Goal: Task Accomplishment & Management: Complete application form

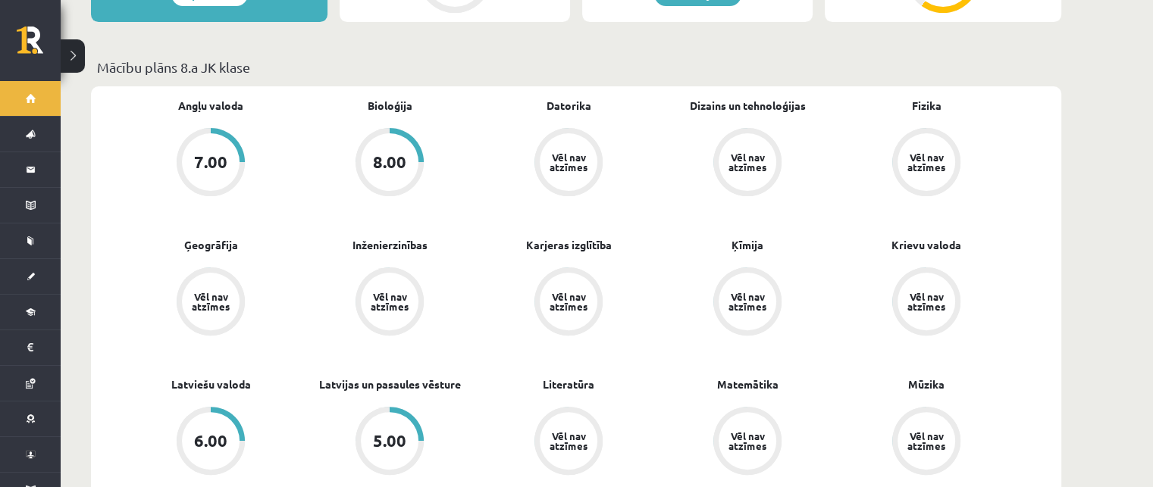
scroll to position [443, 0]
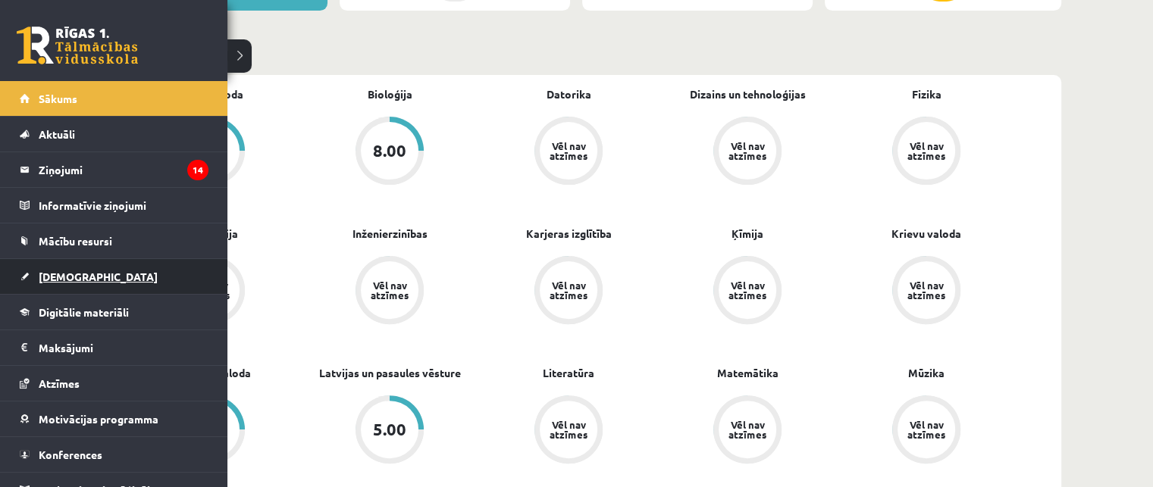
click at [53, 276] on span "[DEMOGRAPHIC_DATA]" at bounding box center [98, 277] width 119 height 14
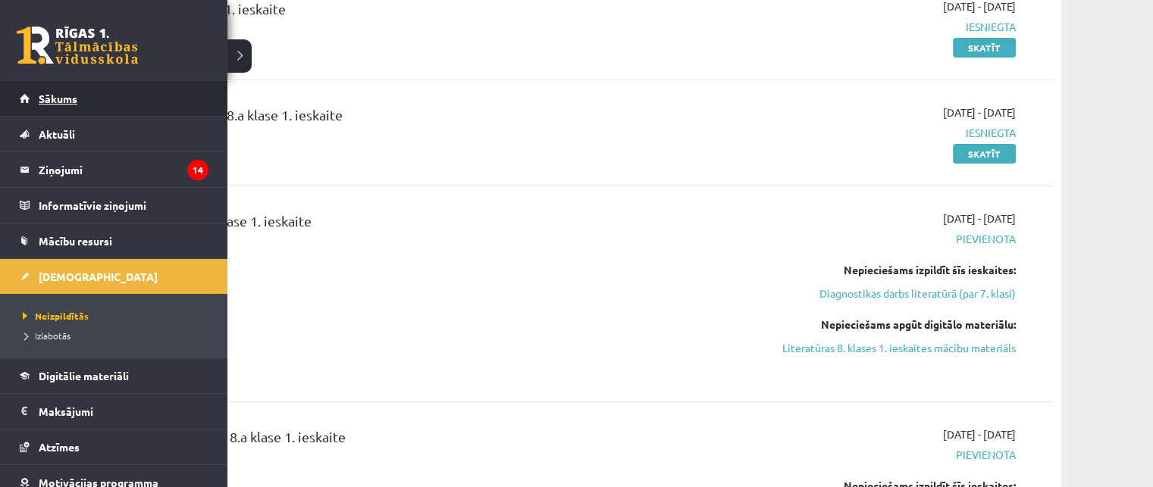
click at [87, 100] on link "Sākums" at bounding box center [114, 98] width 189 height 35
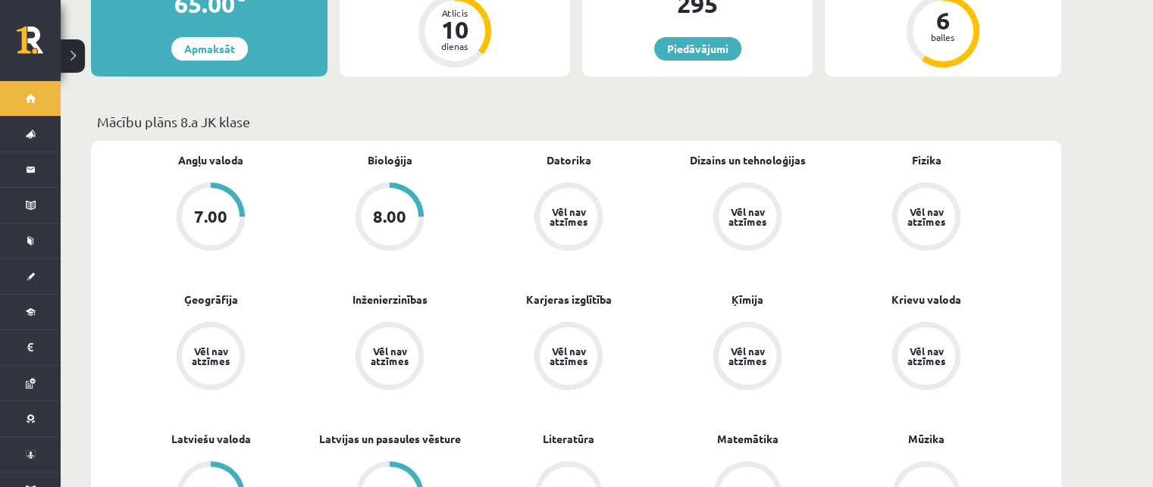
scroll to position [349, 0]
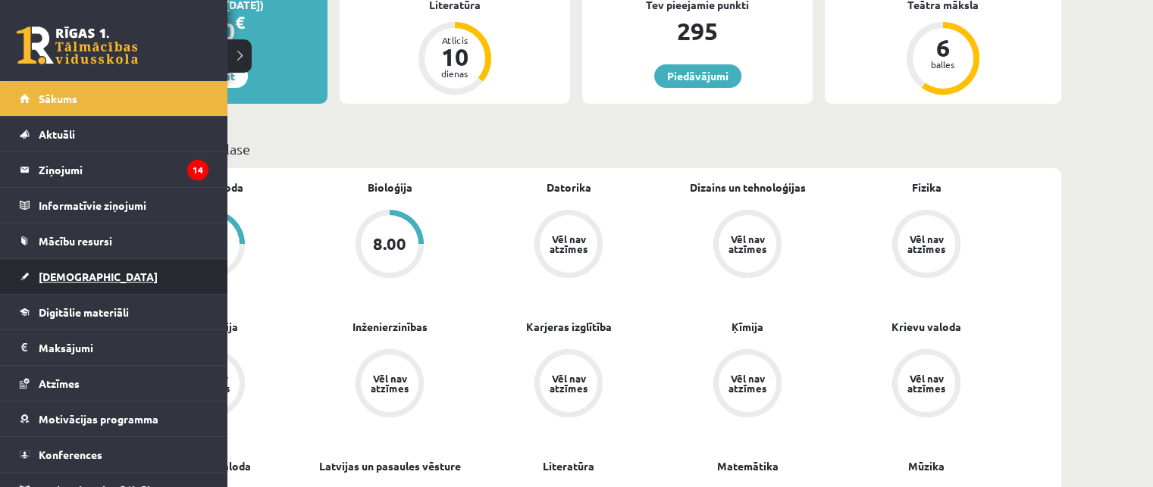
click at [45, 282] on link "[DEMOGRAPHIC_DATA]" at bounding box center [114, 276] width 189 height 35
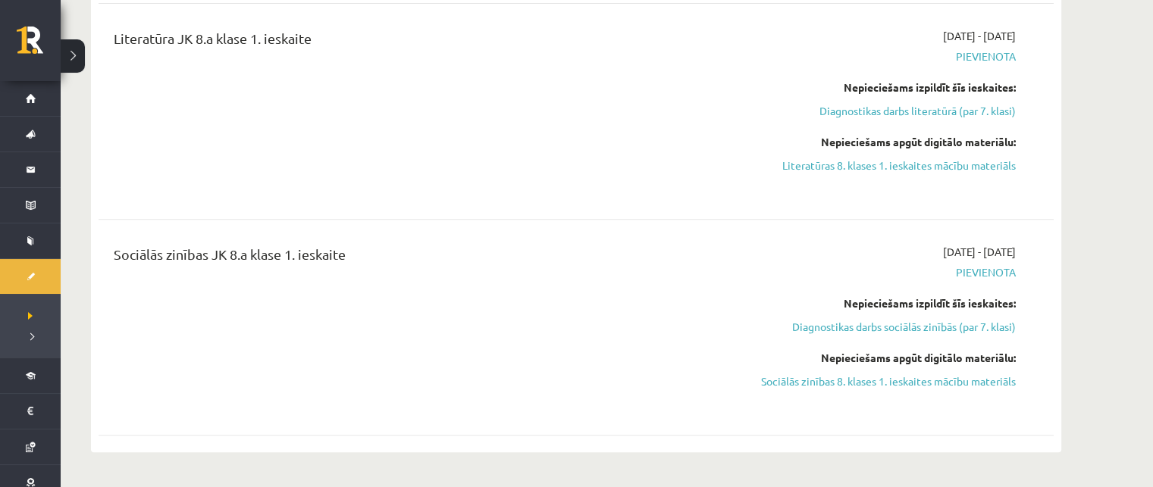
scroll to position [587, 0]
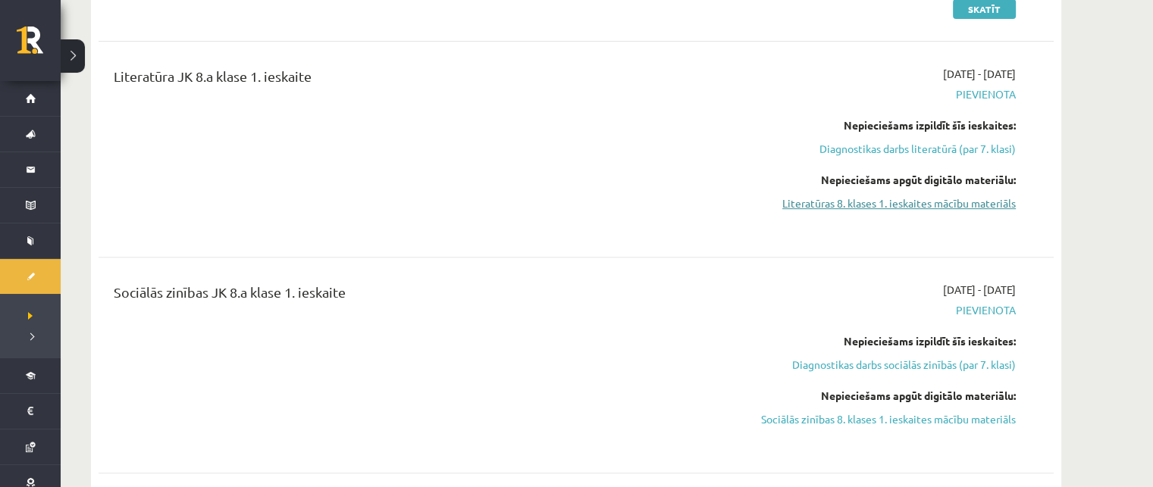
drag, startPoint x: 925, startPoint y: 207, endPoint x: 640, endPoint y: 17, distance: 342.8
click at [925, 207] on link "Literatūras 8. klases 1. ieskaites mācību materiāls" at bounding box center [873, 204] width 286 height 16
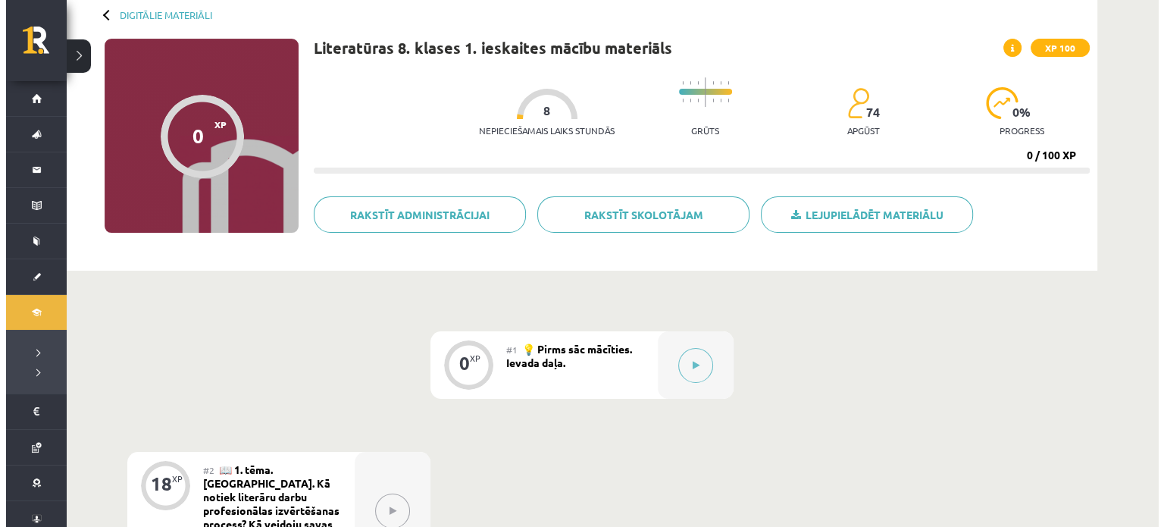
scroll to position [74, 0]
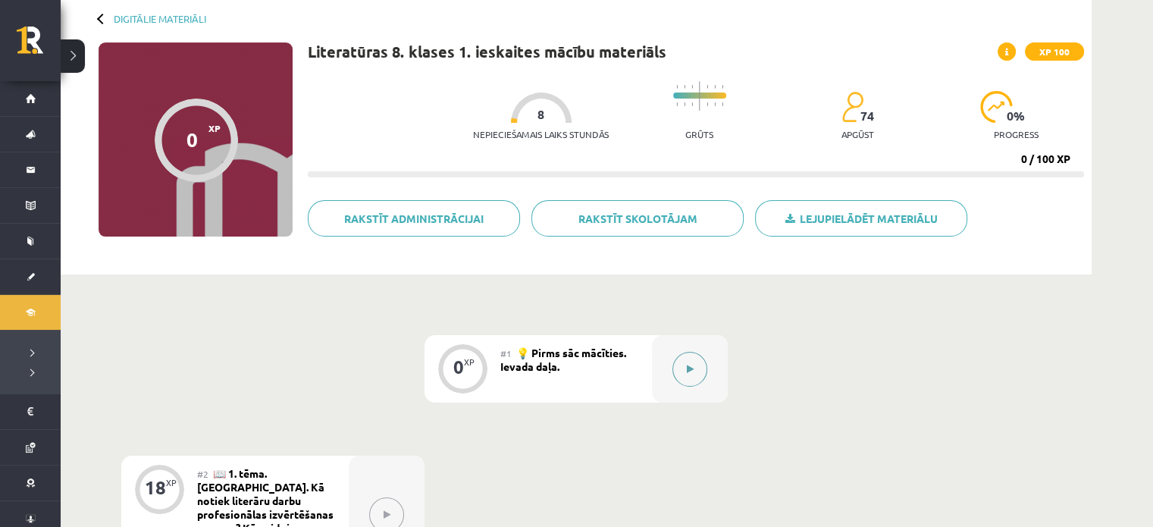
click at [685, 369] on button at bounding box center [689, 369] width 35 height 35
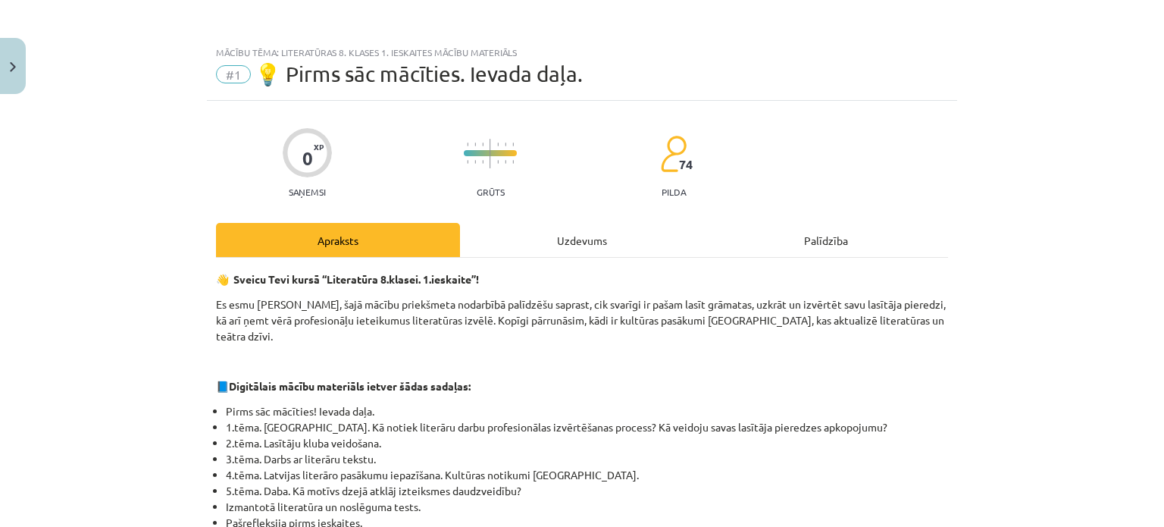
click at [599, 245] on div "Uzdevums" at bounding box center [582, 240] width 244 height 34
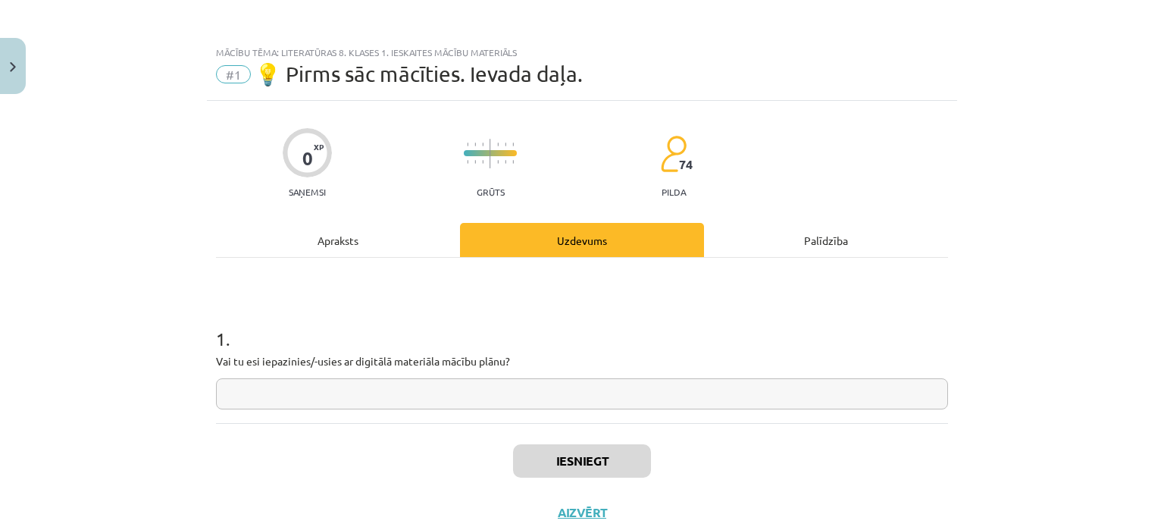
scroll to position [38, 0]
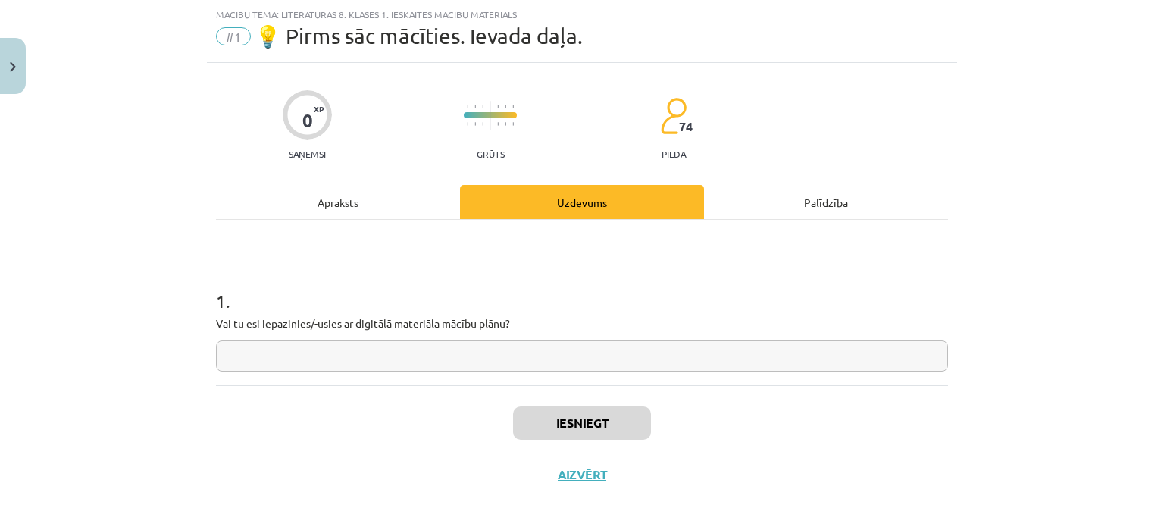
click at [521, 360] on input "text" at bounding box center [582, 355] width 732 height 31
type input "**"
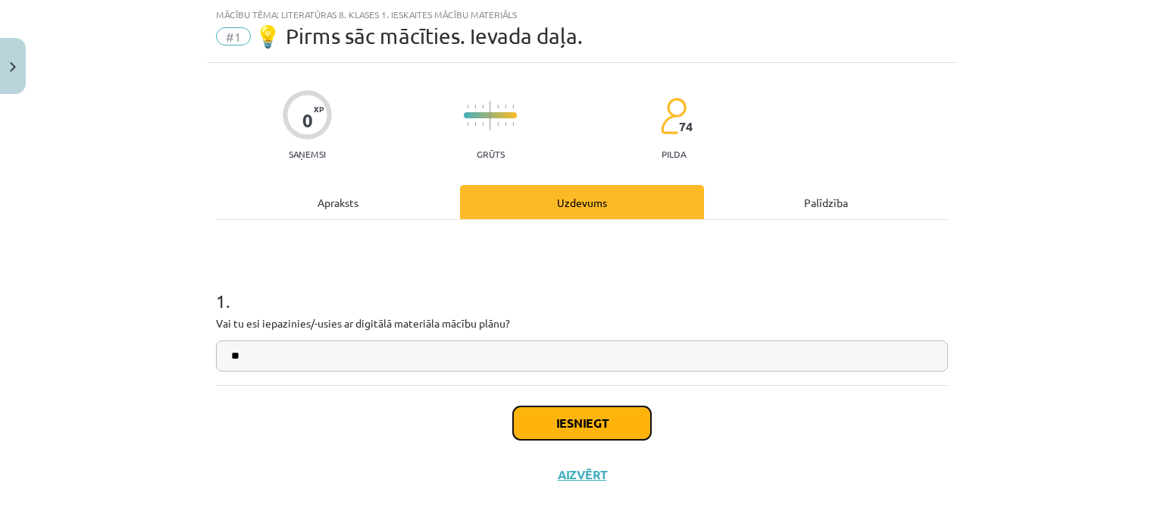
click at [572, 423] on button "Iesniegt" at bounding box center [582, 422] width 138 height 33
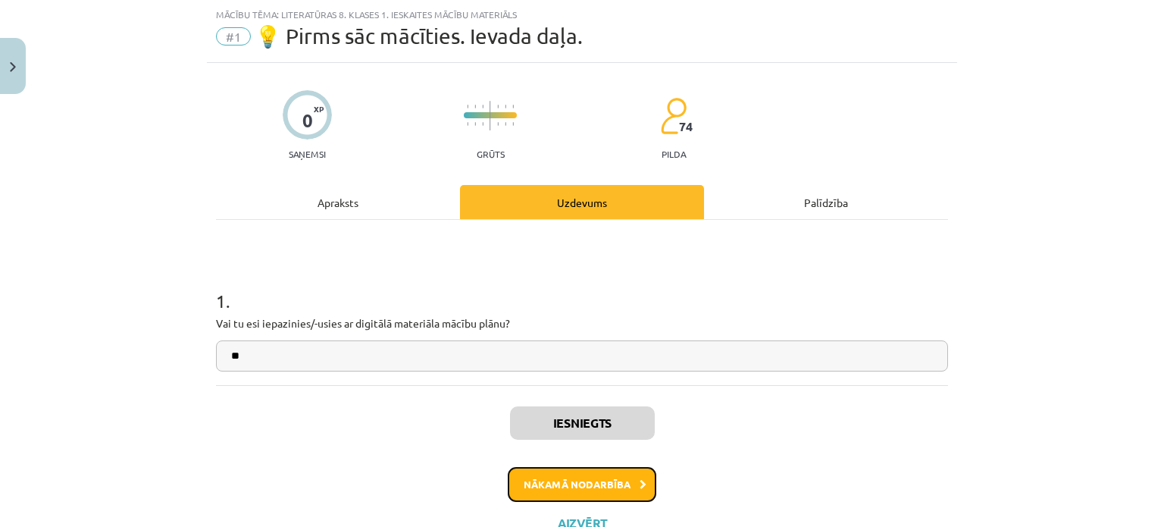
click at [622, 472] on button "Nākamā nodarbība" at bounding box center [582, 484] width 149 height 35
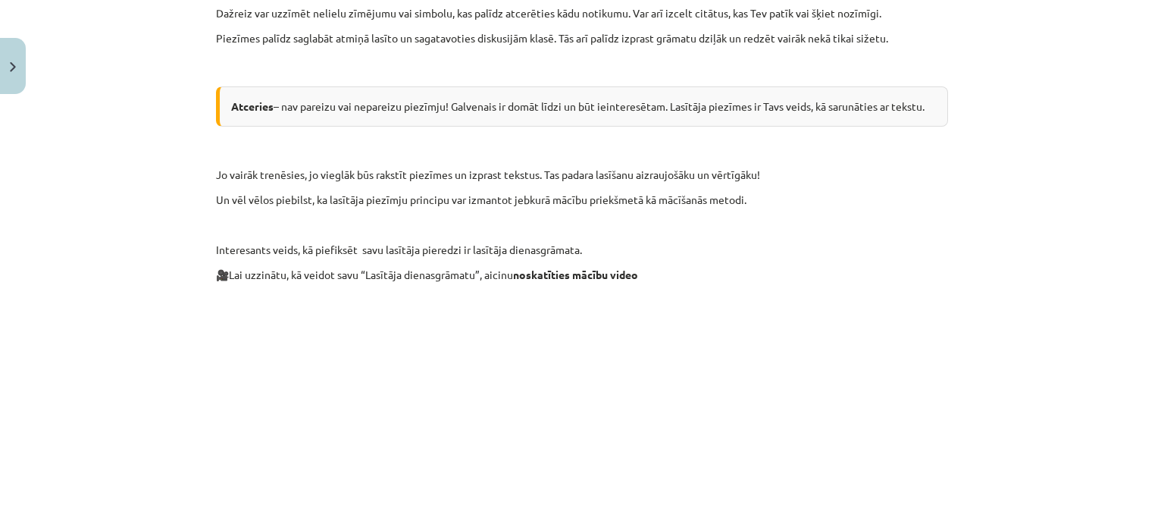
scroll to position [0, 0]
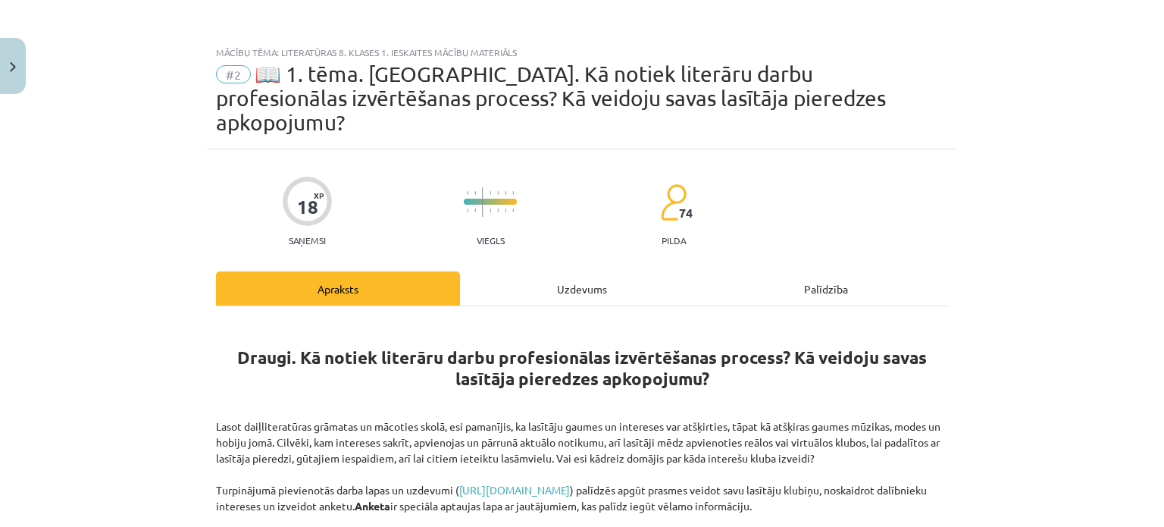
click at [581, 271] on div "Uzdevums" at bounding box center [582, 288] width 244 height 34
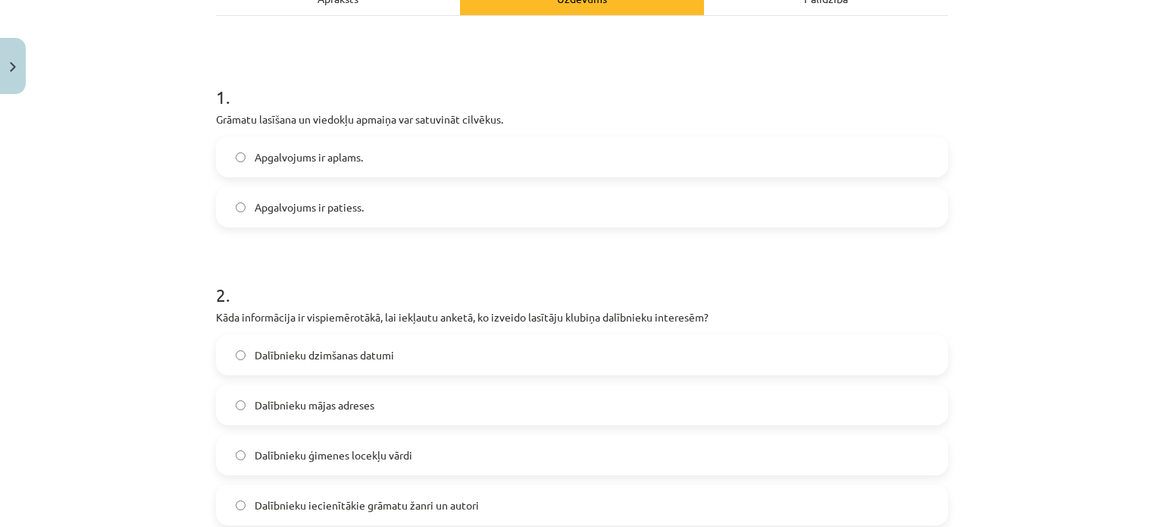
scroll to position [293, 0]
click at [779, 186] on label "Apgalvojums ir patiess." at bounding box center [581, 205] width 729 height 38
click at [480, 484] on label "Dalībnieku iecienītākie grāmatu žanri un autori" at bounding box center [581, 503] width 729 height 38
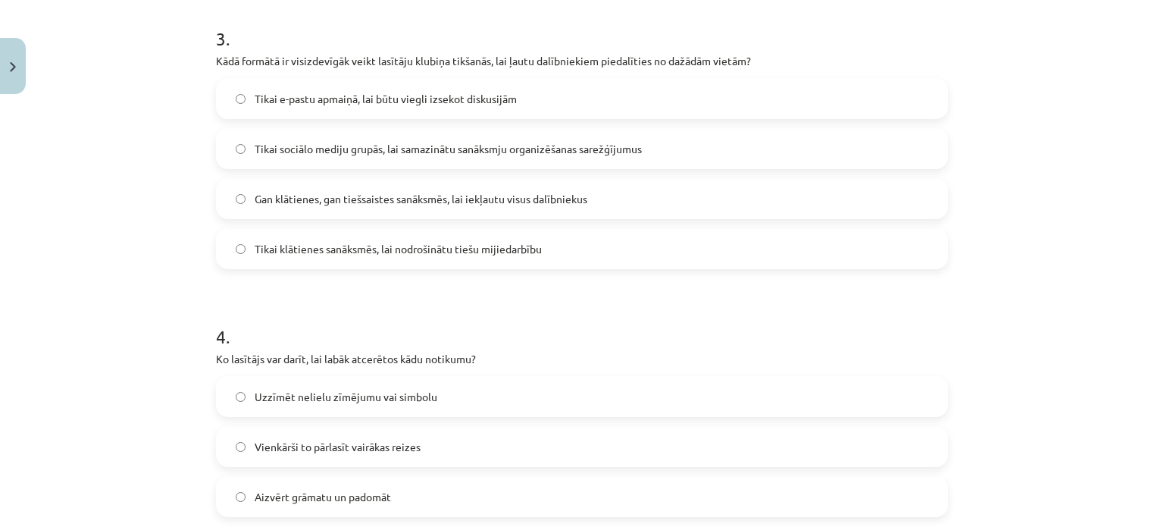
scroll to position [840, 0]
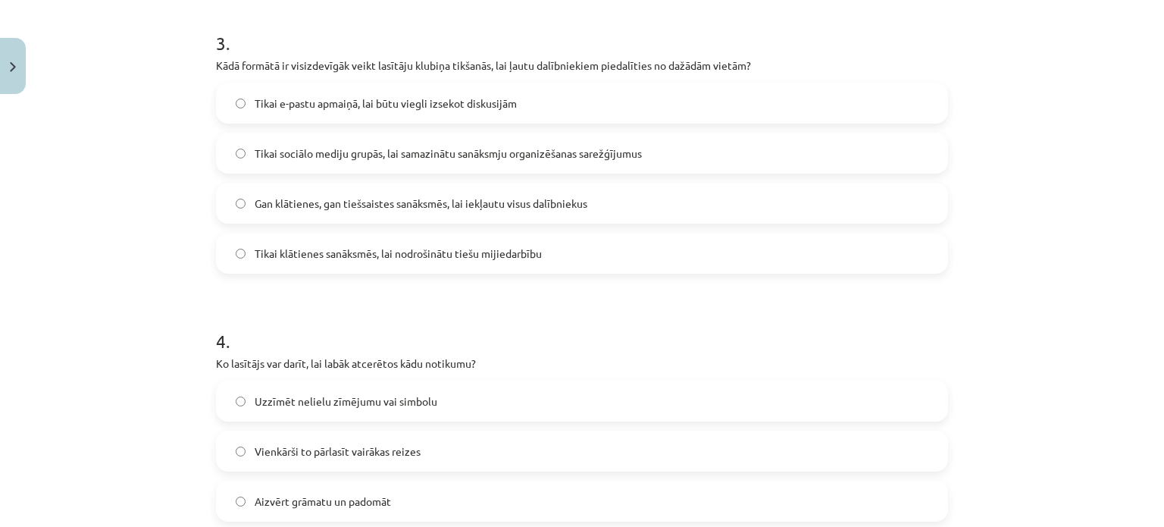
click at [884, 134] on label "Tikai sociālo mediju grupās, lai samazinātu sanāksmju organizēšanas sarežģījumus" at bounding box center [581, 153] width 729 height 38
click at [818, 184] on label "Gan klātienes, gan tiešsaistes sanāksmēs, lai iekļautu visus dalībniekus" at bounding box center [581, 203] width 729 height 38
click at [707, 382] on label "Uzzīmēt nelielu zīmējumu vai simbolu" at bounding box center [581, 401] width 729 height 38
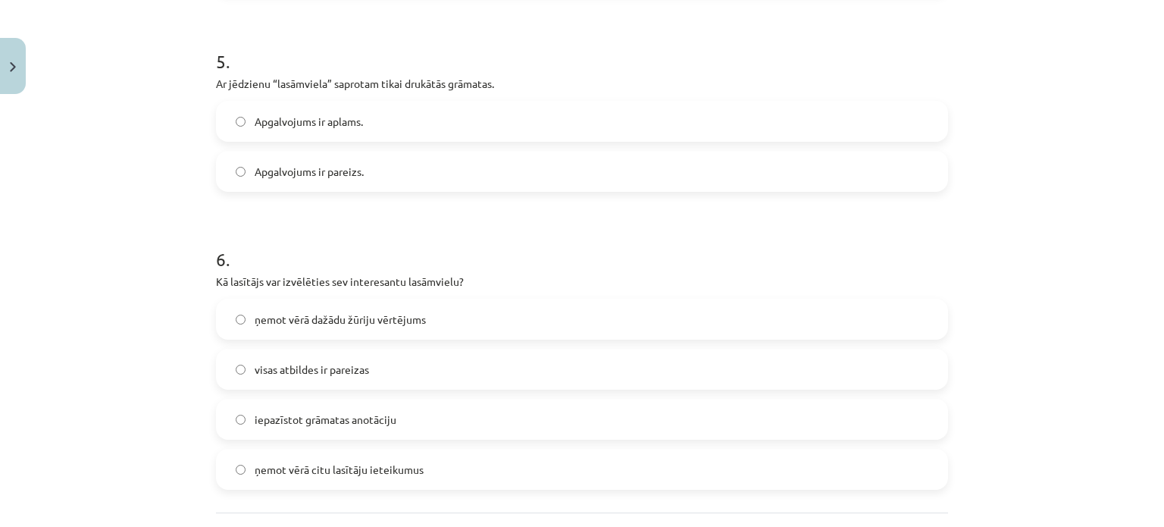
scroll to position [1369, 0]
click at [793, 101] on label "Apgalvojums ir aplams." at bounding box center [581, 119] width 729 height 38
click at [609, 348] on label "visas atbildes ir pareizas" at bounding box center [581, 367] width 729 height 38
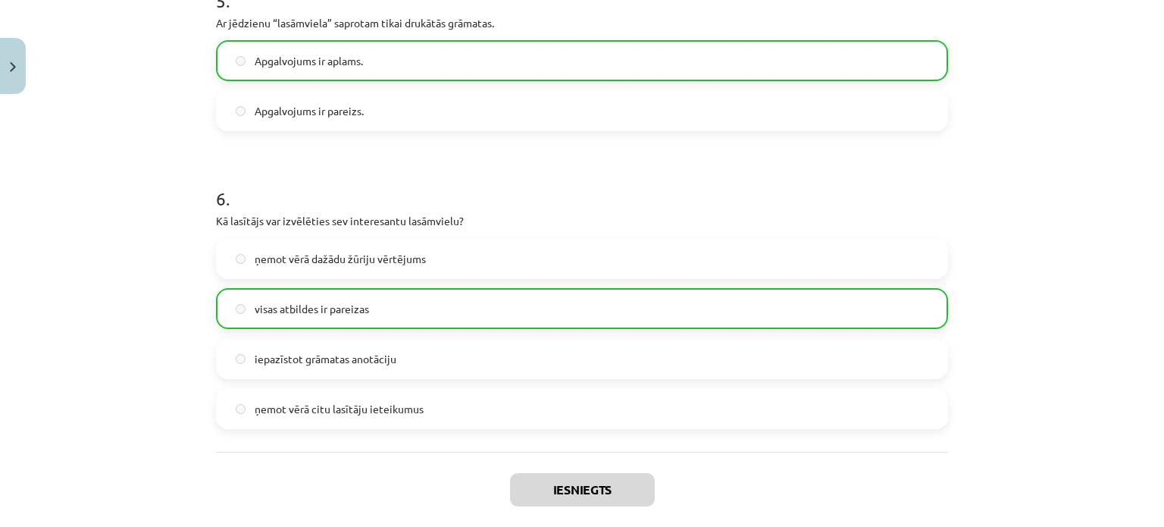
scroll to position [1438, 0]
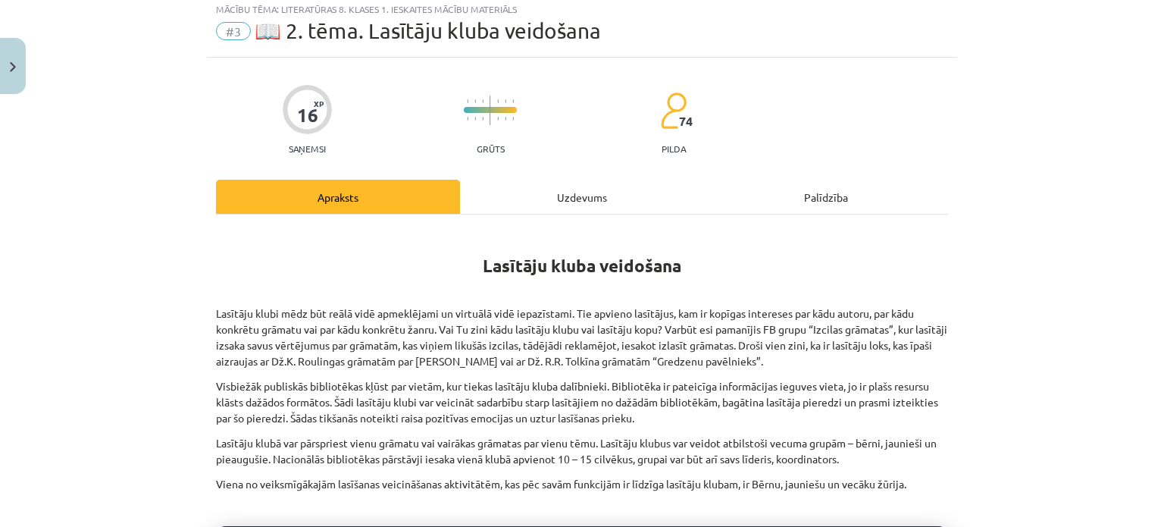
scroll to position [38, 0]
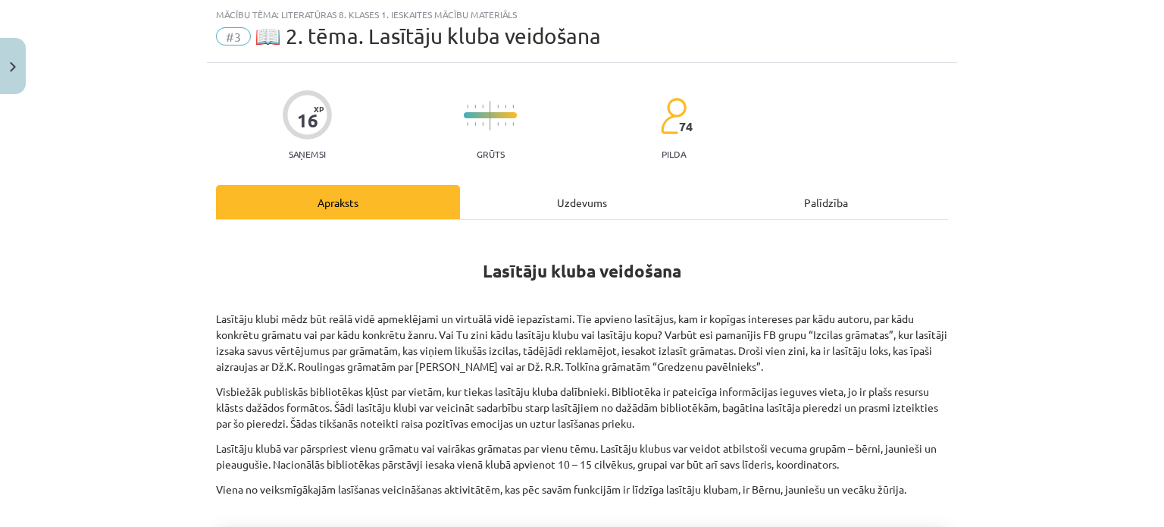
click at [560, 197] on div "Uzdevums" at bounding box center [582, 202] width 244 height 34
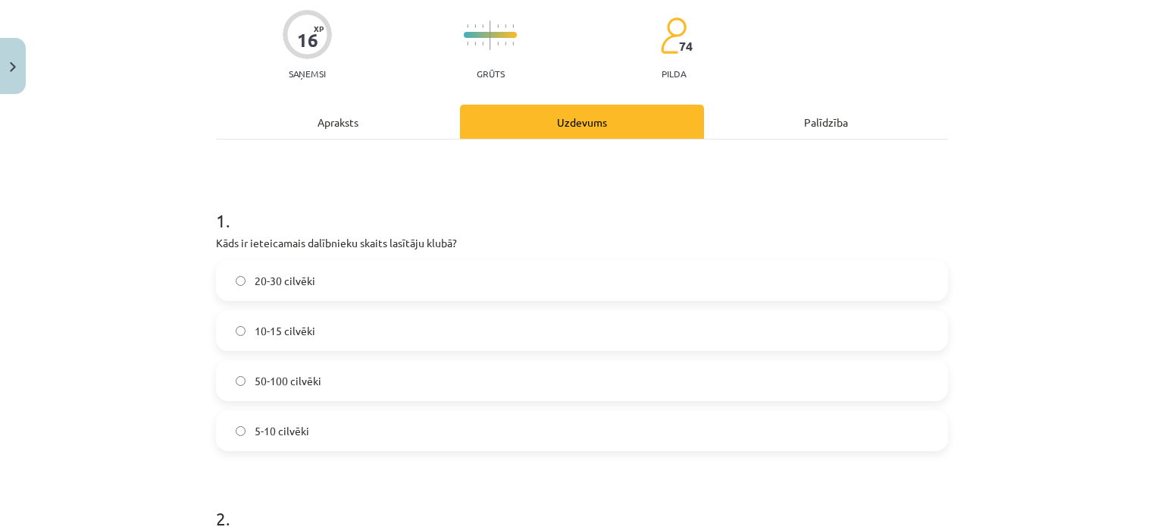
scroll to position [116, 0]
click at [570, 328] on label "10-15 cilvēki" at bounding box center [581, 333] width 729 height 38
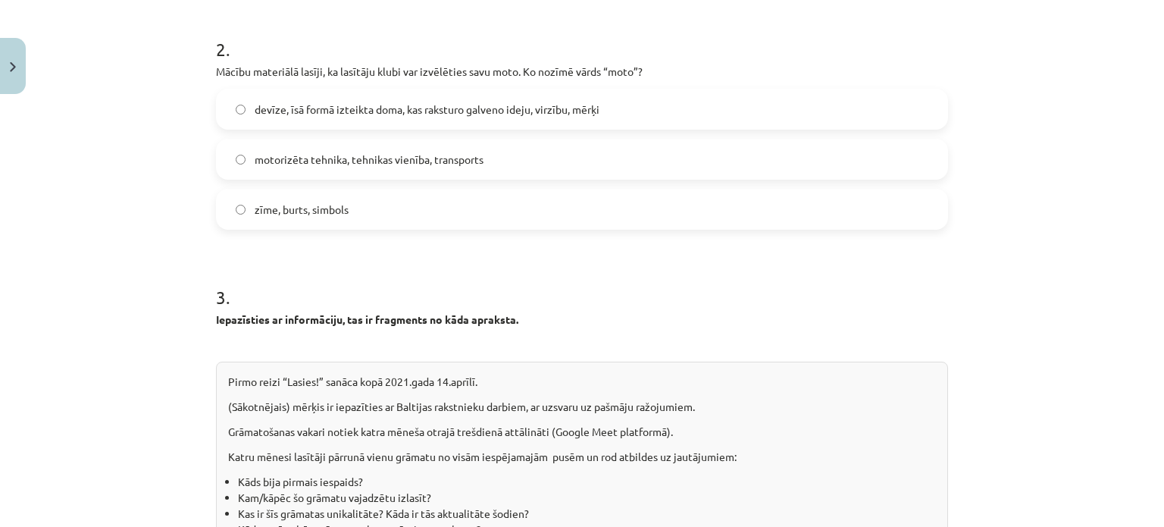
scroll to position [590, 0]
click at [937, 101] on label "devīze, īsā formā izteikta doma, kas raksturo galveno ideju, virzību, mērķi" at bounding box center [581, 107] width 729 height 38
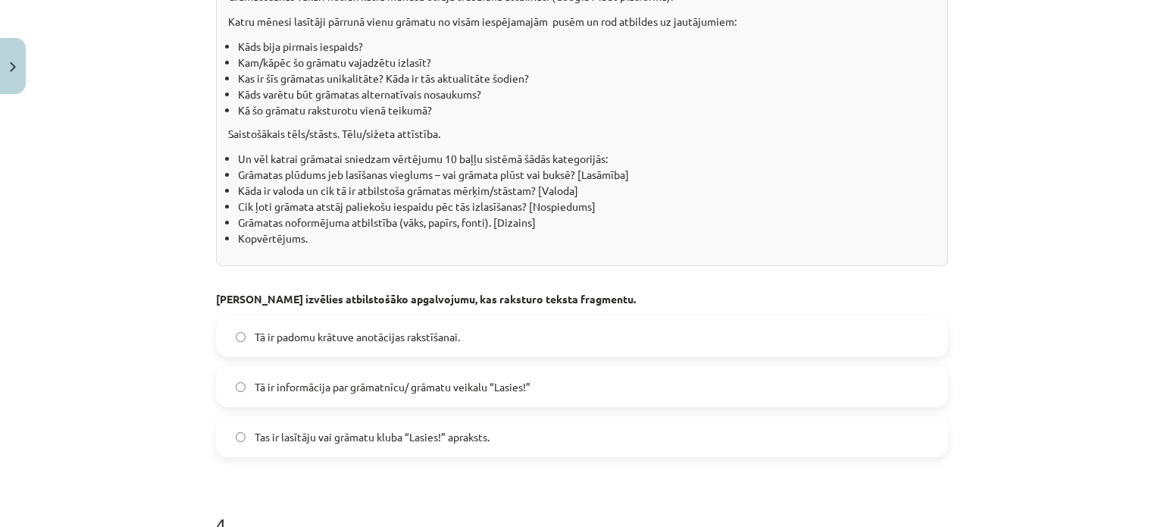
scroll to position [1025, 0]
click at [685, 435] on label "Tas ir lasītāju vai grāmatu kluba “Lasies!” apraksts." at bounding box center [581, 434] width 729 height 38
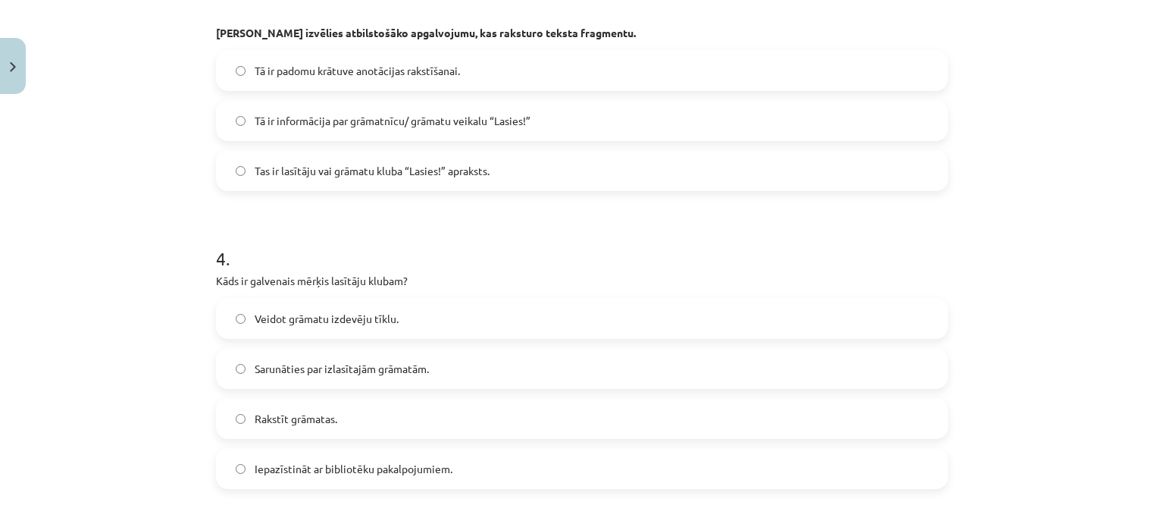
scroll to position [1291, 0]
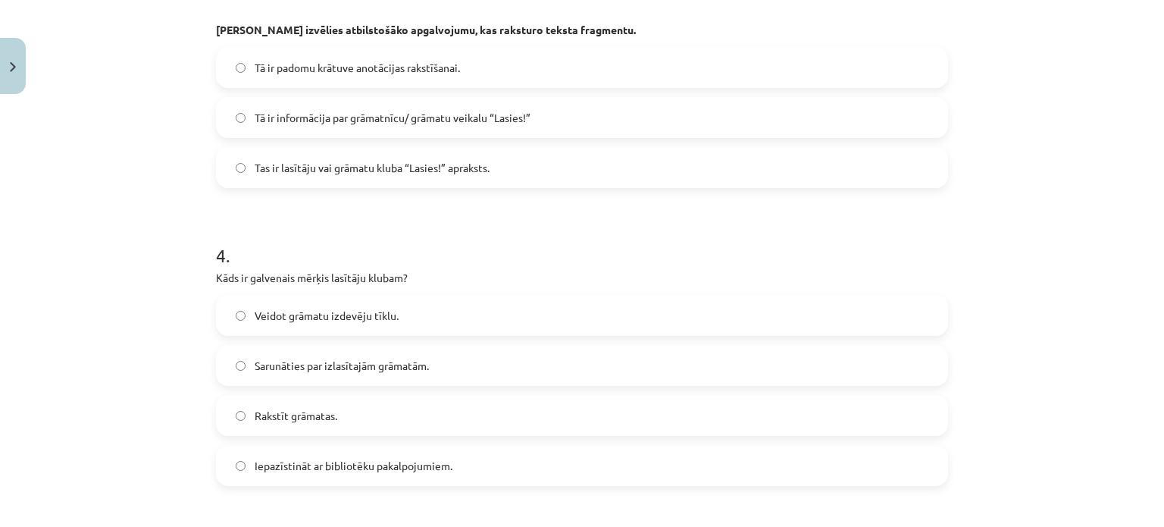
click at [861, 357] on label "Sarunāties par izlasītajām grāmatām." at bounding box center [581, 365] width 729 height 38
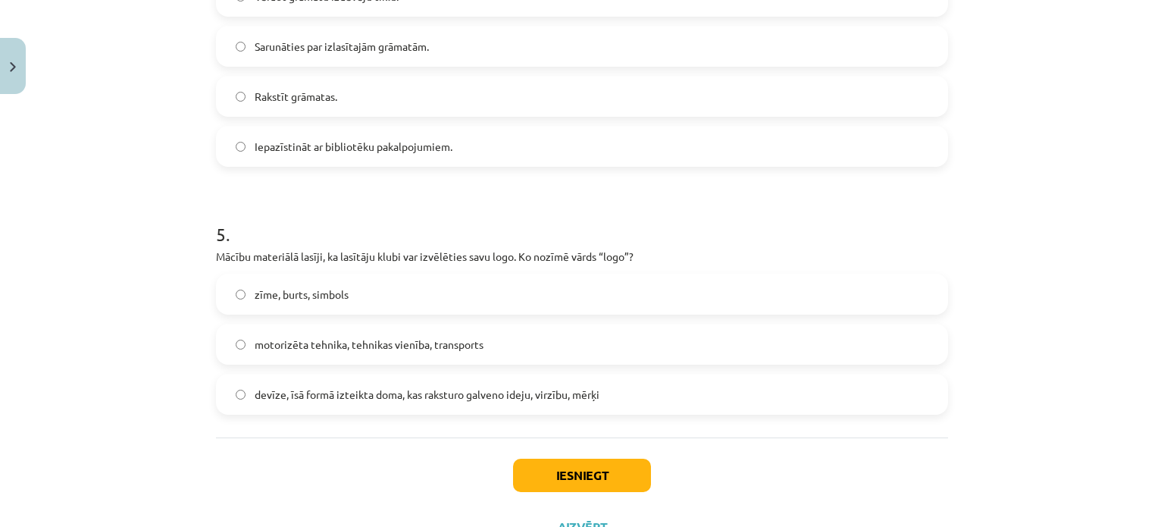
scroll to position [1619, 0]
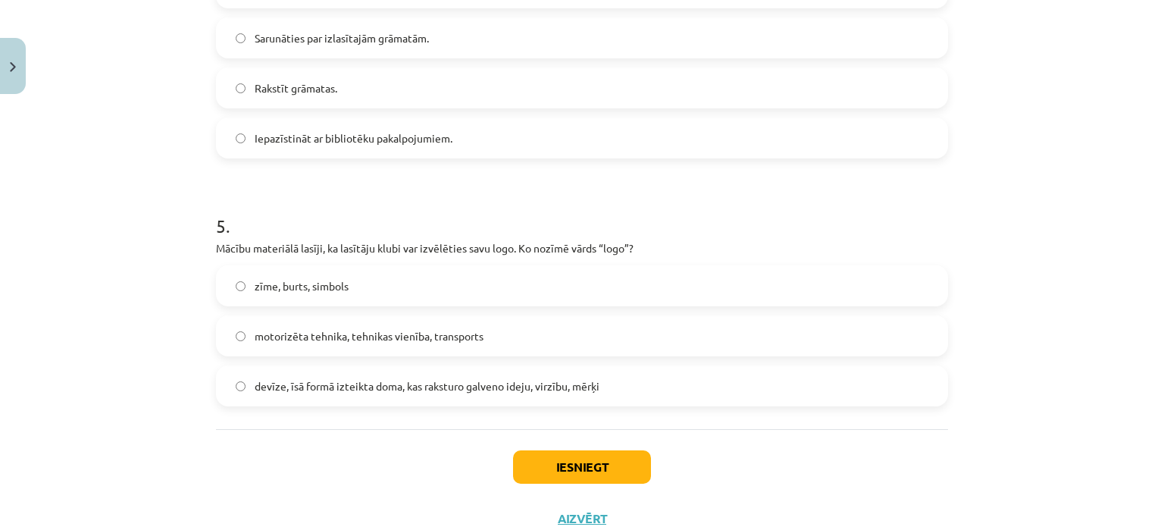
click at [768, 285] on label "zīme, burts, simbols" at bounding box center [581, 286] width 729 height 38
click at [618, 390] on label "devīze, īsā formā izteikta doma, kas raksturo galveno ideju, virzību, mērķi" at bounding box center [581, 386] width 729 height 38
click at [606, 292] on label "zīme, burts, simbols" at bounding box center [581, 286] width 729 height 38
click at [560, 467] on button "Iesniegt" at bounding box center [582, 466] width 138 height 33
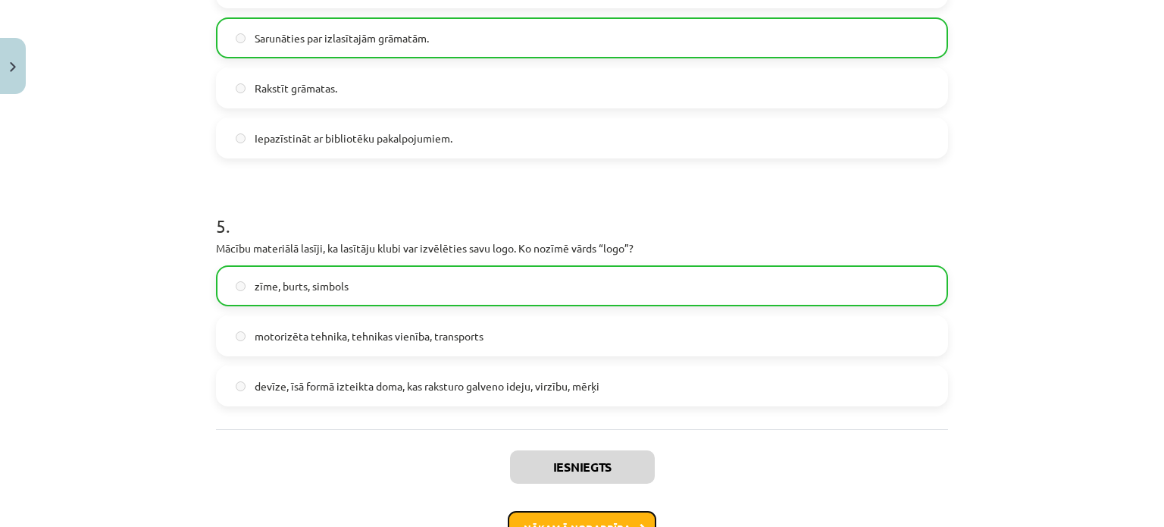
click at [559, 487] on button "Nākamā nodarbība" at bounding box center [582, 528] width 149 height 35
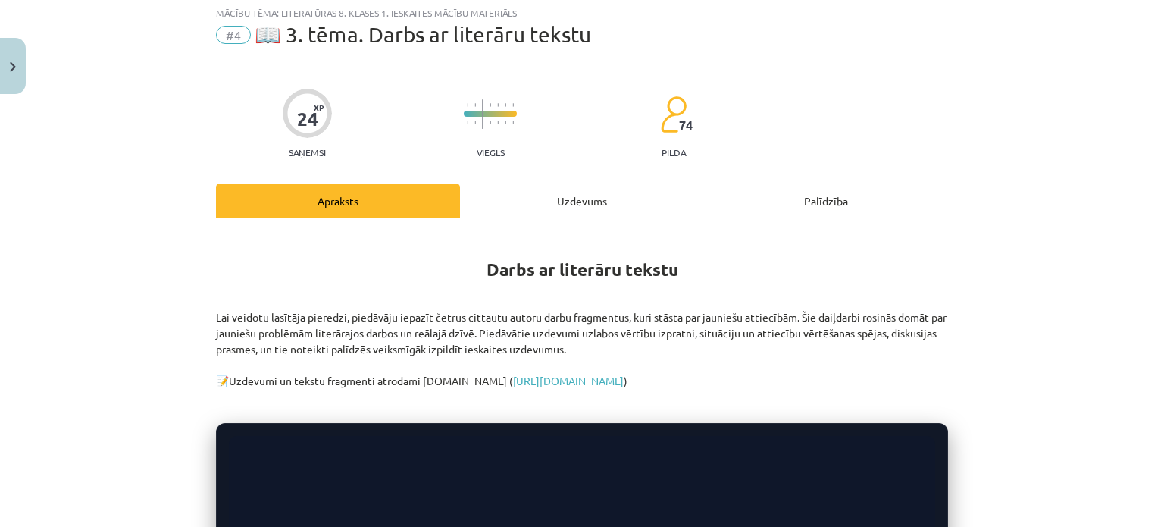
scroll to position [38, 0]
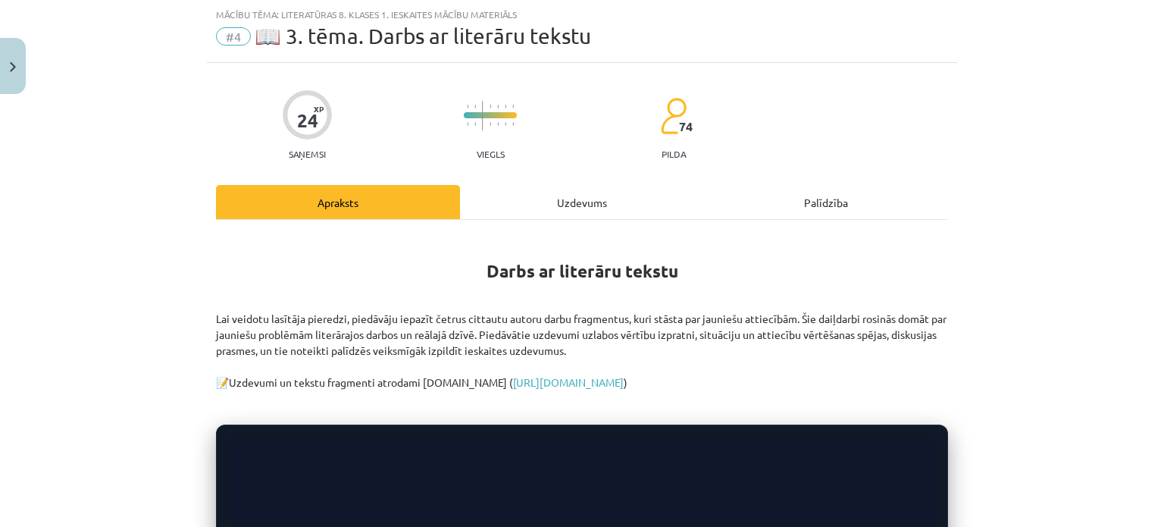
click at [575, 196] on div "Uzdevums" at bounding box center [582, 202] width 244 height 34
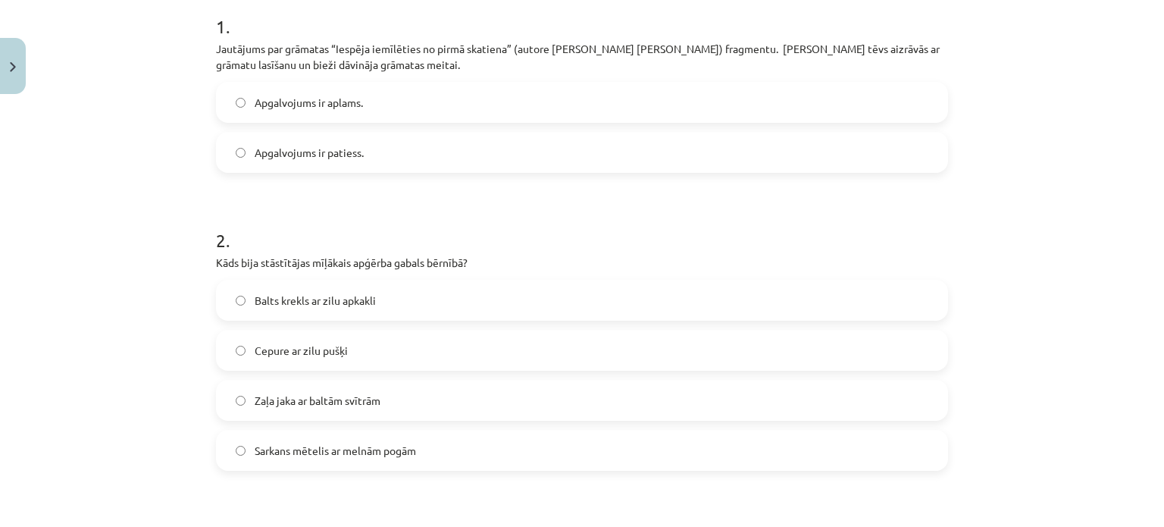
scroll to position [320, 0]
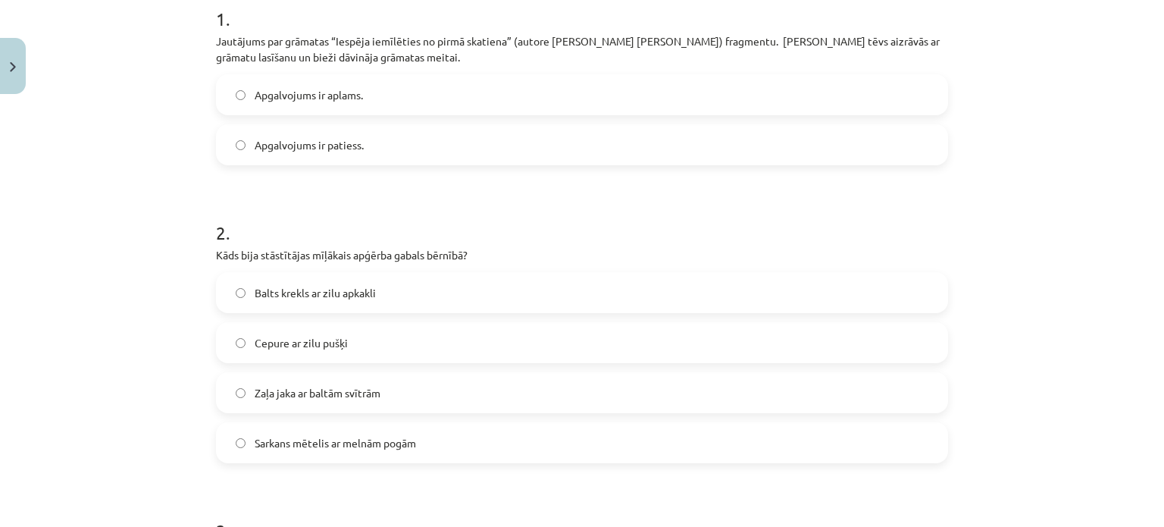
click at [831, 134] on label "Apgalvojums ir patiess." at bounding box center [581, 145] width 729 height 38
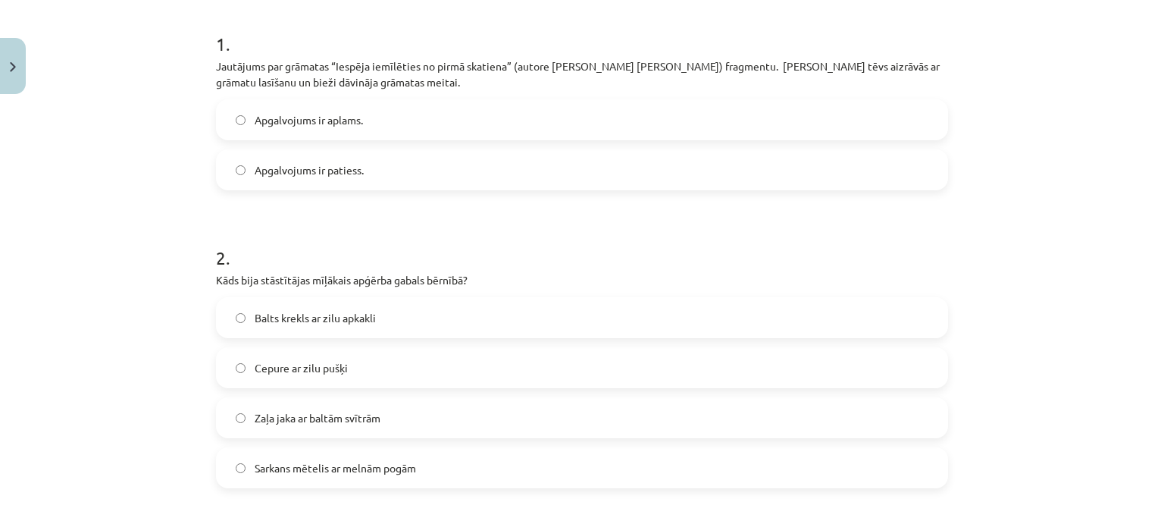
scroll to position [308, 0]
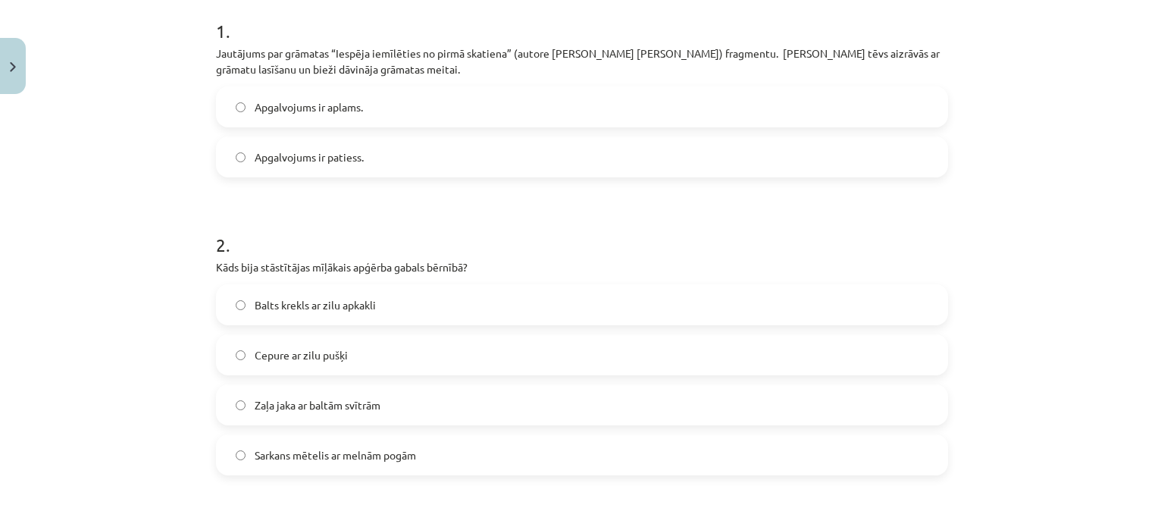
click at [850, 360] on label "Cepure ar zilu pušķi" at bounding box center [581, 355] width 729 height 38
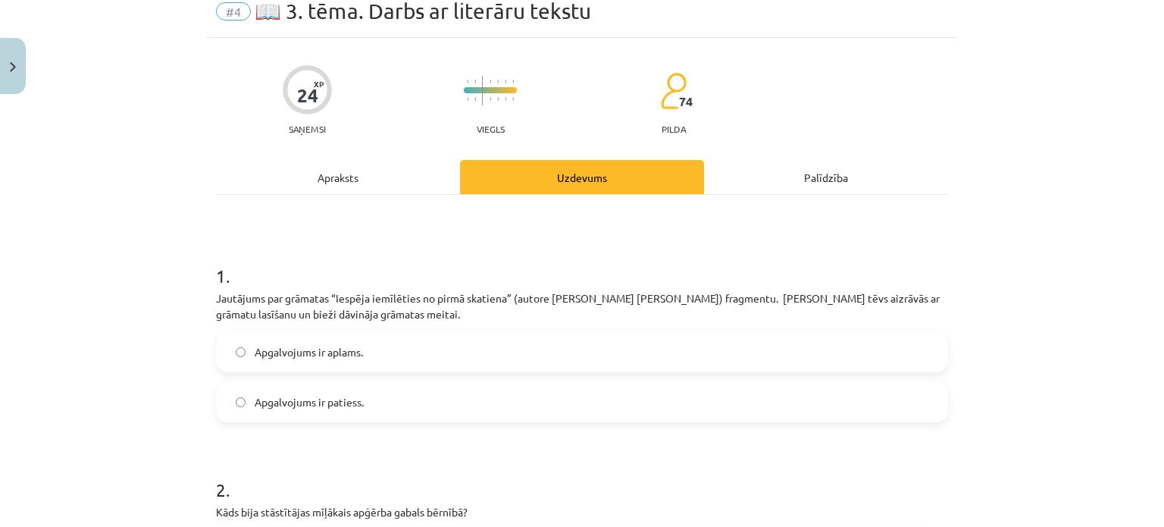
scroll to position [0, 0]
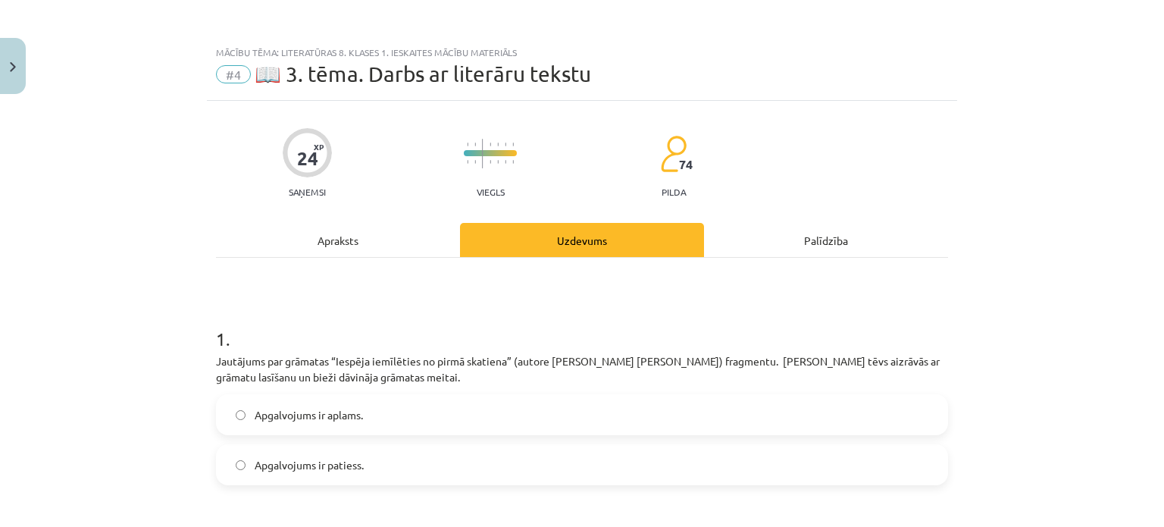
click at [304, 236] on div "Apraksts" at bounding box center [338, 240] width 244 height 34
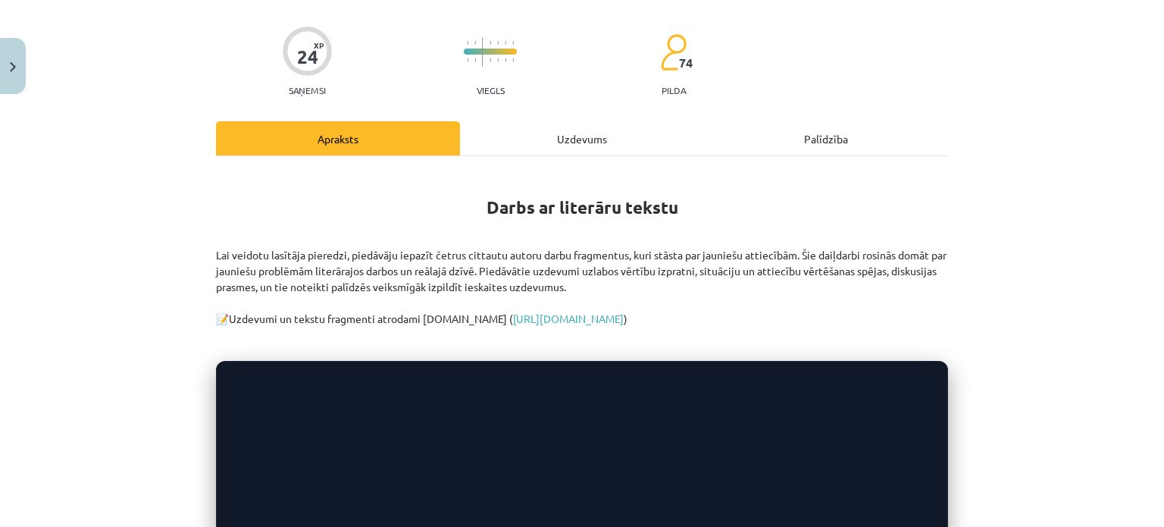
scroll to position [95, 0]
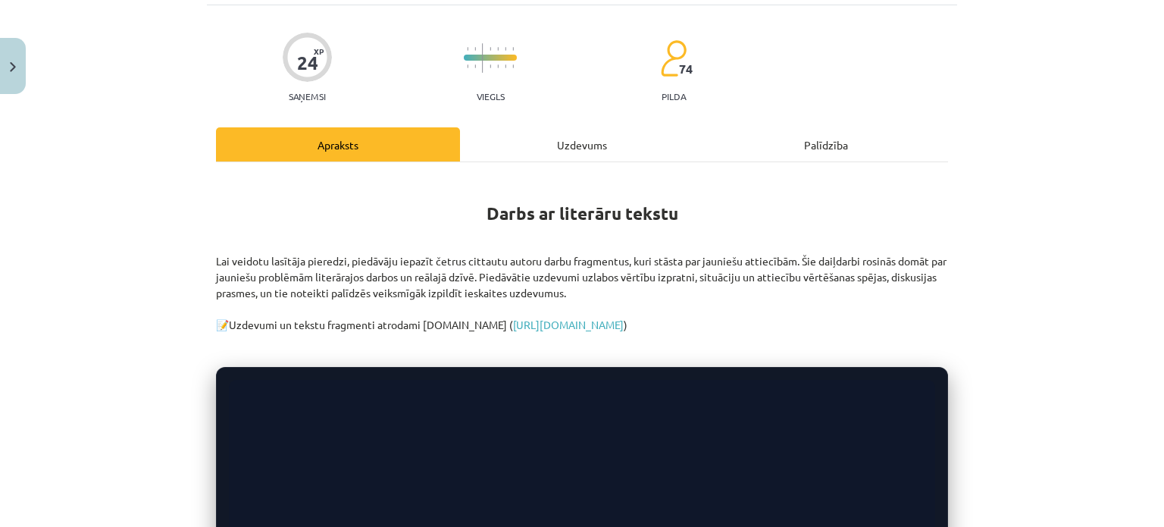
click at [579, 133] on div "Uzdevums" at bounding box center [582, 144] width 244 height 34
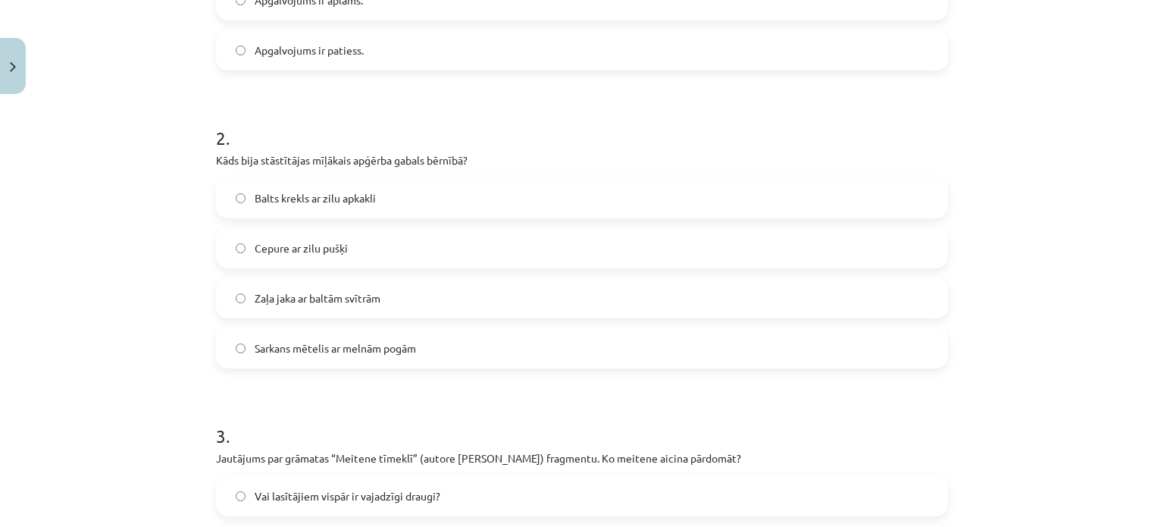
scroll to position [419, 0]
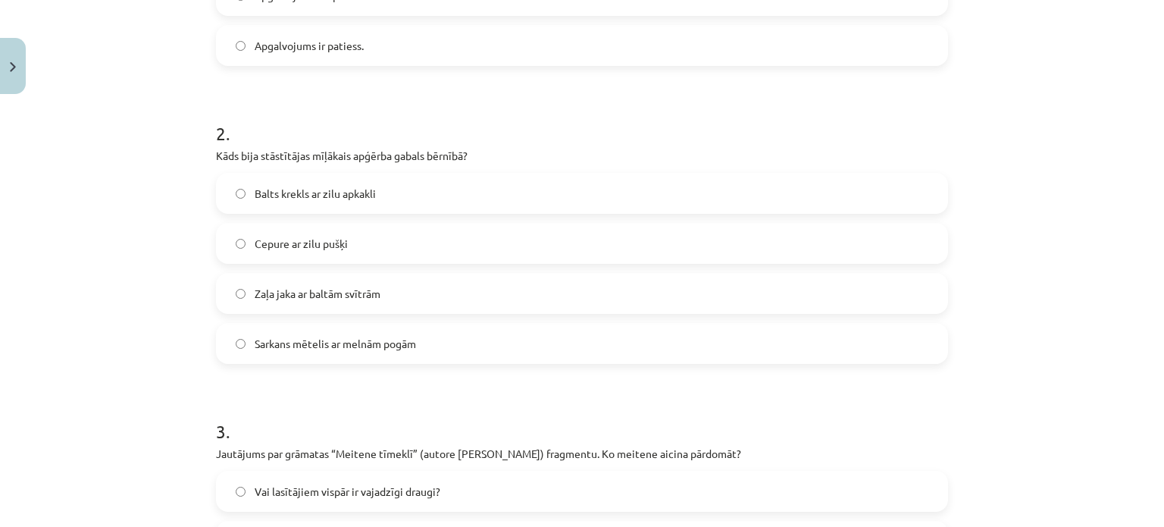
click at [768, 355] on label "Sarkans mētelis ar melnām pogām" at bounding box center [581, 343] width 729 height 38
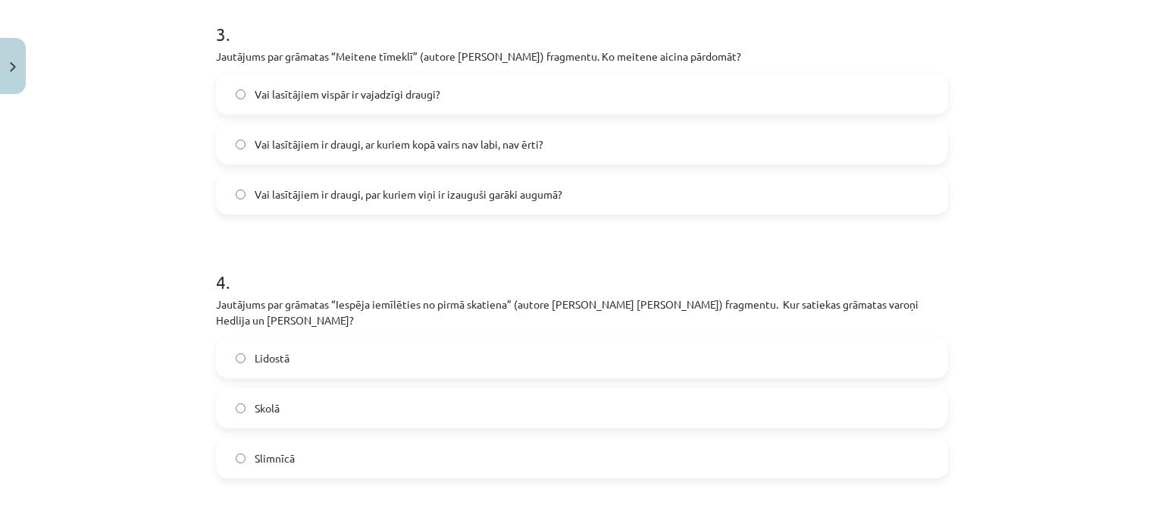
scroll to position [825, 0]
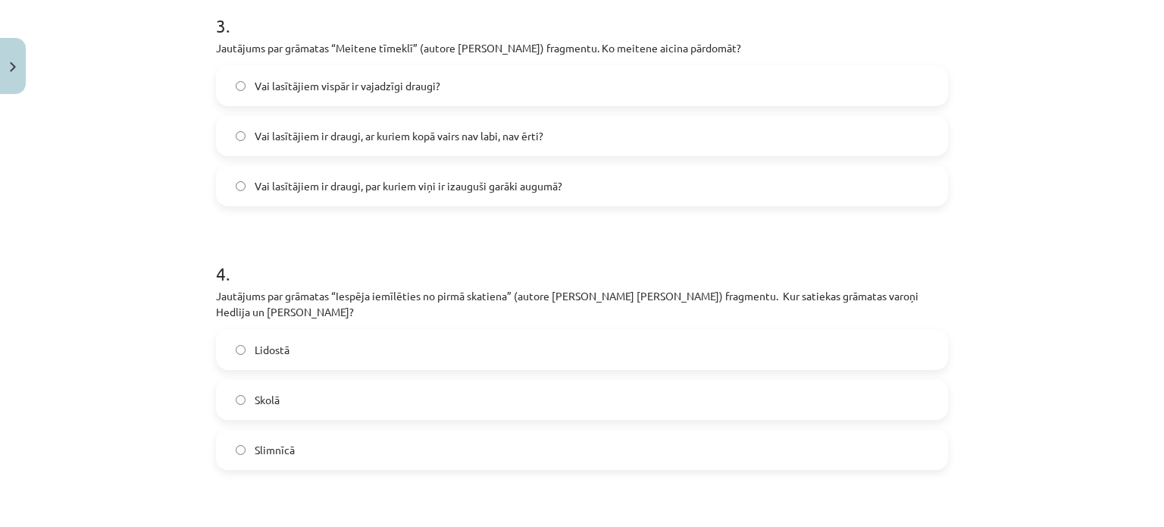
click at [852, 124] on label "Vai lasītājiem ir draugi, ar kuriem kopā vairs nav labi, nav ērti?" at bounding box center [581, 136] width 729 height 38
click at [731, 333] on label "Lidostā" at bounding box center [581, 349] width 729 height 38
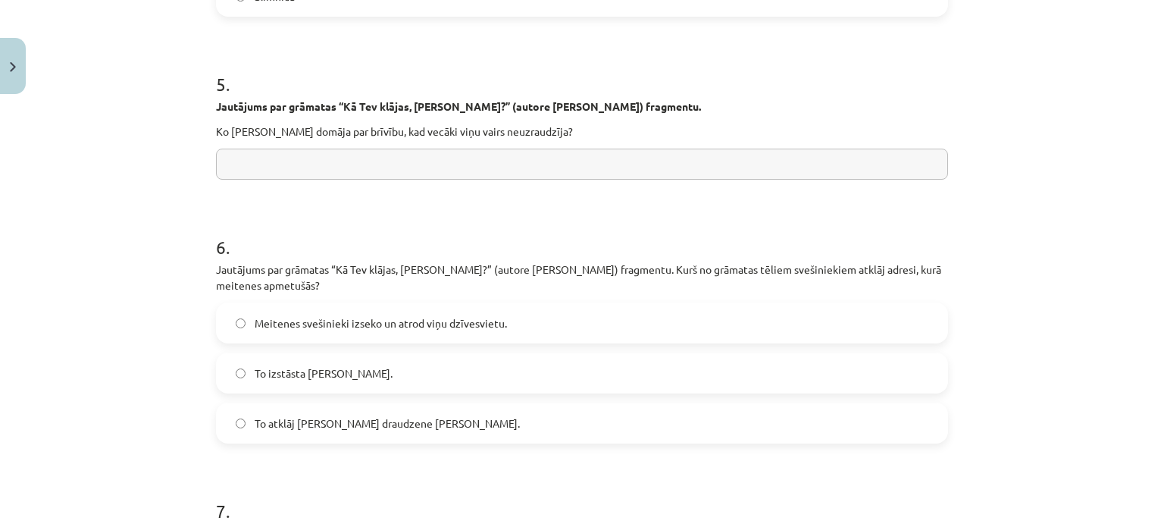
scroll to position [1313, 0]
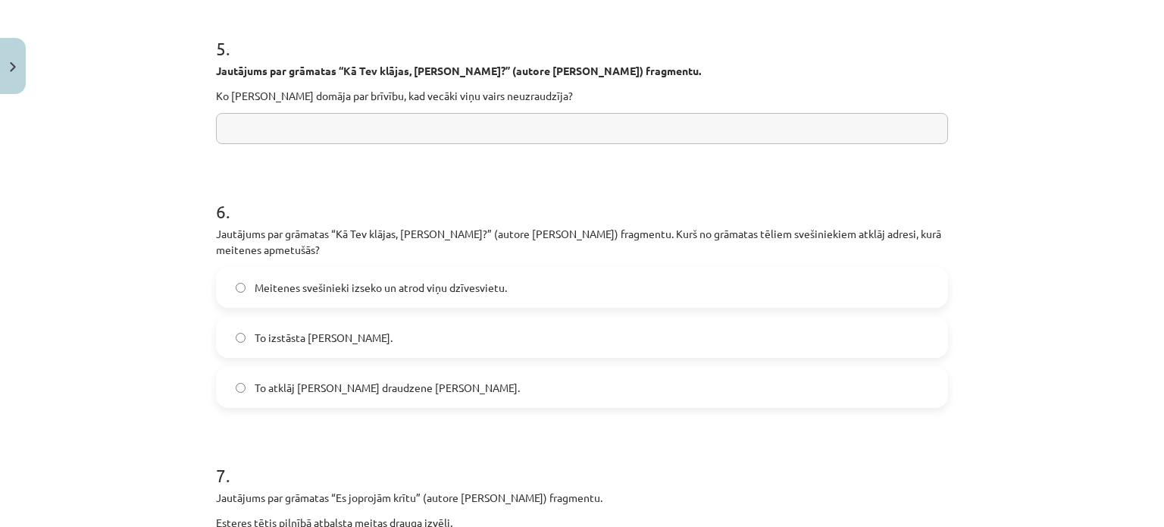
click at [810, 117] on input "text" at bounding box center [582, 128] width 732 height 31
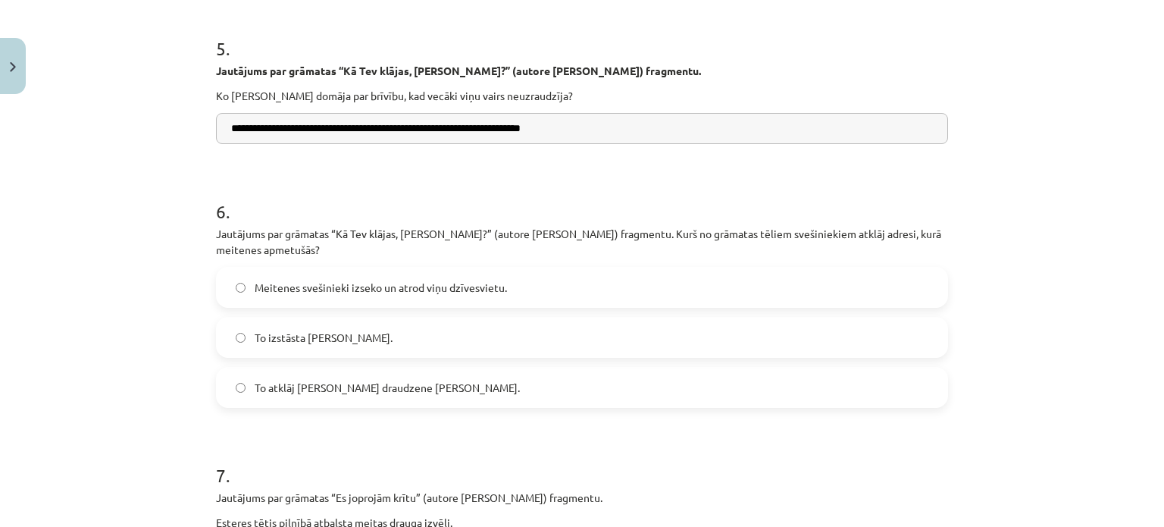
type input "**********"
drag, startPoint x: 1151, startPoint y: 352, endPoint x: 1155, endPoint y: 363, distance: 12.0
click at [1152, 363] on div "Mācību tēma: Literatūras 8. klases 1. ieskaites mācību materiāls #4 📖 3. tēma. …" at bounding box center [582, 263] width 1164 height 527
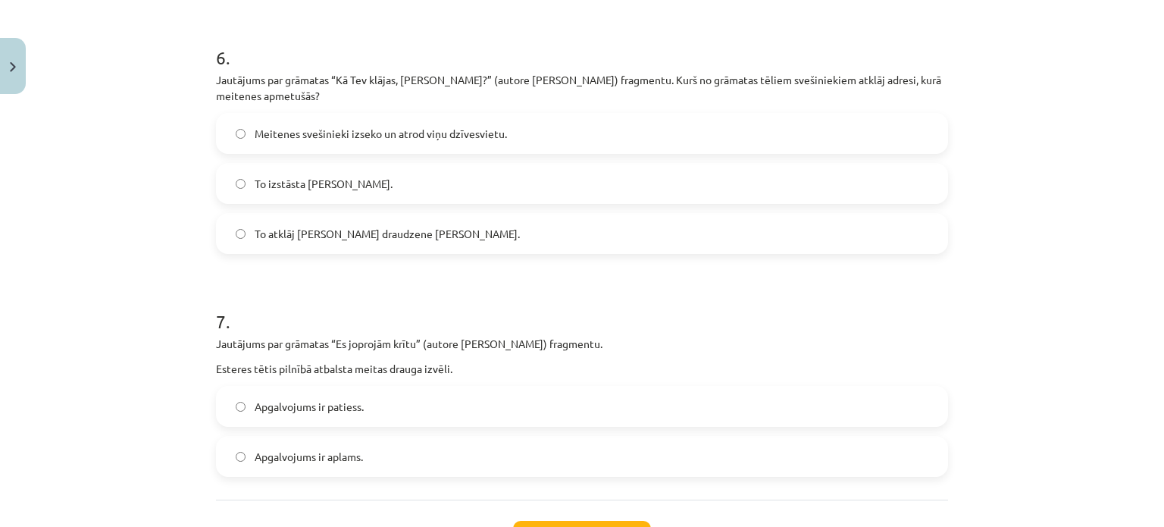
scroll to position [1470, 0]
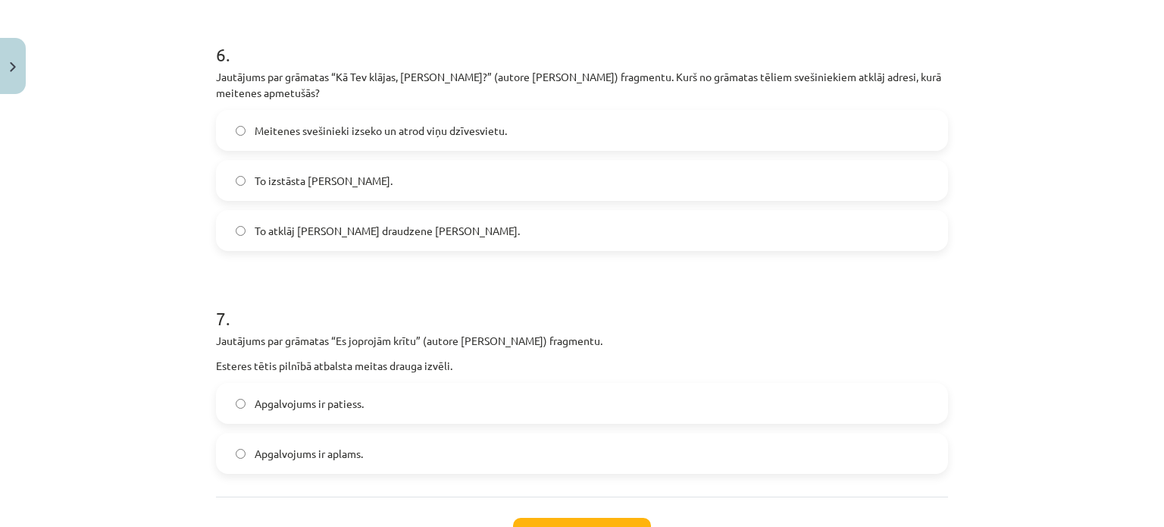
click at [903, 162] on label "To izstāsta Anna." at bounding box center [581, 180] width 729 height 38
click at [543, 436] on label "Apgalvojums ir aplams." at bounding box center [581, 453] width 729 height 38
click at [584, 487] on button "Iesniegt" at bounding box center [582, 534] width 138 height 33
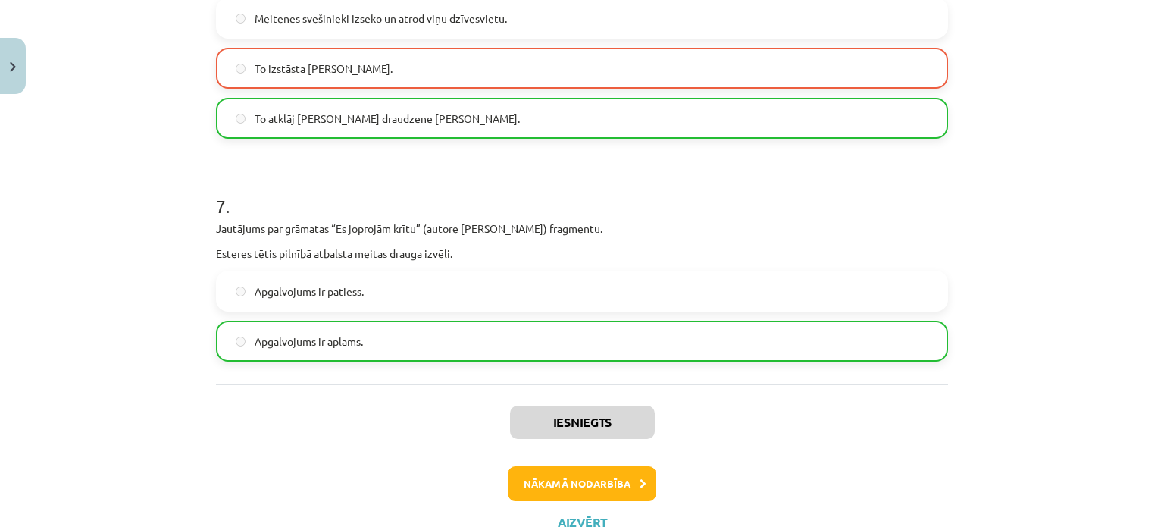
scroll to position [1619, 0]
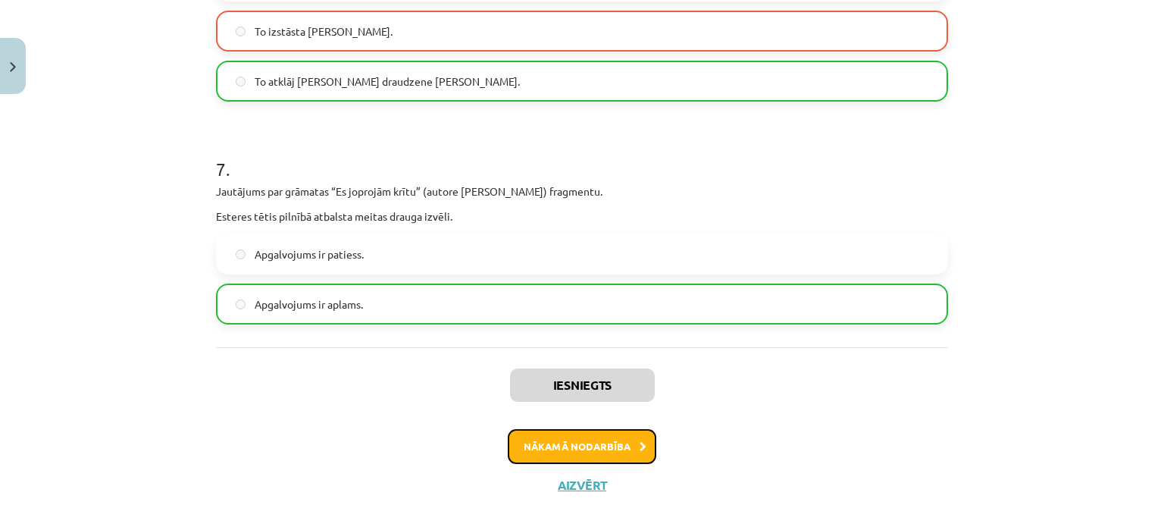
click at [616, 429] on button "Nākamā nodarbība" at bounding box center [582, 446] width 149 height 35
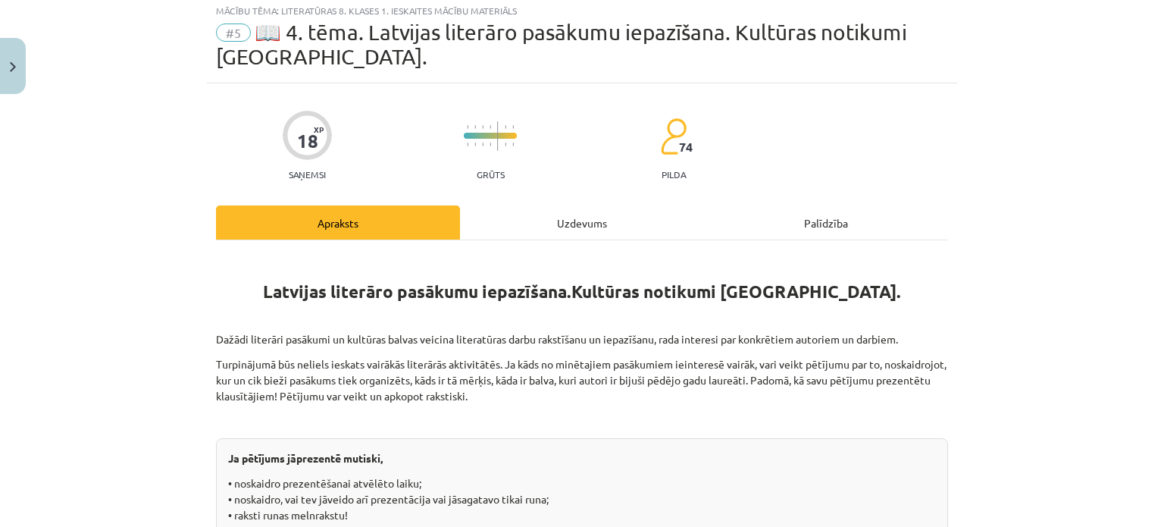
scroll to position [38, 0]
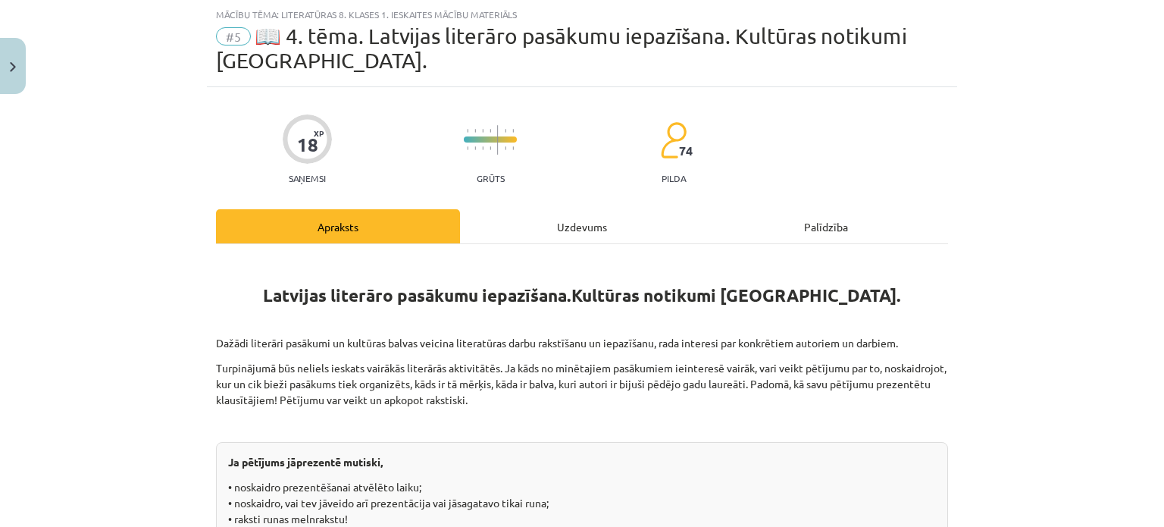
click at [581, 236] on div "Uzdevums" at bounding box center [582, 226] width 244 height 34
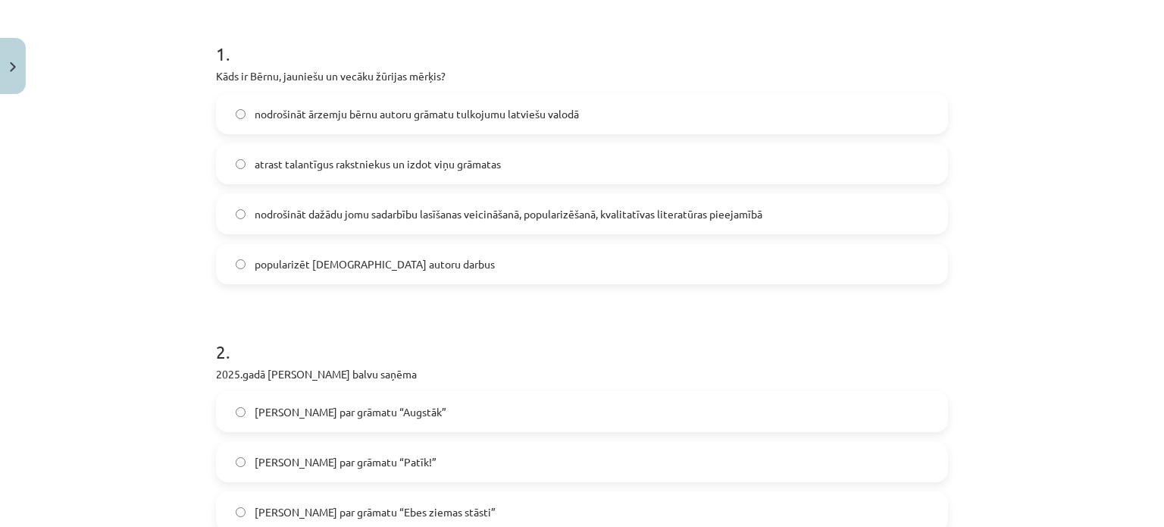
scroll to position [306, 0]
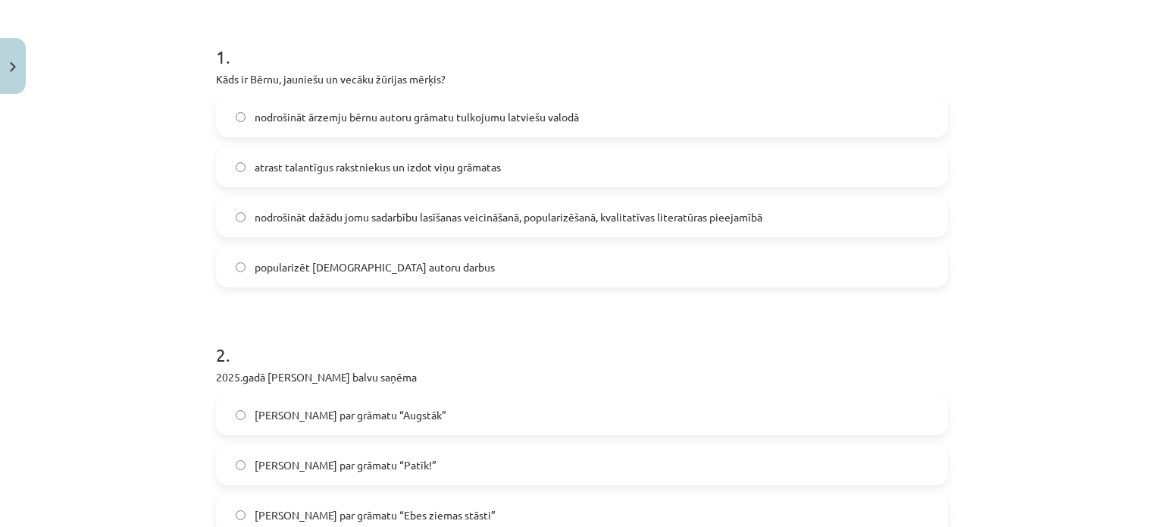
click at [812, 214] on label "nodrošināt dažādu jomu sadarbību lasīšanas veicināšanā, popularizēšanā, kvalita…" at bounding box center [581, 217] width 729 height 38
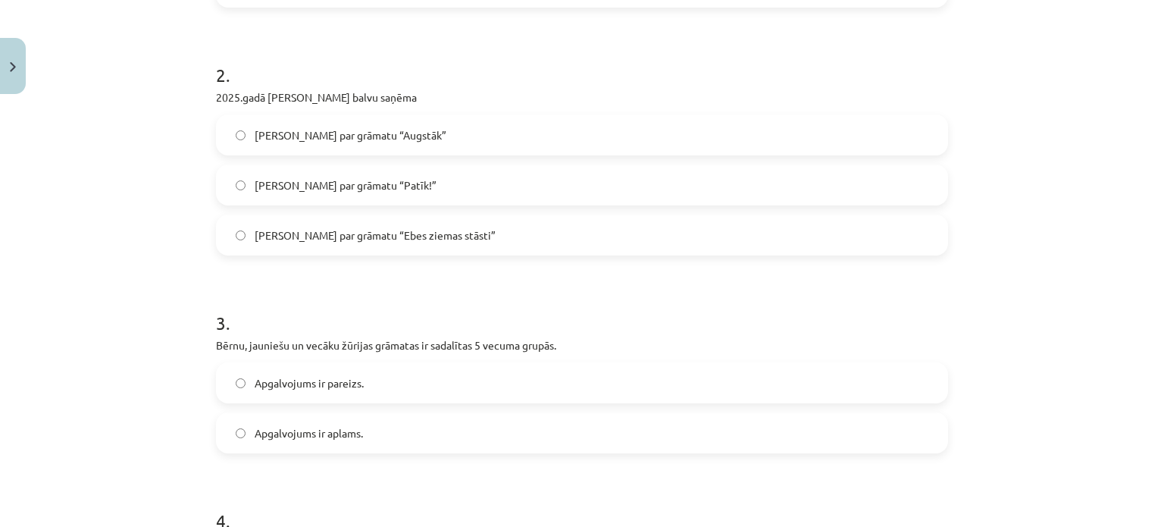
scroll to position [581, 0]
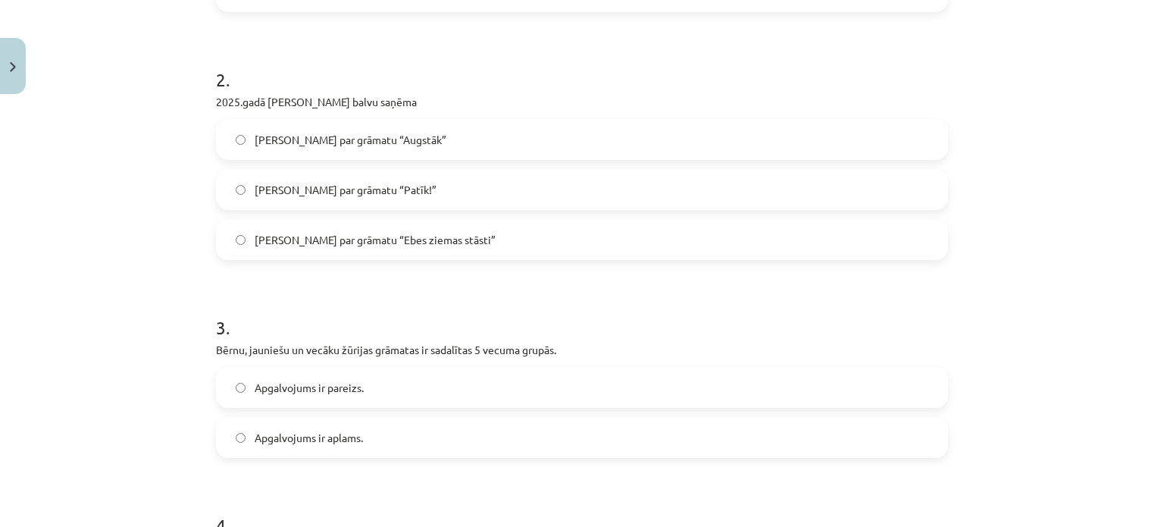
click at [609, 135] on label "Nils Sakss par grāmatu “Augstāk”" at bounding box center [581, 139] width 729 height 38
click at [477, 387] on label "Apgalvojums ir pareizs." at bounding box center [581, 387] width 729 height 38
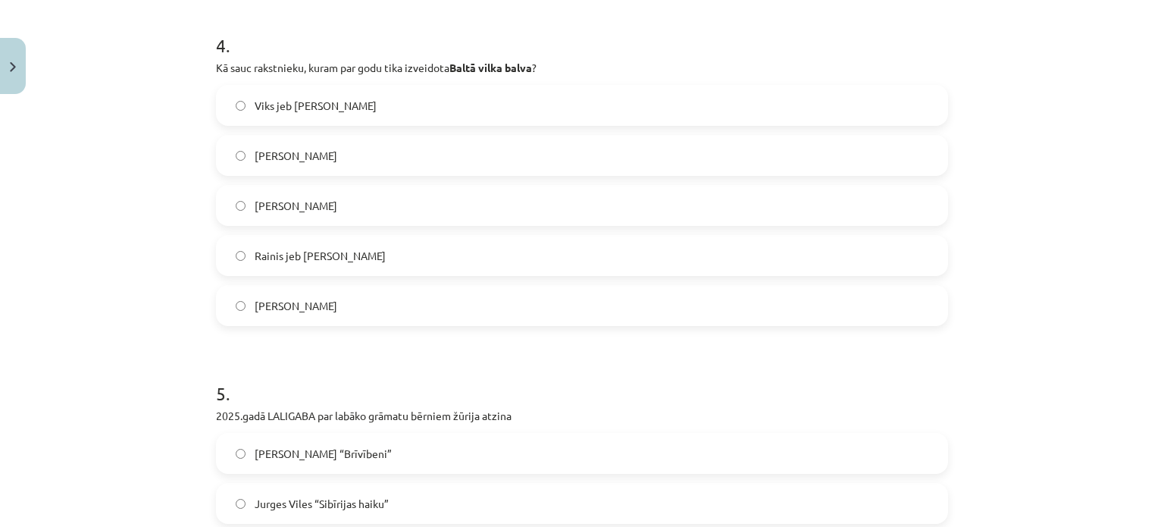
scroll to position [1067, 0]
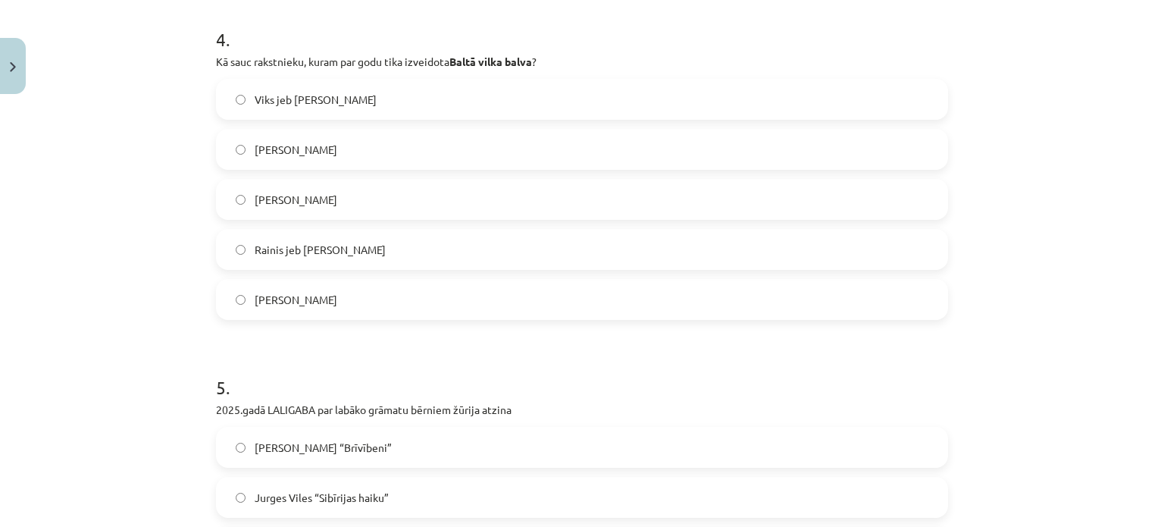
click at [622, 194] on label "Jānis Baltvilks" at bounding box center [581, 199] width 729 height 38
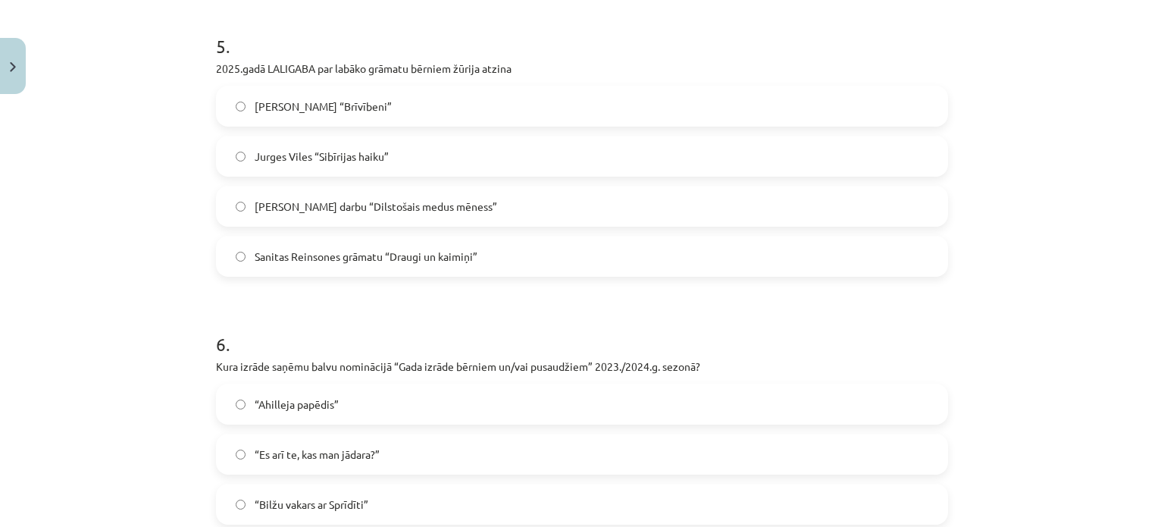
scroll to position [1403, 0]
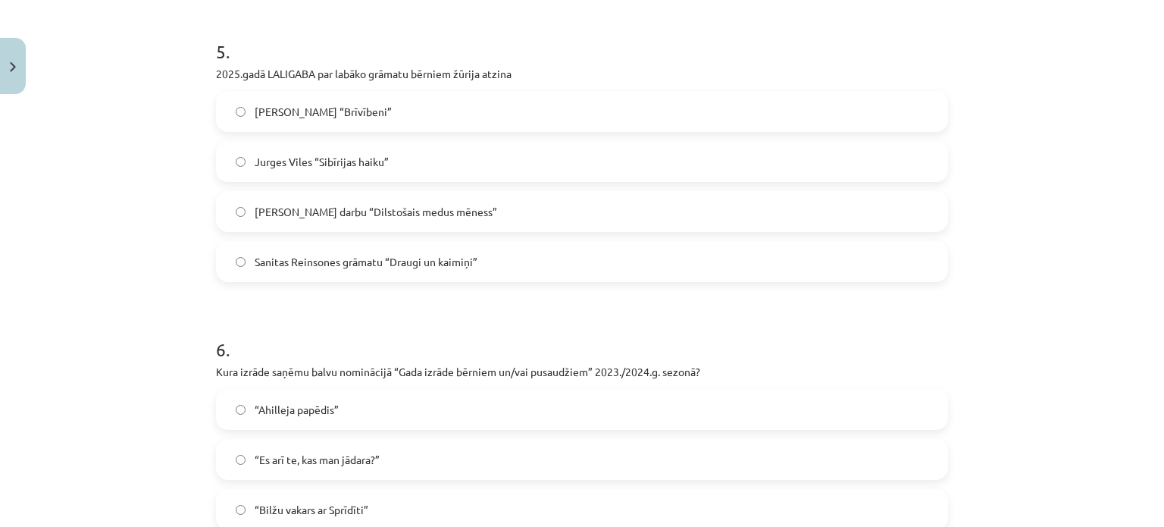
click at [815, 116] on label "Svena Kuzmina “Brīvībeni”" at bounding box center [581, 111] width 729 height 38
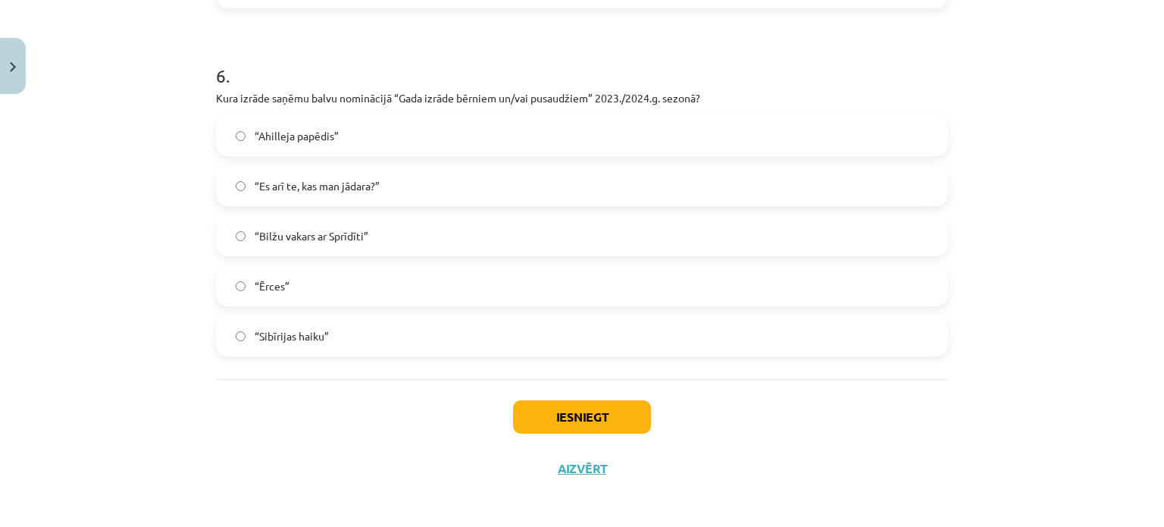
scroll to position [1679, 0]
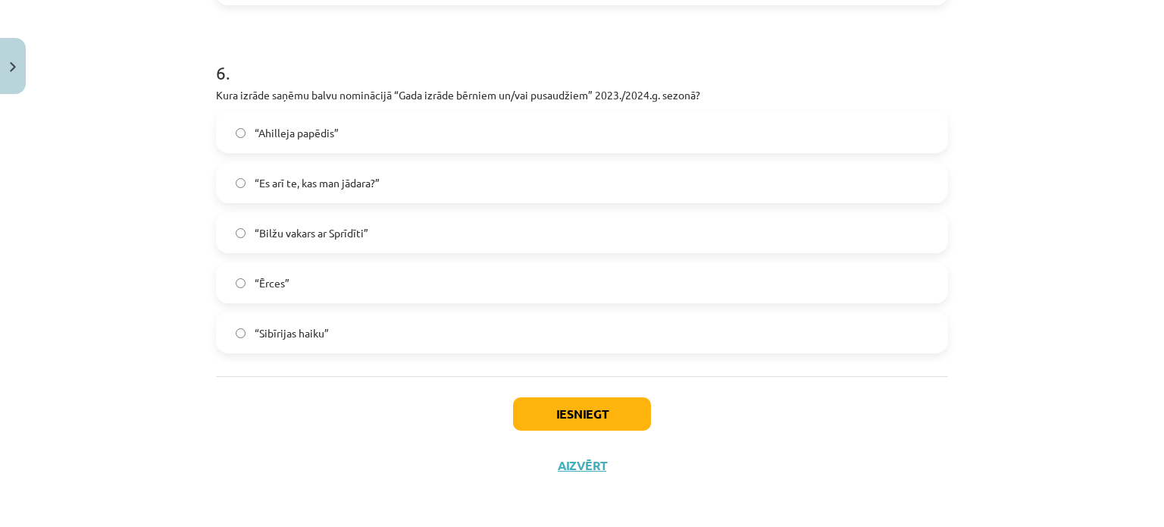
click at [816, 150] on label "“Ahilleja papēdis”" at bounding box center [581, 133] width 729 height 38
click at [599, 412] on button "Iesniegt" at bounding box center [582, 413] width 138 height 33
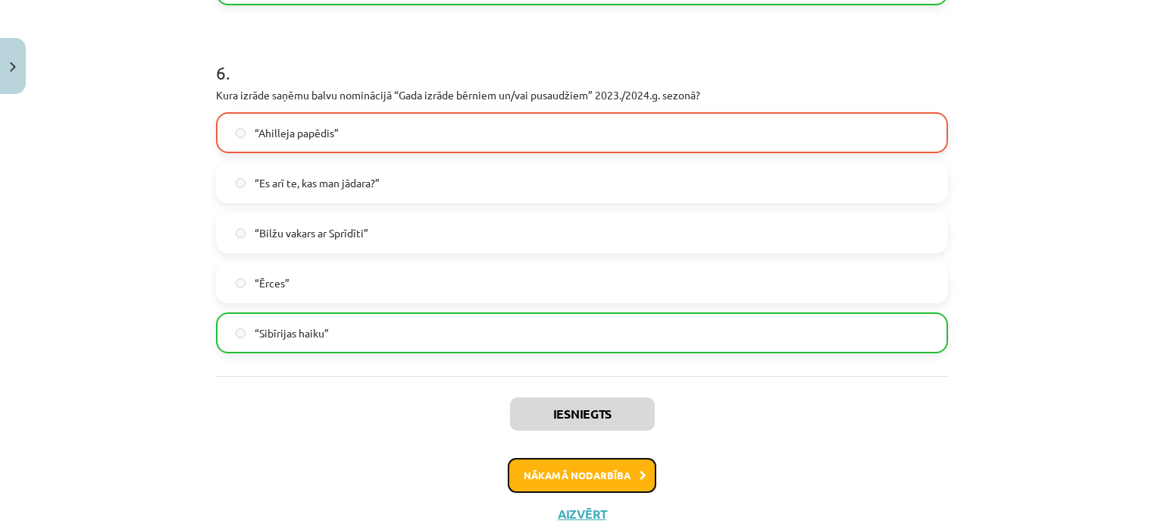
click at [540, 466] on button "Nākamā nodarbība" at bounding box center [582, 475] width 149 height 35
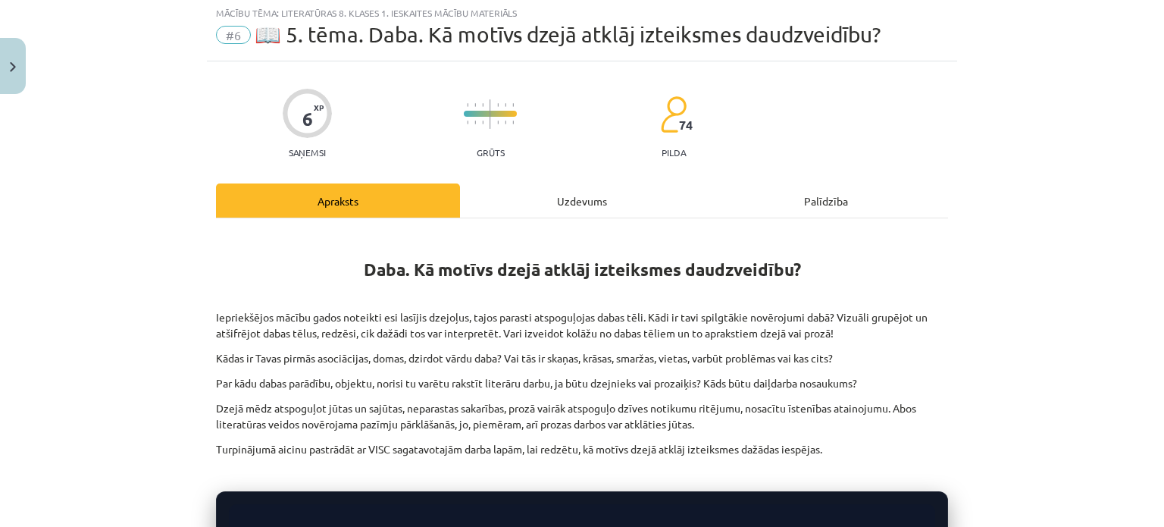
scroll to position [38, 0]
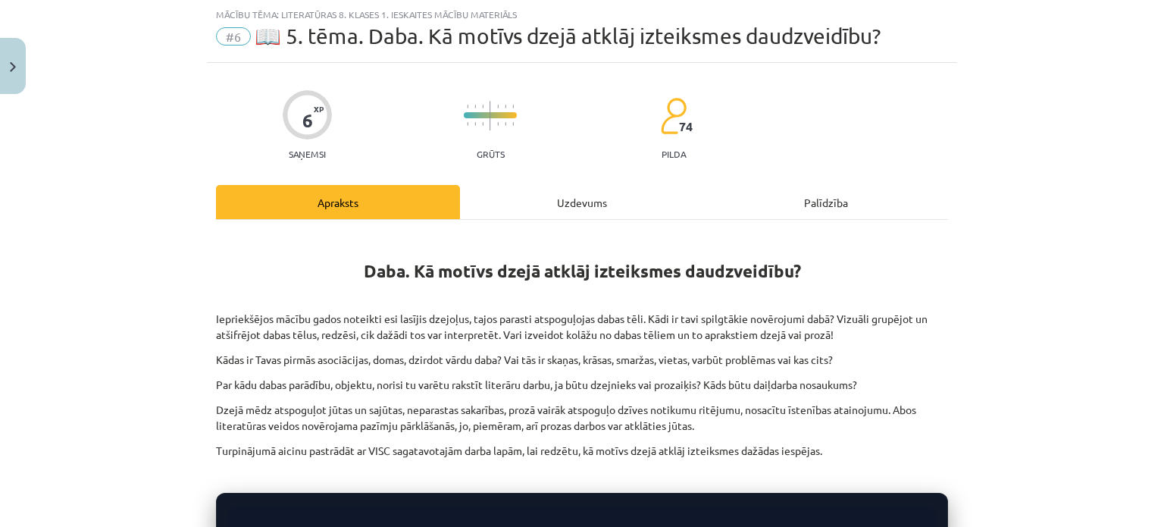
click at [568, 208] on div "Uzdevums" at bounding box center [582, 202] width 244 height 34
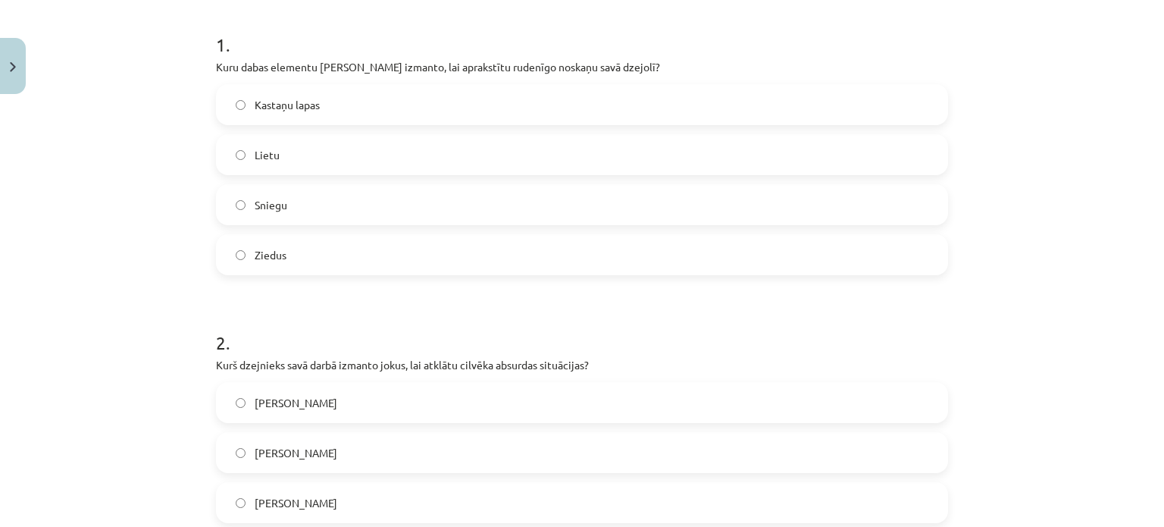
scroll to position [295, 0]
click at [928, 114] on label "Kastaņu lapas" at bounding box center [581, 104] width 729 height 38
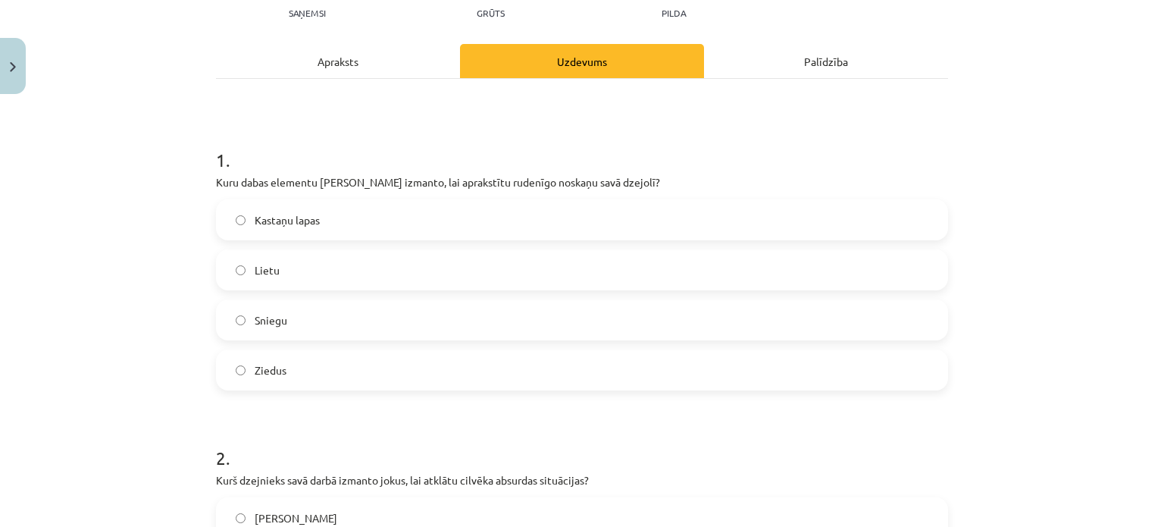
scroll to position [128, 0]
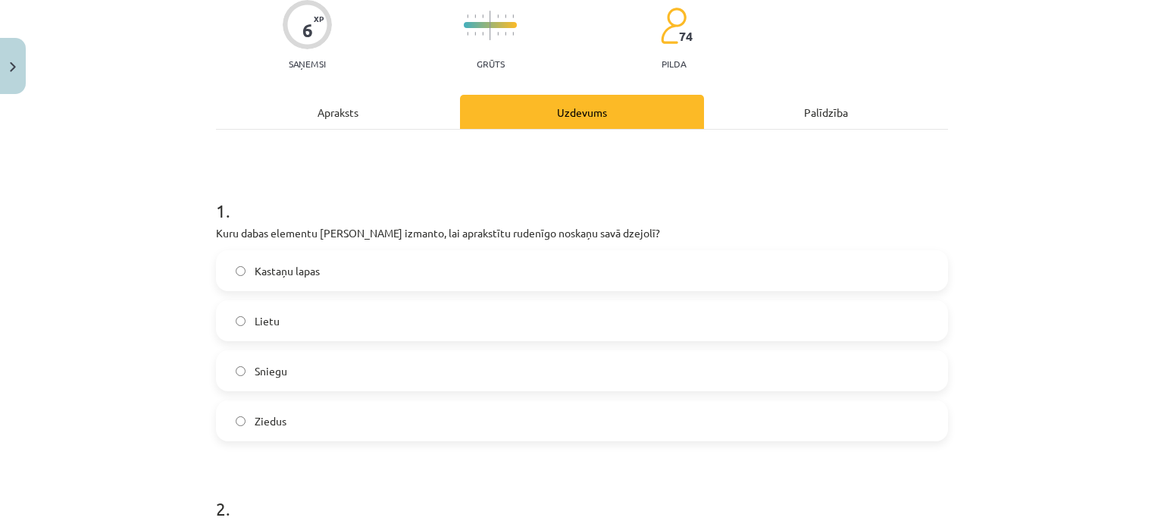
click at [342, 96] on div "Apraksts" at bounding box center [338, 112] width 244 height 34
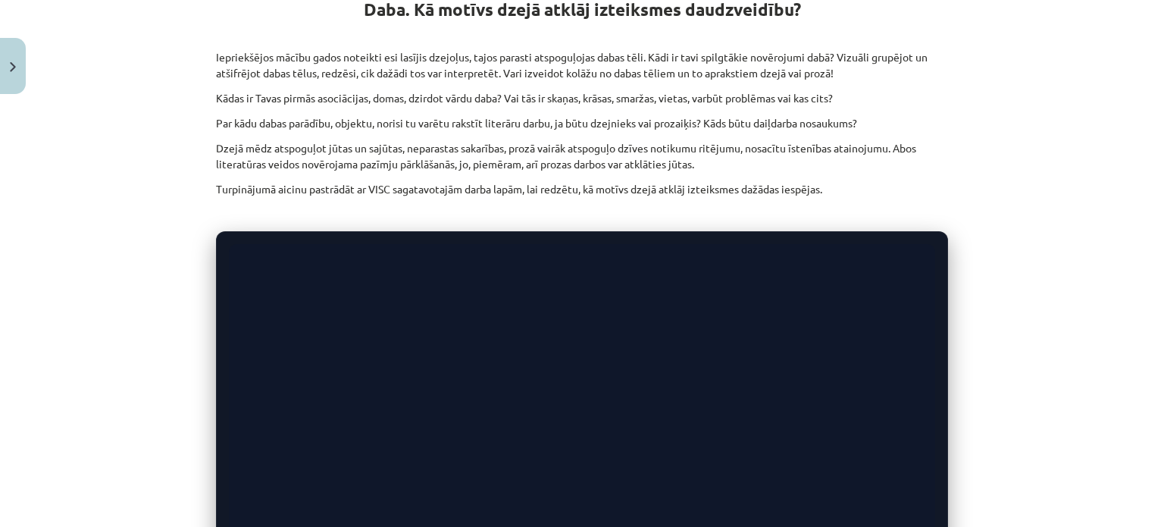
scroll to position [142, 0]
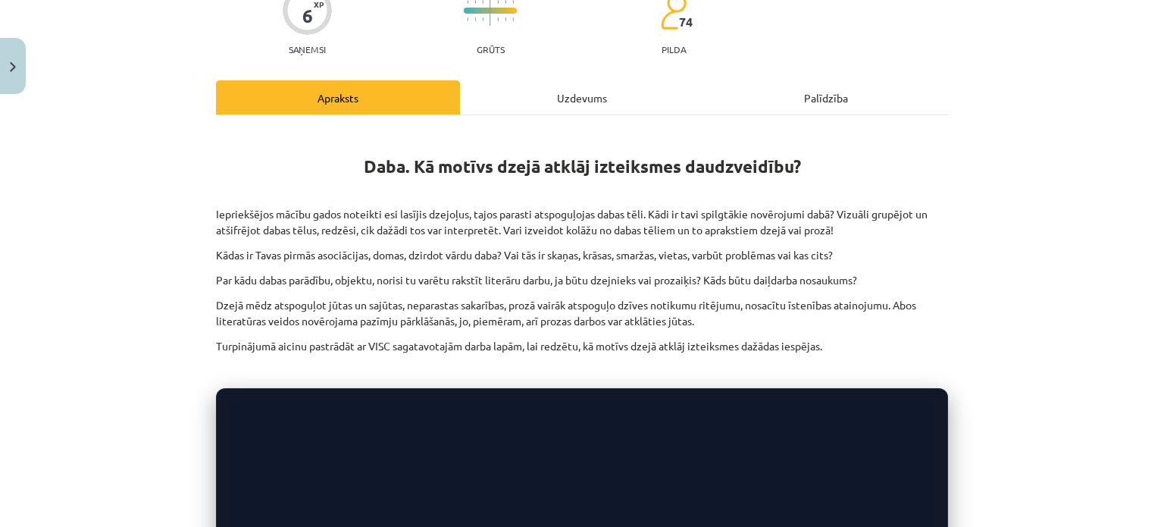
click at [576, 91] on div "Uzdevums" at bounding box center [582, 97] width 244 height 34
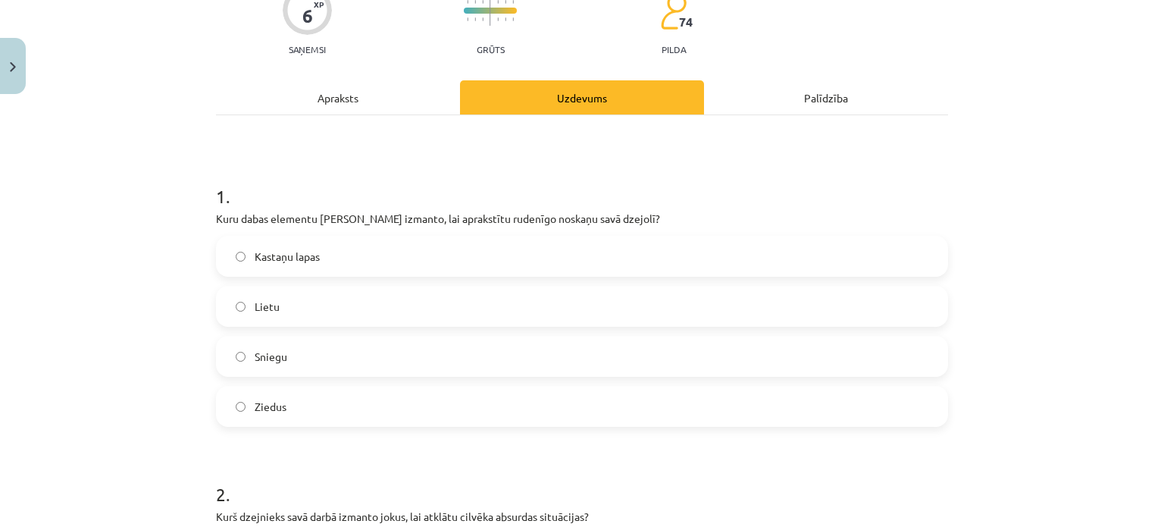
scroll to position [38, 0]
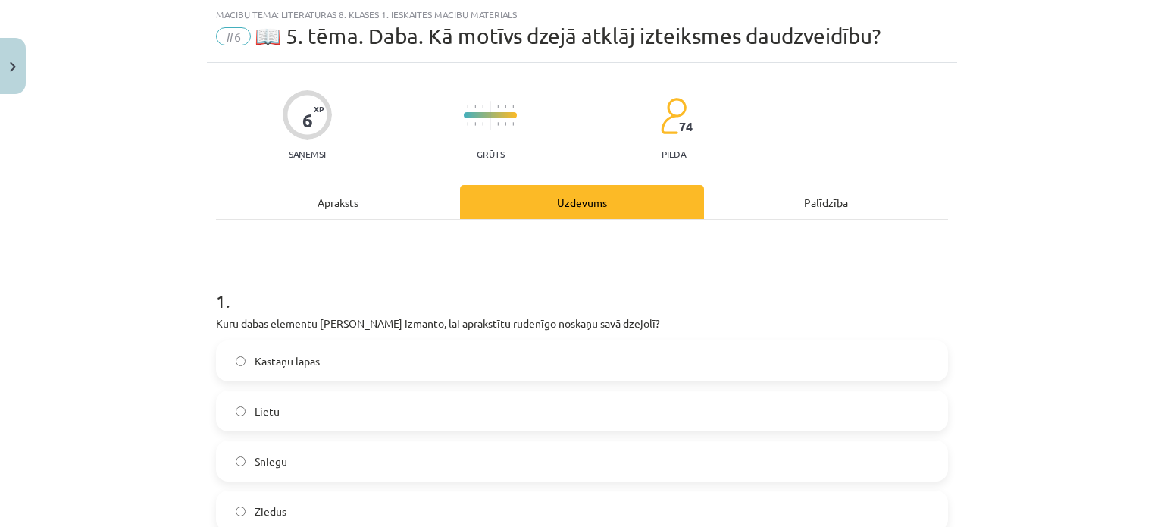
click at [340, 199] on div "Apraksts" at bounding box center [338, 202] width 244 height 34
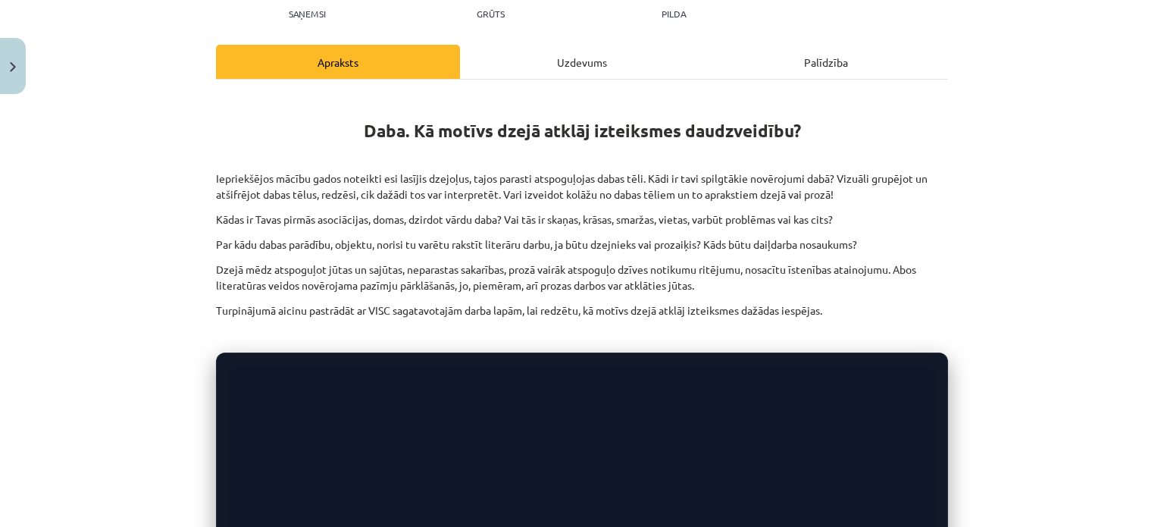
scroll to position [105, 0]
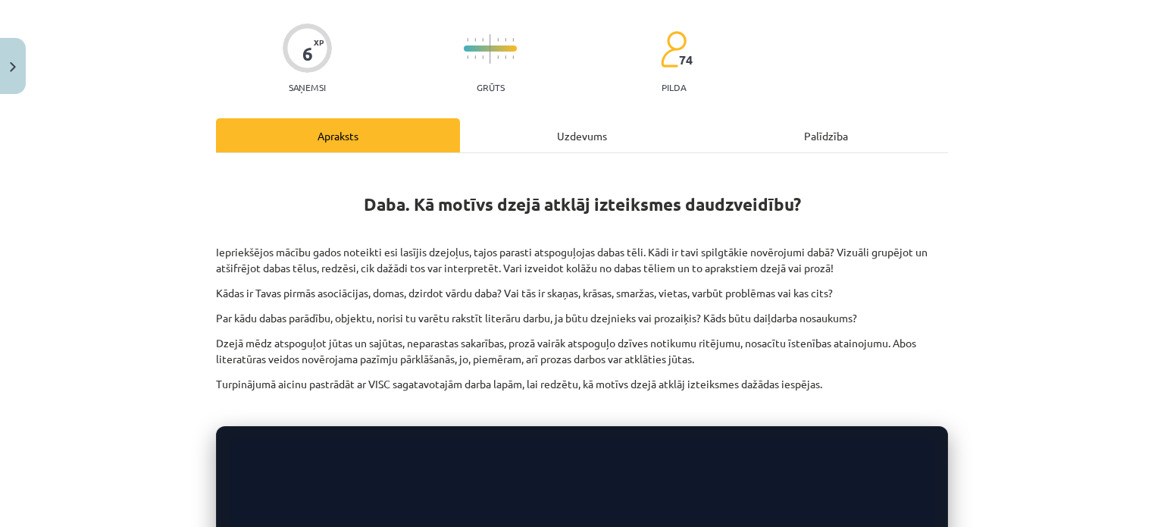
click at [574, 139] on div "Uzdevums" at bounding box center [582, 135] width 244 height 34
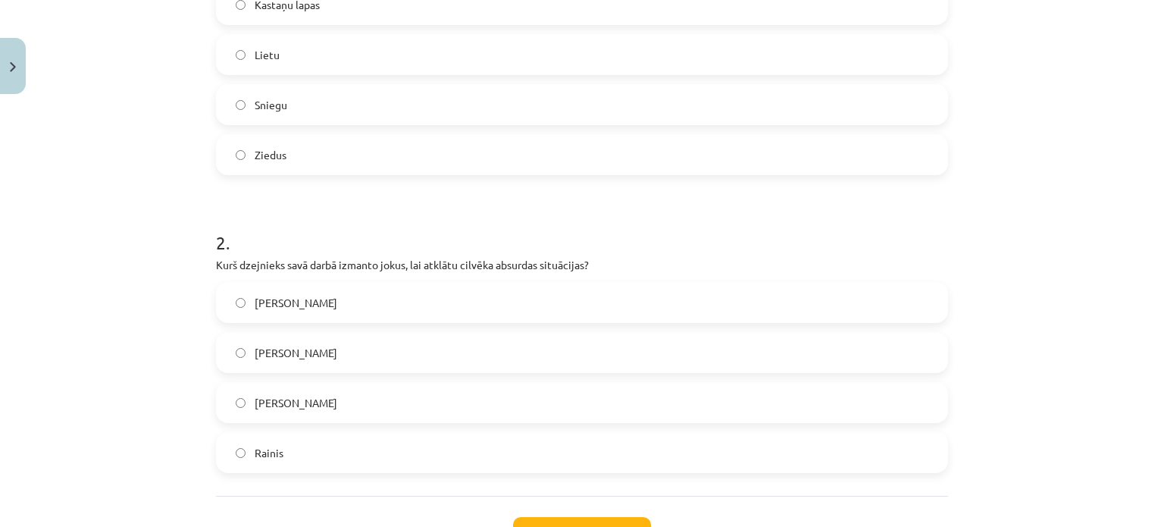
scroll to position [393, 0]
click at [557, 318] on label "Ojārs Vācietis" at bounding box center [581, 304] width 729 height 38
click at [546, 487] on button "Iesniegt" at bounding box center [582, 534] width 138 height 33
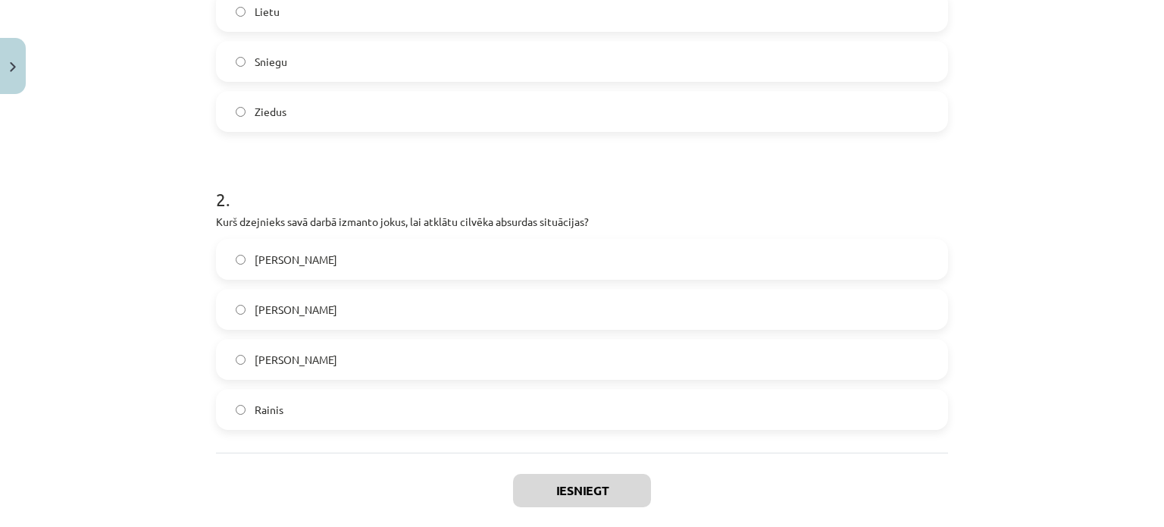
scroll to position [515, 0]
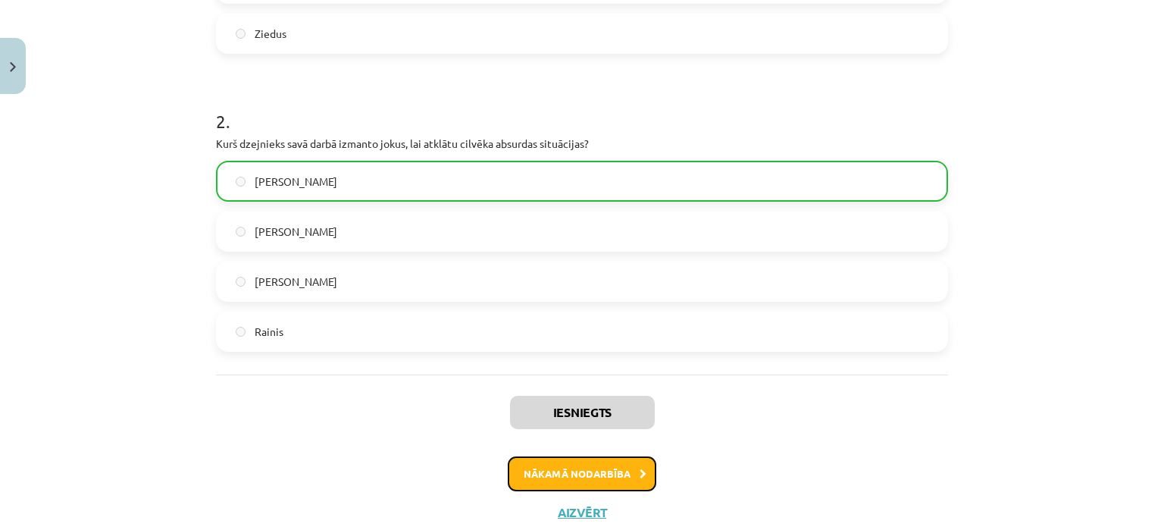
click at [567, 470] on button "Nākamā nodarbība" at bounding box center [582, 473] width 149 height 35
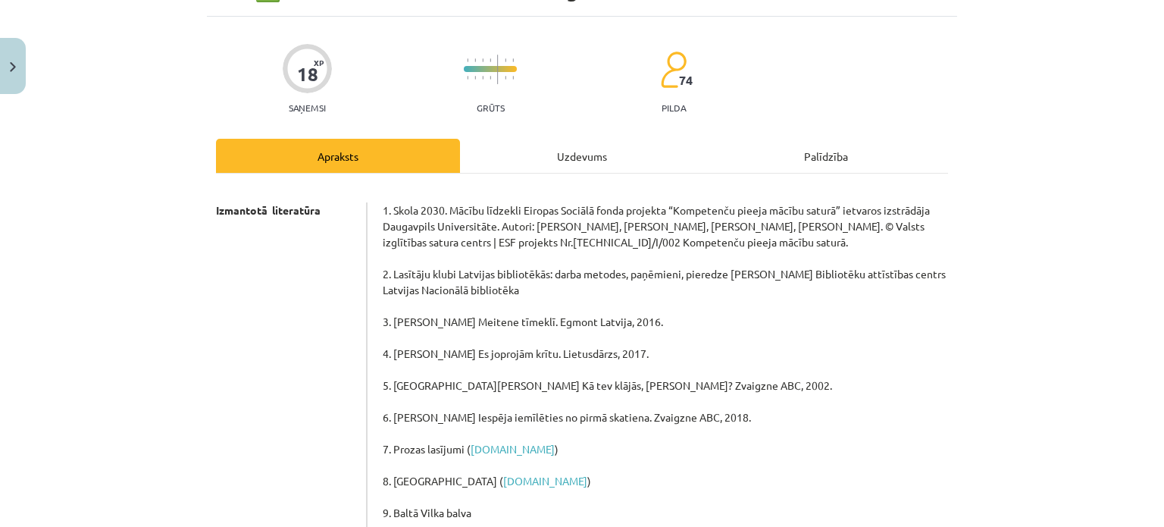
scroll to position [38, 0]
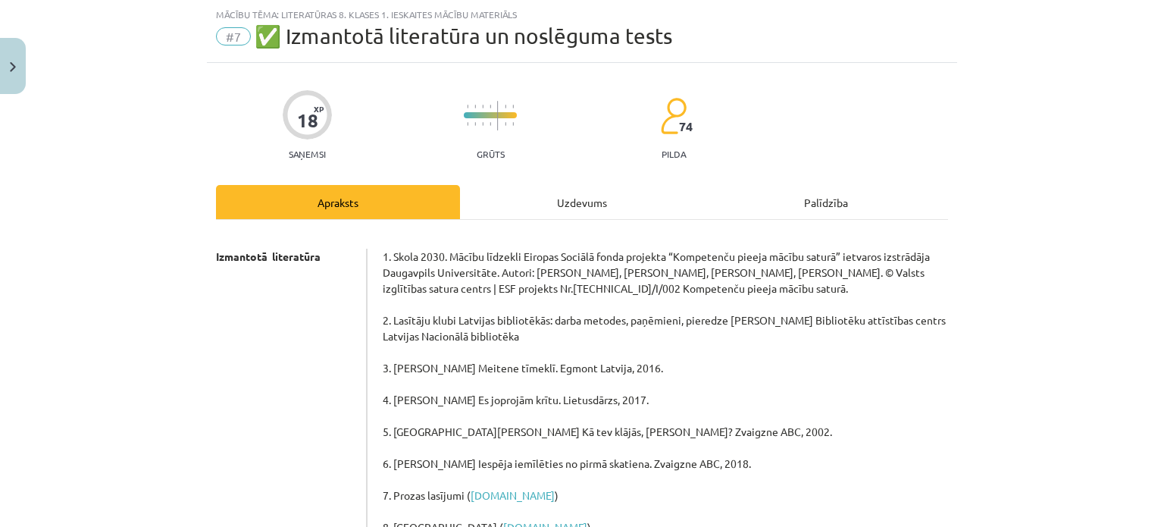
click at [573, 203] on div "Uzdevums" at bounding box center [582, 202] width 244 height 34
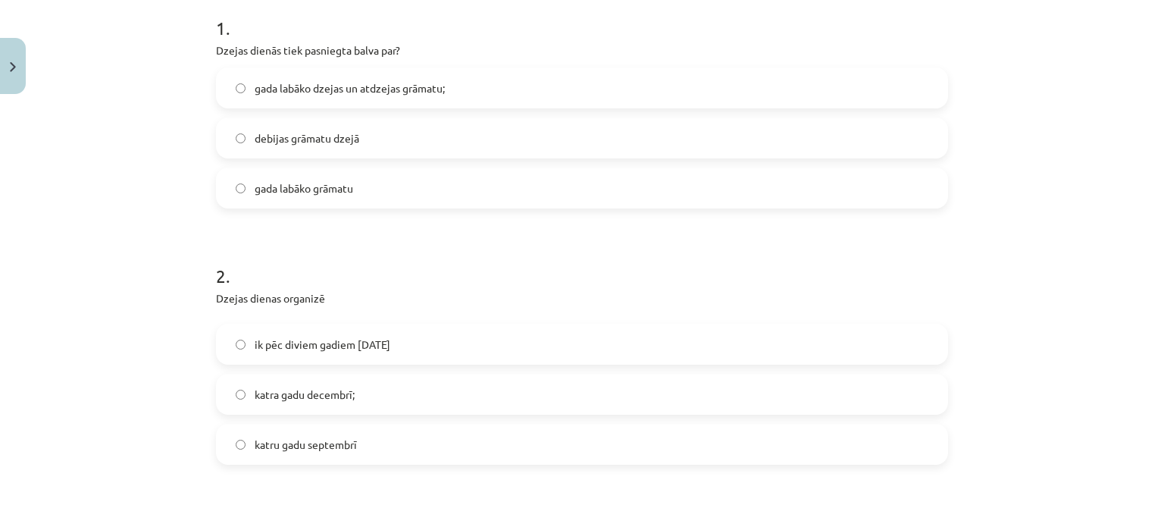
scroll to position [314, 0]
click at [482, 90] on label "gada labāko dzejas un atdzejas grāmatu;" at bounding box center [581, 85] width 729 height 38
click at [255, 436] on span "katru gadu septembrī" at bounding box center [306, 441] width 102 height 16
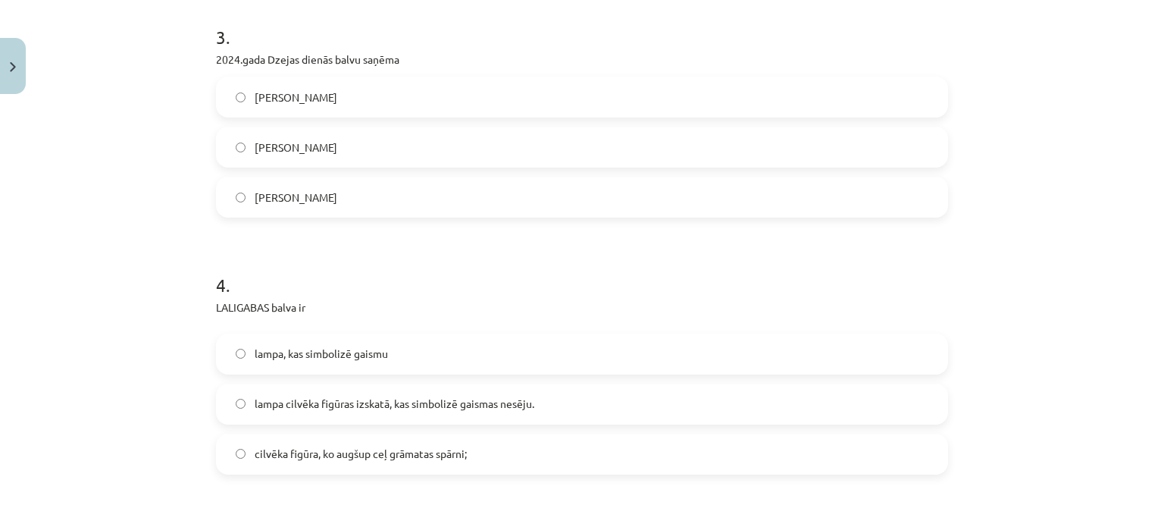
scroll to position [803, 0]
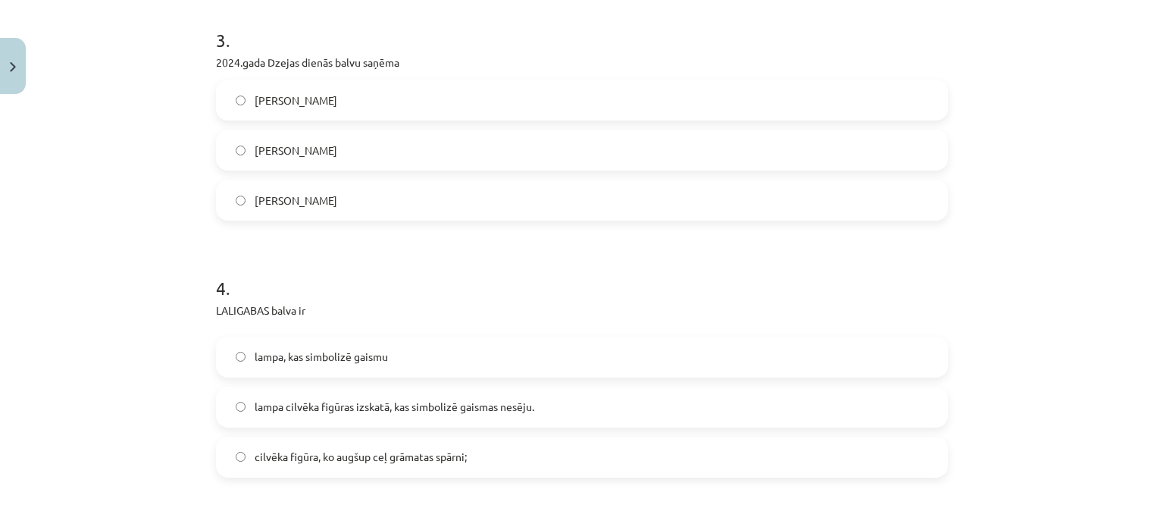
click at [811, 98] on label "Ivars Šteinbergs" at bounding box center [581, 100] width 729 height 38
click at [534, 395] on label "lampa cilvēka figūras izskatā, kas simbolizē gaismas nesēju." at bounding box center [581, 407] width 729 height 38
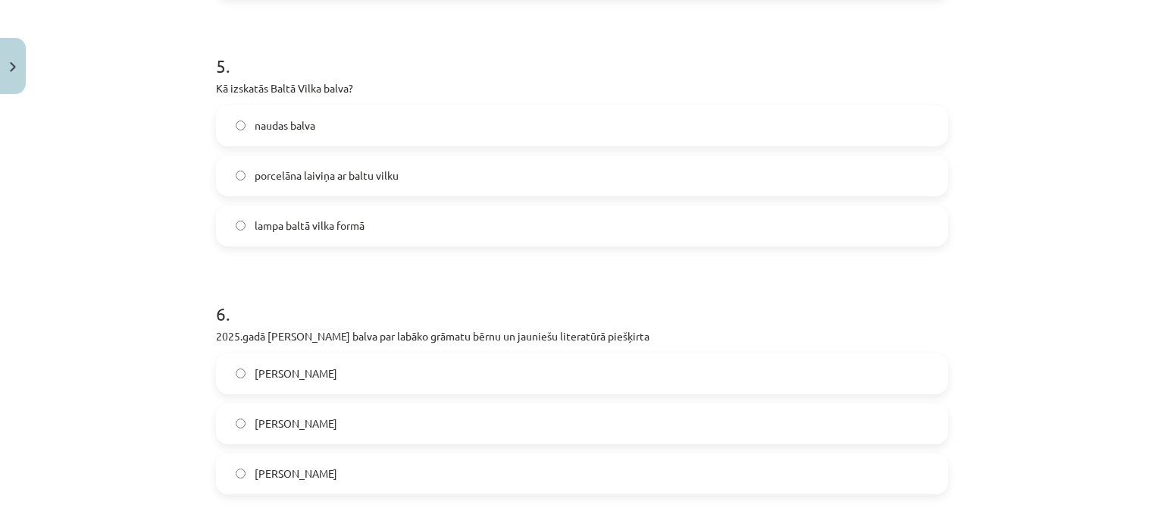
scroll to position [1285, 0]
click at [842, 169] on label "porcelāna laiviņa ar baltu vilku" at bounding box center [581, 173] width 729 height 38
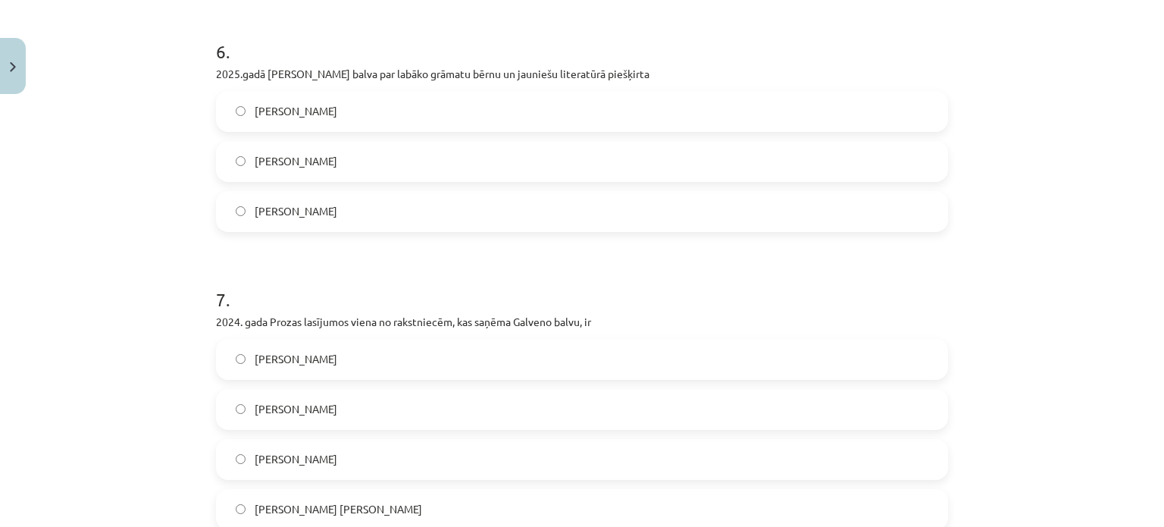
scroll to position [1548, 0]
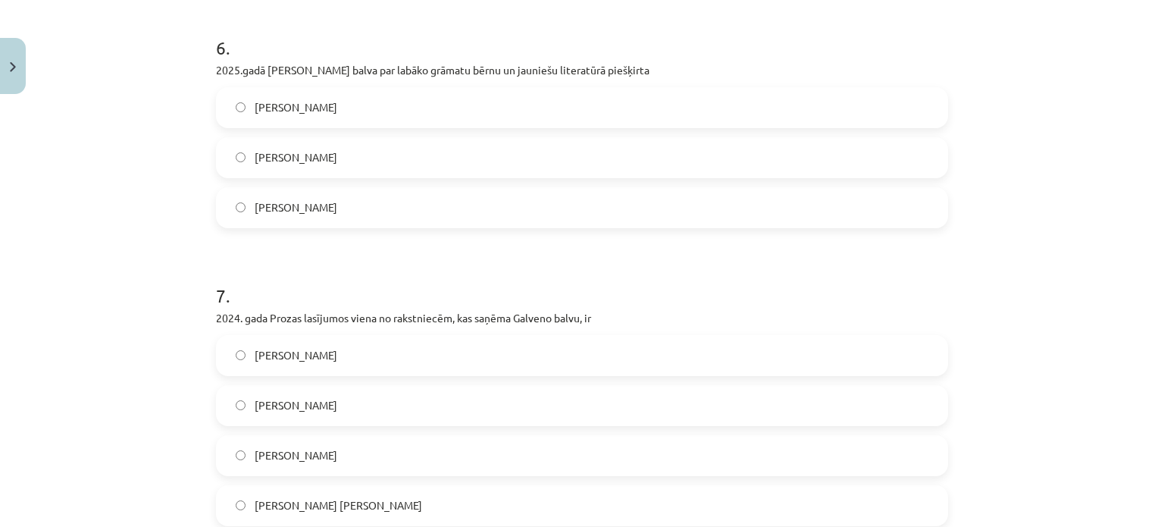
click at [860, 111] on label "Anetei Grīnbergai" at bounding box center [581, 108] width 729 height 38
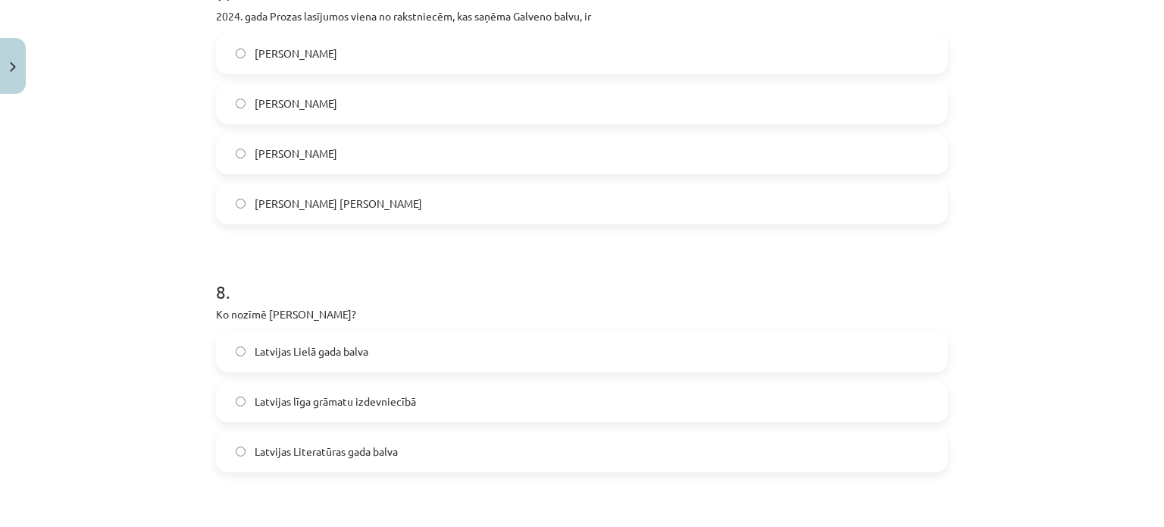
scroll to position [1826, 0]
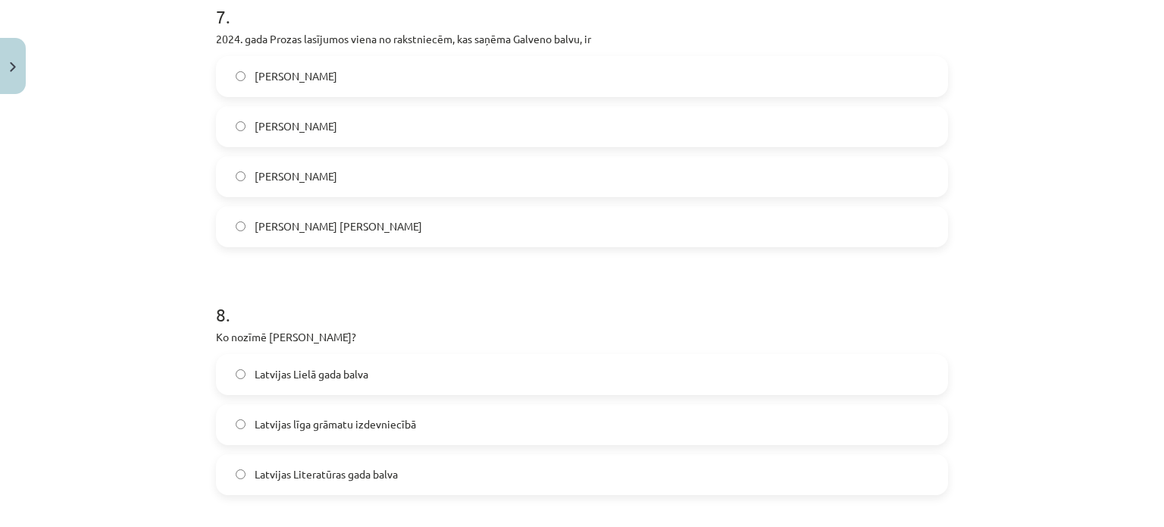
click at [737, 89] on label "Agnese Zarāne" at bounding box center [581, 77] width 729 height 38
click at [369, 471] on span "Latvijas Literatūras gada balva" at bounding box center [326, 474] width 143 height 16
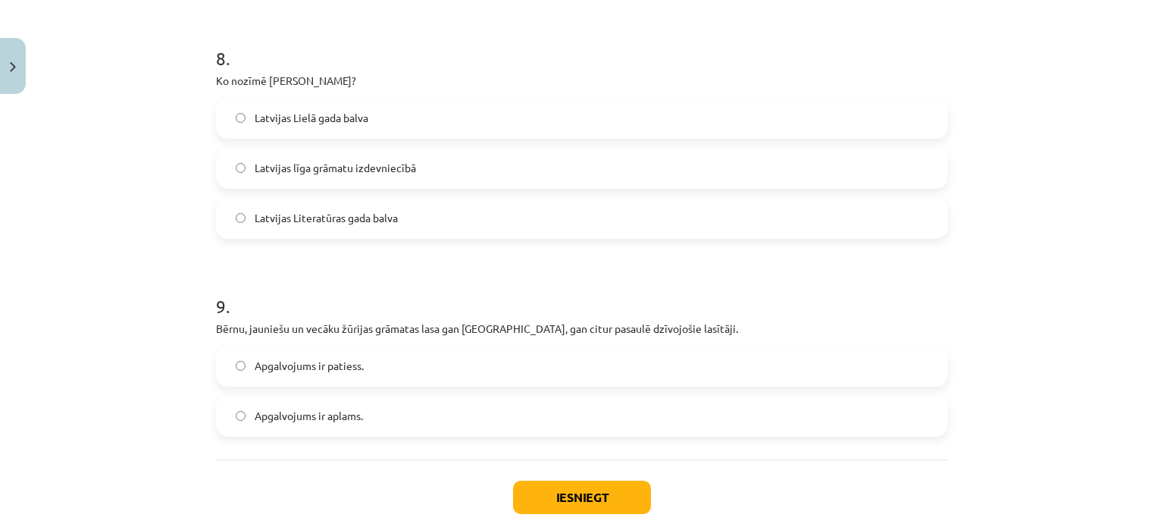
scroll to position [2138, 0]
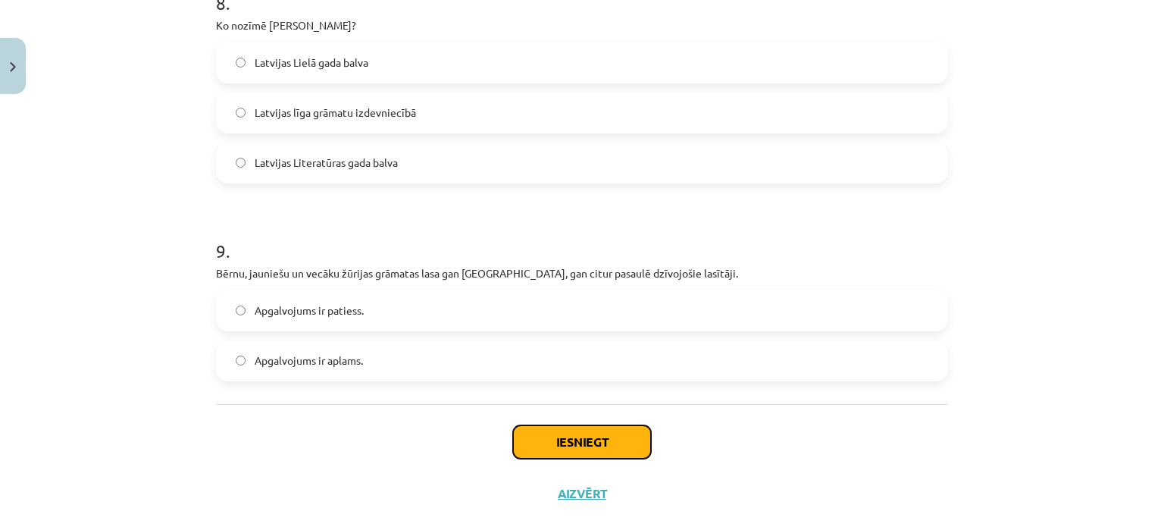
click at [591, 451] on button "Iesniegt" at bounding box center [582, 441] width 138 height 33
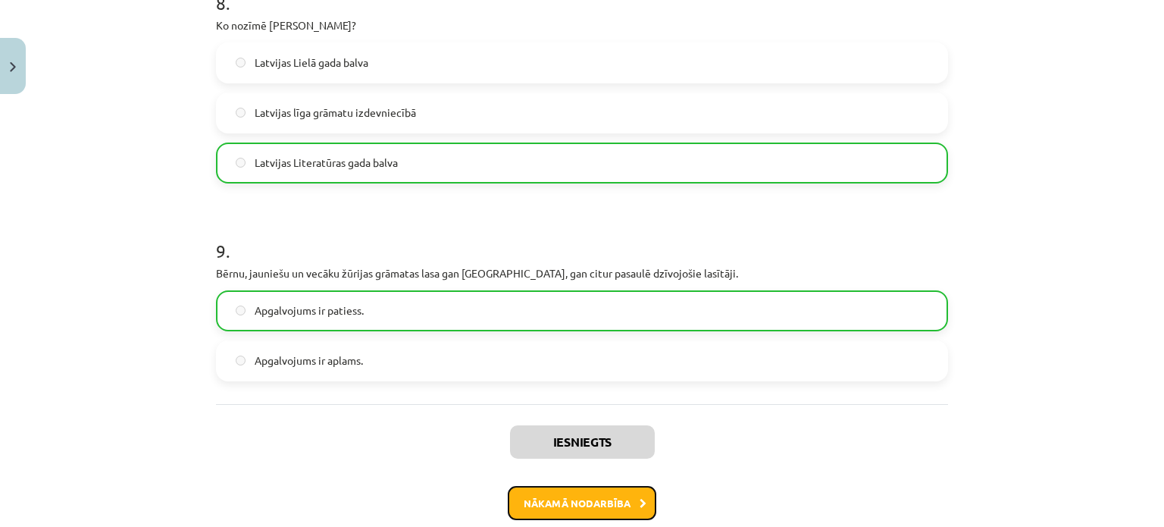
click at [587, 487] on button "Nākamā nodarbība" at bounding box center [582, 503] width 149 height 35
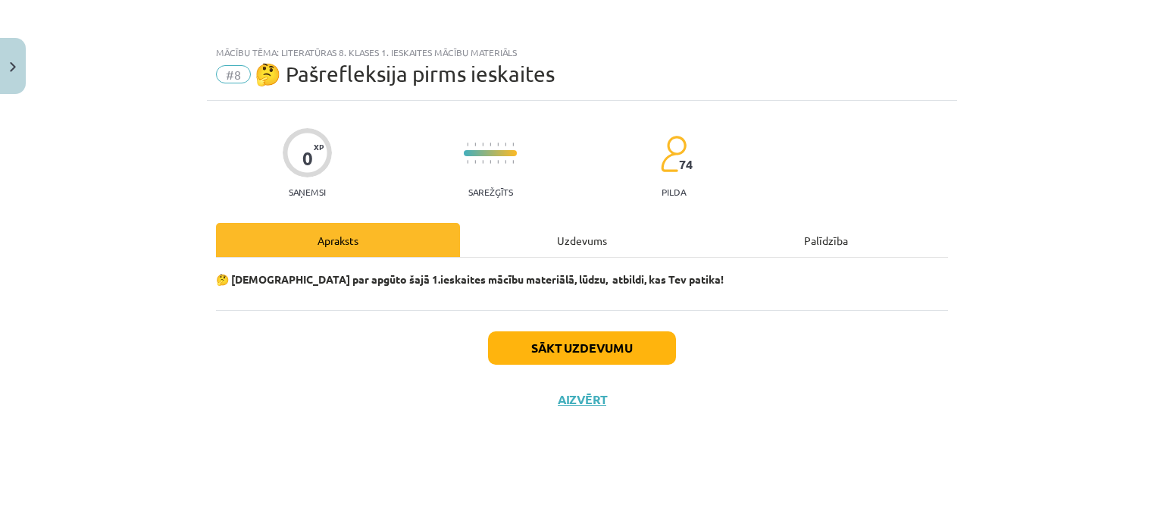
scroll to position [0, 0]
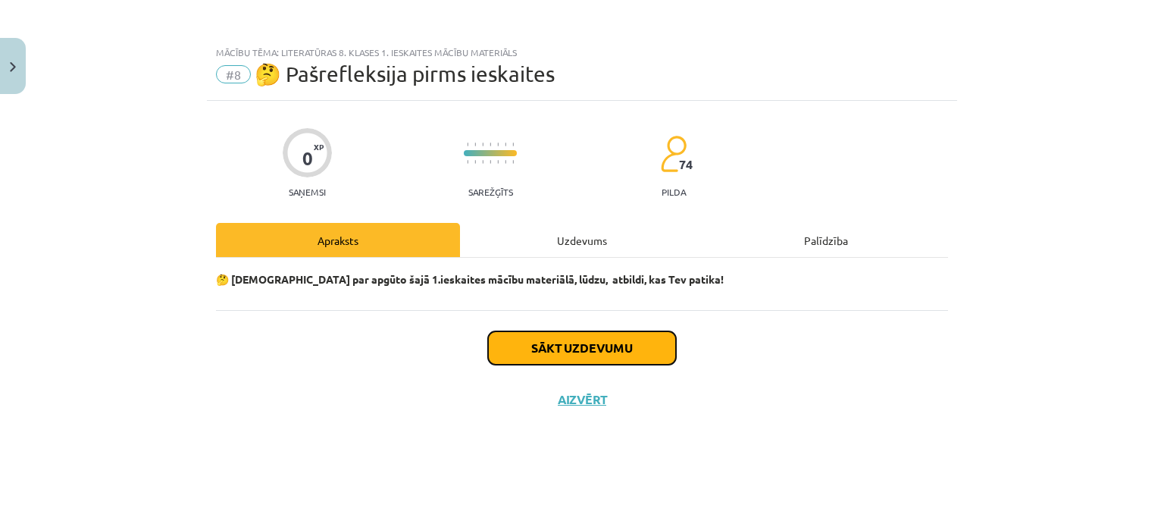
click at [575, 346] on button "Sākt uzdevumu" at bounding box center [582, 347] width 188 height 33
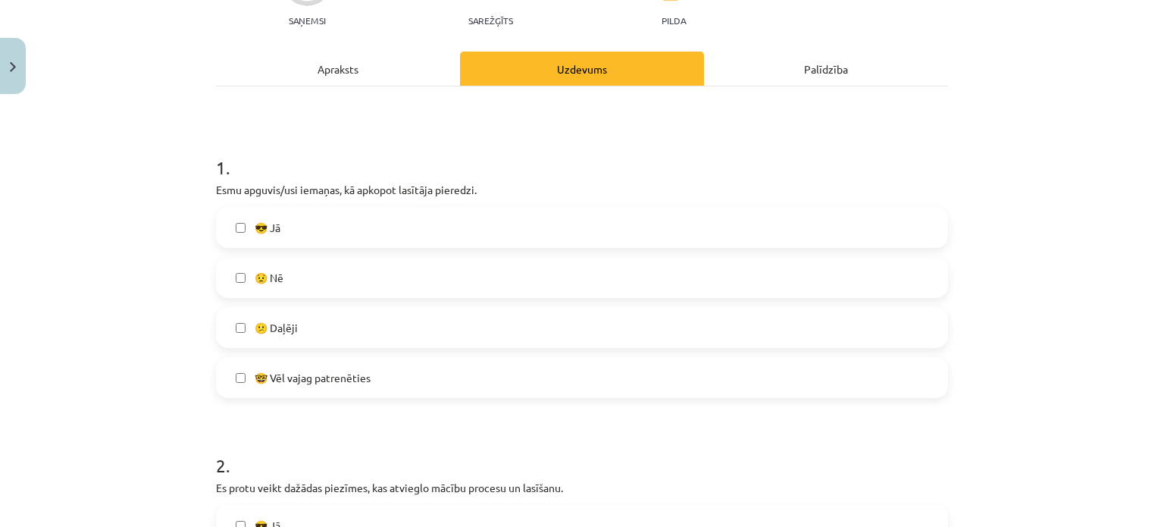
scroll to position [180, 0]
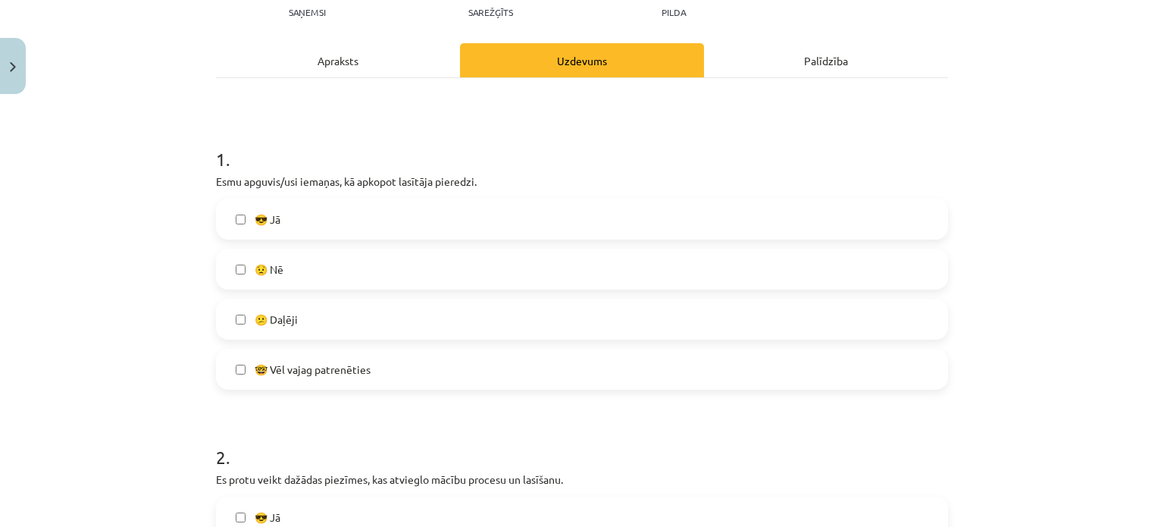
click at [572, 217] on label "😎 Jā" at bounding box center [581, 219] width 729 height 38
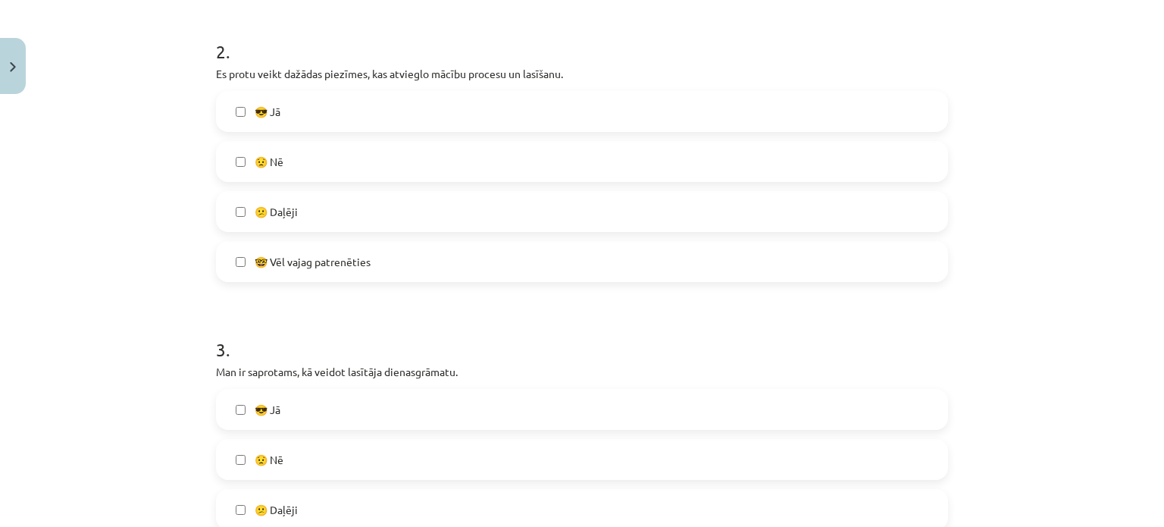
scroll to position [589, 0]
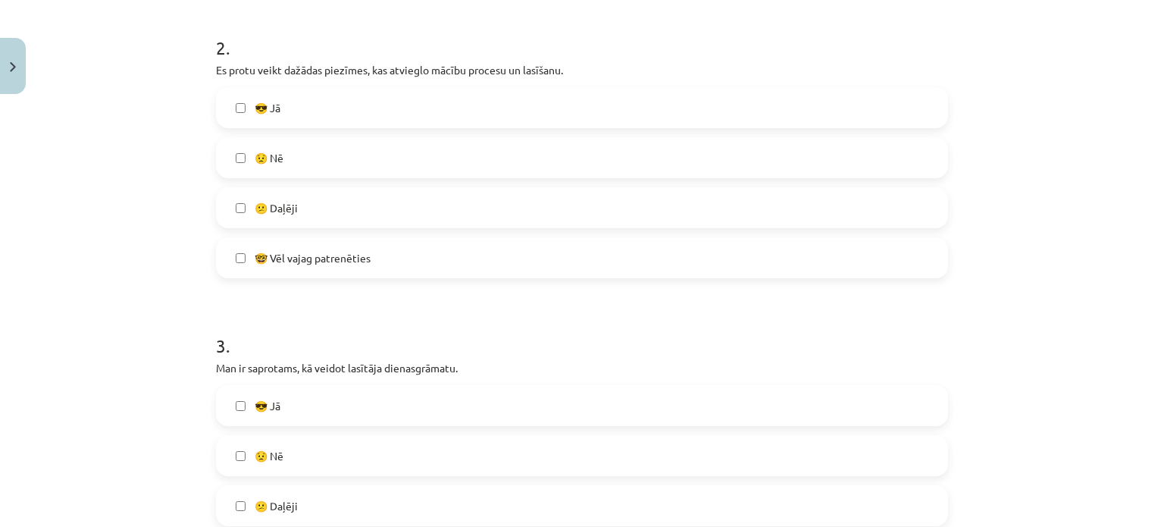
click at [821, 110] on label "😎 Jā" at bounding box center [581, 108] width 729 height 38
click at [828, 109] on label "😎 Jā" at bounding box center [581, 108] width 729 height 38
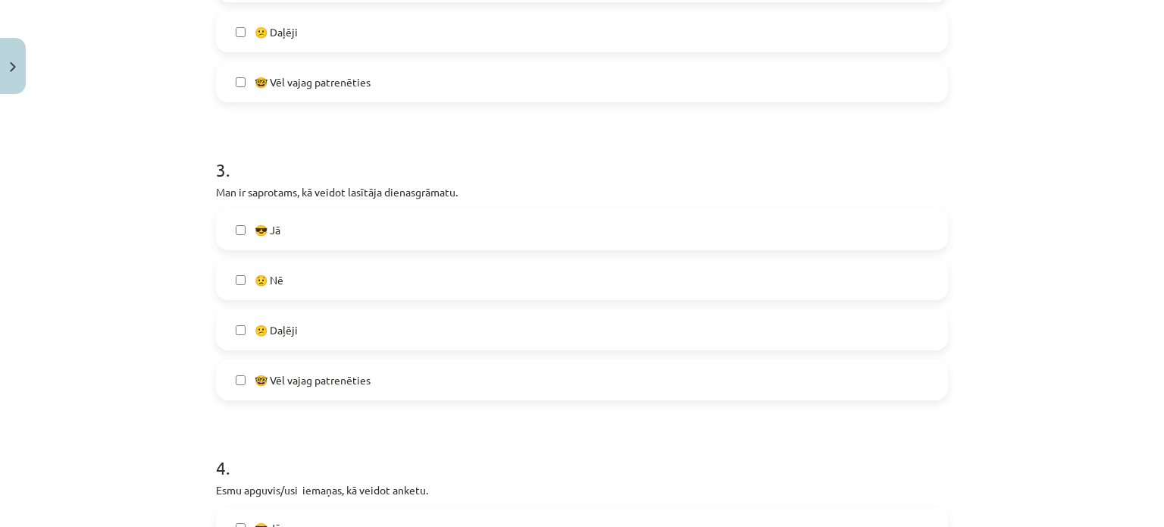
scroll to position [781, 0]
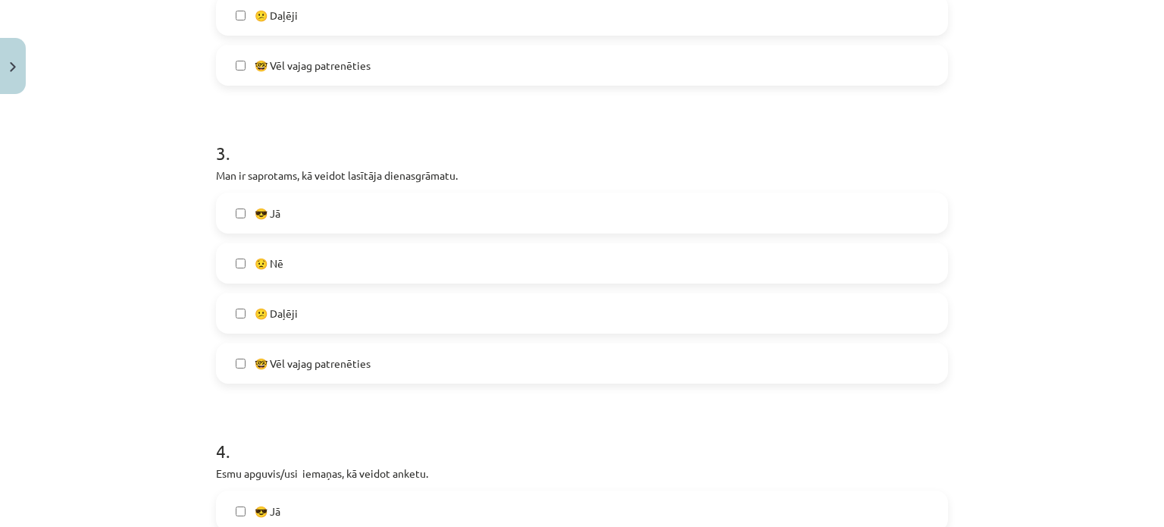
click at [941, 220] on div "😎 Jā" at bounding box center [582, 212] width 732 height 41
click at [928, 217] on label "😎 Jā" at bounding box center [581, 213] width 729 height 38
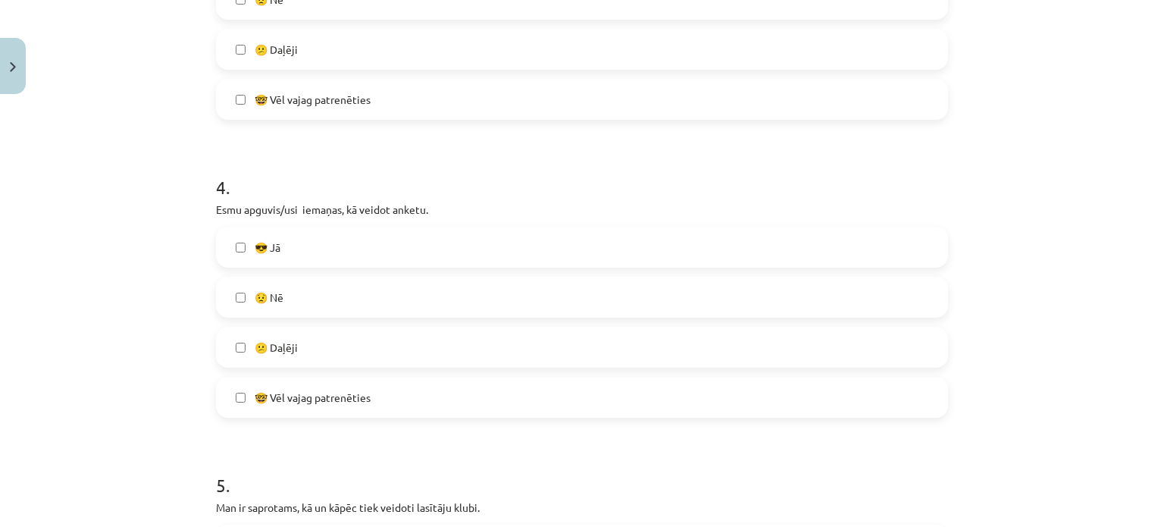
scroll to position [1049, 0]
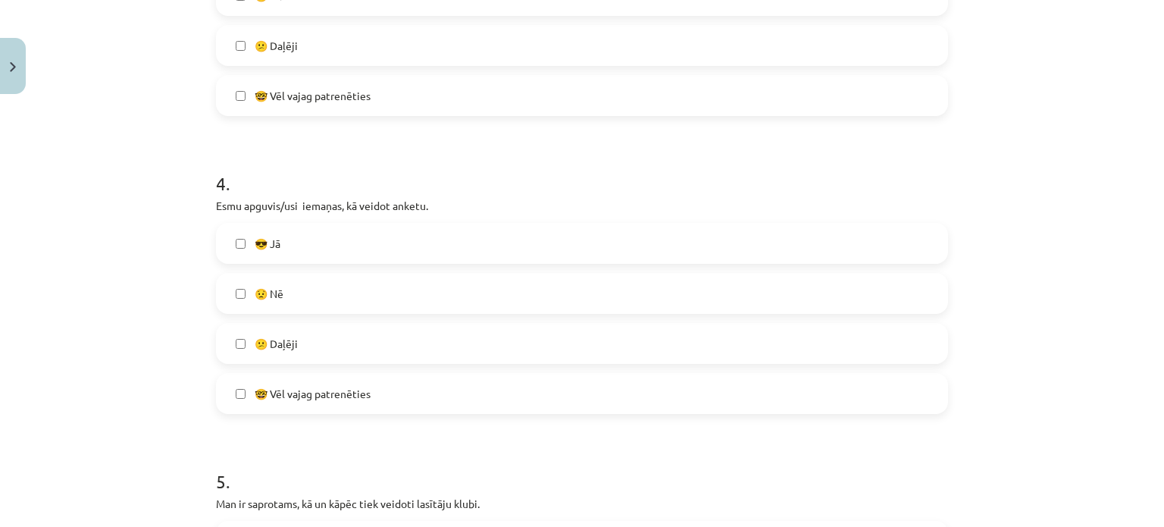
click at [918, 239] on label "😎 Jā" at bounding box center [581, 243] width 729 height 38
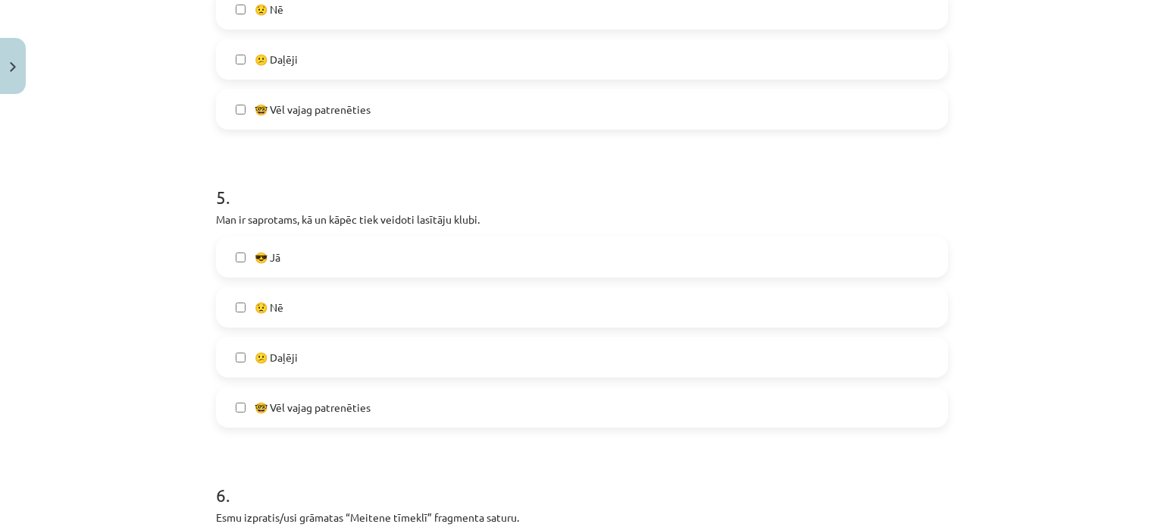
scroll to position [1337, 0]
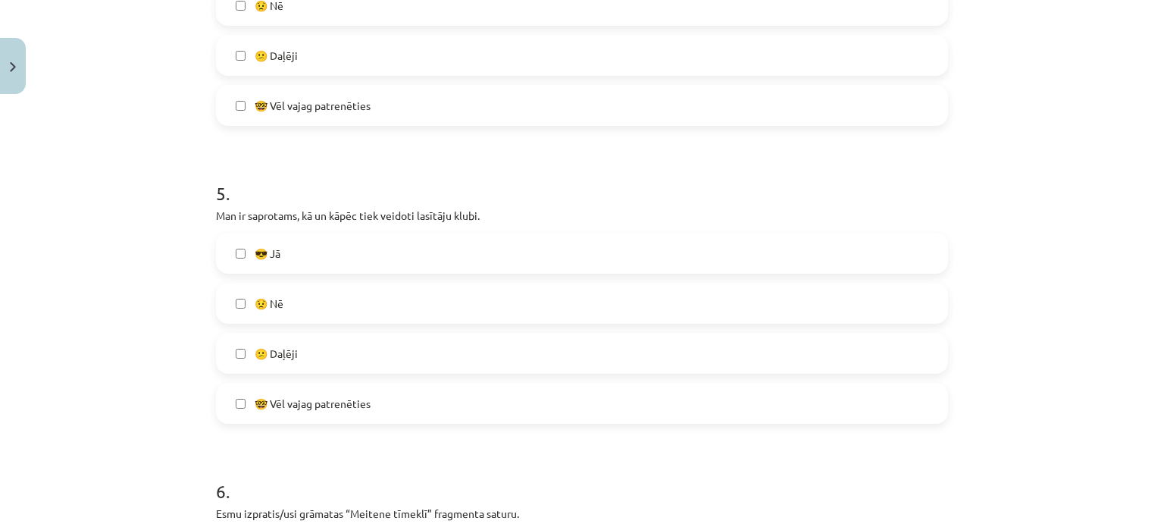
click at [815, 249] on label "😎 Jā" at bounding box center [581, 253] width 729 height 38
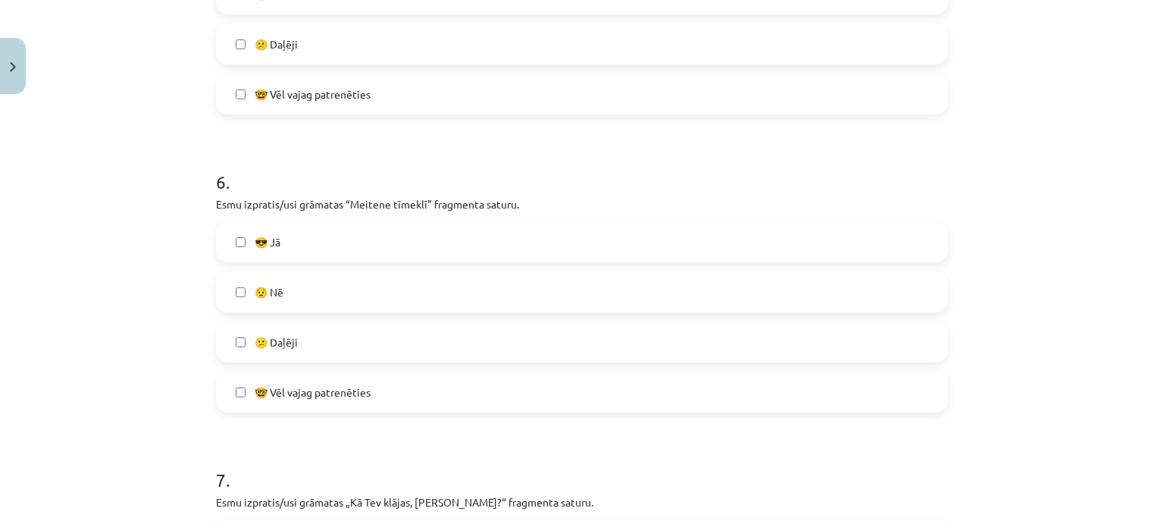
scroll to position [1651, 0]
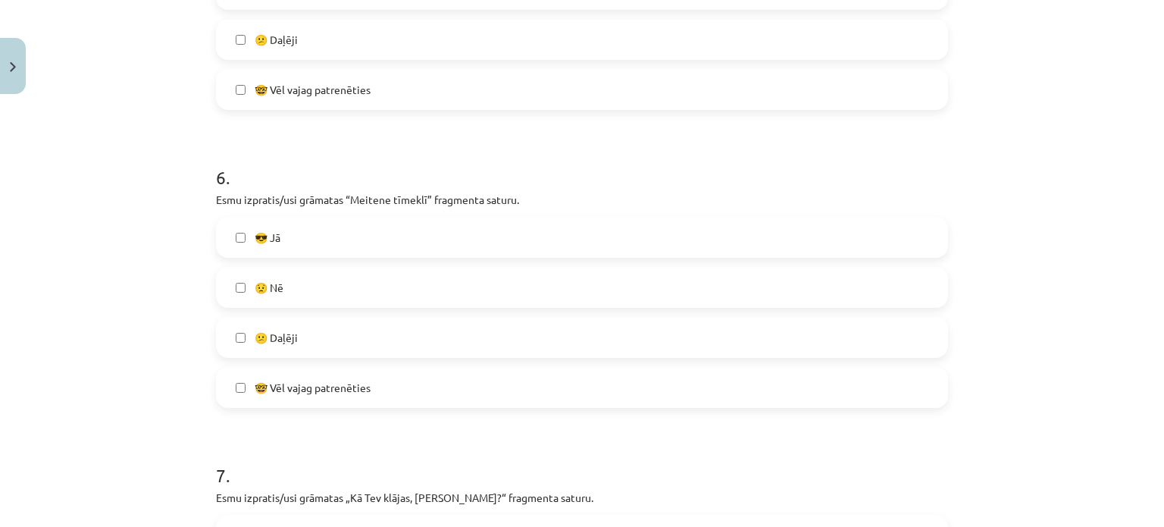
click at [865, 327] on label "😕 Daļēji" at bounding box center [581, 337] width 729 height 38
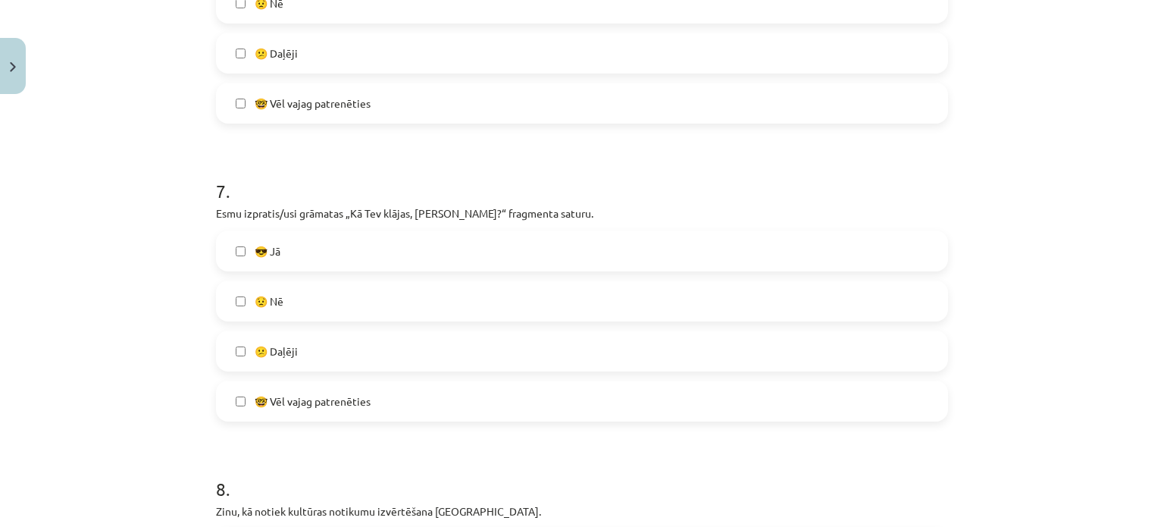
scroll to position [1951, 0]
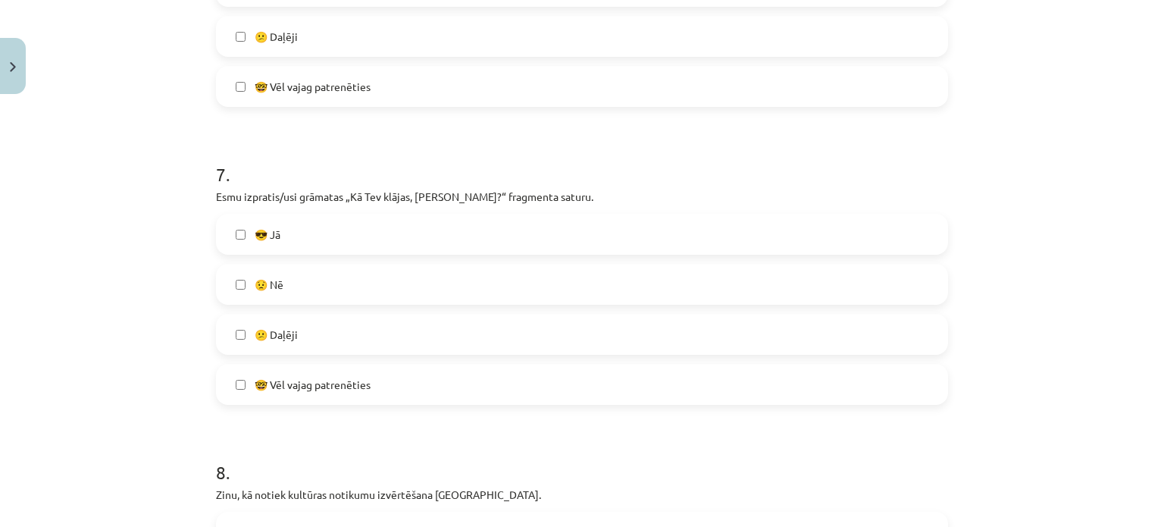
click at [928, 331] on label "😕 Daļēji" at bounding box center [581, 334] width 729 height 38
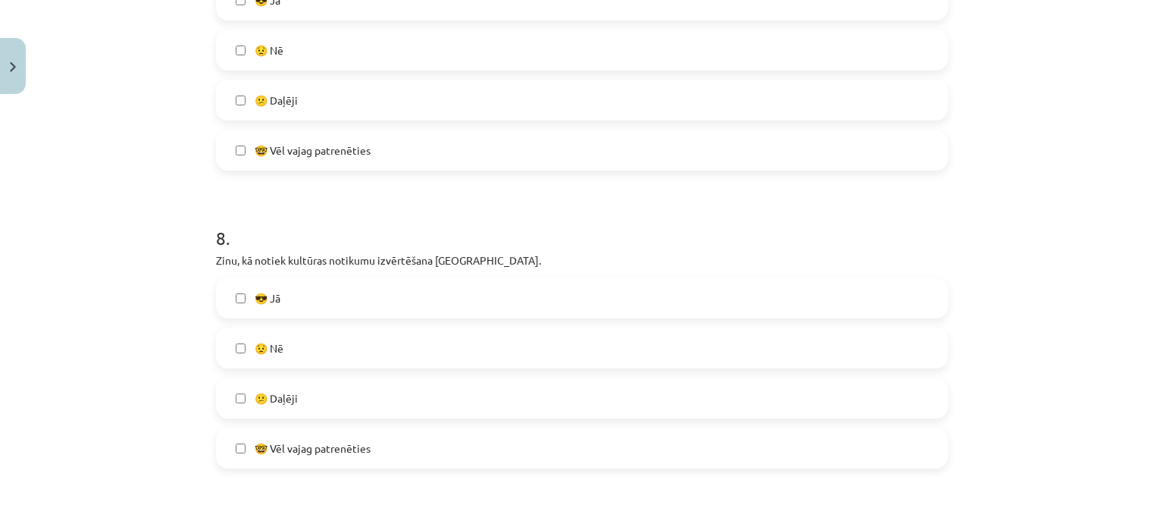
scroll to position [2189, 0]
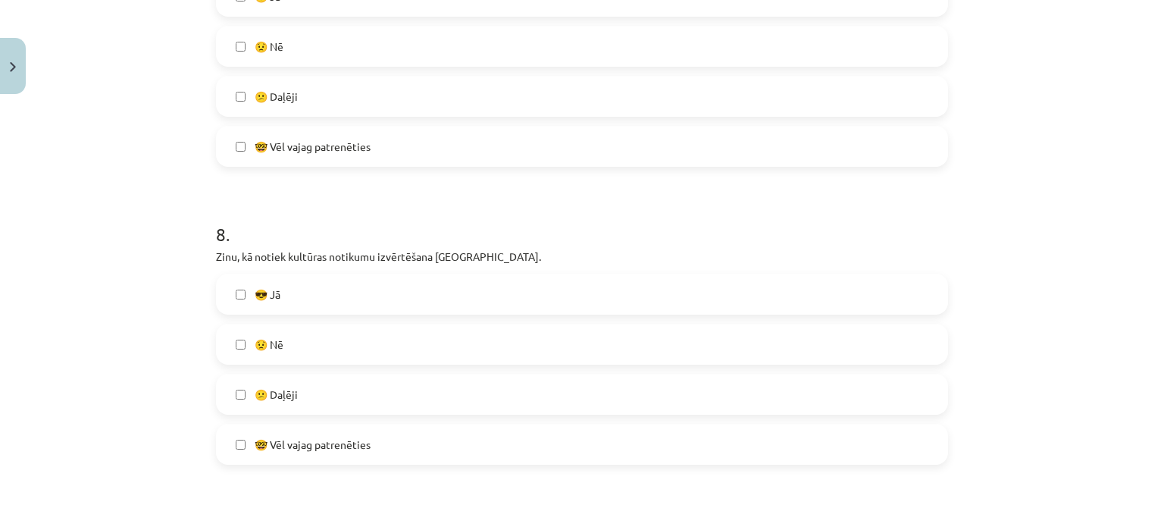
click at [919, 308] on label "😎 Jā" at bounding box center [581, 294] width 729 height 38
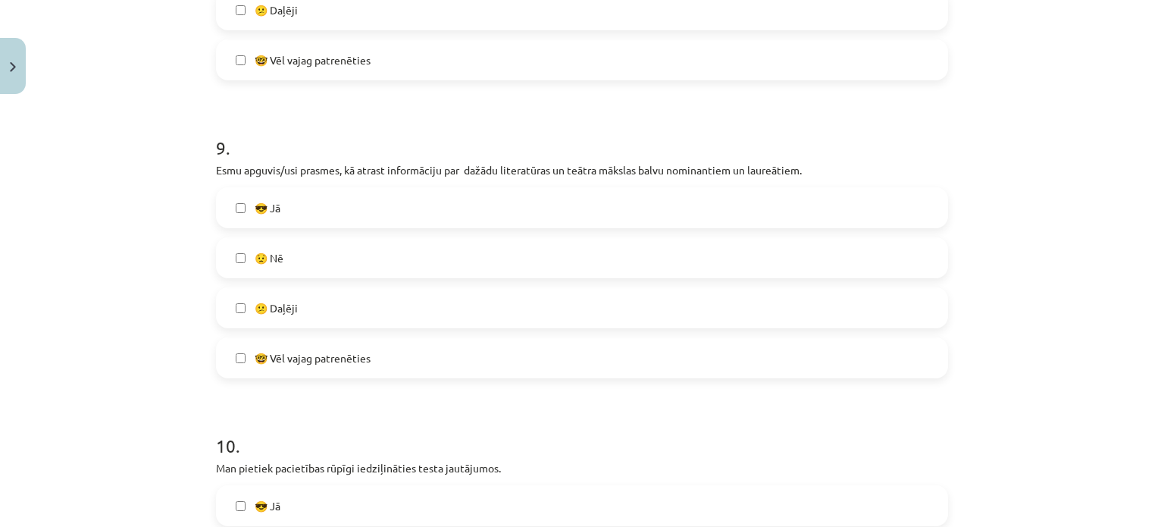
scroll to position [2578, 0]
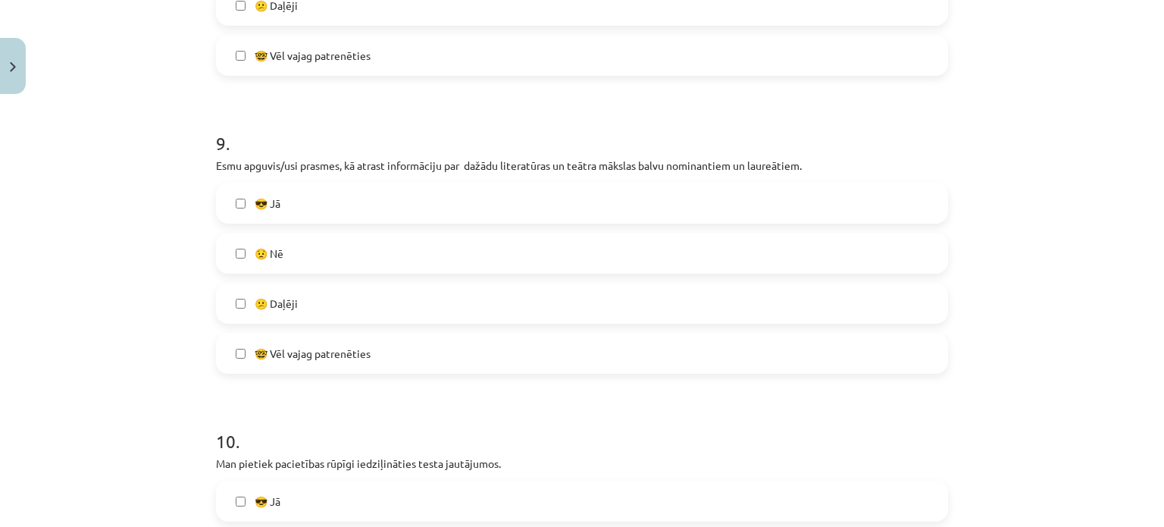
click at [858, 213] on label "😎 Jā" at bounding box center [581, 203] width 729 height 38
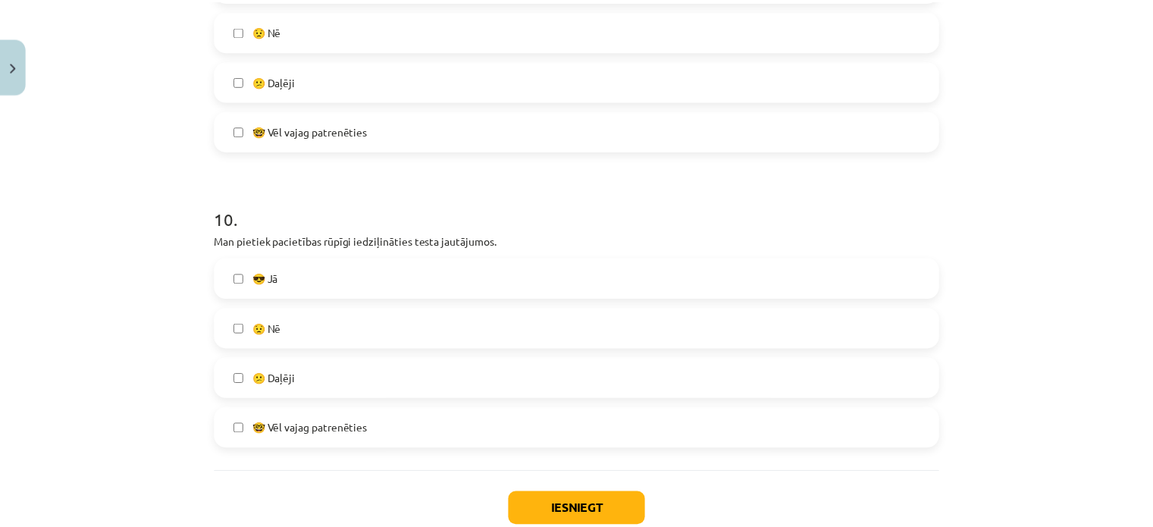
scroll to position [2804, 0]
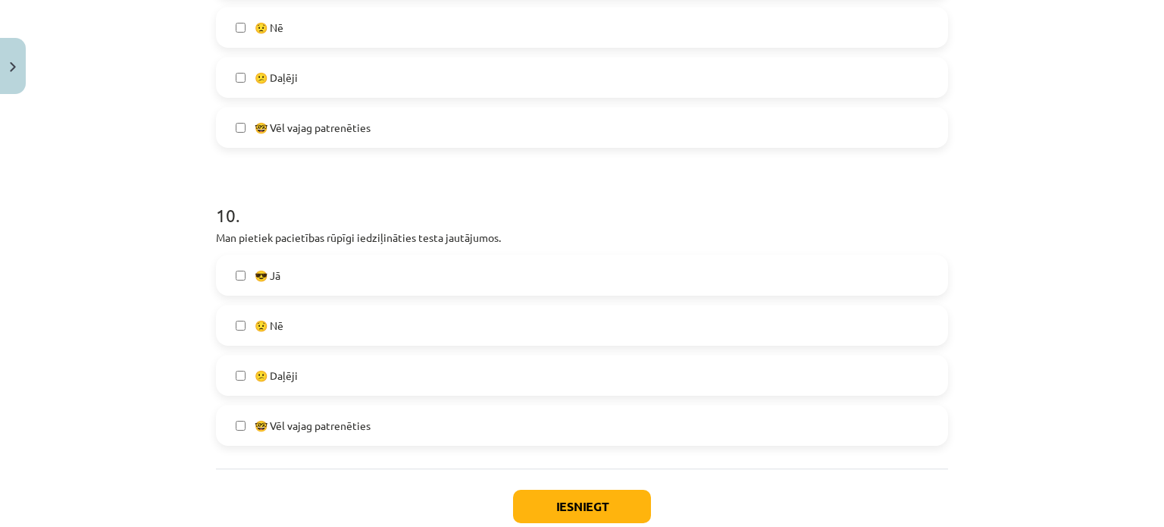
click at [822, 267] on label "😎 Jā" at bounding box center [581, 275] width 729 height 38
click at [591, 487] on button "Iesniegt" at bounding box center [582, 506] width 138 height 33
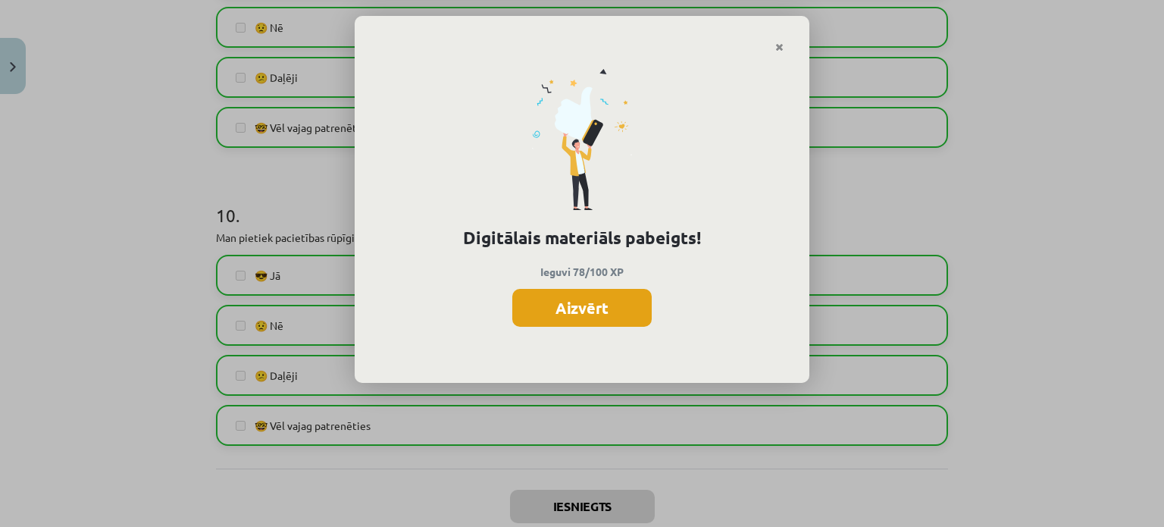
click at [591, 319] on button "Aizvērt" at bounding box center [581, 308] width 139 height 38
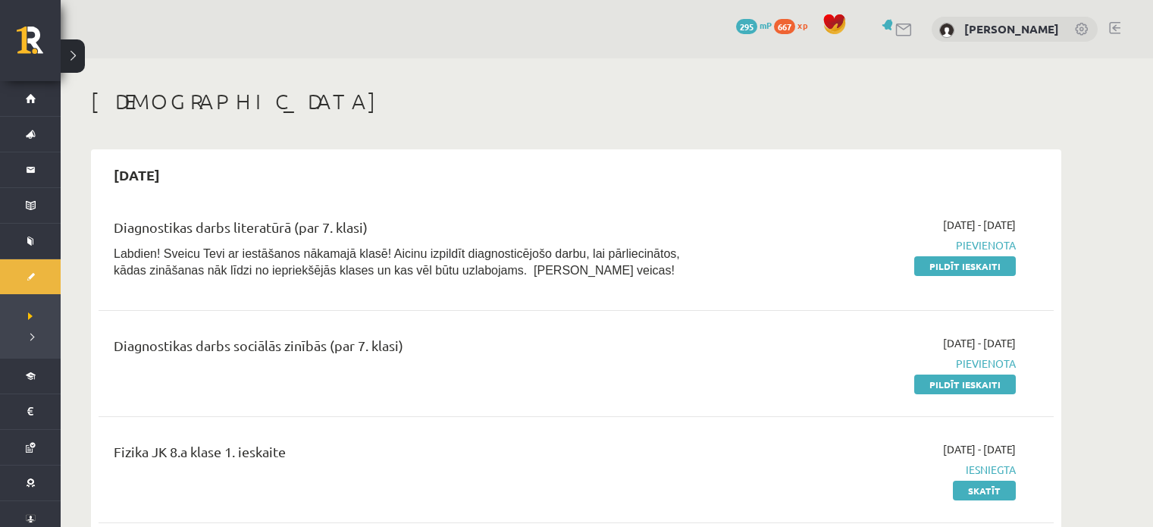
scroll to position [587, 0]
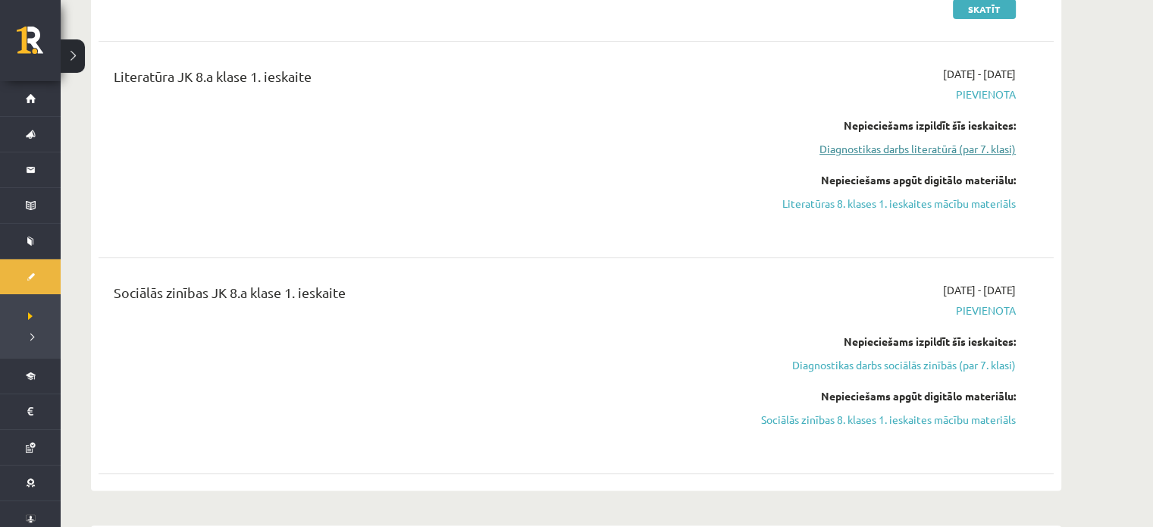
click at [986, 146] on link "Diagnostikas darbs literatūrā (par 7. klasi)" at bounding box center [873, 149] width 286 height 16
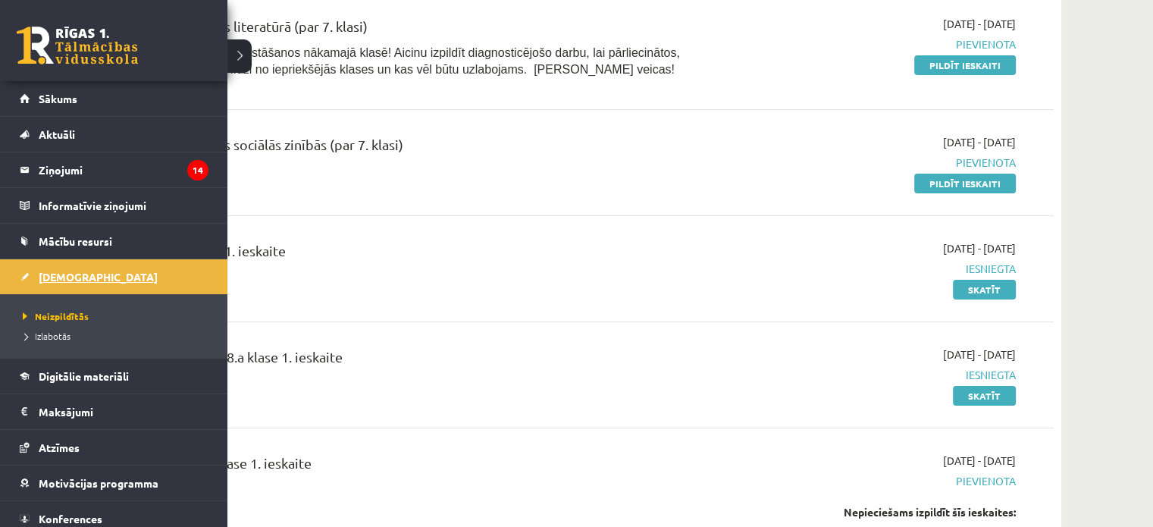
click at [55, 280] on span "[DEMOGRAPHIC_DATA]" at bounding box center [98, 277] width 119 height 14
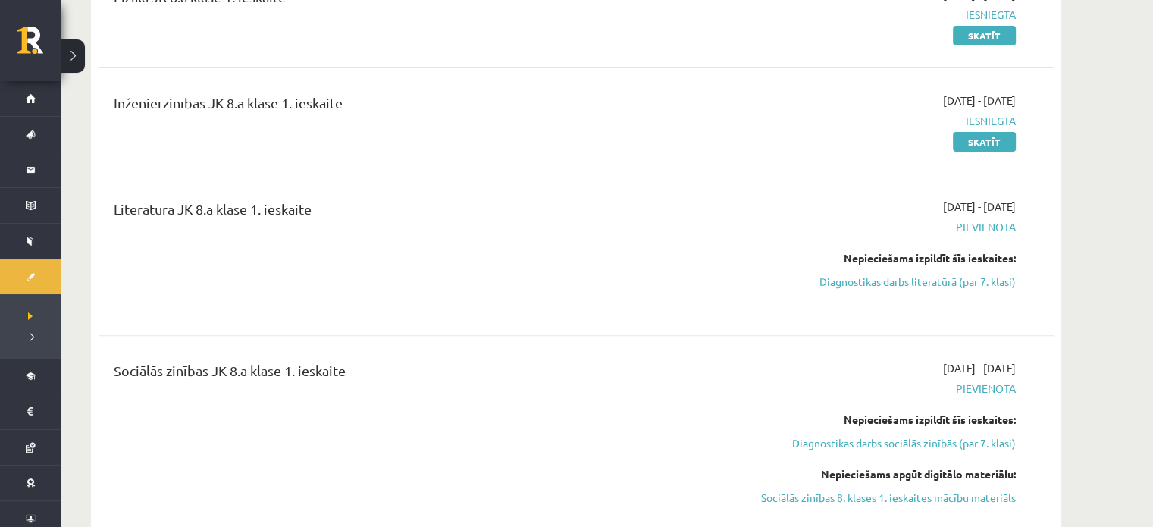
scroll to position [472, 0]
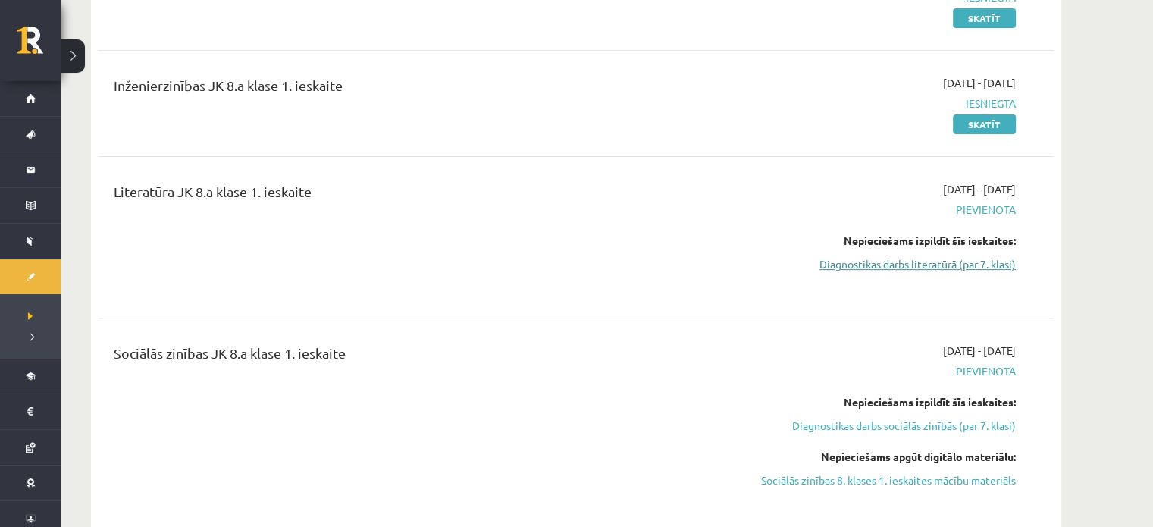
click at [906, 265] on link "Diagnostikas darbs literatūrā (par 7. klasi)" at bounding box center [873, 264] width 286 height 16
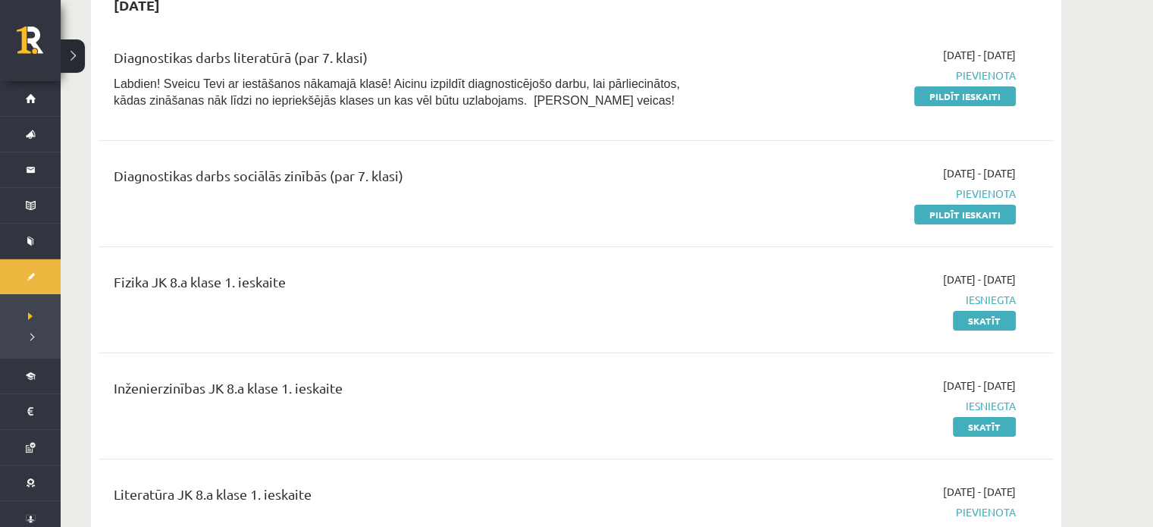
scroll to position [99, 0]
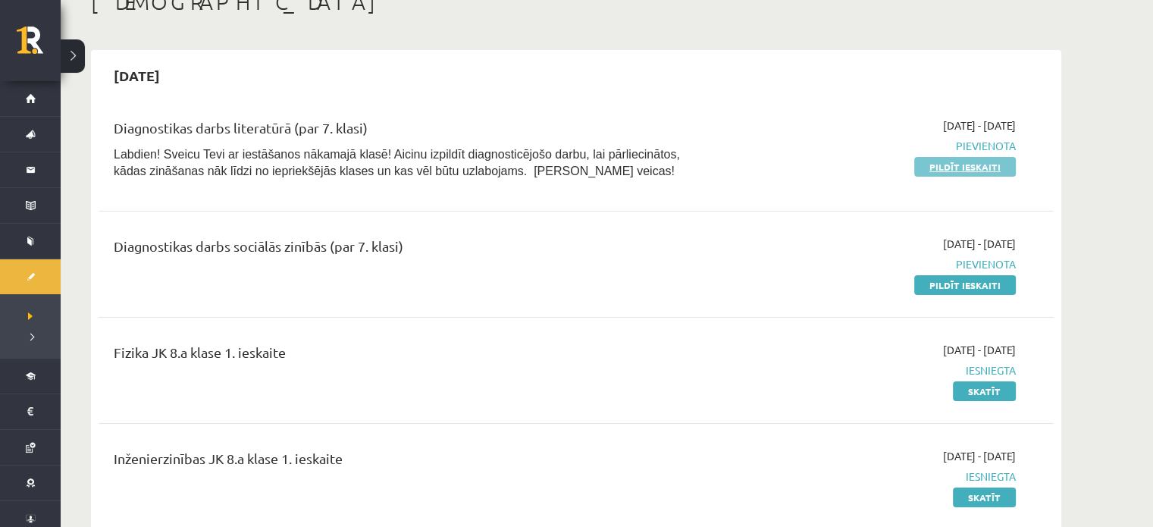
click at [937, 166] on link "Pildīt ieskaiti" at bounding box center [965, 167] width 102 height 20
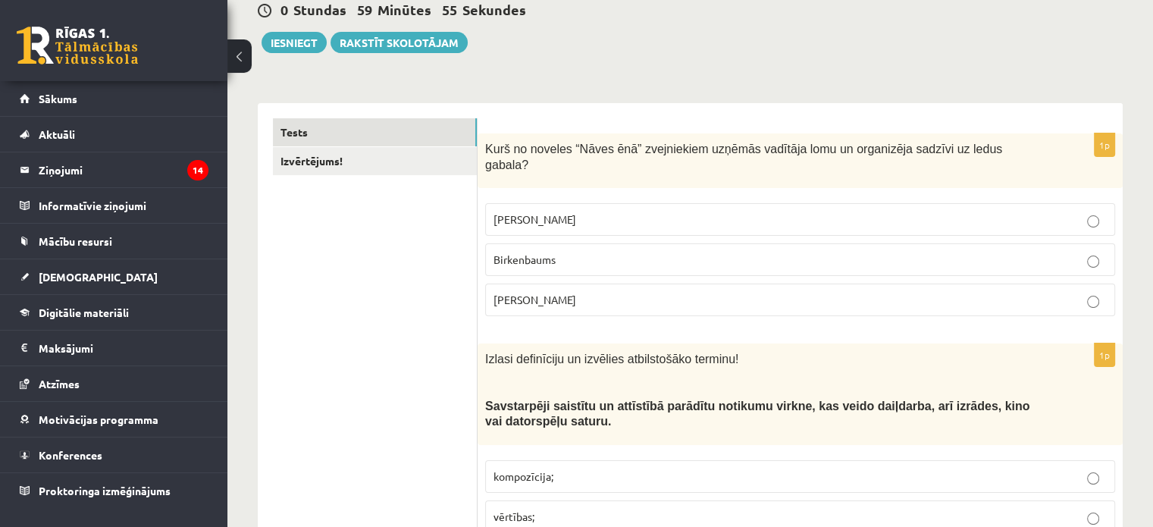
scroll to position [203, 0]
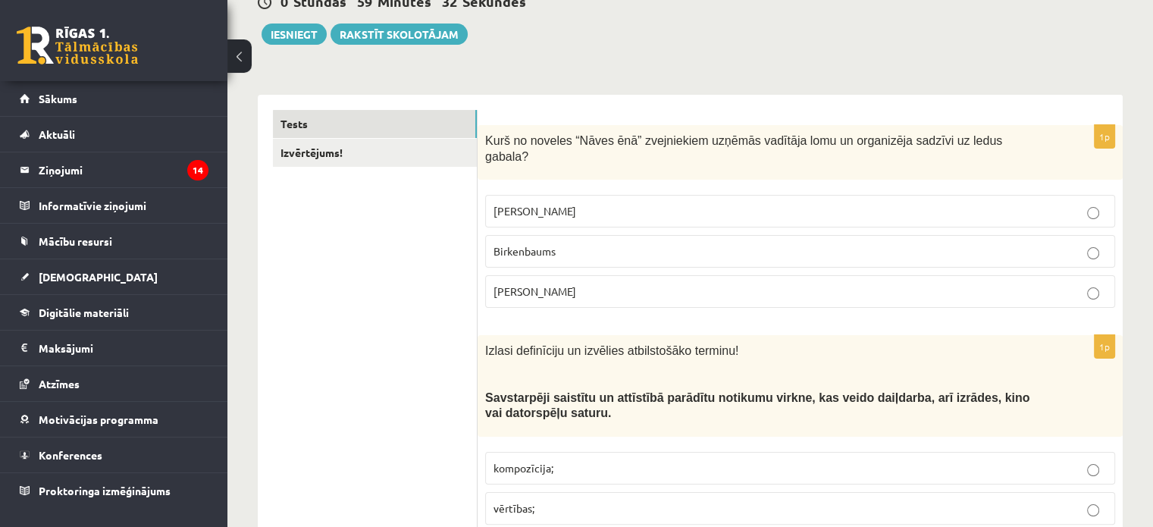
click at [931, 195] on label "[PERSON_NAME]" at bounding box center [800, 211] width 630 height 33
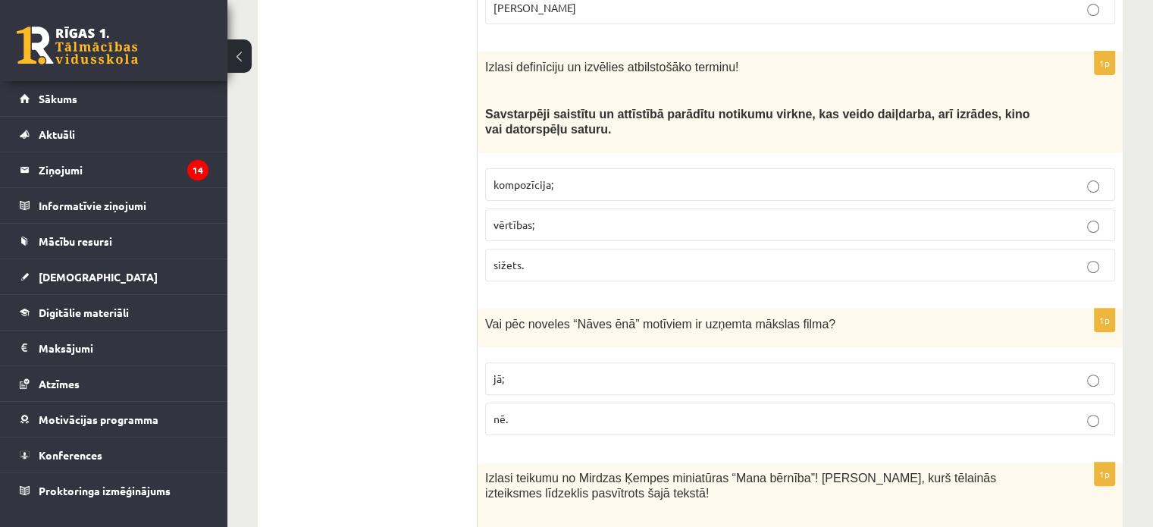
scroll to position [495, 0]
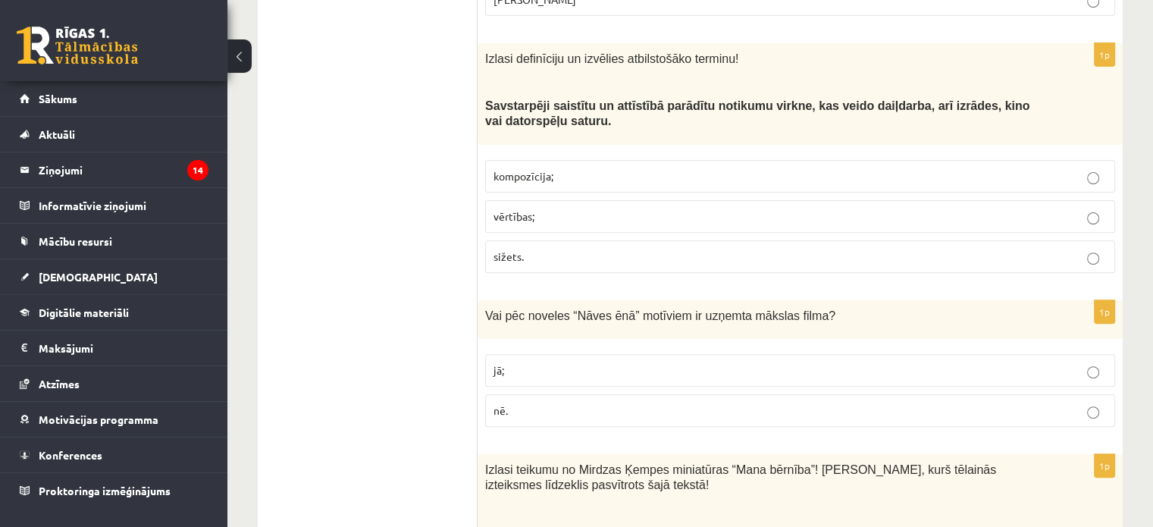
click at [841, 249] on p "sižets." at bounding box center [799, 257] width 613 height 16
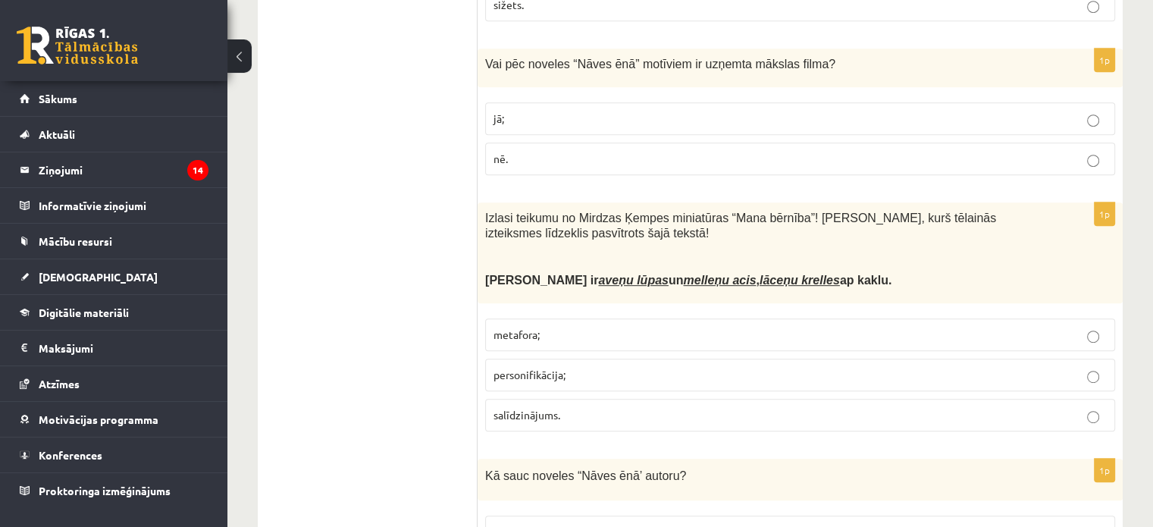
scroll to position [755, 0]
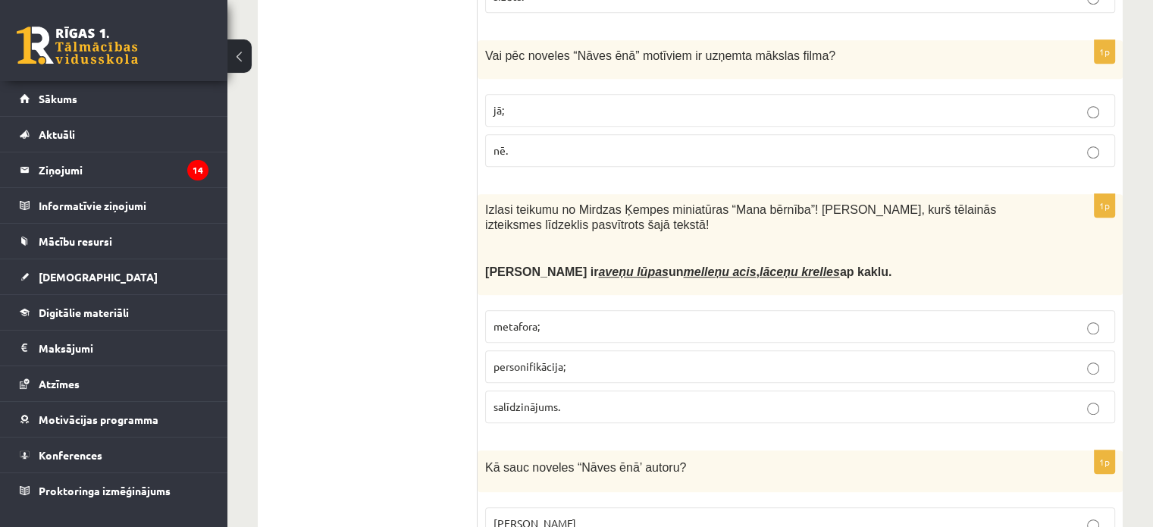
click at [934, 102] on p "jā;" at bounding box center [799, 110] width 613 height 16
click at [609, 318] on p "metafora;" at bounding box center [799, 326] width 613 height 16
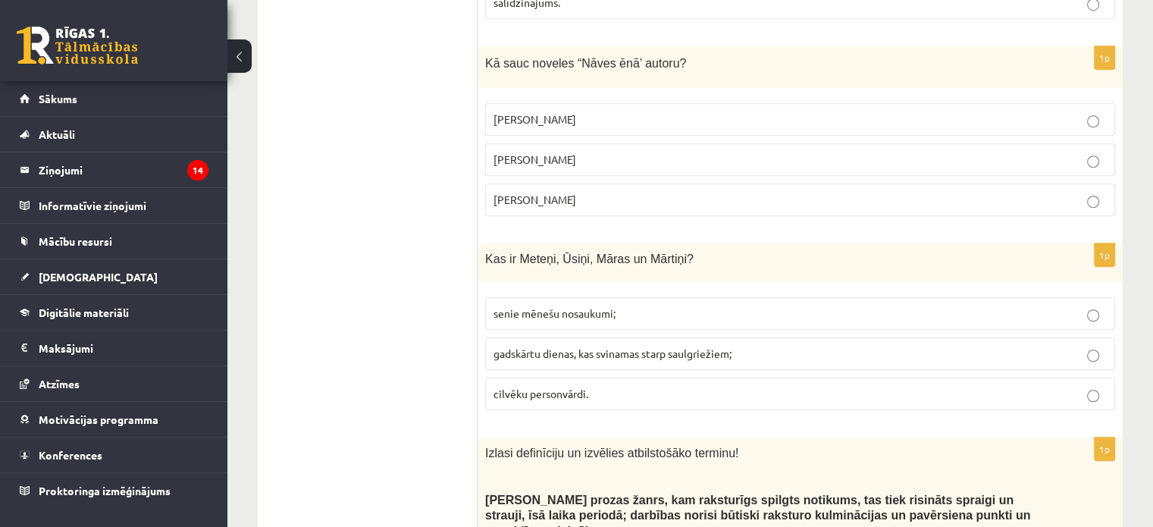
scroll to position [1167, 0]
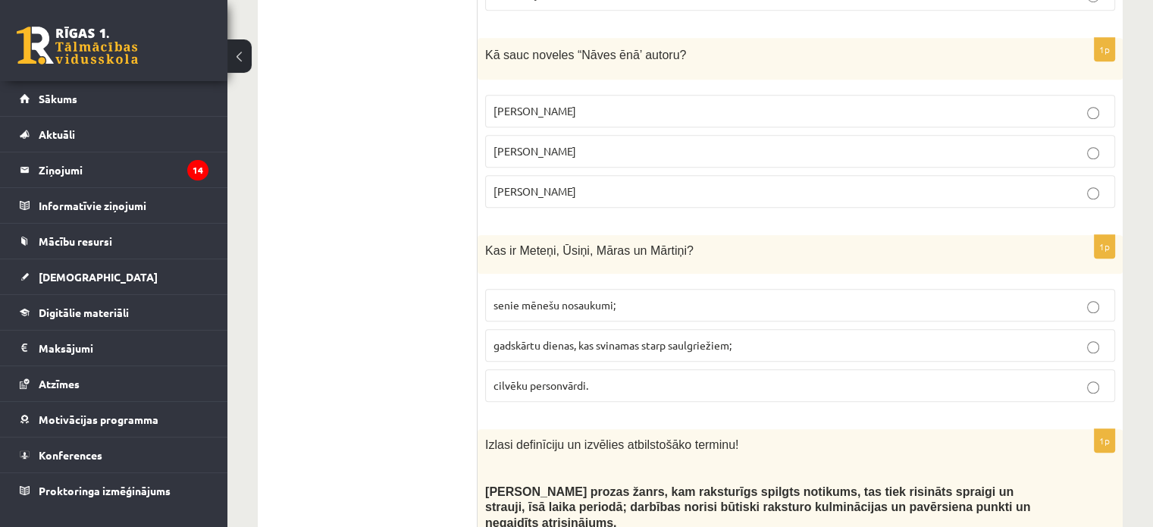
click at [960, 103] on p "[PERSON_NAME]" at bounding box center [799, 111] width 613 height 16
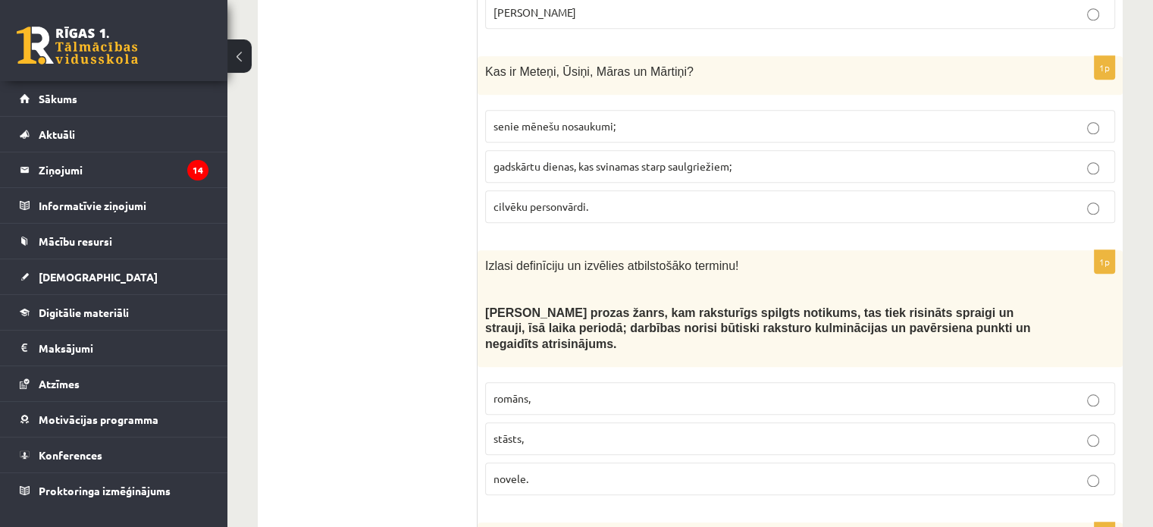
scroll to position [1354, 0]
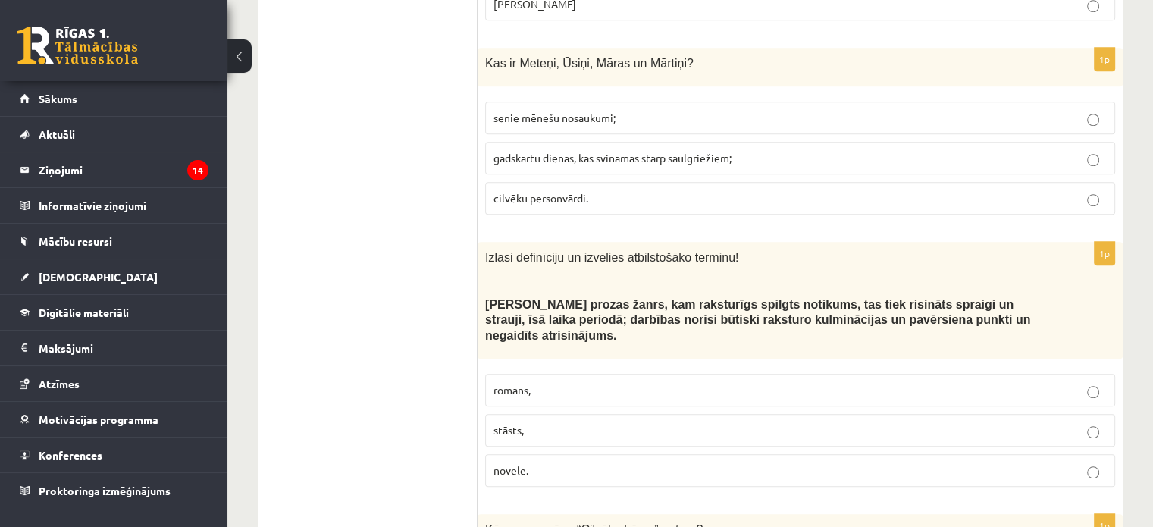
click at [883, 142] on label "gadskārtu dienas, kas svinamas starp saulgriežiem;" at bounding box center [800, 158] width 630 height 33
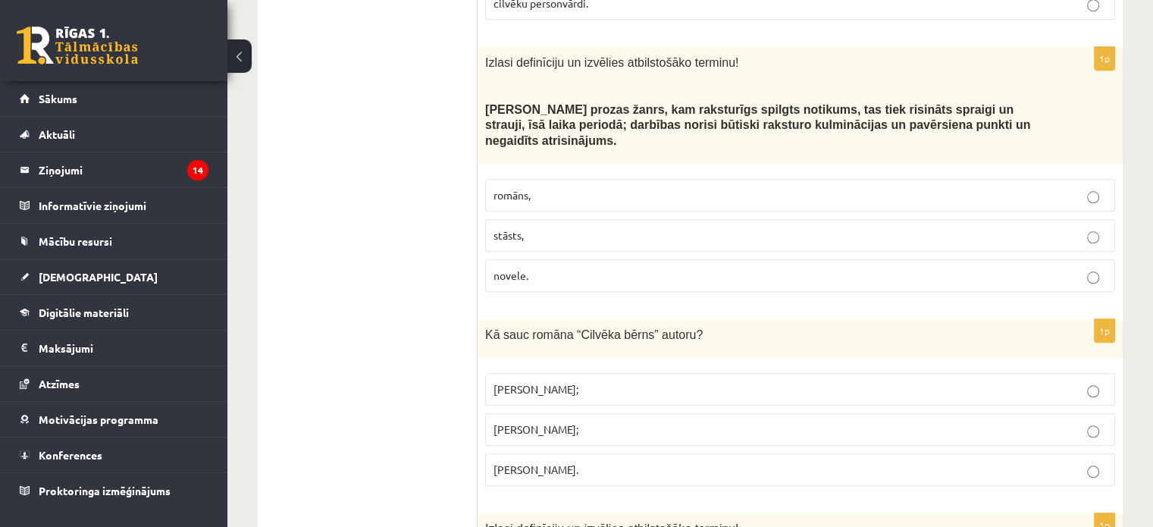
scroll to position [1558, 0]
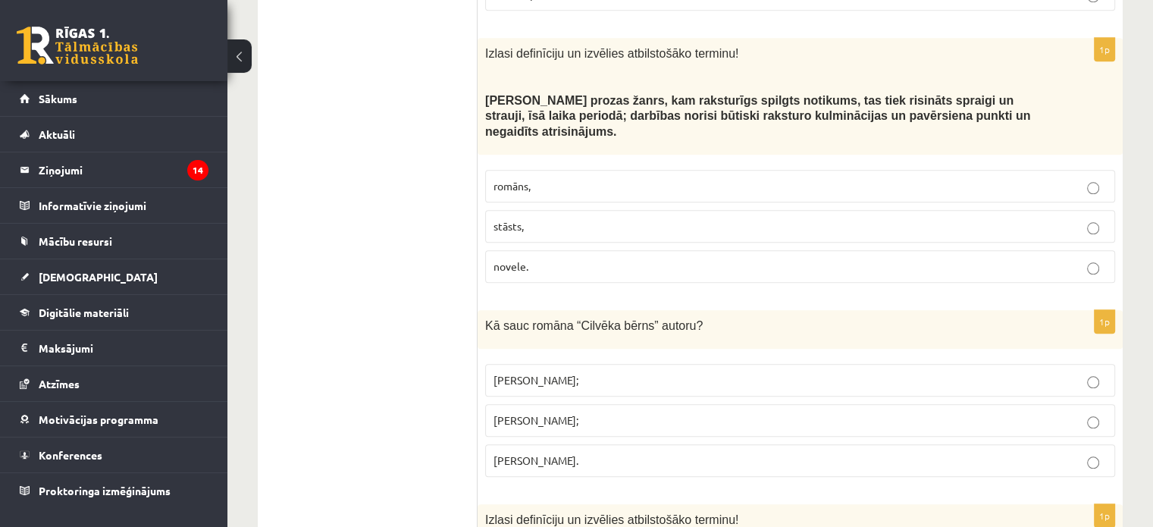
click at [692, 258] on p "novele." at bounding box center [799, 266] width 613 height 16
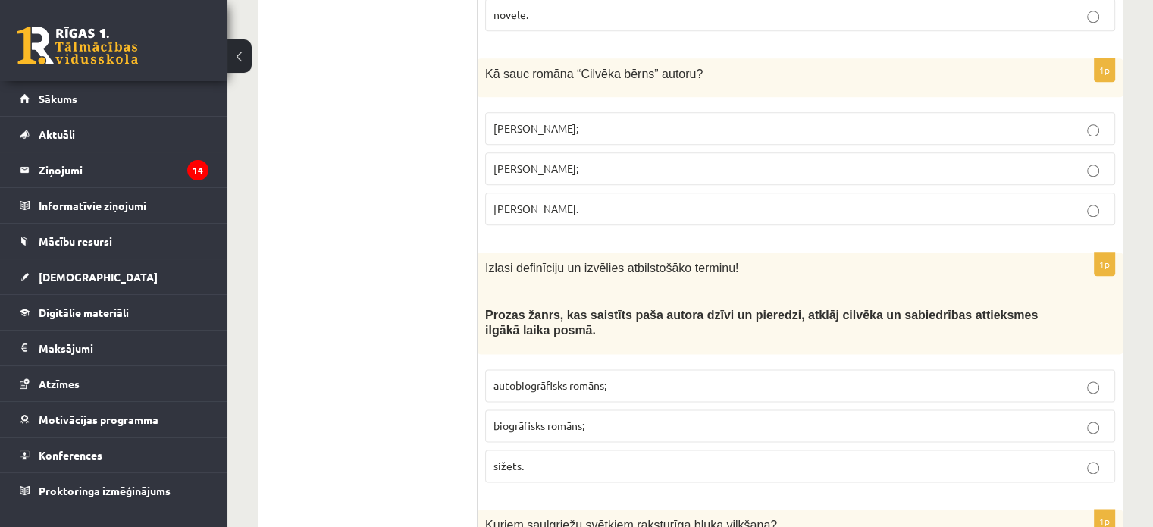
scroll to position [1817, 0]
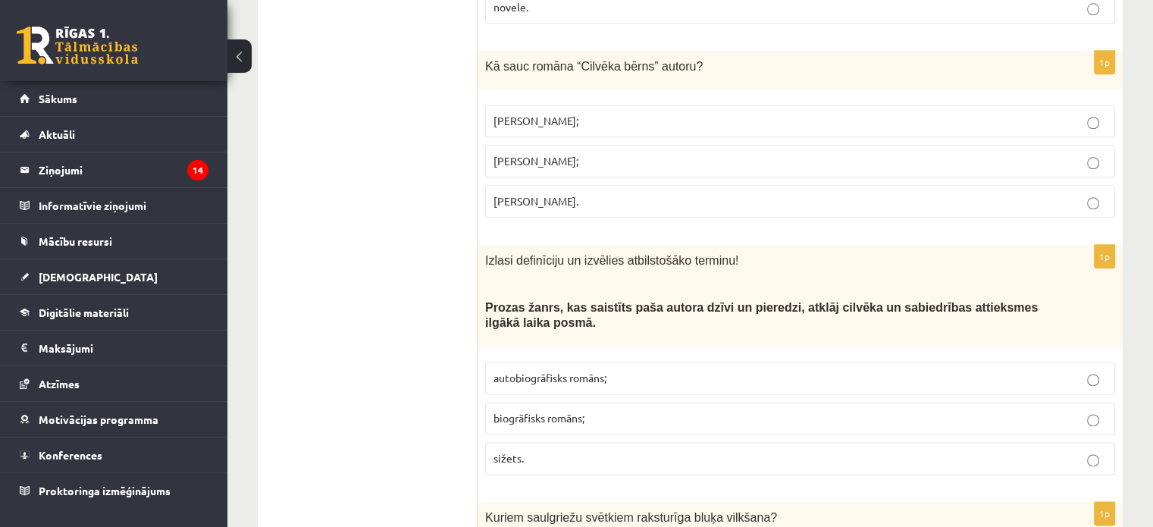
click at [894, 153] on p "Jānis Klīdzējs;" at bounding box center [799, 161] width 613 height 16
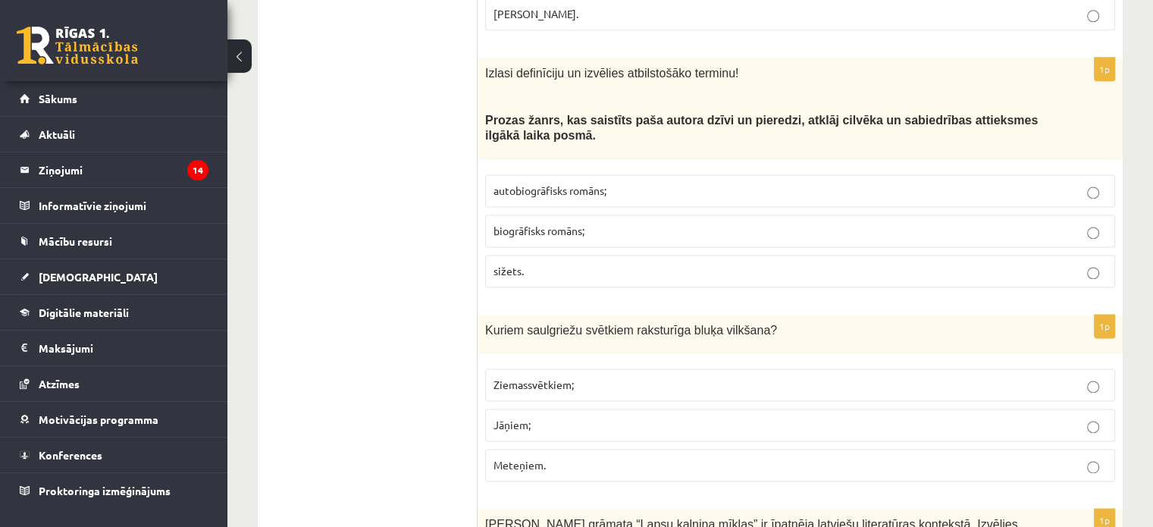
scroll to position [2013, 0]
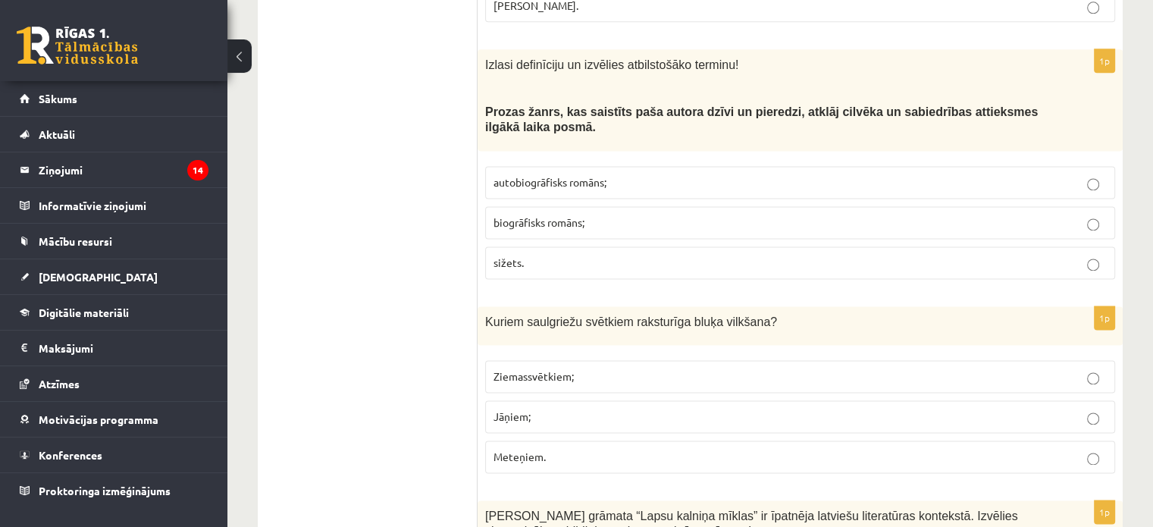
click at [853, 174] on p "autobiogrāfisks romāns;" at bounding box center [799, 182] width 613 height 16
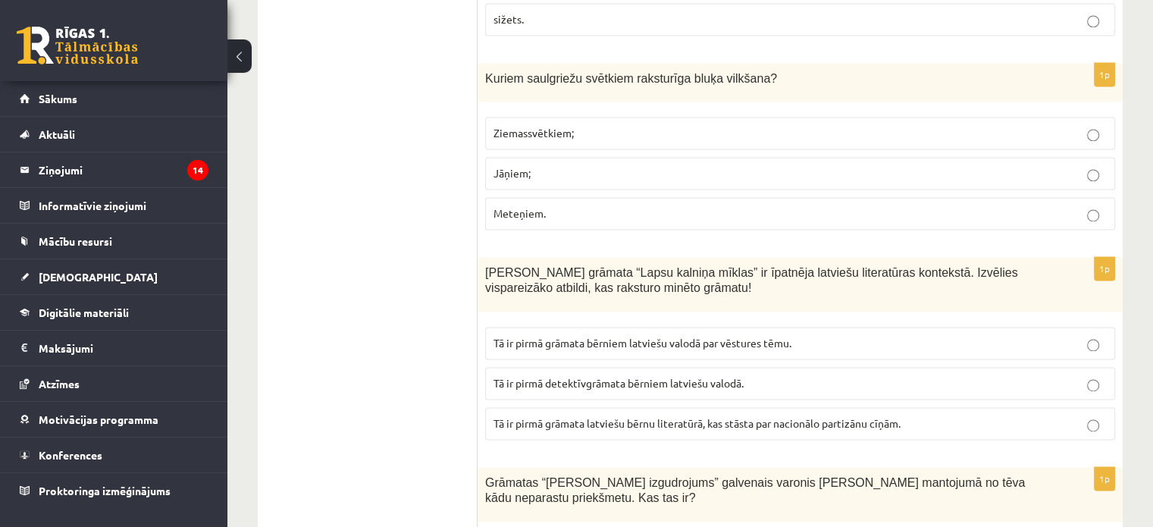
scroll to position [2248, 0]
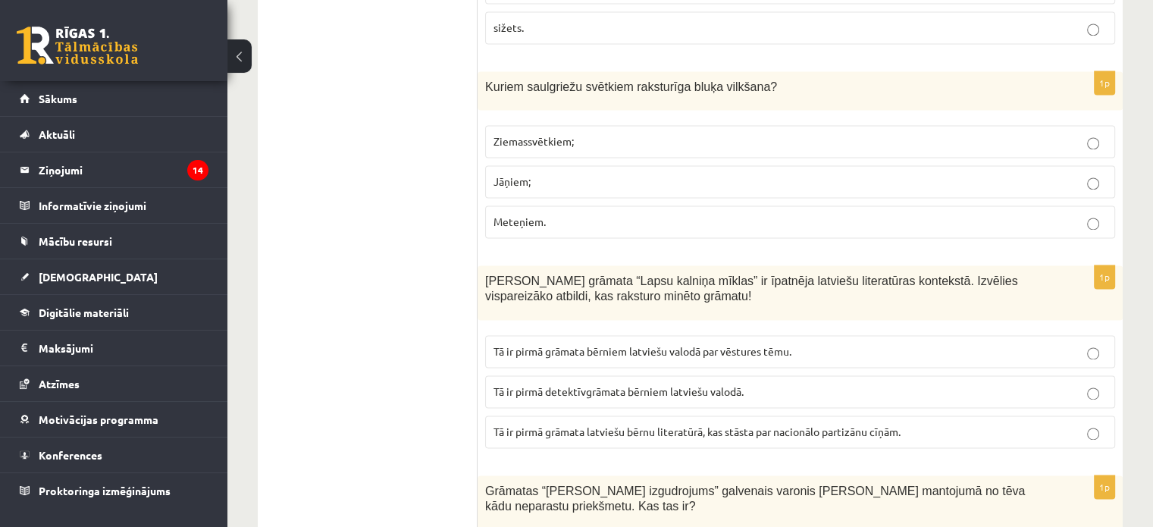
click at [1058, 125] on label "Ziemassvētkiem;" at bounding box center [800, 141] width 630 height 33
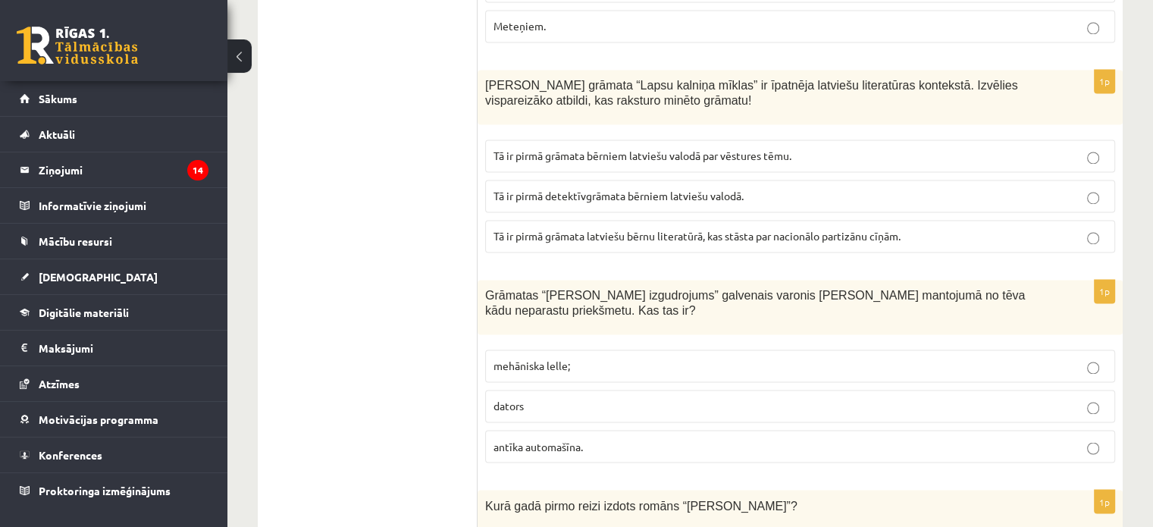
scroll to position [2452, 0]
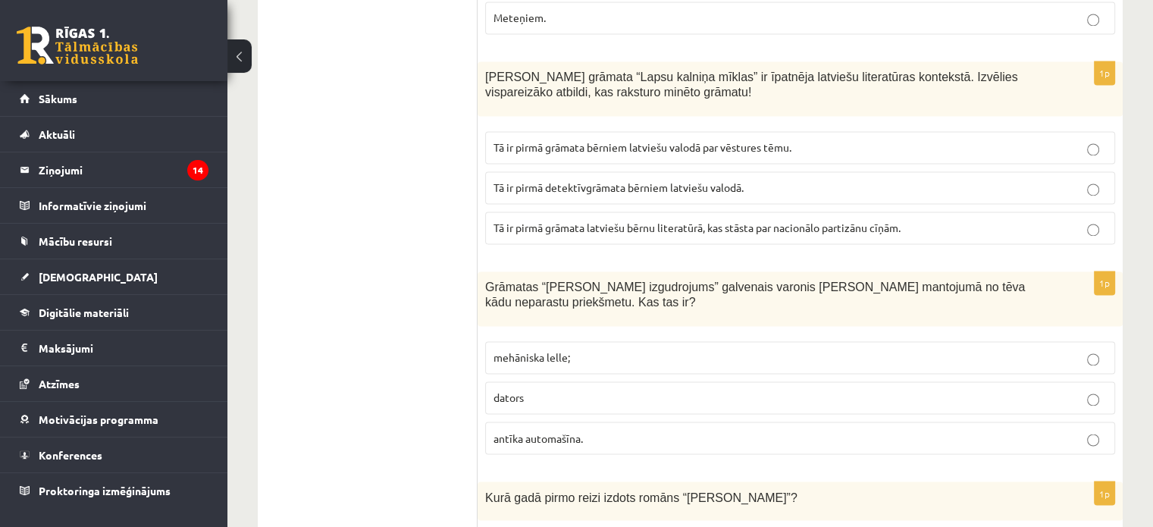
click at [868, 180] on p "Tā ir pirmā detektīvgrāmata bērniem latviešu valodā." at bounding box center [799, 188] width 613 height 16
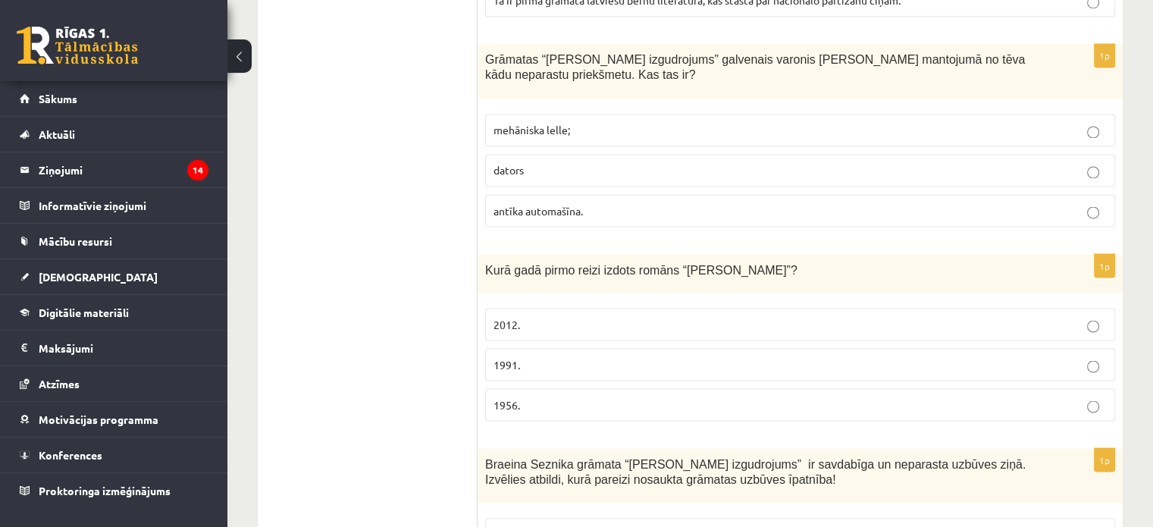
scroll to position [2662, 0]
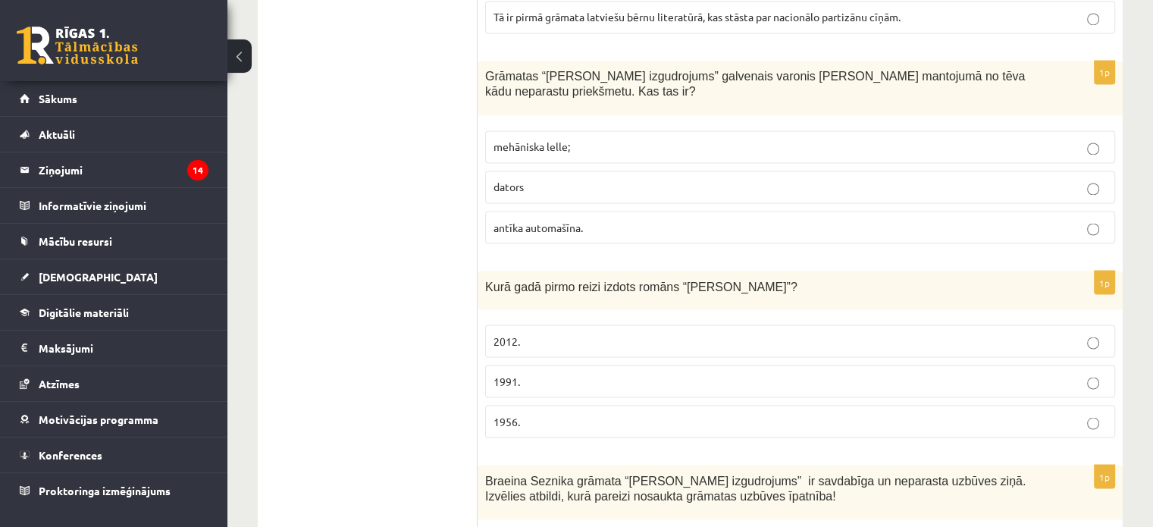
click at [1070, 130] on label "mehāniska lelle;" at bounding box center [800, 146] width 630 height 33
click at [731, 405] on label "1956." at bounding box center [800, 421] width 630 height 33
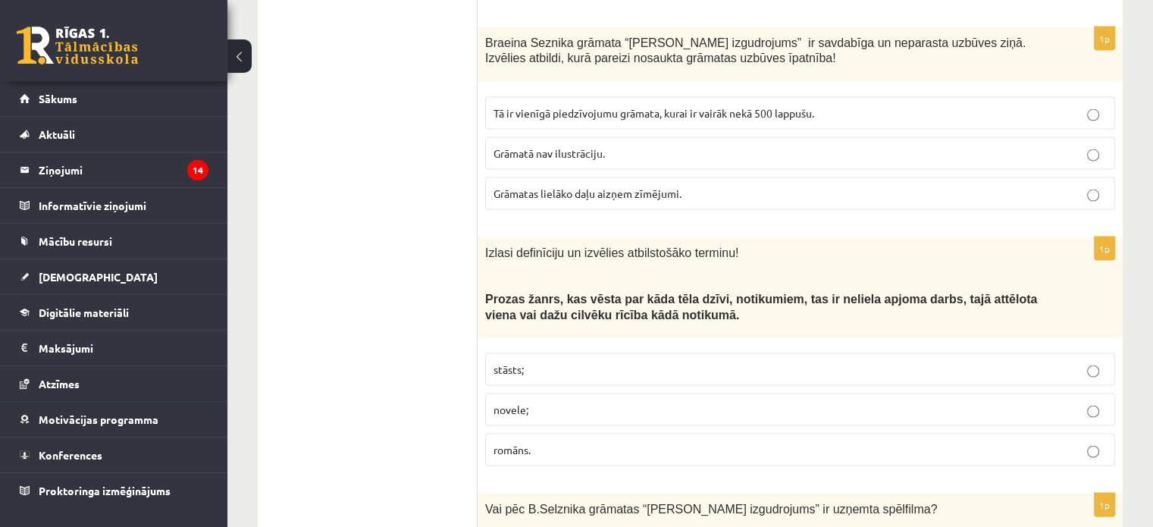
scroll to position [3059, 0]
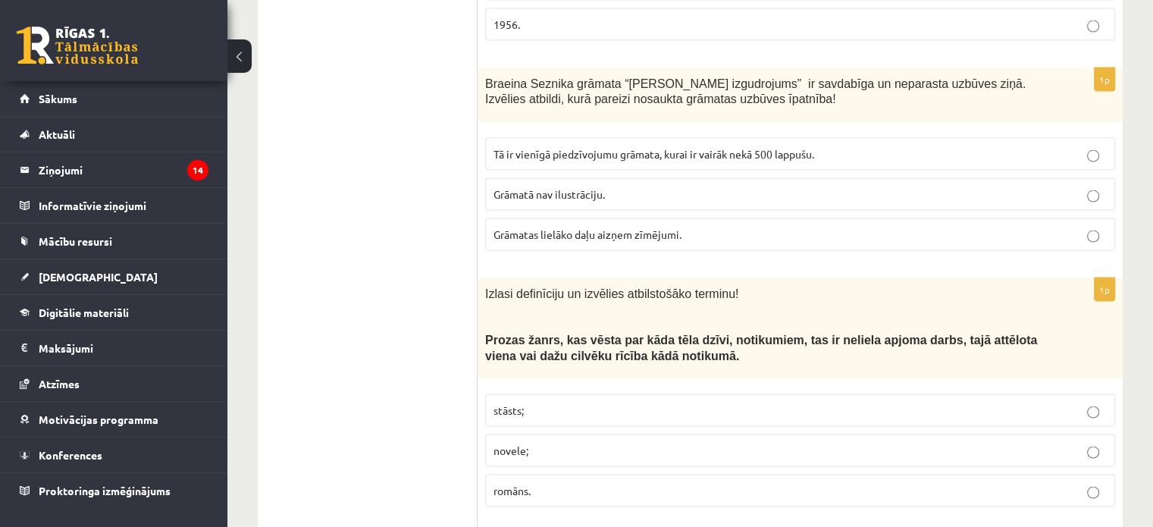
click at [809, 218] on label "Grāmatas lielāko daļu aizņem zīmējumi." at bounding box center [800, 234] width 630 height 33
click at [580, 394] on label "stāsts;" at bounding box center [800, 410] width 630 height 33
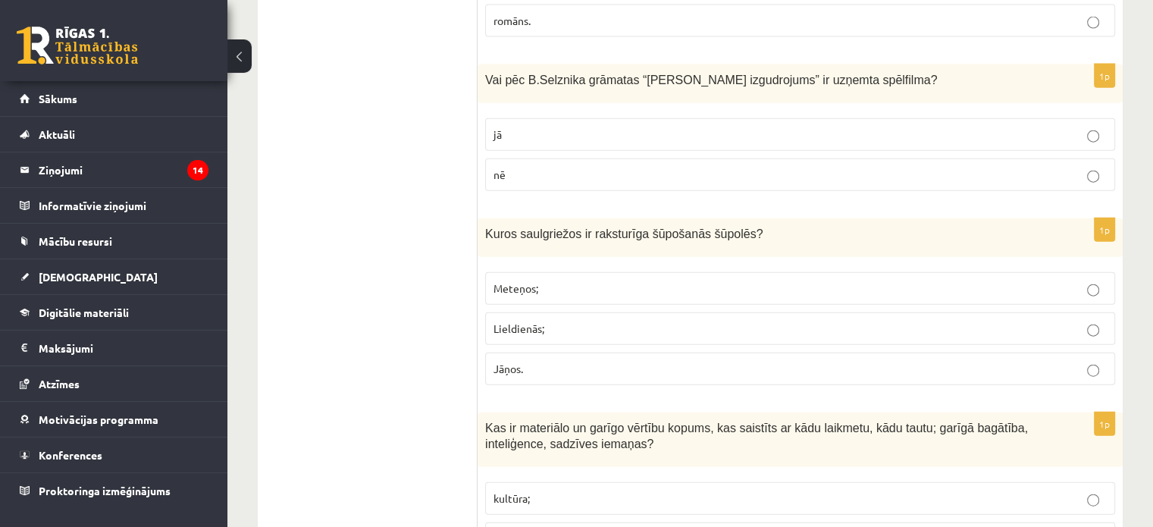
scroll to position [3536, 0]
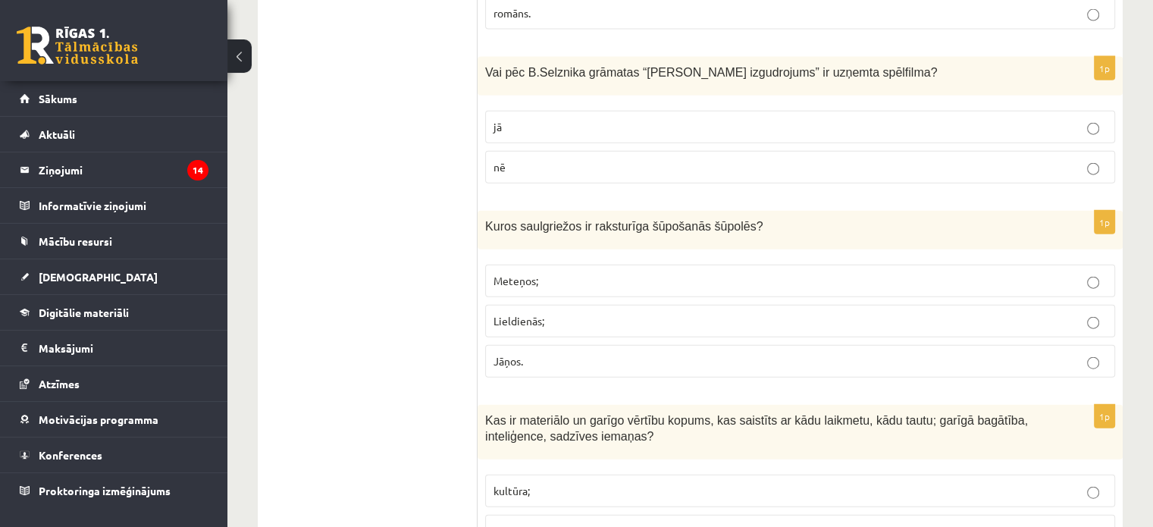
click at [1027, 119] on p "jā" at bounding box center [799, 127] width 613 height 16
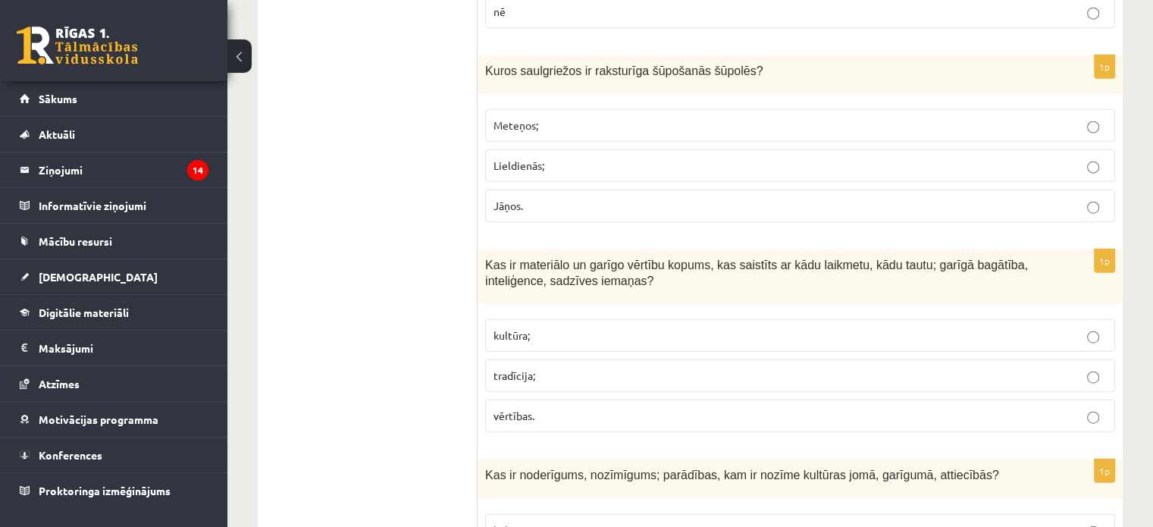
scroll to position [3683, 0]
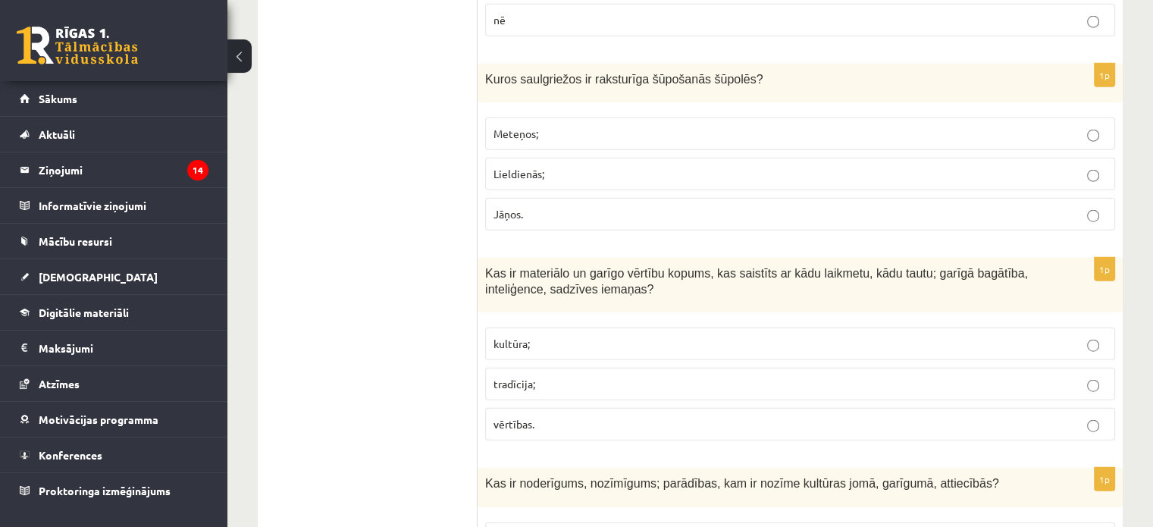
click at [1069, 166] on p "Lieldienās;" at bounding box center [799, 174] width 613 height 16
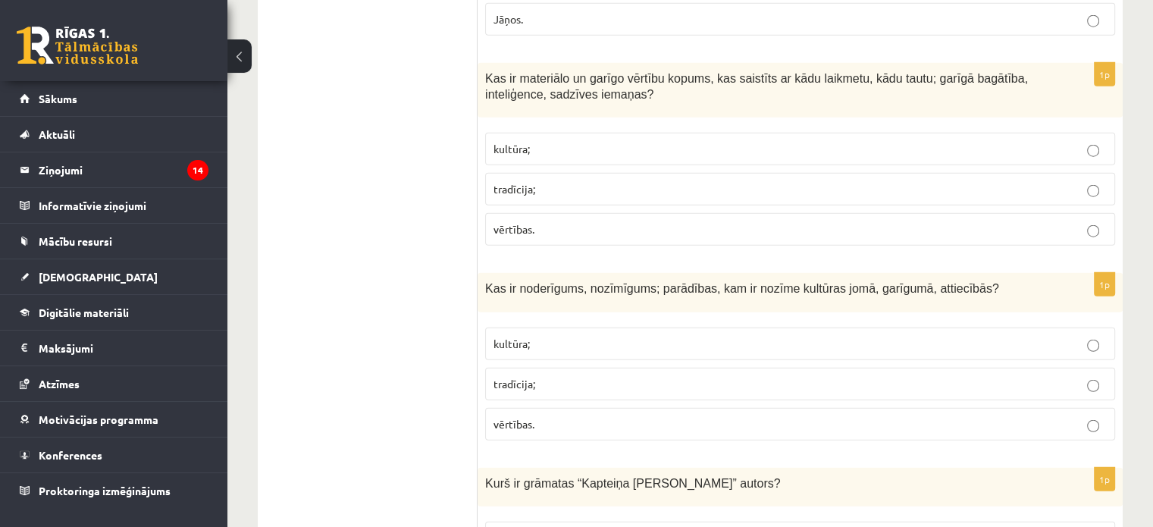
scroll to position [3870, 0]
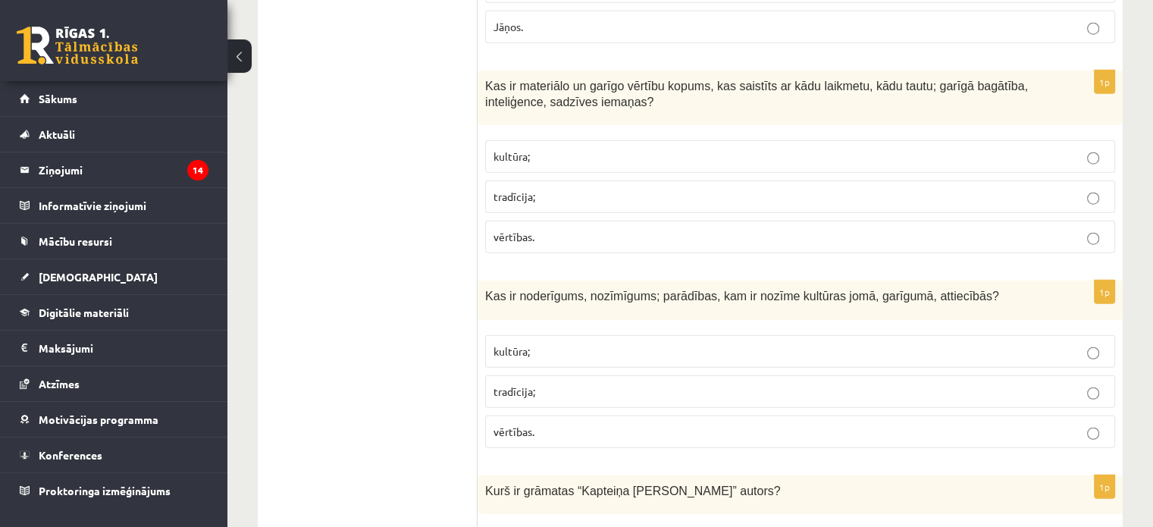
click at [962, 149] on p "kultūra;" at bounding box center [799, 157] width 613 height 16
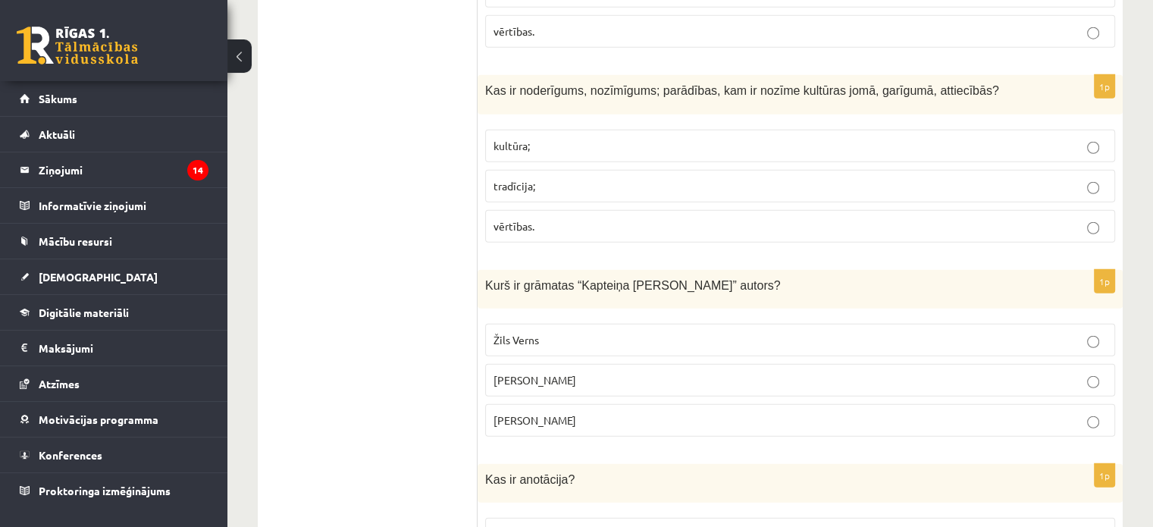
scroll to position [4083, 0]
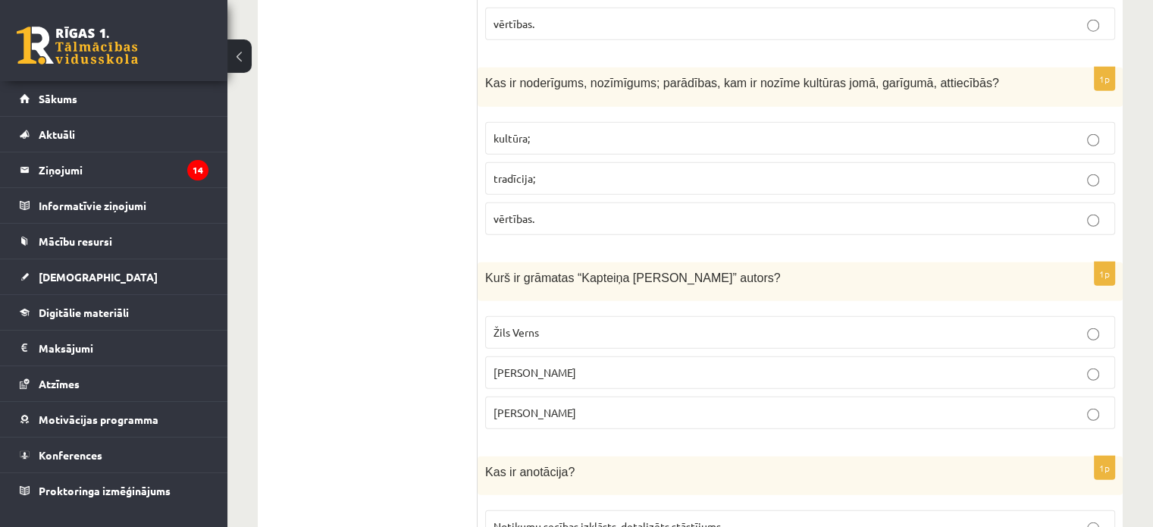
click at [1100, 211] on p "vērtības." at bounding box center [799, 219] width 613 height 16
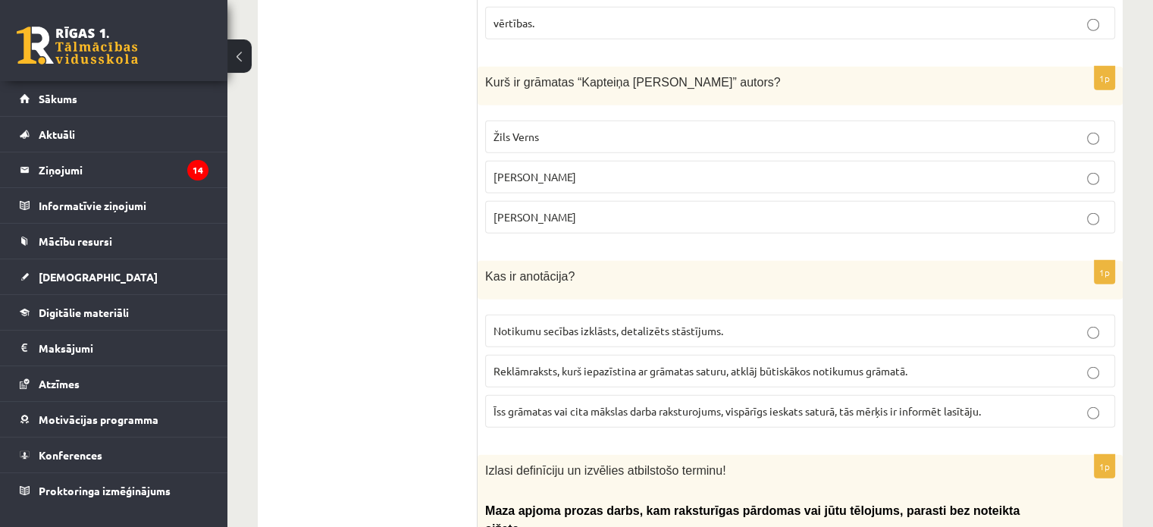
scroll to position [4271, 0]
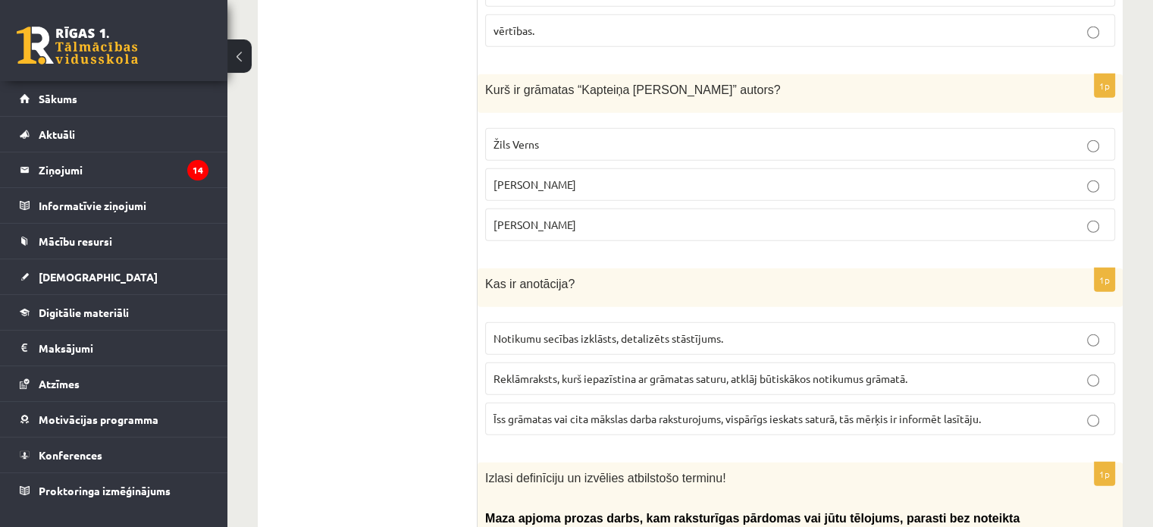
click at [1063, 136] on p "Žils Verns" at bounding box center [799, 144] width 613 height 16
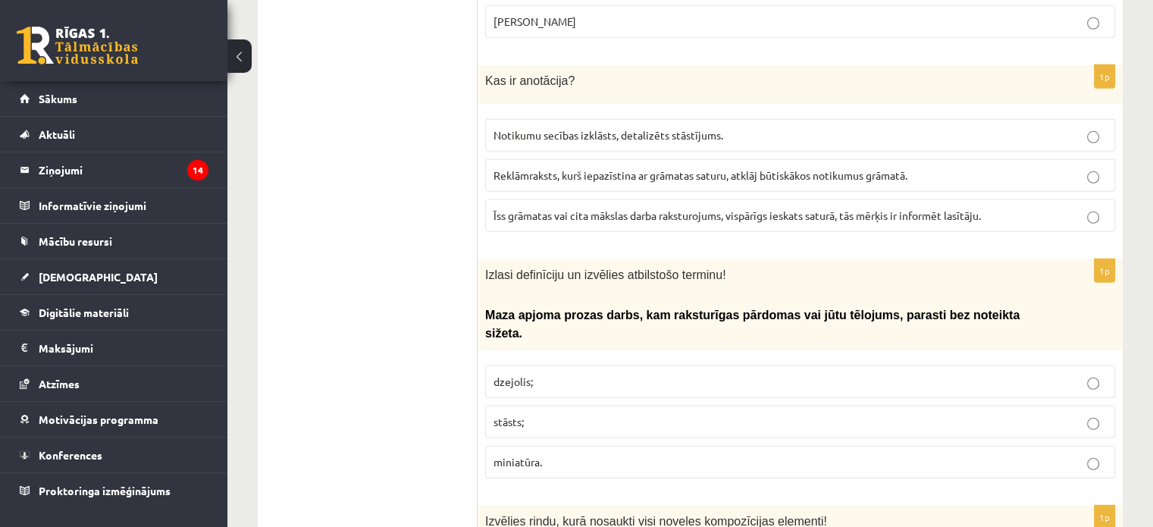
scroll to position [4482, 0]
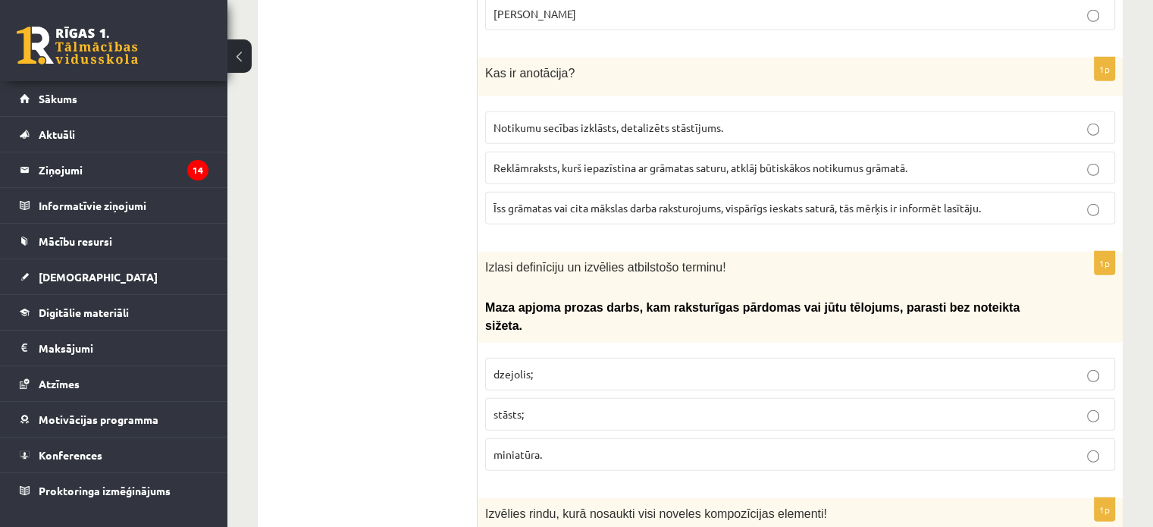
click at [1062, 200] on p "Īss grāmatas vai cita mākslas darba raksturojums, vispārīgs ieskats saturā, tās…" at bounding box center [799, 208] width 613 height 16
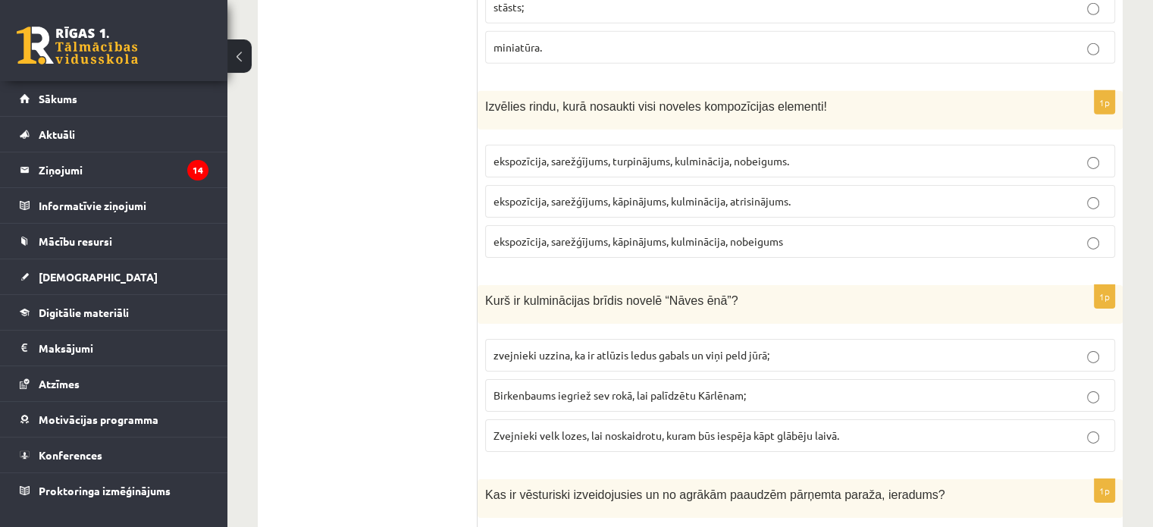
scroll to position [4896, 0]
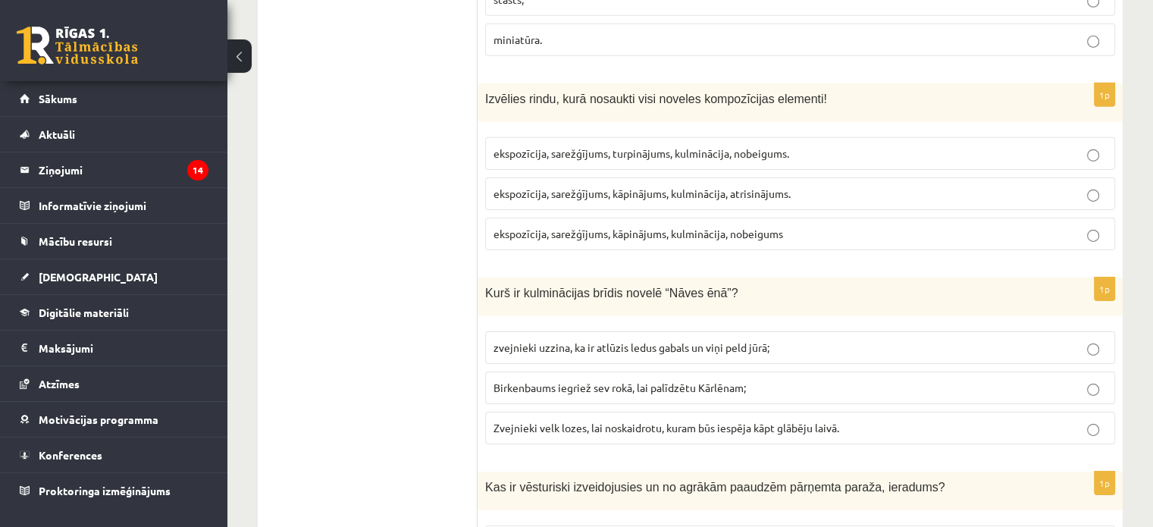
click at [759, 186] on span "ekspozīcija, sarežģījums, kāpinājums, kulminācija, atrisinājums." at bounding box center [641, 193] width 297 height 14
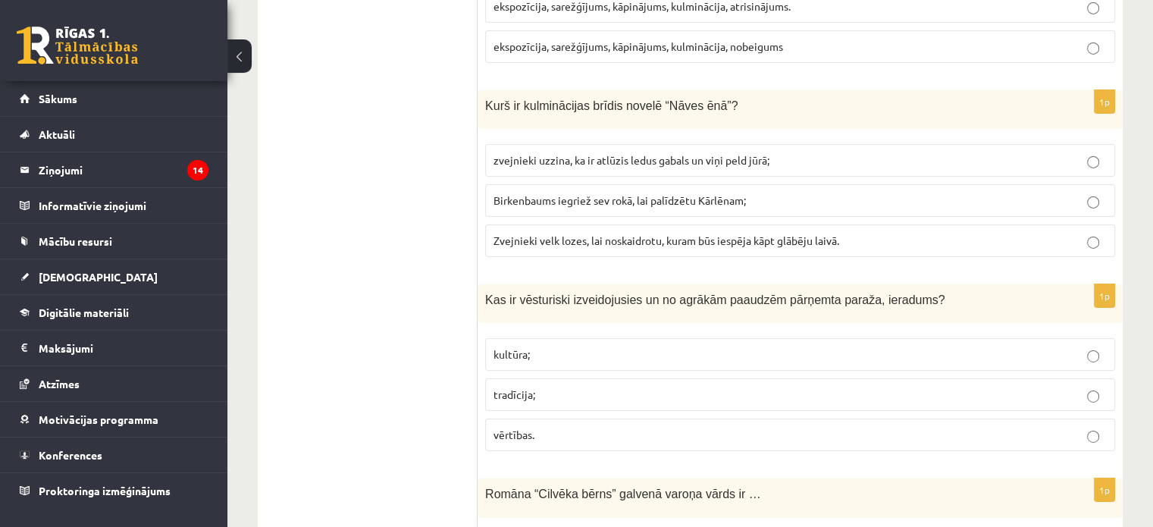
scroll to position [5076, 0]
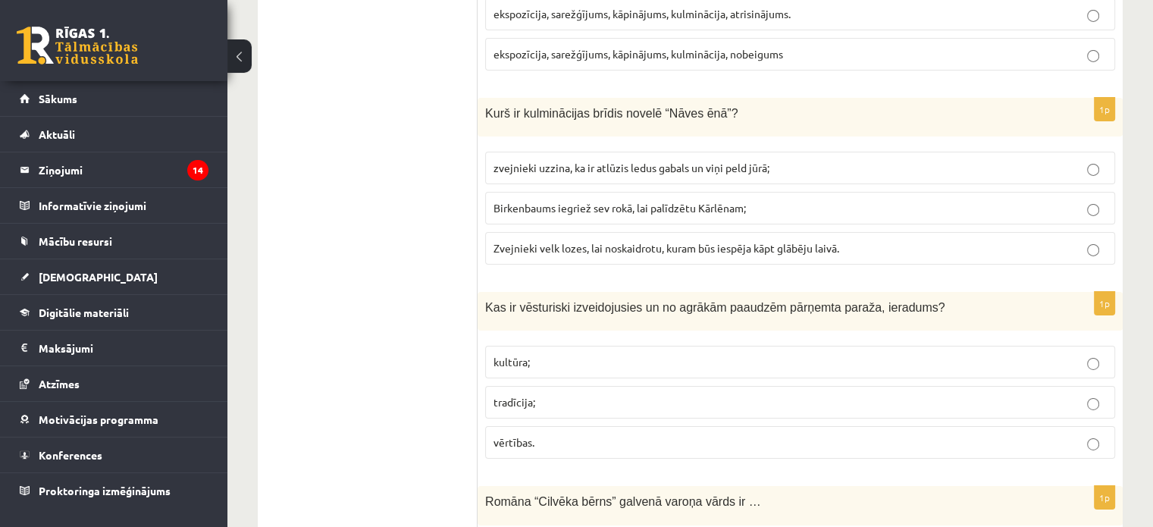
click at [1036, 200] on p "Birkenbaums iegriež sev rokā, lai palīdzētu Kārlēnam;" at bounding box center [799, 208] width 613 height 16
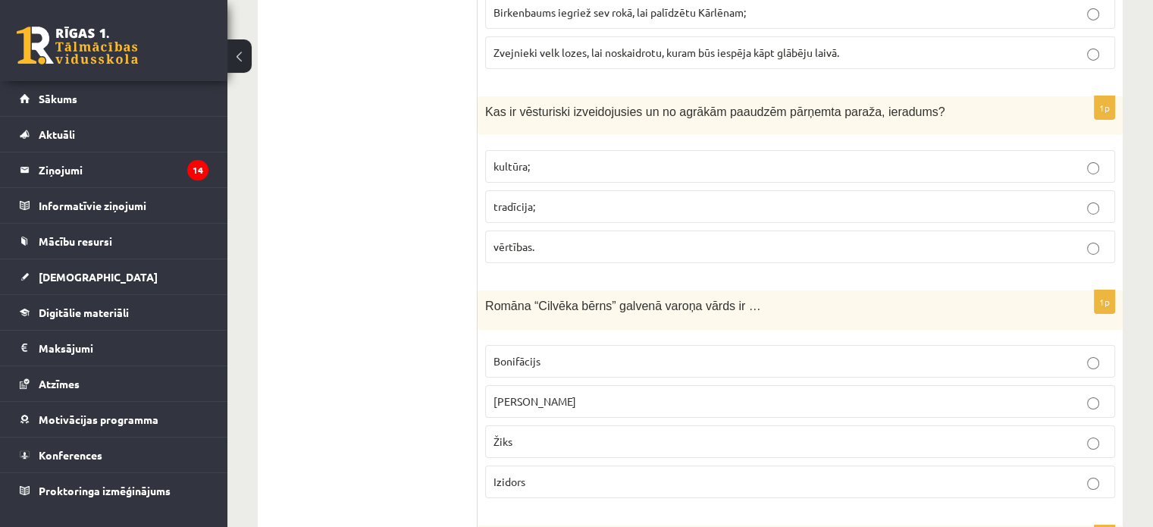
scroll to position [5287, 0]
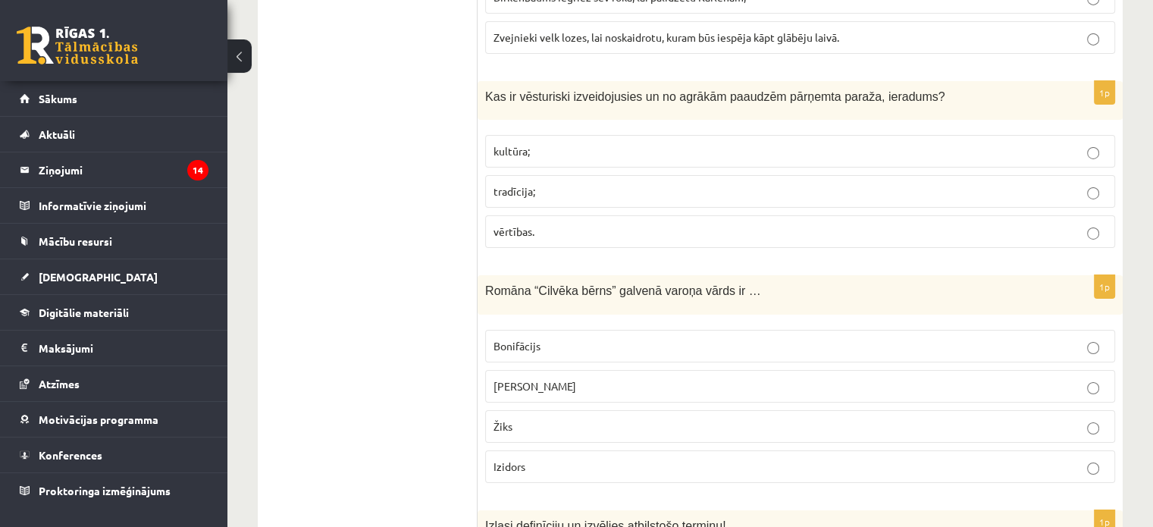
click at [1052, 175] on label "tradīcija;" at bounding box center [800, 191] width 630 height 33
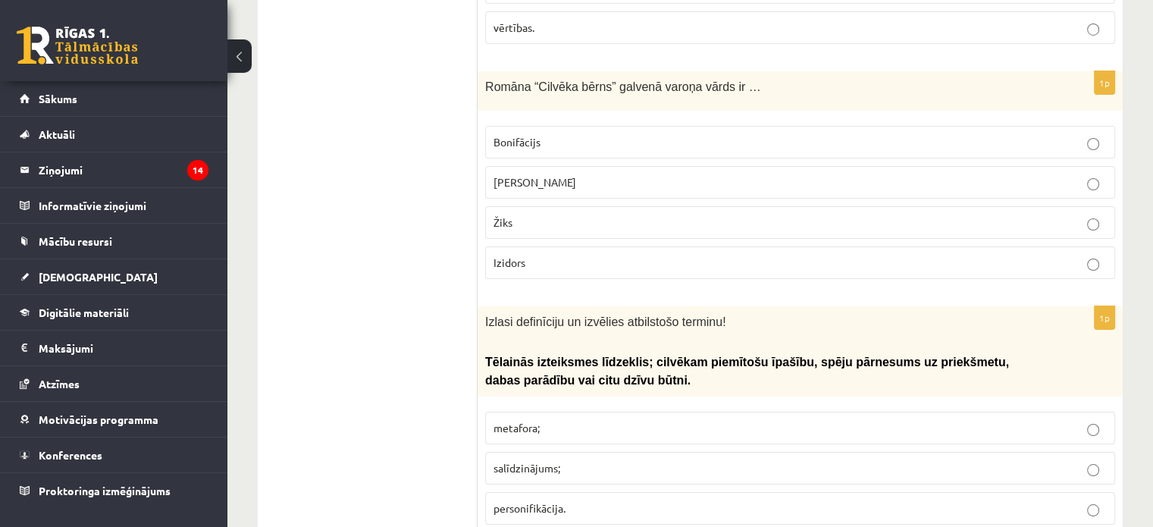
scroll to position [5475, 0]
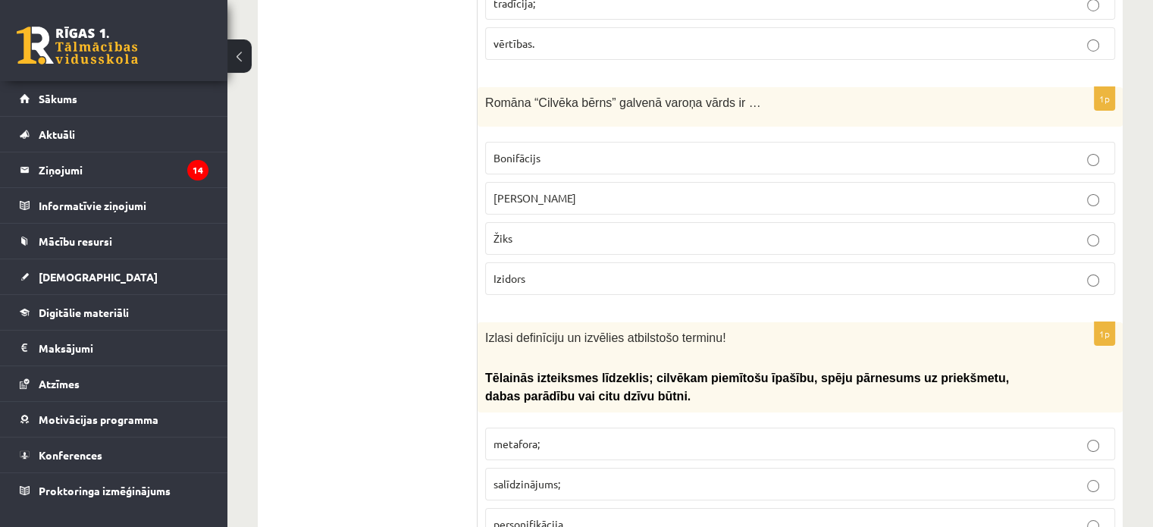
click at [1033, 230] on p "Žiks" at bounding box center [799, 238] width 613 height 16
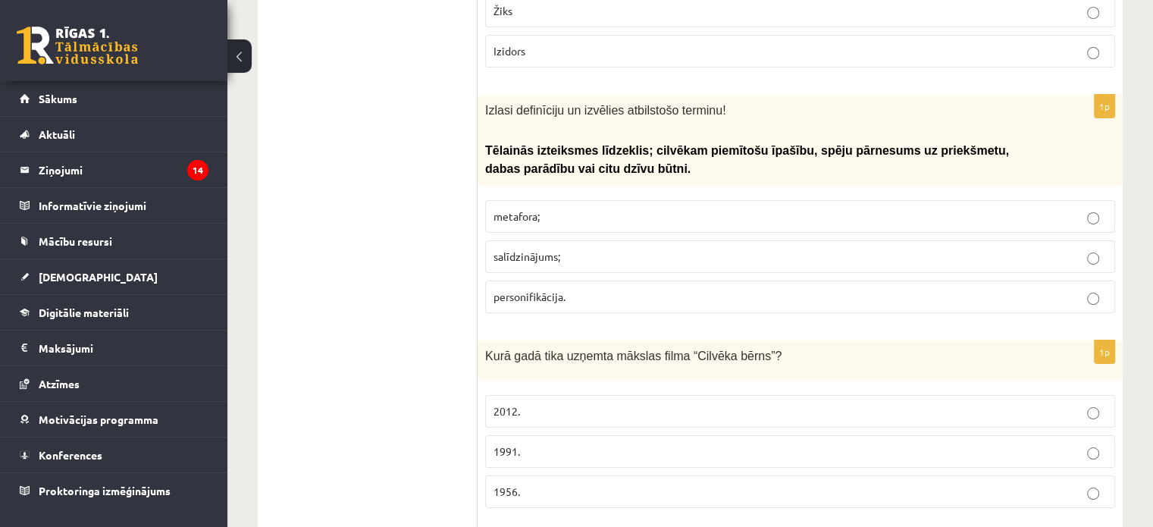
scroll to position [5694, 0]
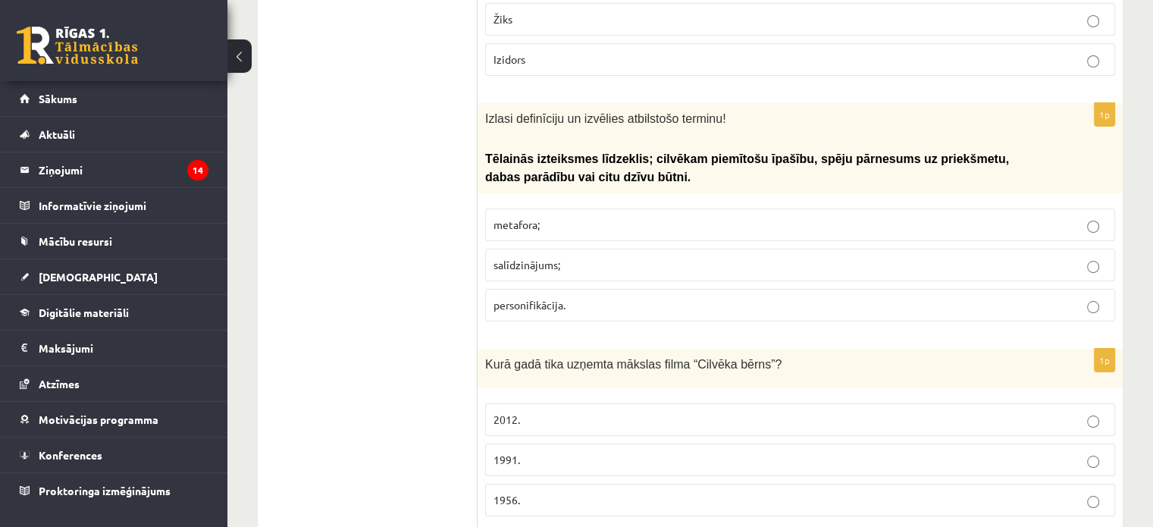
click at [1100, 289] on label "personifikācija." at bounding box center [800, 305] width 630 height 33
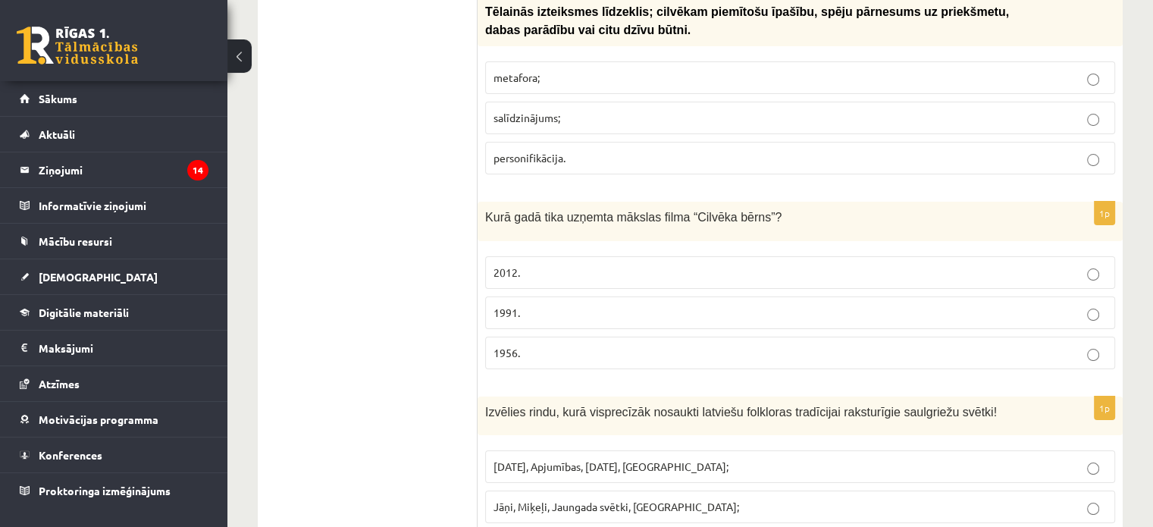
scroll to position [5945, 0]
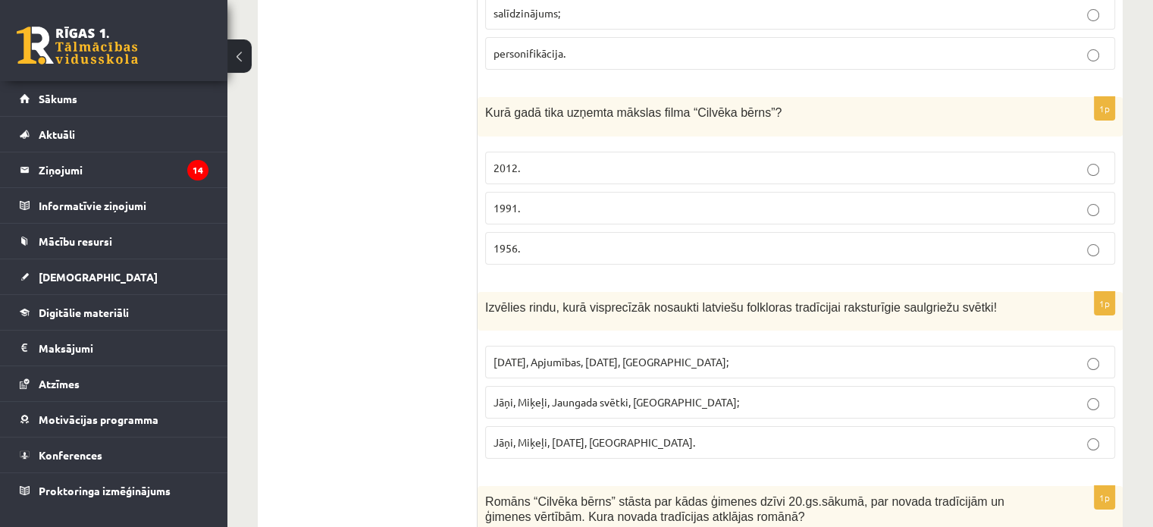
click at [981, 200] on p "1991." at bounding box center [799, 208] width 613 height 16
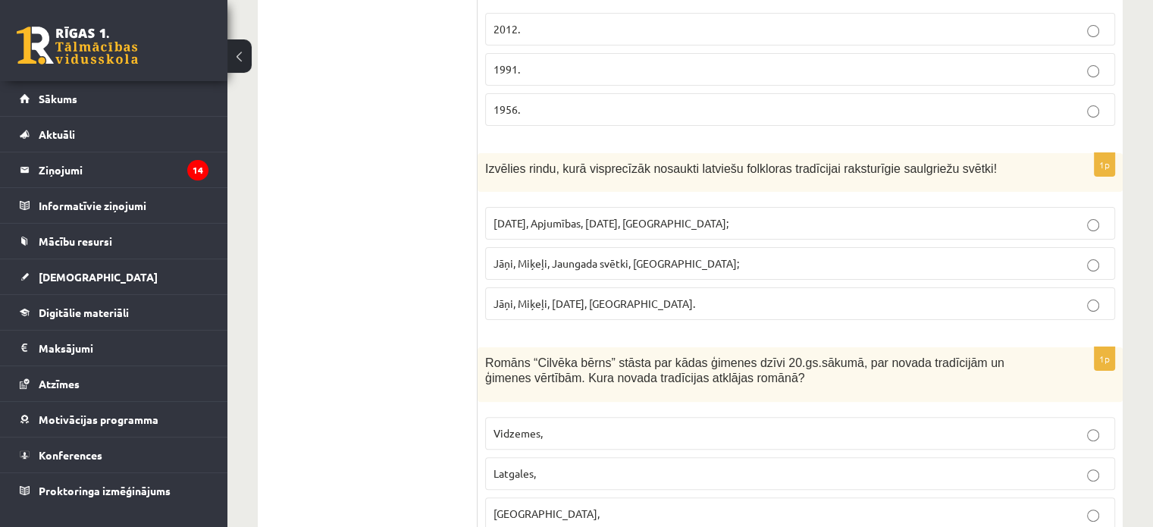
scroll to position [6102, 0]
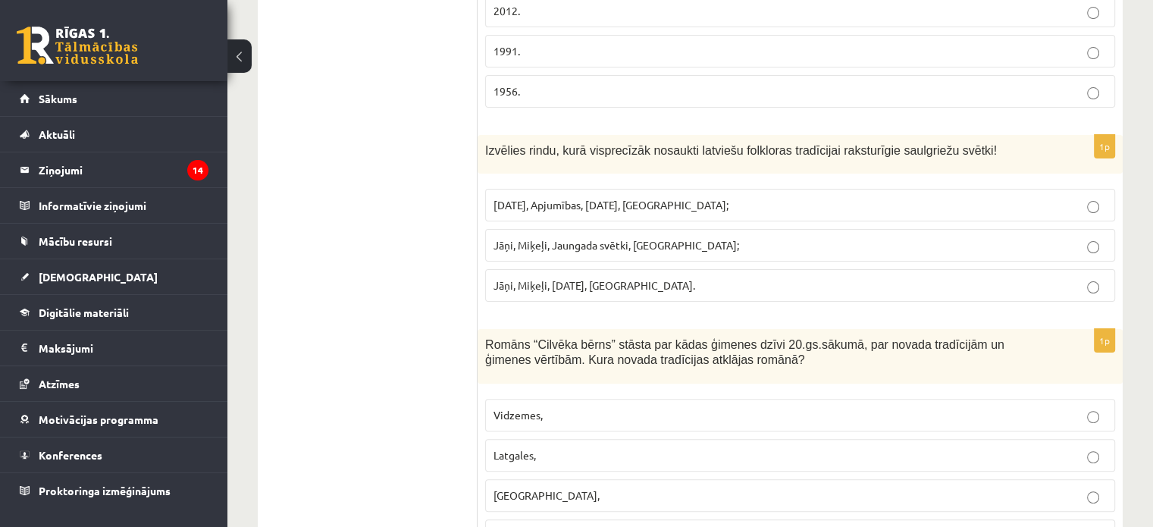
click at [915, 197] on p "Līgo diena, Apjumības, Ziemassvētki, Lieldienas;" at bounding box center [799, 205] width 613 height 16
click at [718, 407] on p "Vidzemes," at bounding box center [799, 415] width 613 height 16
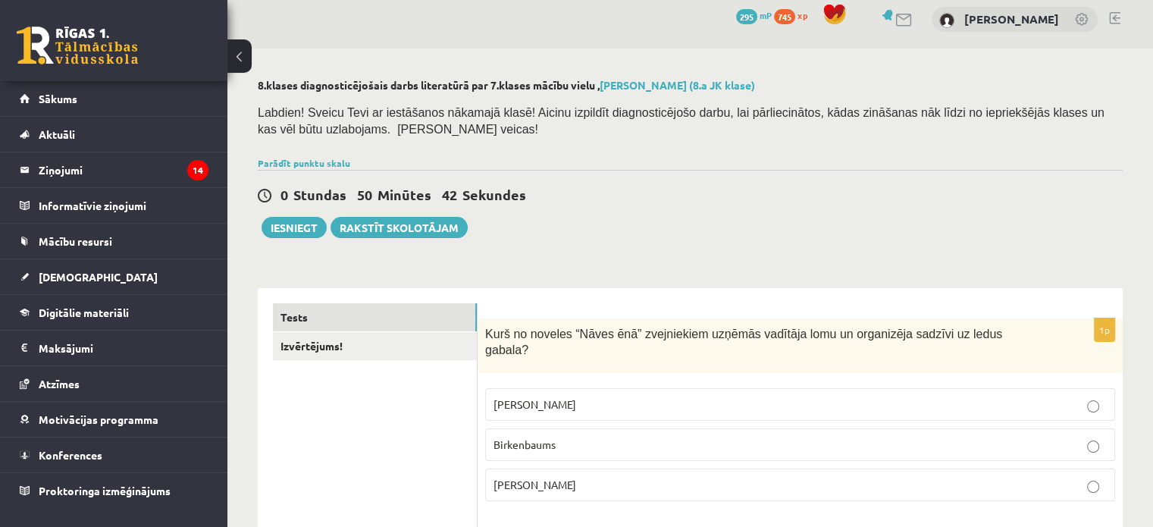
scroll to position [18, 0]
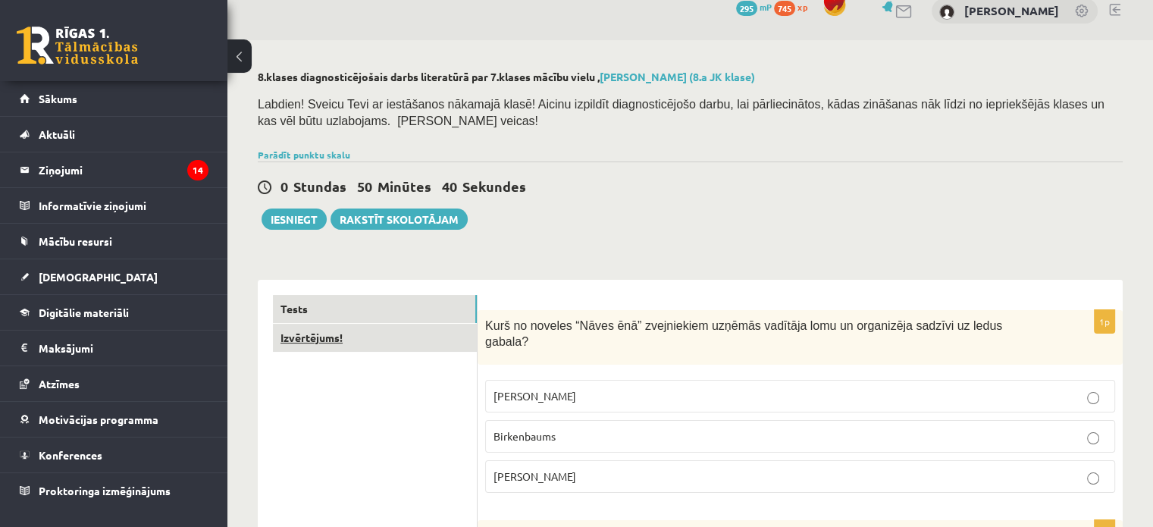
click at [346, 348] on link "Izvērtējums!" at bounding box center [375, 338] width 204 height 28
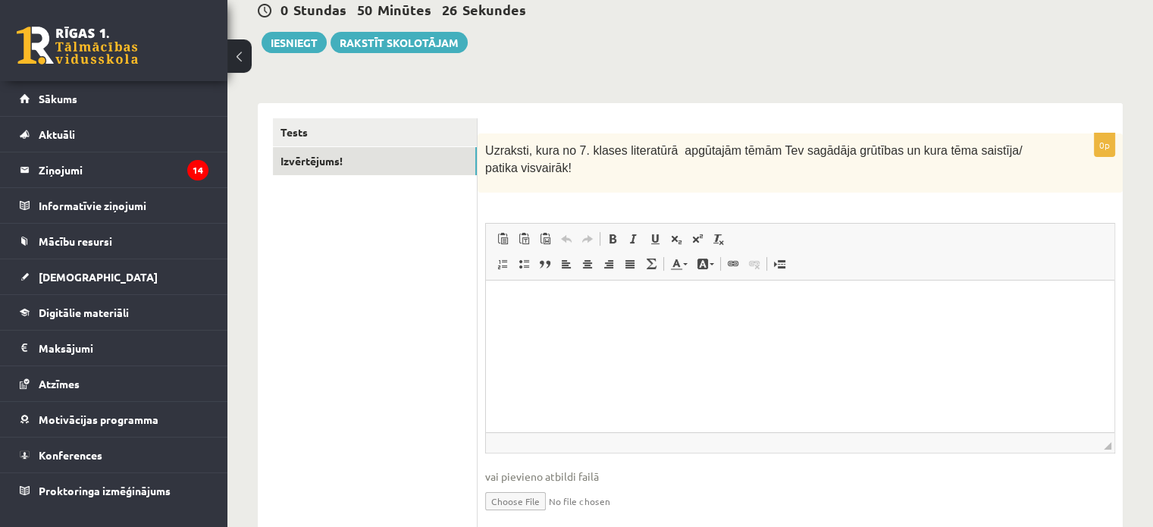
scroll to position [200, 0]
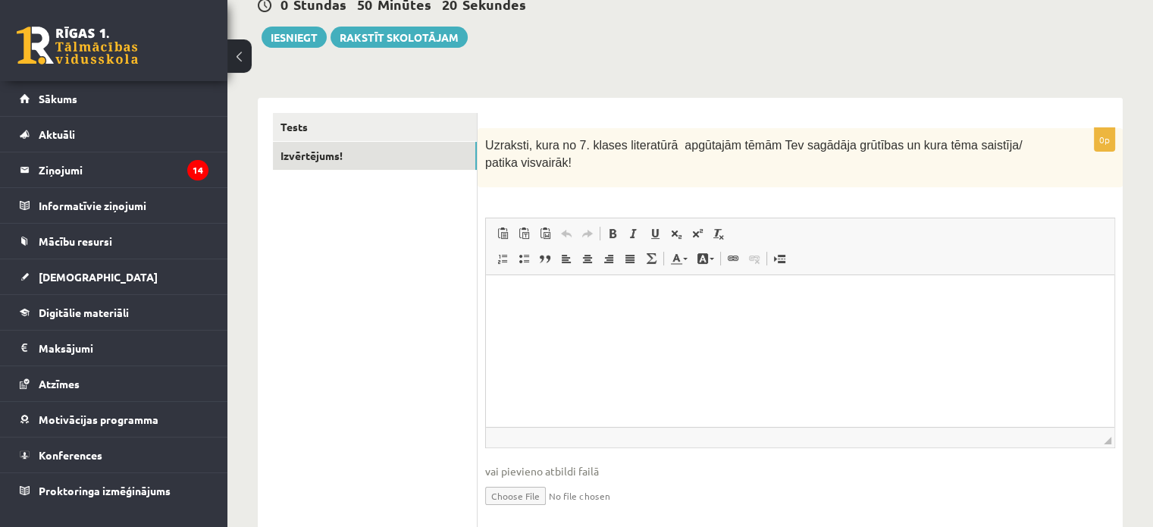
click at [919, 283] on html at bounding box center [800, 297] width 628 height 46
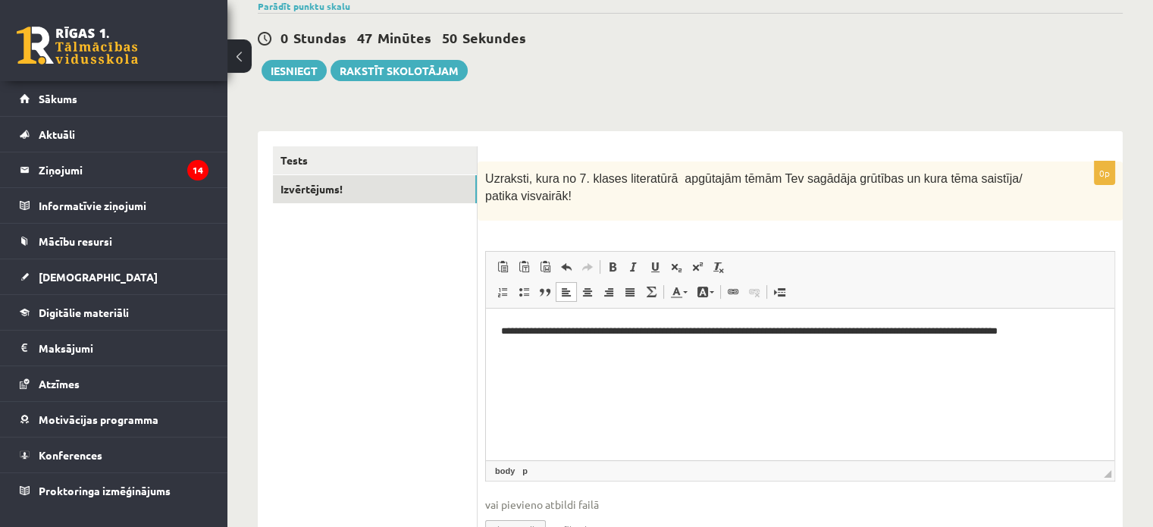
scroll to position [149, 0]
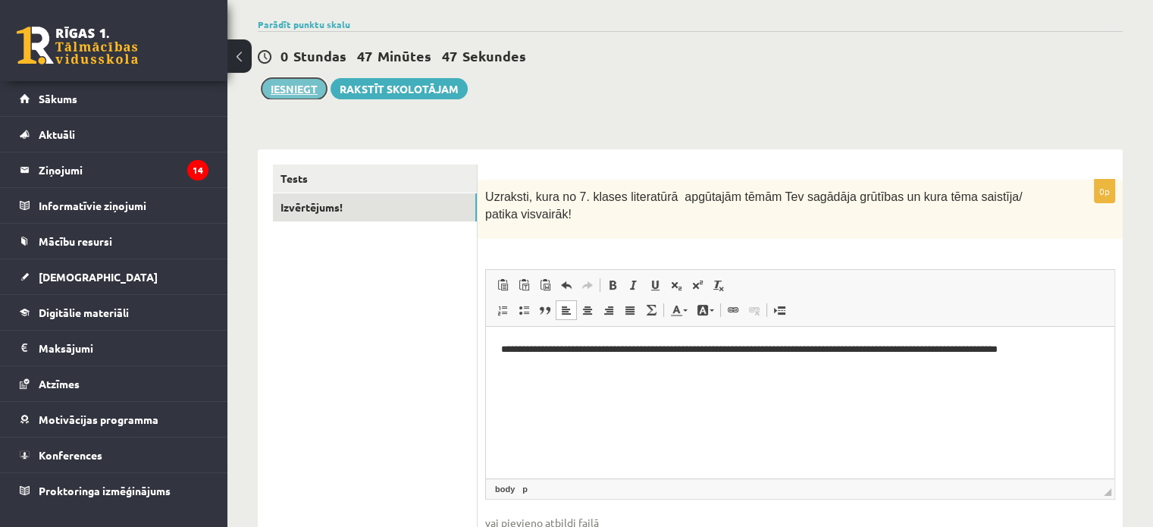
click at [293, 87] on button "Iesniegt" at bounding box center [293, 88] width 65 height 21
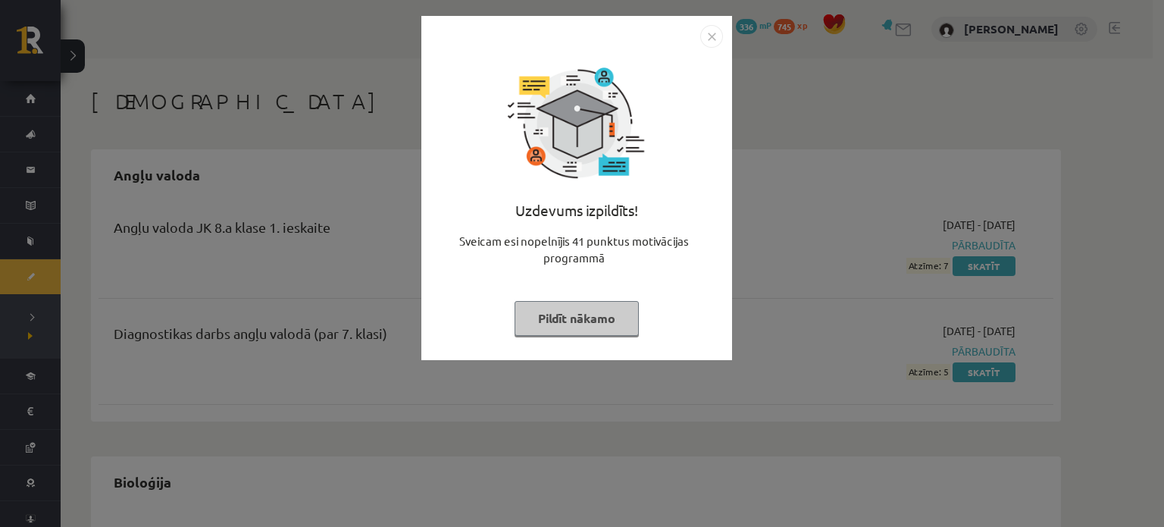
click at [709, 39] on img "Close" at bounding box center [711, 36] width 23 height 23
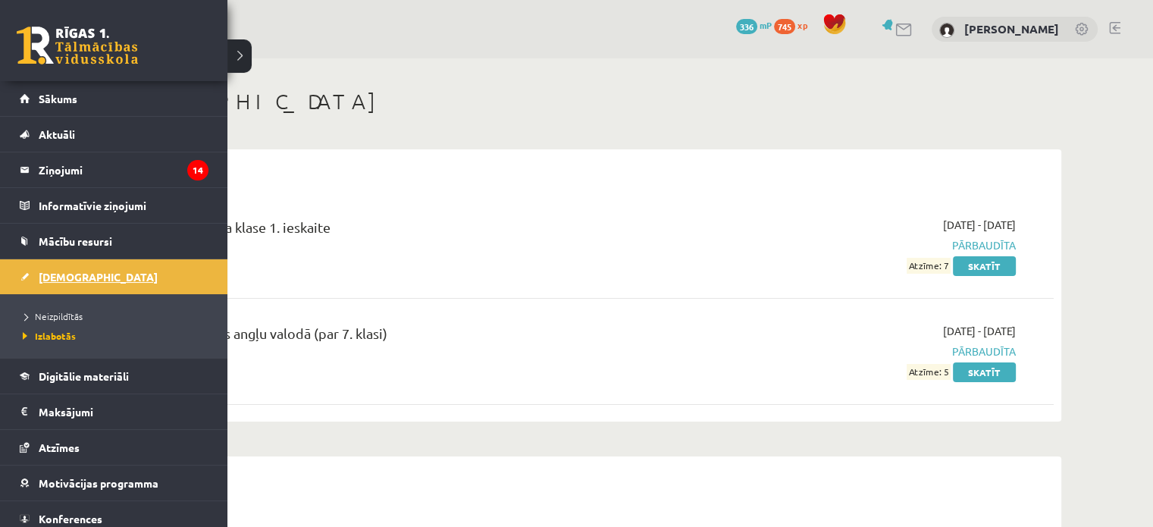
click at [58, 271] on span "[DEMOGRAPHIC_DATA]" at bounding box center [98, 277] width 119 height 14
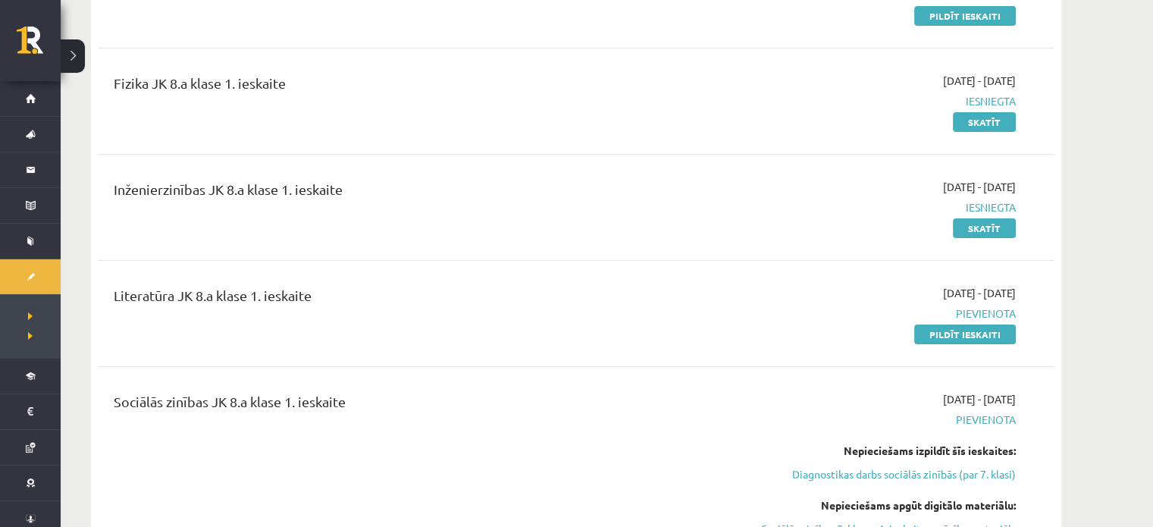
scroll to position [268, 0]
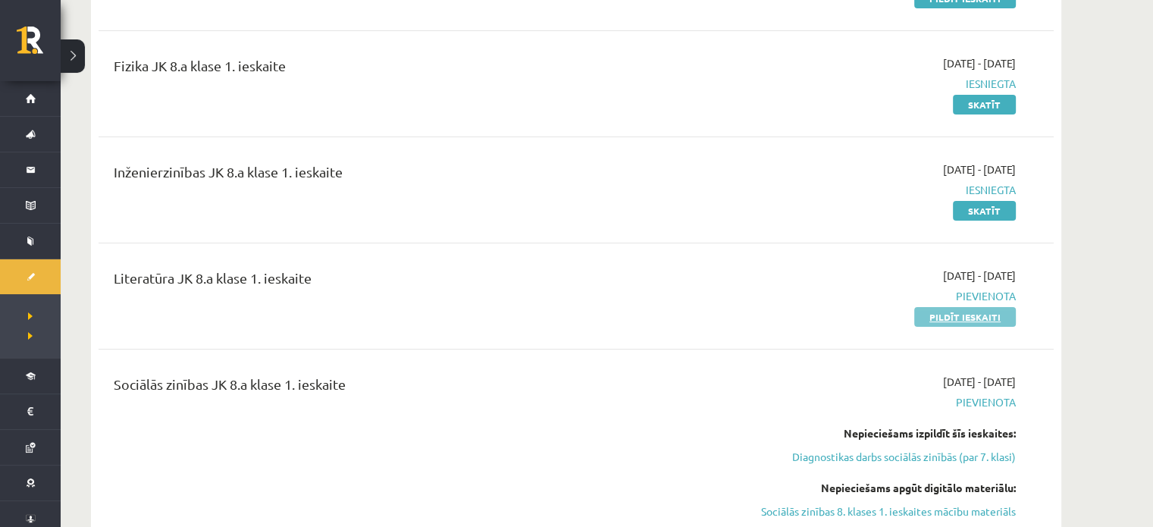
click at [953, 318] on link "Pildīt ieskaiti" at bounding box center [965, 317] width 102 height 20
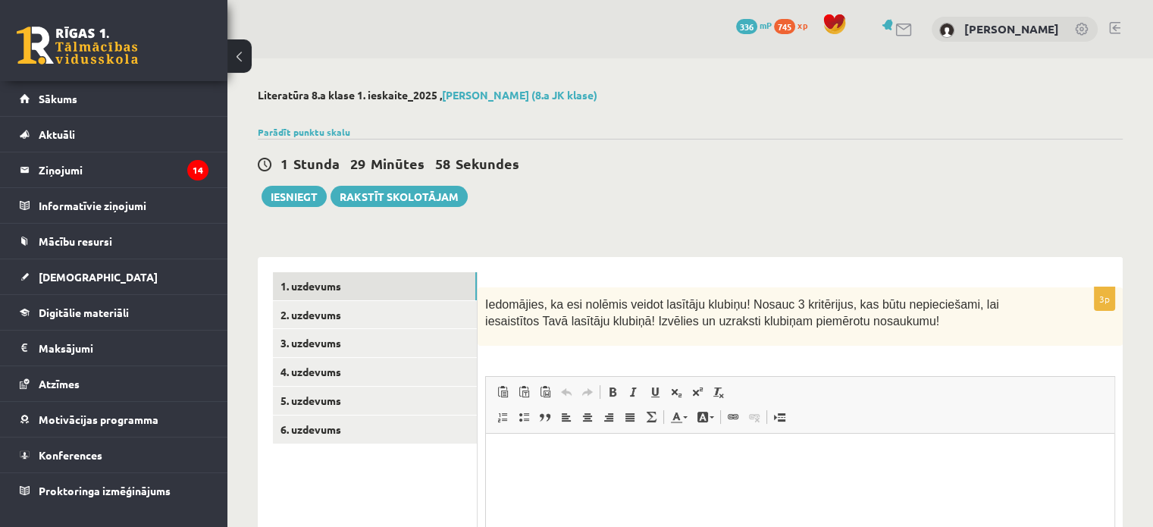
click at [242, 55] on button at bounding box center [239, 55] width 24 height 33
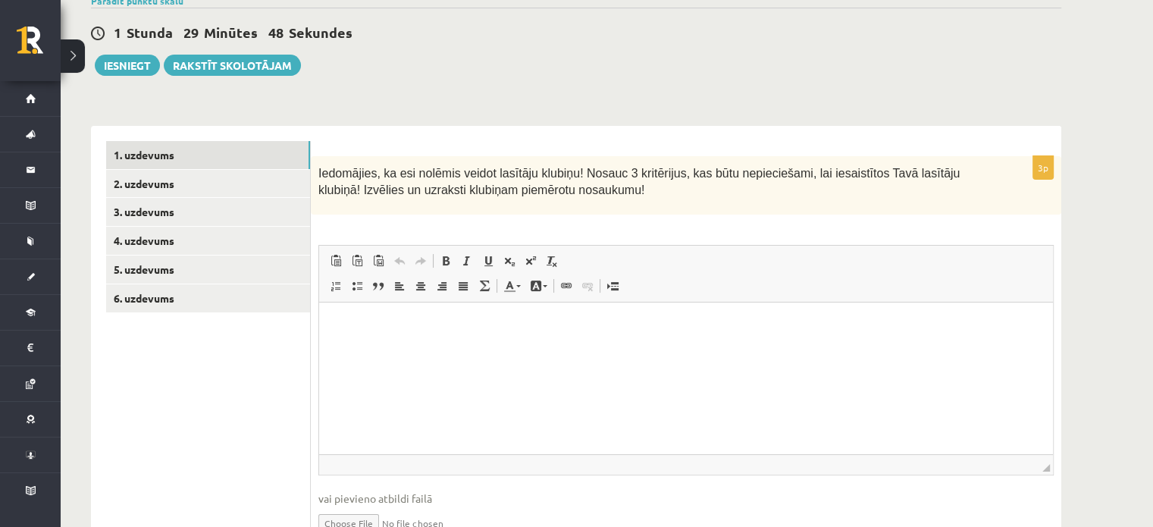
scroll to position [133, 0]
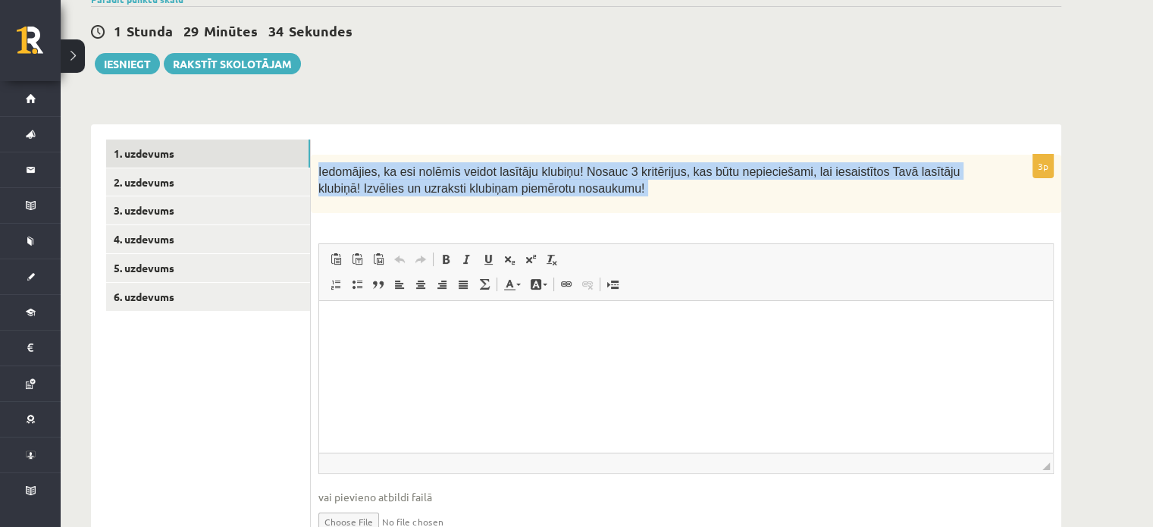
drag, startPoint x: 318, startPoint y: 164, endPoint x: 882, endPoint y: 237, distance: 569.3
click at [882, 237] on div "3p Iedomājies, ka esi nolēmis veidot lasītāju klubiņu! Nosauc 3 kritērijus, kas…" at bounding box center [686, 357] width 750 height 404
copy div "Loremipsum, do sit ametcon adipis elitsedd eiusmod! Tempor 3 incididunt, utl et…"
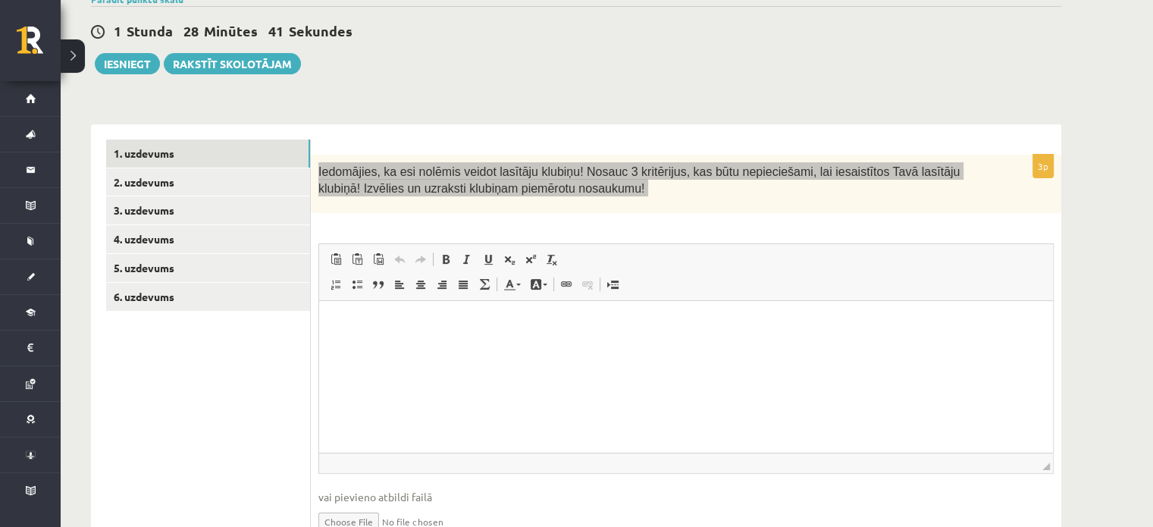
click at [377, 314] on html at bounding box center [686, 324] width 734 height 46
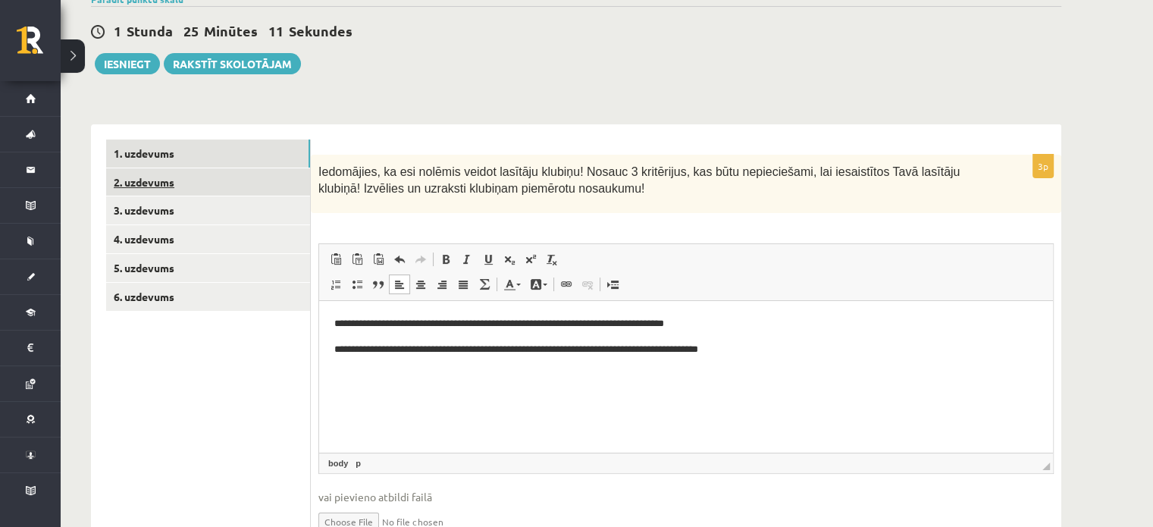
click at [259, 177] on link "2. uzdevums" at bounding box center [208, 182] width 204 height 28
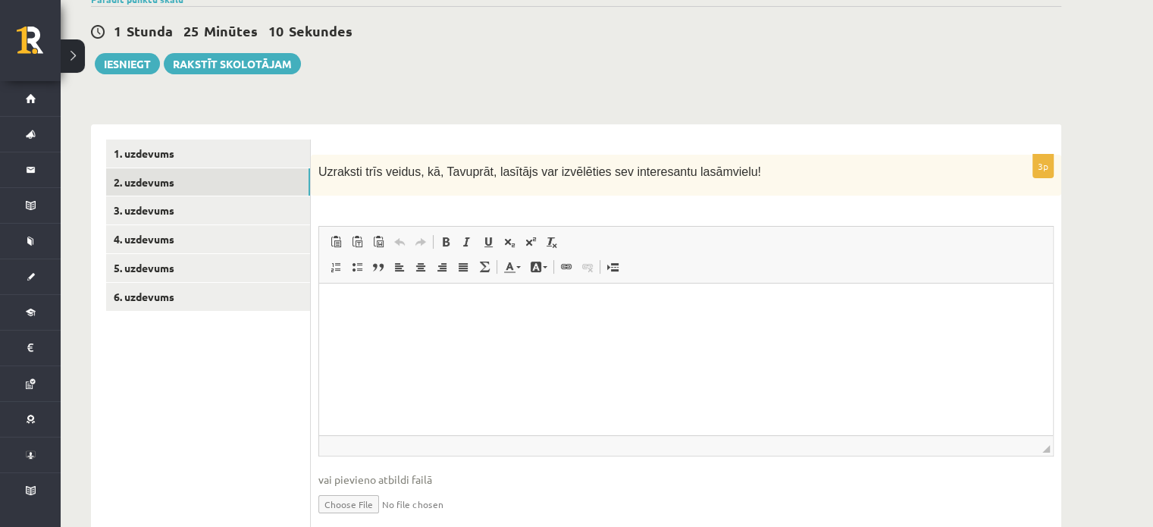
scroll to position [0, 0]
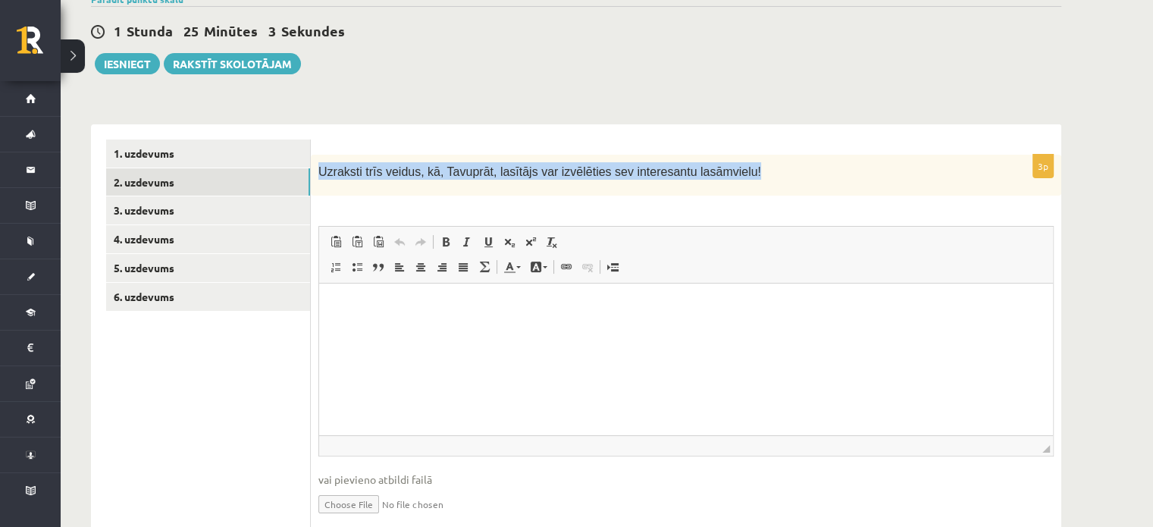
drag, startPoint x: 318, startPoint y: 167, endPoint x: 875, endPoint y: 105, distance: 560.6
click at [875, 105] on div "**********" at bounding box center [576, 256] width 1031 height 661
copy span "Uzraksti trīs veidus, kā, Tavuprāt, lasītājs var izvēlēties sev interesantu las…"
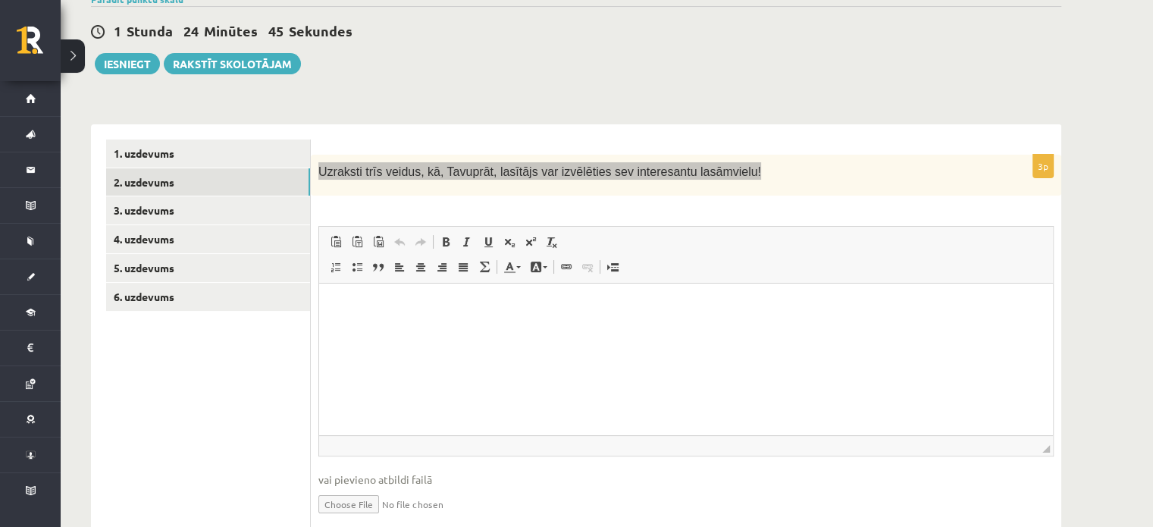
click at [392, 306] on p "Bagātinātā teksta redaktors, wiswyg-editor-user-answer-47433841795100" at bounding box center [685, 307] width 703 height 16
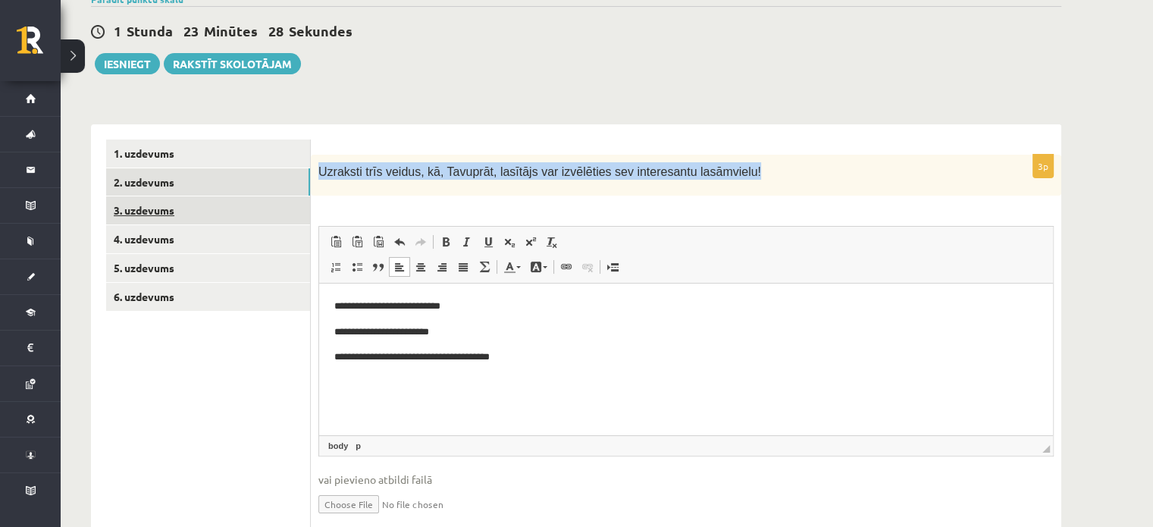
click at [235, 205] on link "3. uzdevums" at bounding box center [208, 210] width 204 height 28
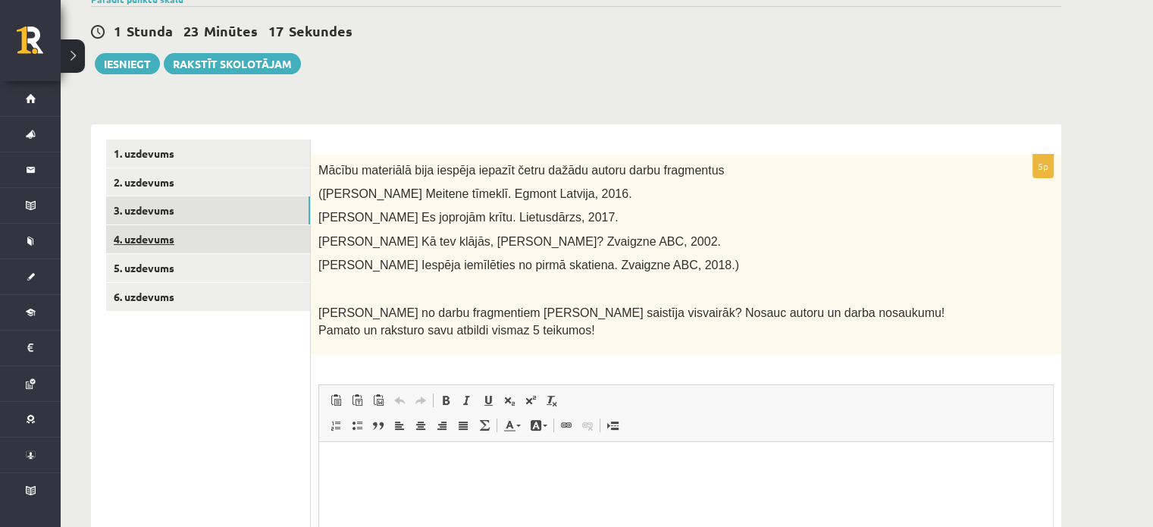
click at [276, 236] on link "4. uzdevums" at bounding box center [208, 239] width 204 height 28
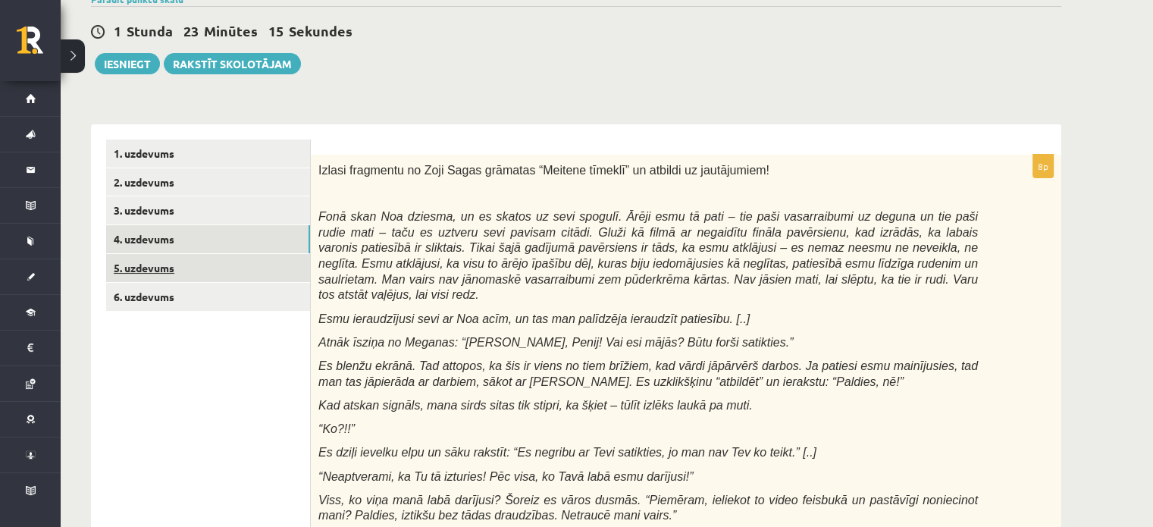
click at [259, 265] on link "5. uzdevums" at bounding box center [208, 268] width 204 height 28
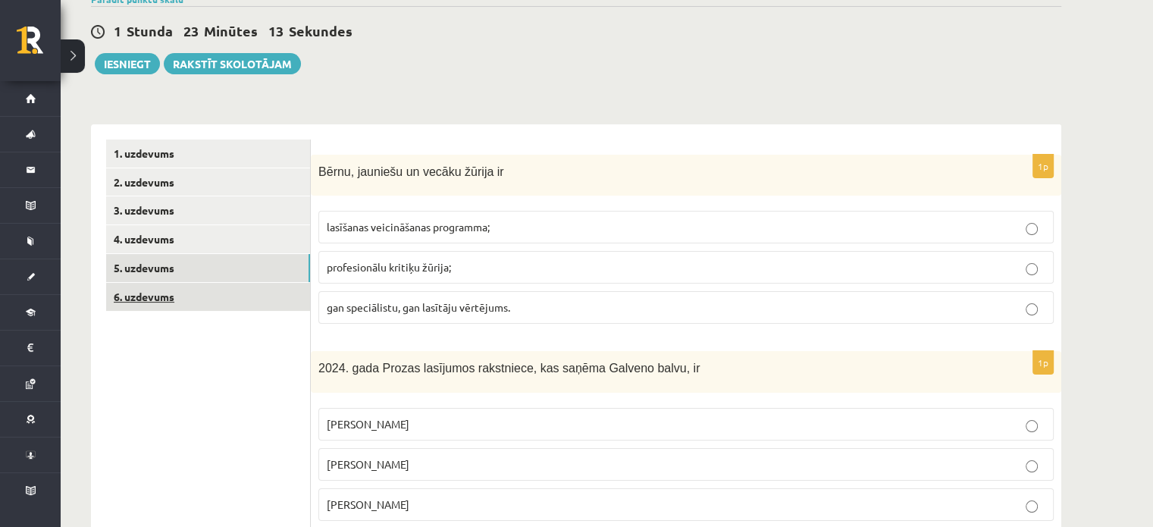
click at [243, 299] on link "6. uzdevums" at bounding box center [208, 297] width 204 height 28
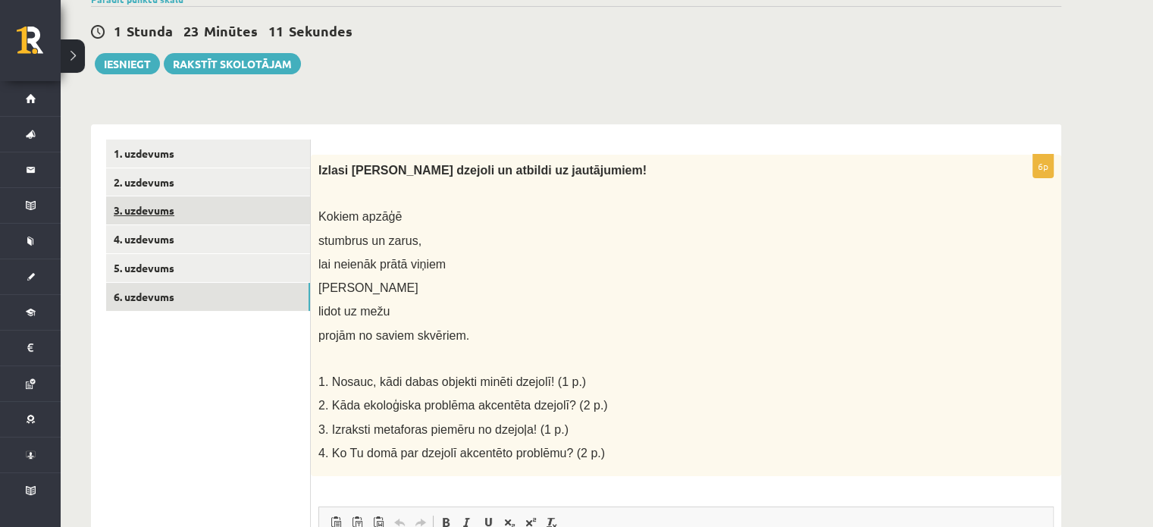
click at [234, 214] on link "3. uzdevums" at bounding box center [208, 210] width 204 height 28
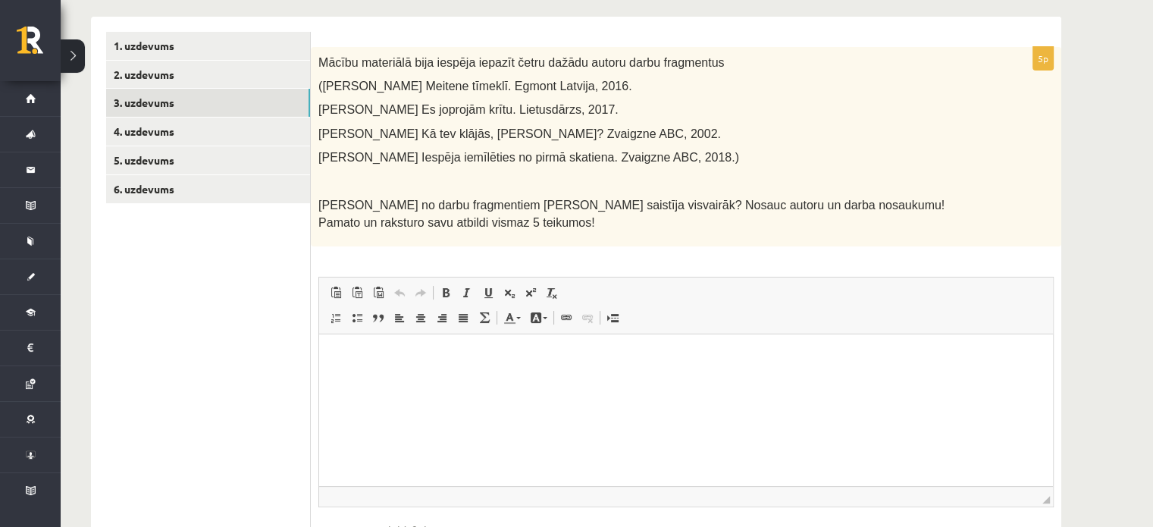
scroll to position [230, 0]
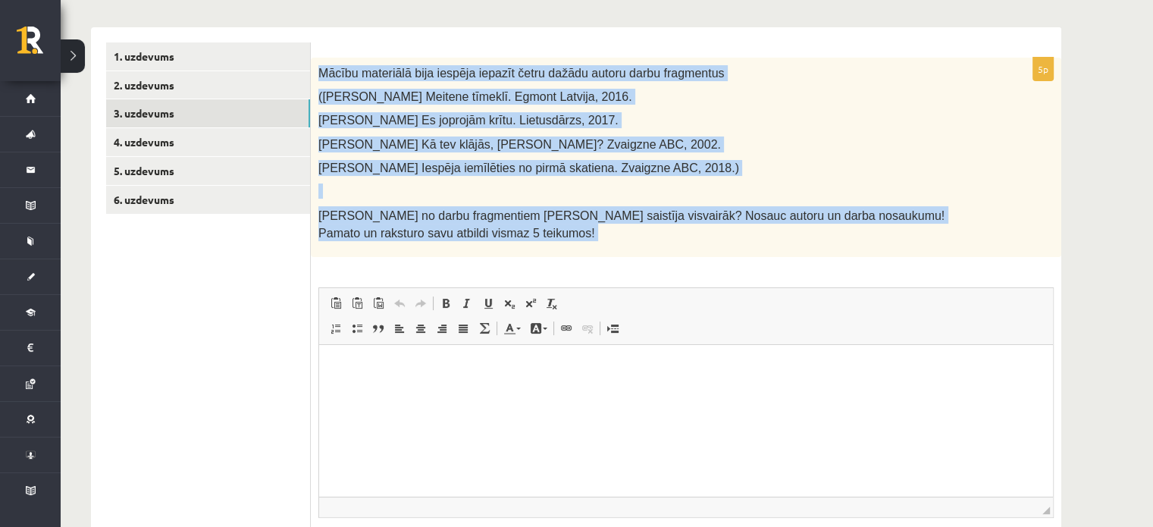
drag, startPoint x: 317, startPoint y: 67, endPoint x: 941, endPoint y: 274, distance: 657.8
click at [941, 274] on div "5p Mācību materiālā bija iespēja iepazīt četru dažādu autoru darbu fragmentus (…" at bounding box center [686, 331] width 750 height 546
copy div "Mācību materiālā bija iespēja iepazīt četru dažādu autoru darbu fragmentus (Sag…"
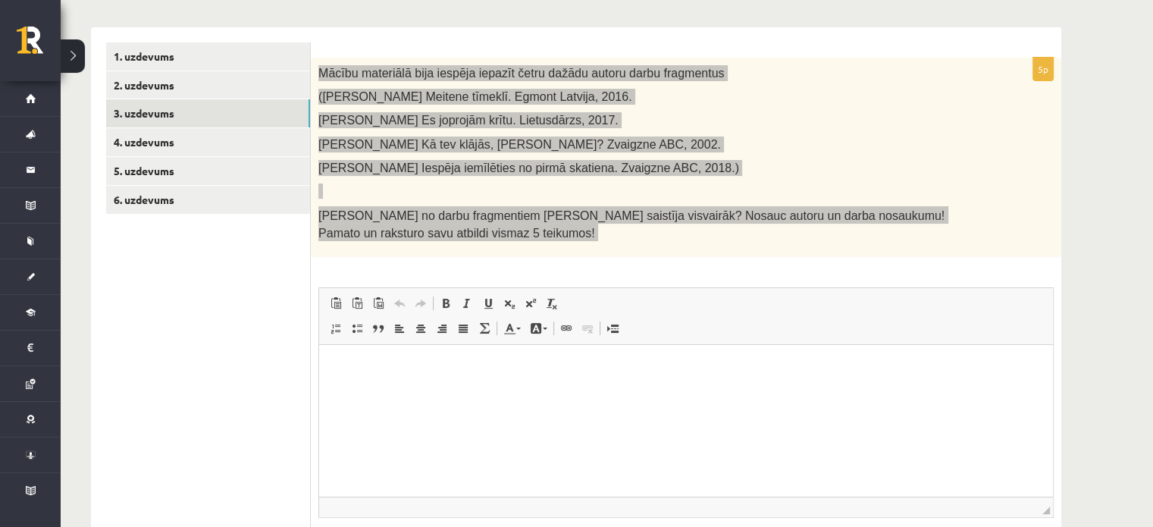
click at [386, 349] on html at bounding box center [686, 368] width 734 height 46
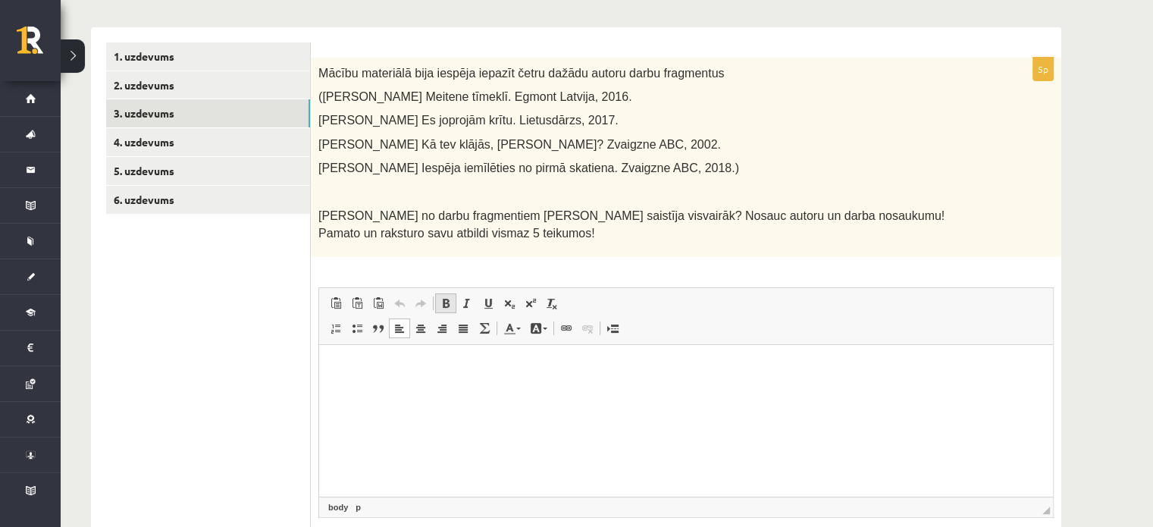
click at [450, 305] on span at bounding box center [446, 303] width 12 height 12
click at [419, 334] on link "Centrēti" at bounding box center [420, 328] width 21 height 20
click at [383, 391] on html "**********" at bounding box center [686, 368] width 734 height 46
click at [768, 371] on p "**********" at bounding box center [685, 368] width 703 height 16
click at [402, 331] on span at bounding box center [399, 328] width 12 height 12
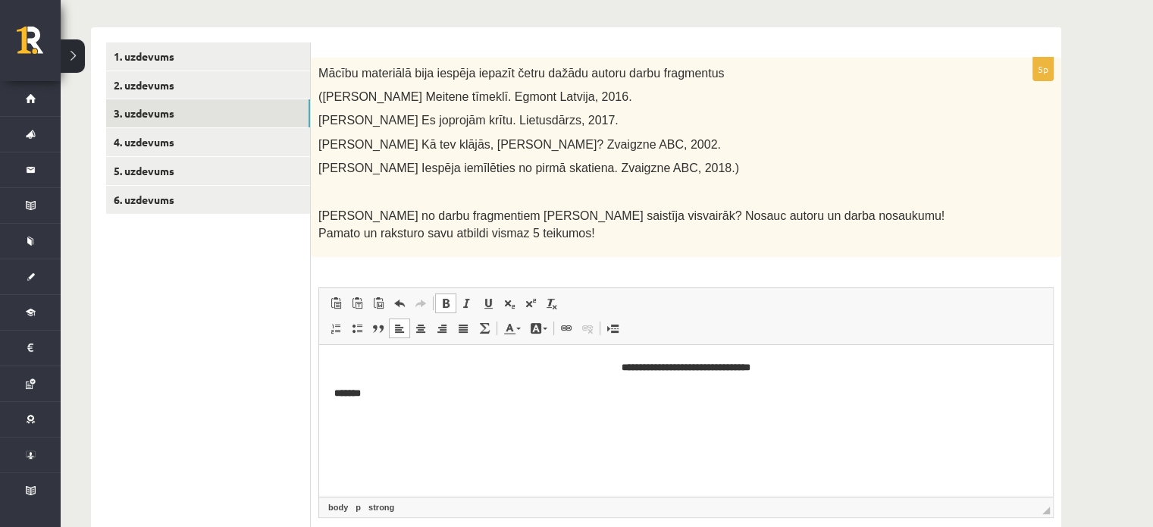
click at [443, 299] on span at bounding box center [446, 303] width 12 height 12
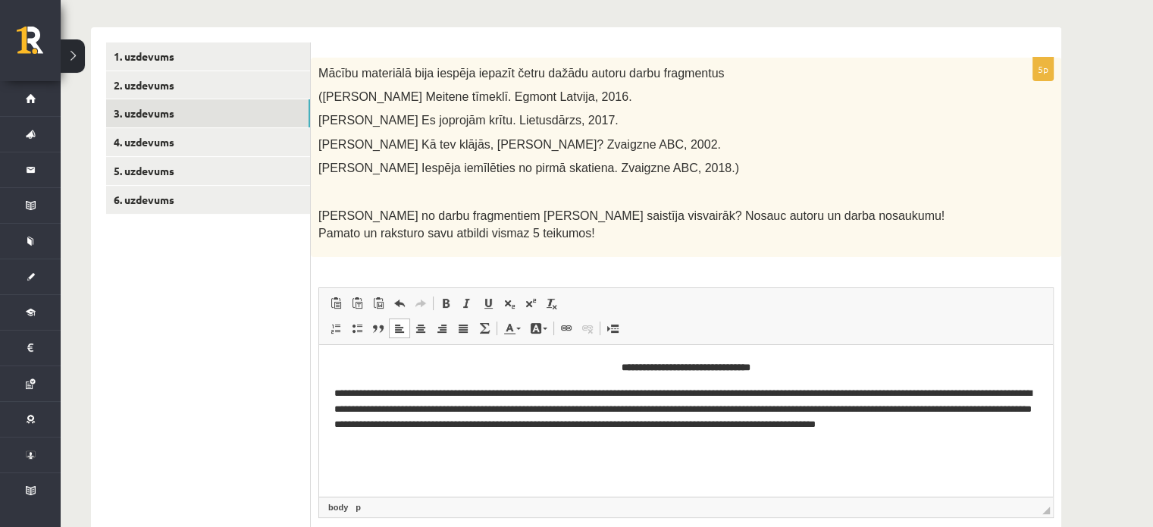
click at [795, 408] on p "**********" at bounding box center [686, 409] width 704 height 47
click at [230, 136] on link "4. uzdevums" at bounding box center [208, 142] width 204 height 28
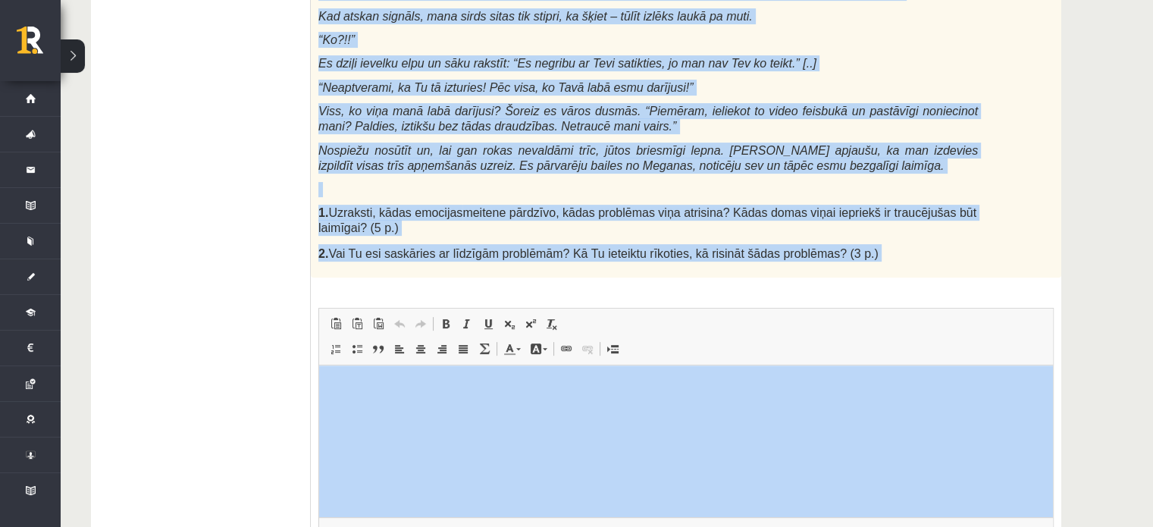
scroll to position [646, 0]
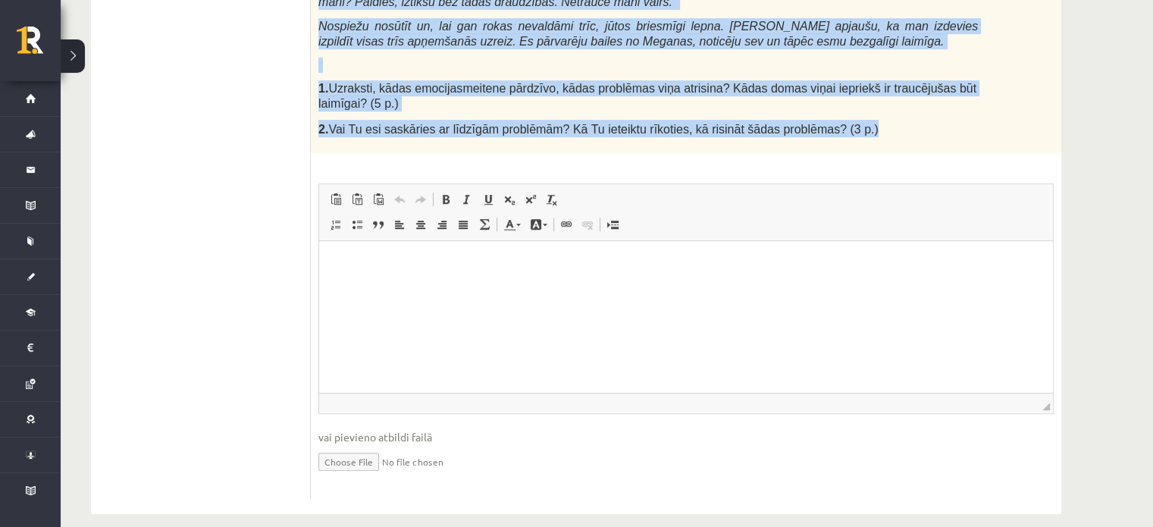
drag, startPoint x: 312, startPoint y: 58, endPoint x: 936, endPoint y: 119, distance: 626.6
click at [810, 123] on span "2. Vai Tu esi saskāries ar līdzīgām problēmām? Kā Tu ieteiktu rīkoties, kā risi…" at bounding box center [598, 129] width 560 height 13
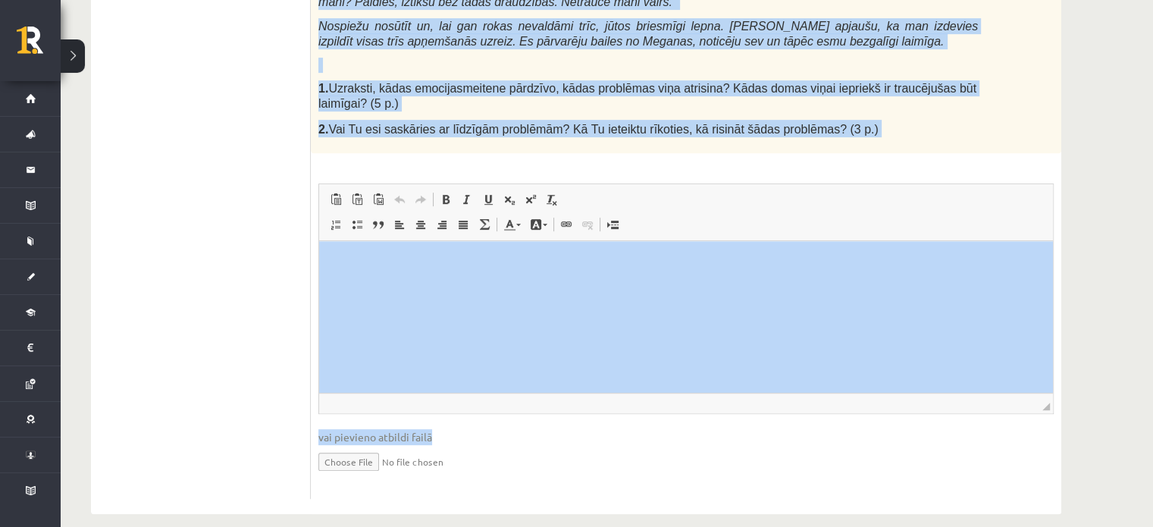
drag, startPoint x: 318, startPoint y: 92, endPoint x: 922, endPoint y: 531, distance: 746.6
click at [858, 189] on span "Ielīmēt Klaviatūras saīsne vadīšanas taustiņš+V Ievietot kā vienkāršu tekstu Kl…" at bounding box center [685, 201] width 721 height 25
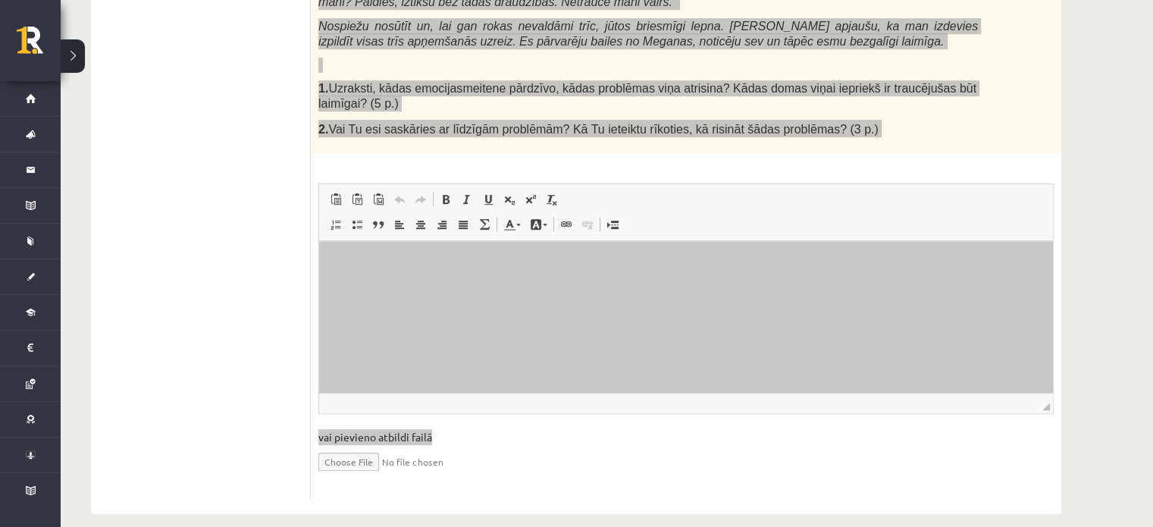
click at [840, 243] on html at bounding box center [686, 264] width 734 height 46
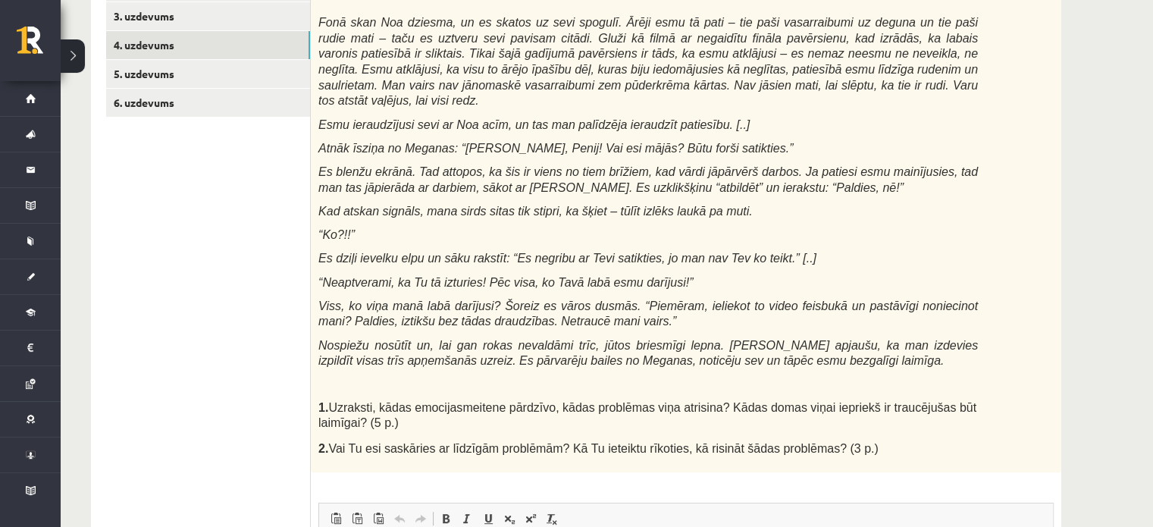
scroll to position [254, 0]
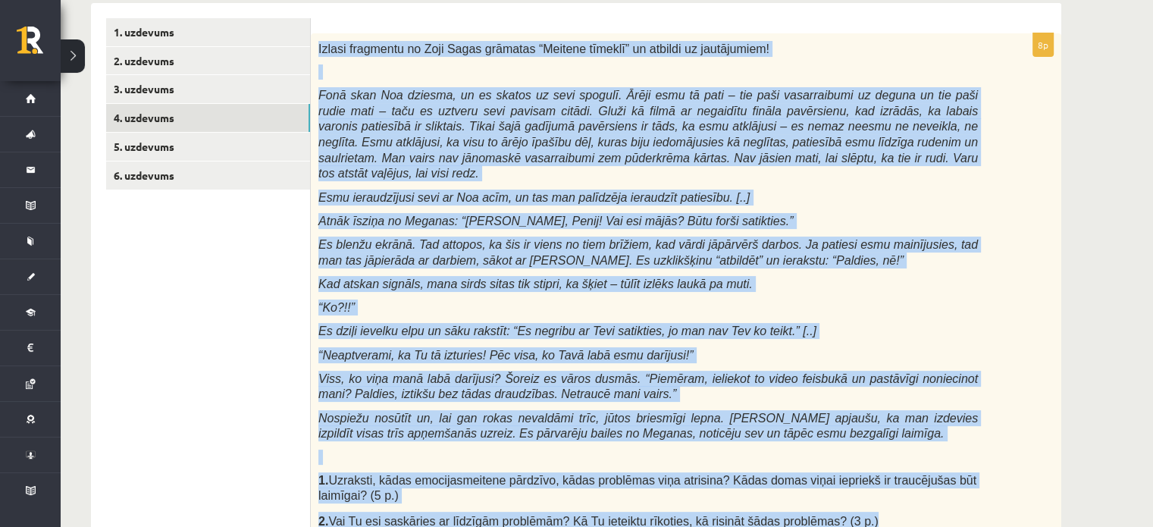
drag, startPoint x: 313, startPoint y: 45, endPoint x: 836, endPoint y: 500, distance: 693.5
click at [836, 500] on div "Izlasi fragmentu no Zoji Sagas grāmatas “Meitene tīmeklī” un atbildi uz jautāju…" at bounding box center [686, 289] width 750 height 512
copy div "Izlasi fragmentu no Zoji Sagas grāmatas “Meitene tīmeklī” un atbildi uz jautāju…"
click at [994, 455] on div "Izlasi fragmentu no Zoji Sagas grāmatas “Meitene tīmeklī” un atbildi uz jautāju…" at bounding box center [686, 289] width 750 height 512
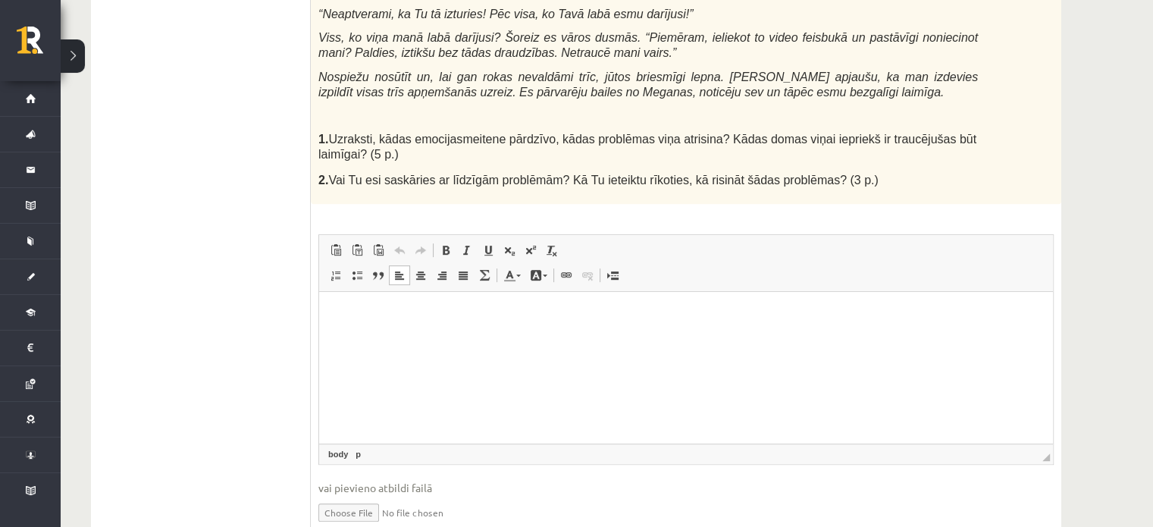
scroll to position [588, 0]
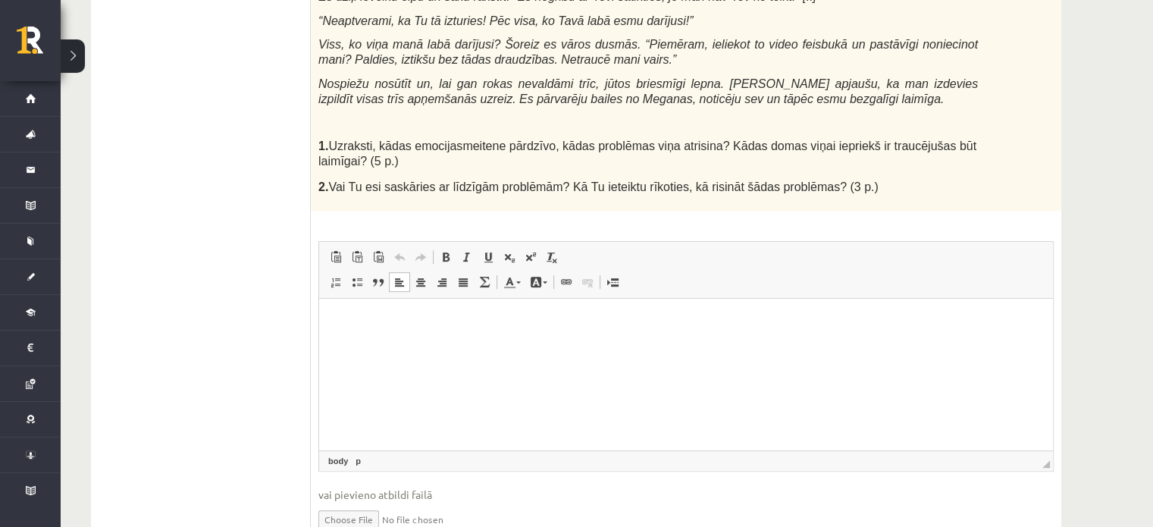
click at [646, 317] on p "Bagātinātā teksta redaktors, wiswyg-editor-user-answer-47433947799440" at bounding box center [685, 322] width 703 height 16
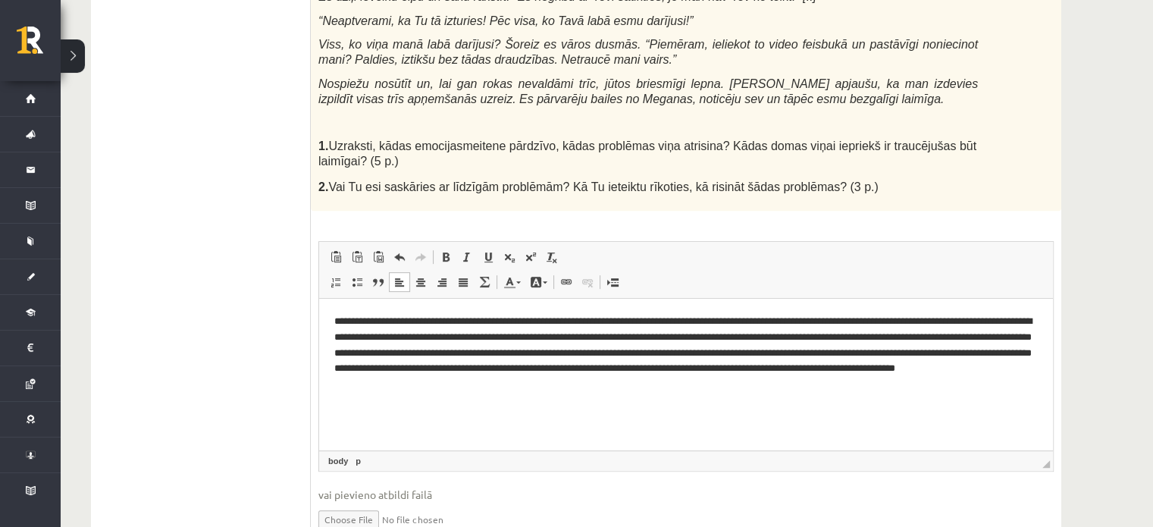
click at [764, 323] on p "**********" at bounding box center [686, 353] width 704 height 79
click at [740, 336] on p "**********" at bounding box center [686, 353] width 704 height 79
click at [750, 336] on p "**********" at bounding box center [686, 353] width 704 height 79
click at [471, 352] on p "**********" at bounding box center [686, 353] width 704 height 79
click at [405, 385] on p "**********" at bounding box center [686, 353] width 704 height 79
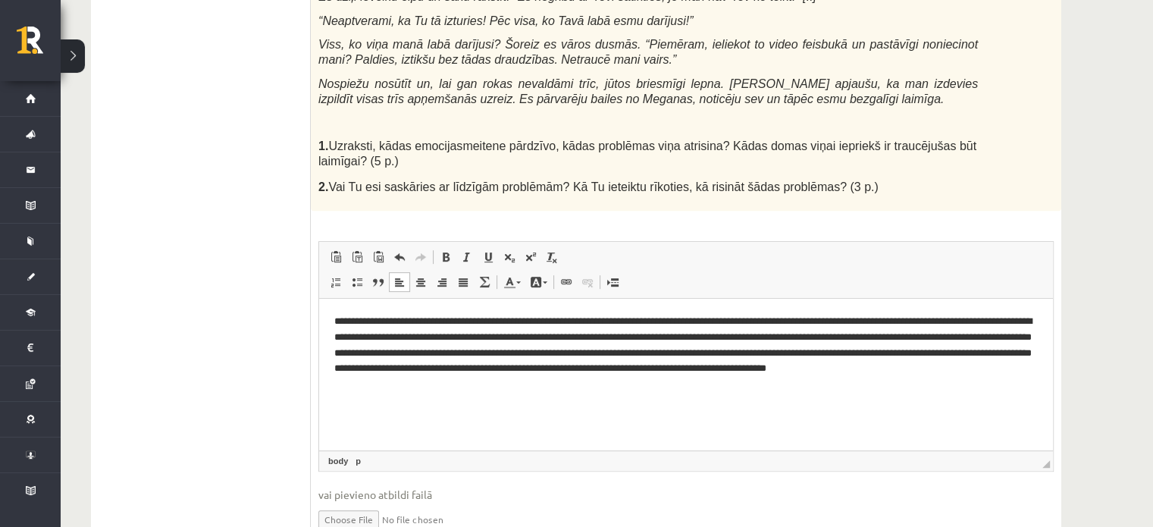
click at [452, 383] on p "**********" at bounding box center [686, 353] width 704 height 79
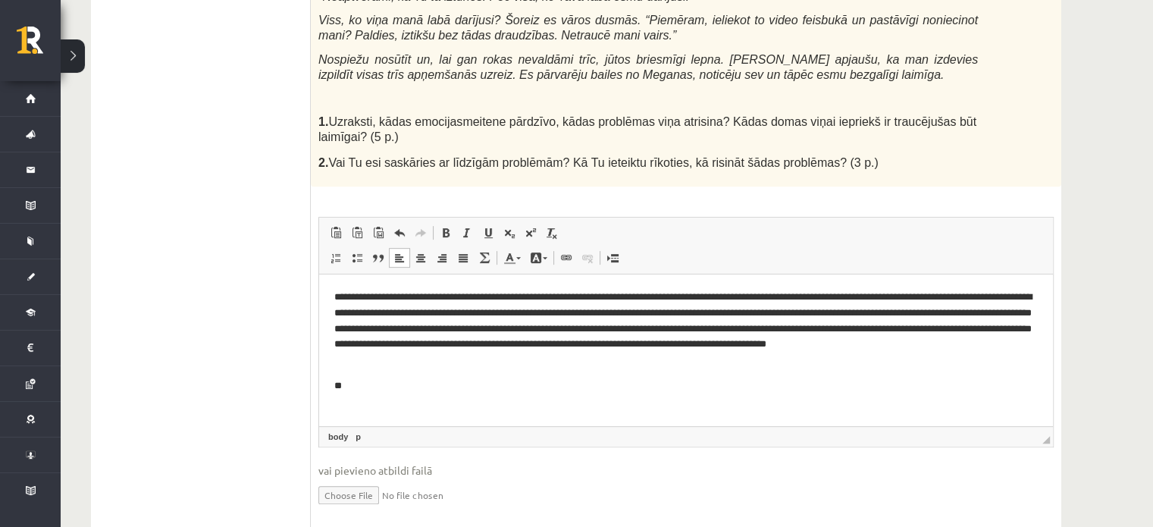
scroll to position [646, 0]
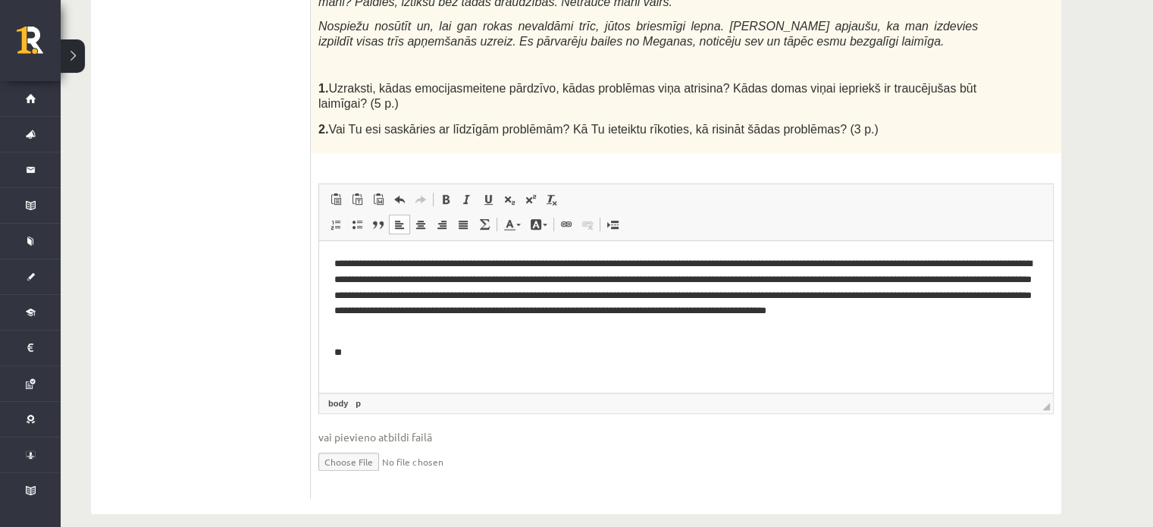
click at [375, 361] on html "**********" at bounding box center [686, 308] width 734 height 135
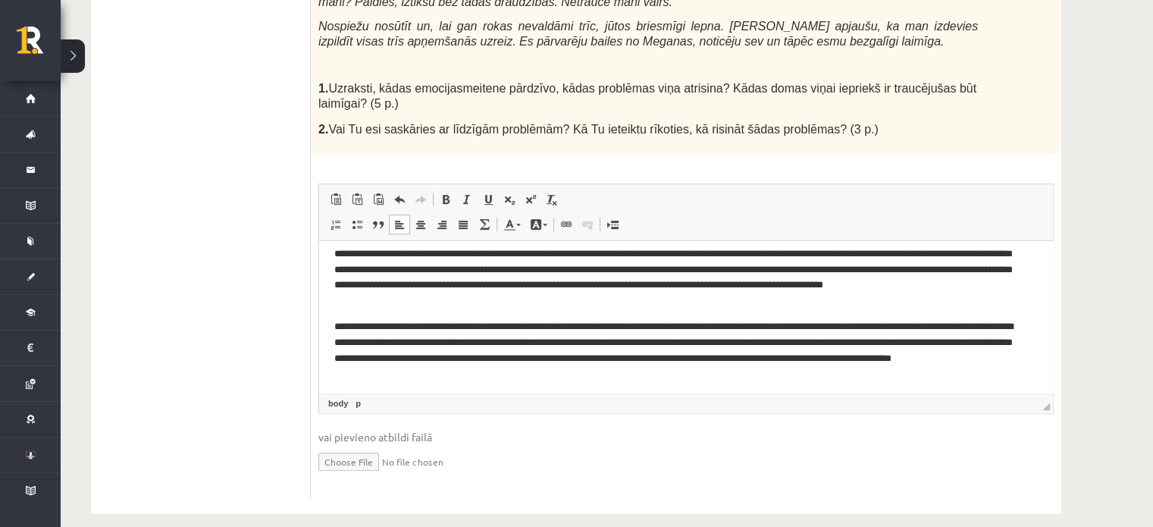
scroll to position [30, 0]
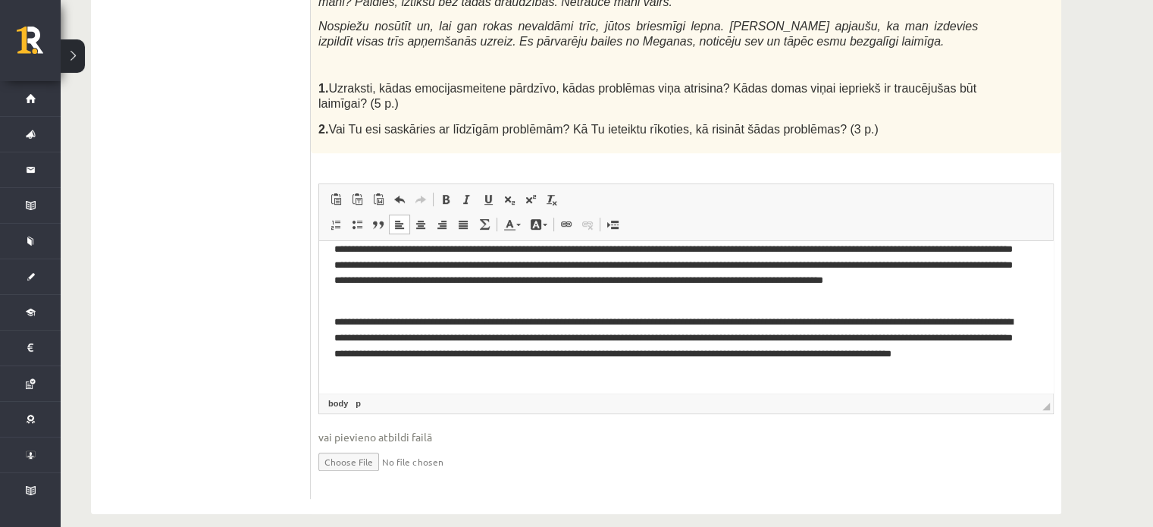
click at [645, 322] on p "**********" at bounding box center [680, 346] width 693 height 63
click at [822, 322] on p "**********" at bounding box center [680, 346] width 693 height 63
click at [568, 338] on p "**********" at bounding box center [680, 346] width 693 height 63
click at [762, 336] on p "**********" at bounding box center [680, 346] width 693 height 63
click at [652, 339] on p "**********" at bounding box center [680, 346] width 693 height 63
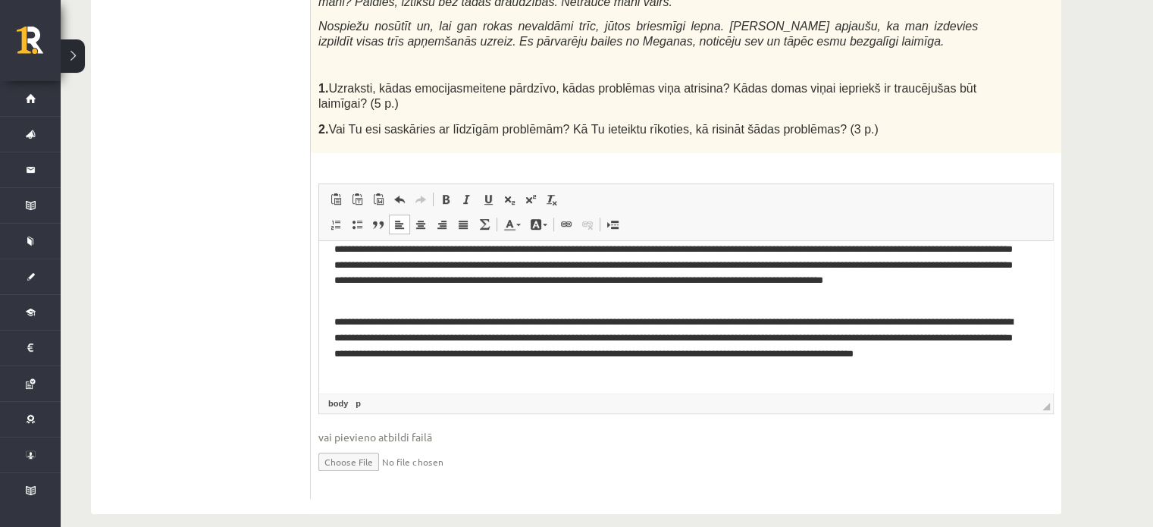
click at [361, 321] on p "**********" at bounding box center [680, 346] width 693 height 63
click at [363, 324] on p "**********" at bounding box center [680, 346] width 693 height 63
click at [340, 322] on p "**********" at bounding box center [680, 346] width 693 height 63
click at [343, 321] on p "**********" at bounding box center [680, 346] width 693 height 63
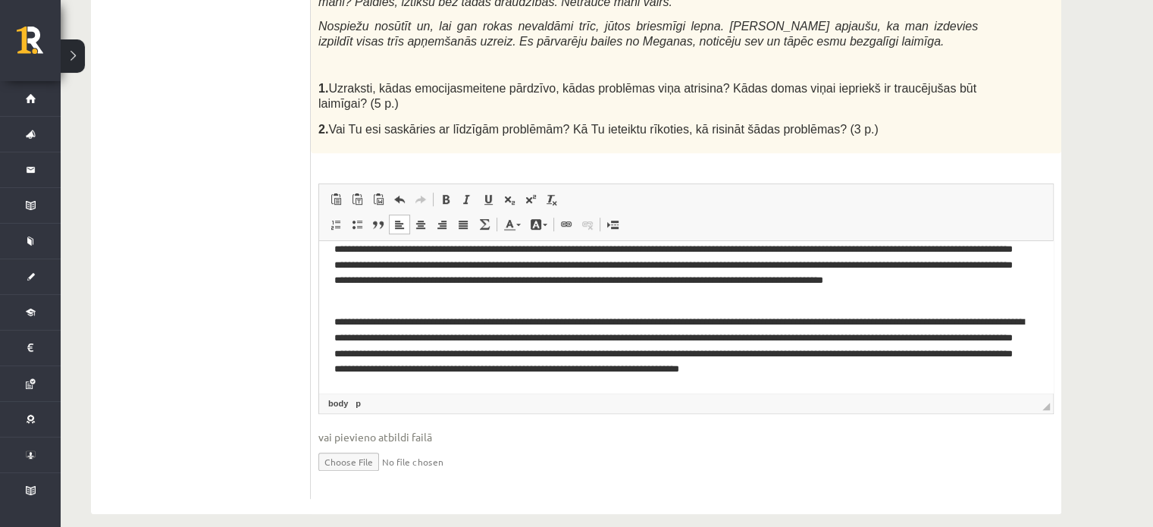
click at [527, 323] on p "**********" at bounding box center [680, 354] width 693 height 79
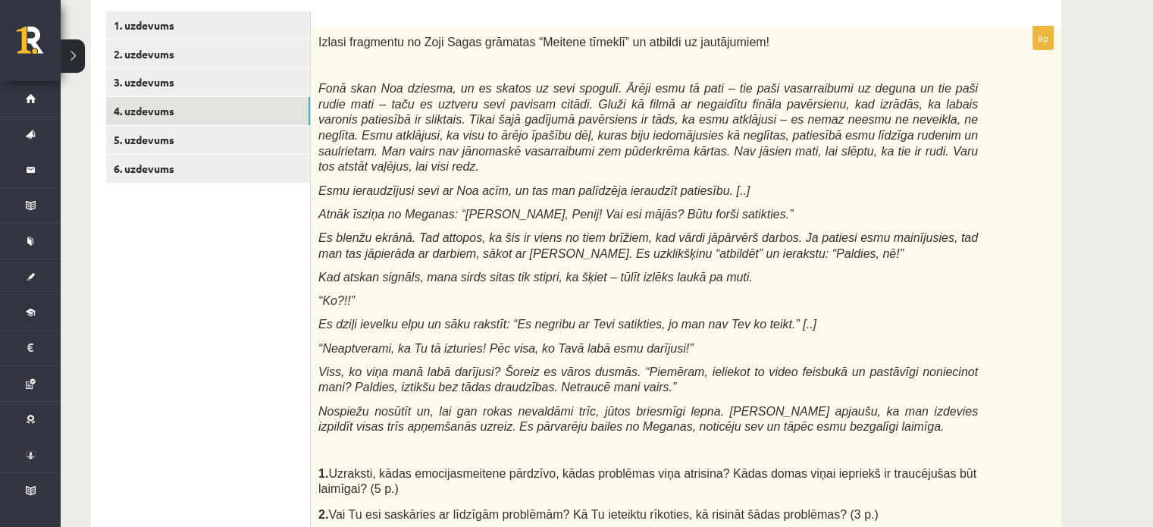
scroll to position [246, 0]
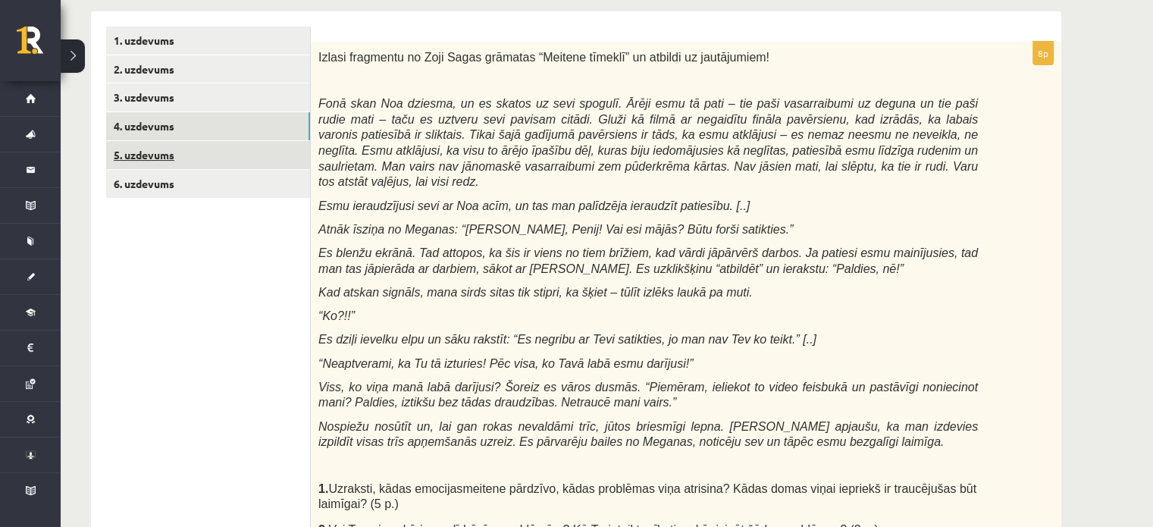
click at [208, 153] on link "5. uzdevums" at bounding box center [208, 155] width 204 height 28
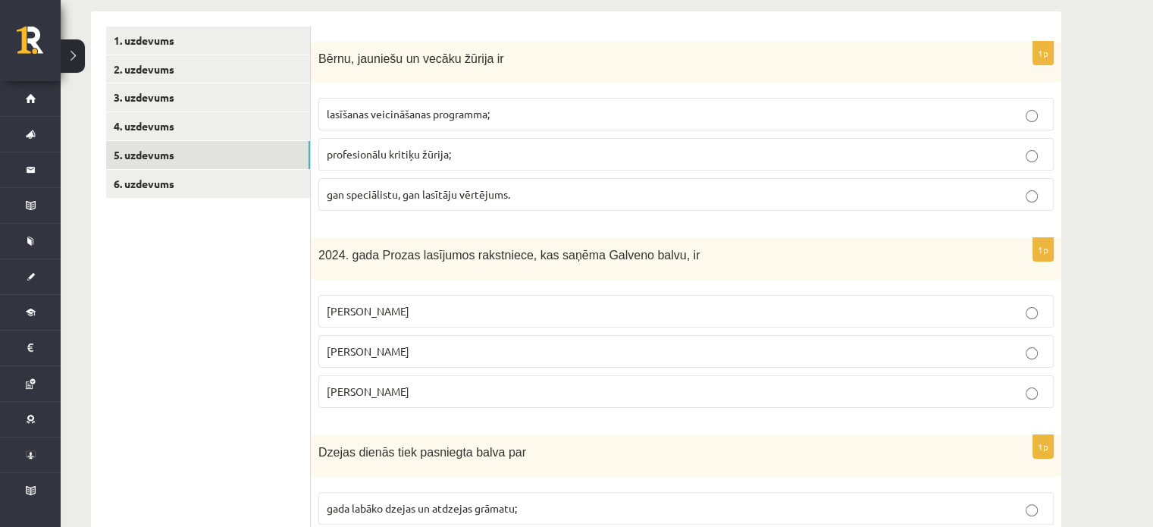
click at [637, 111] on p "lasīšanas veicināšanas programma;" at bounding box center [686, 114] width 718 height 16
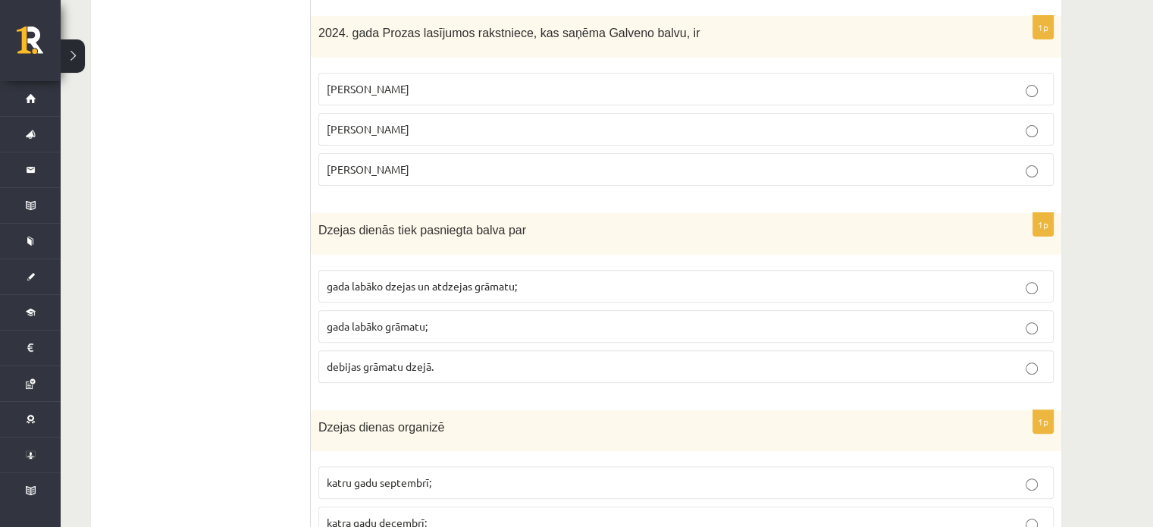
scroll to position [465, 0]
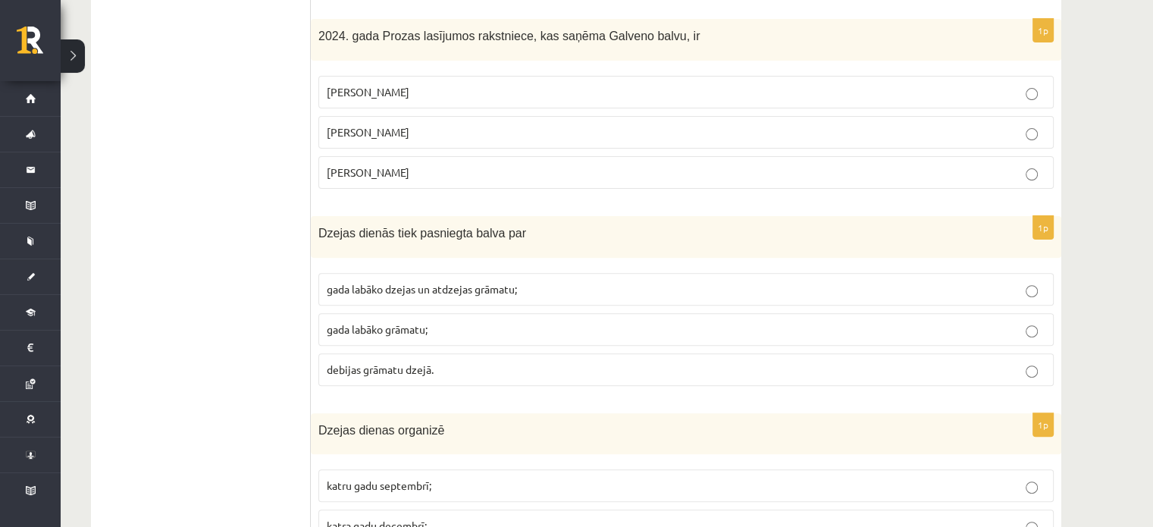
click at [947, 93] on p "Anna Krista Belševica" at bounding box center [686, 92] width 718 height 16
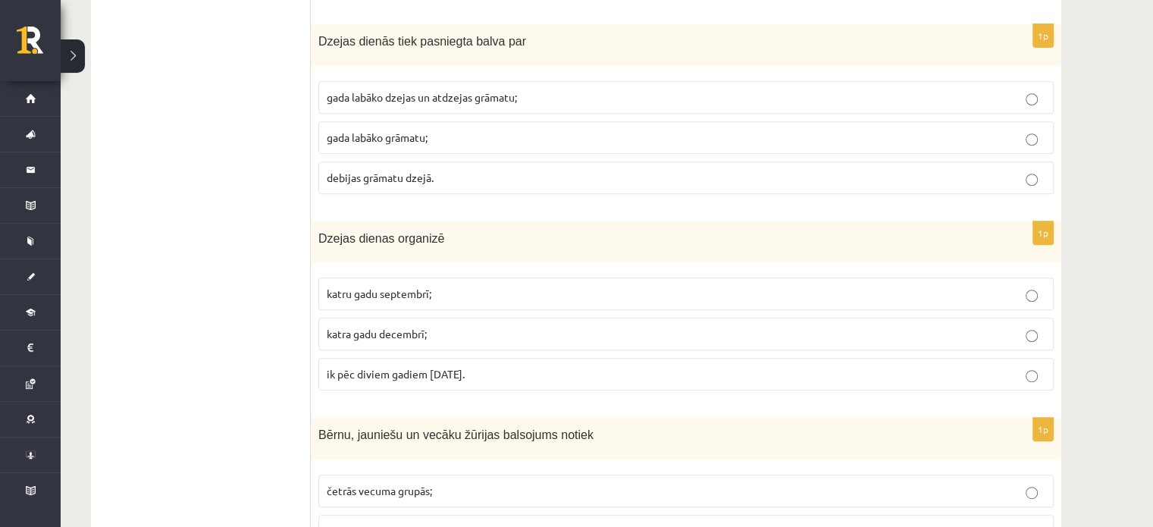
scroll to position [665, 0]
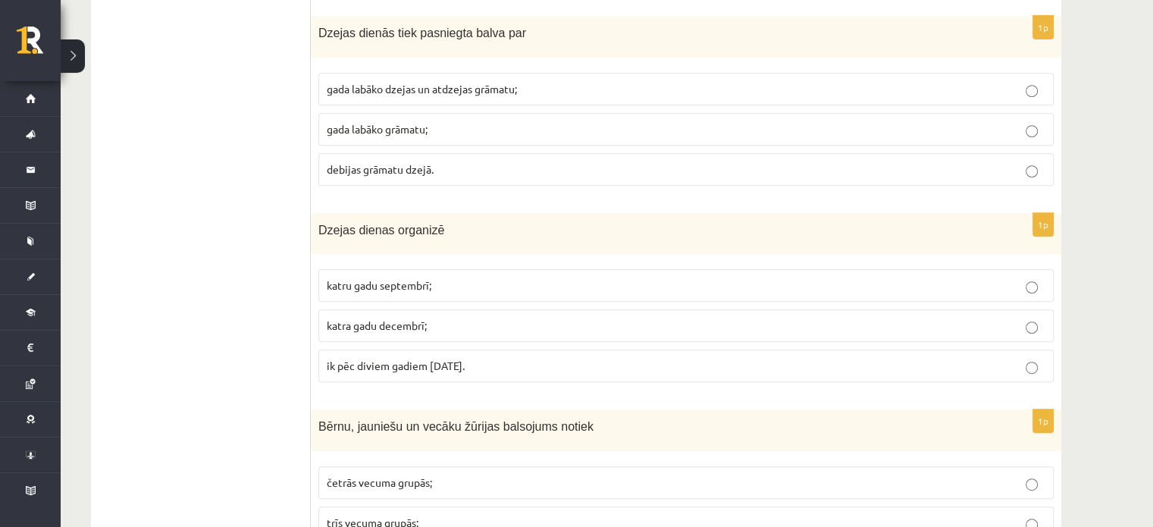
click at [880, 99] on label "gada labāko dzejas un atdzejas grāmatu;" at bounding box center [685, 89] width 735 height 33
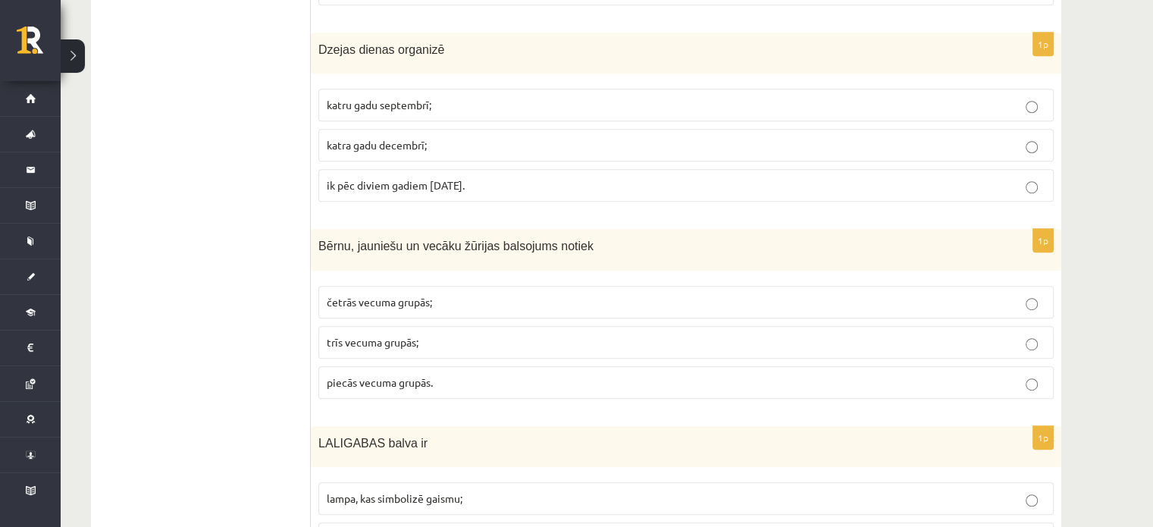
scroll to position [851, 0]
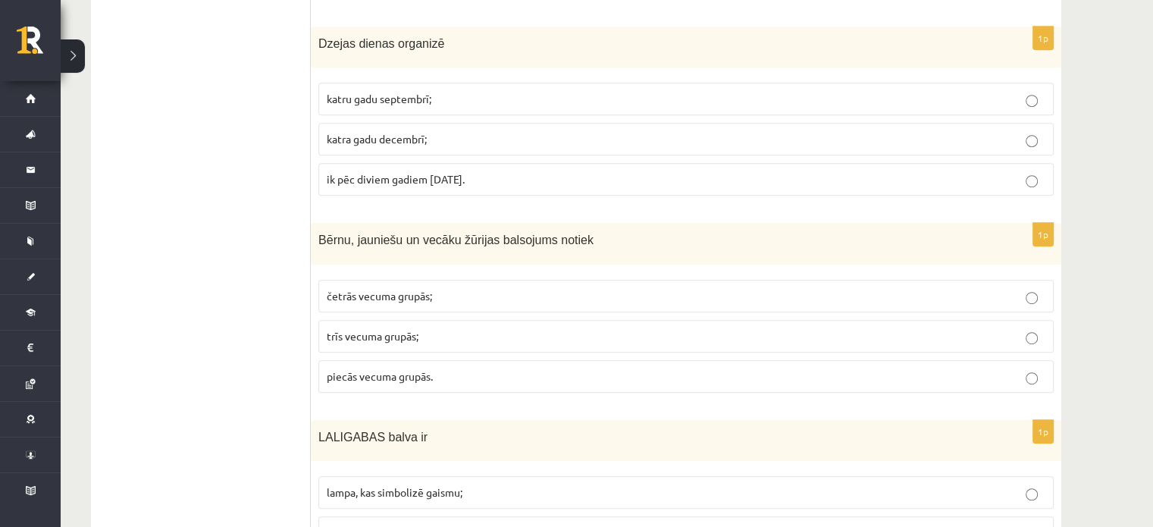
click at [714, 99] on p "katru gadu septembrī;" at bounding box center [686, 99] width 718 height 16
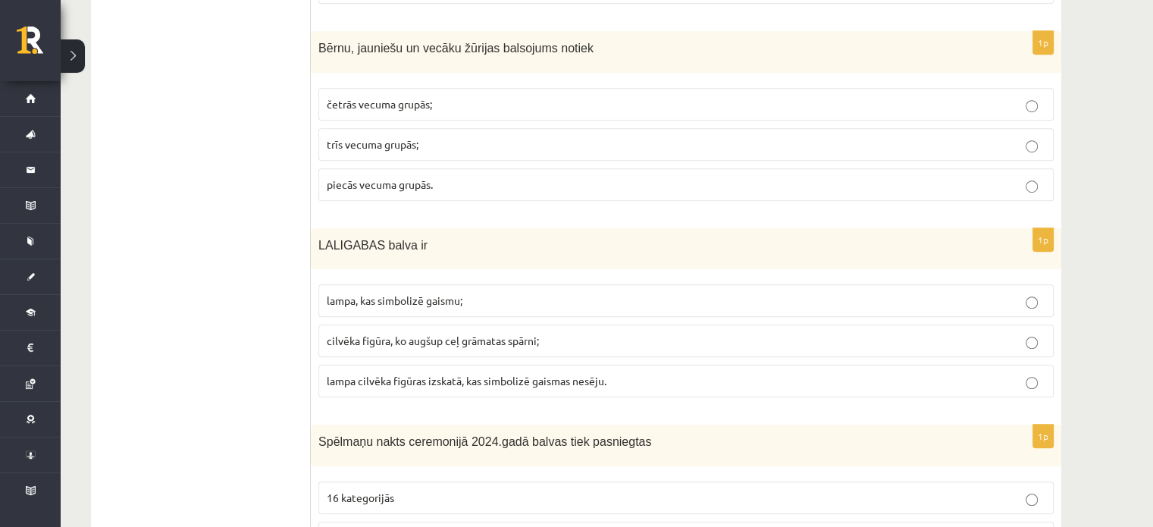
scroll to position [1059, 0]
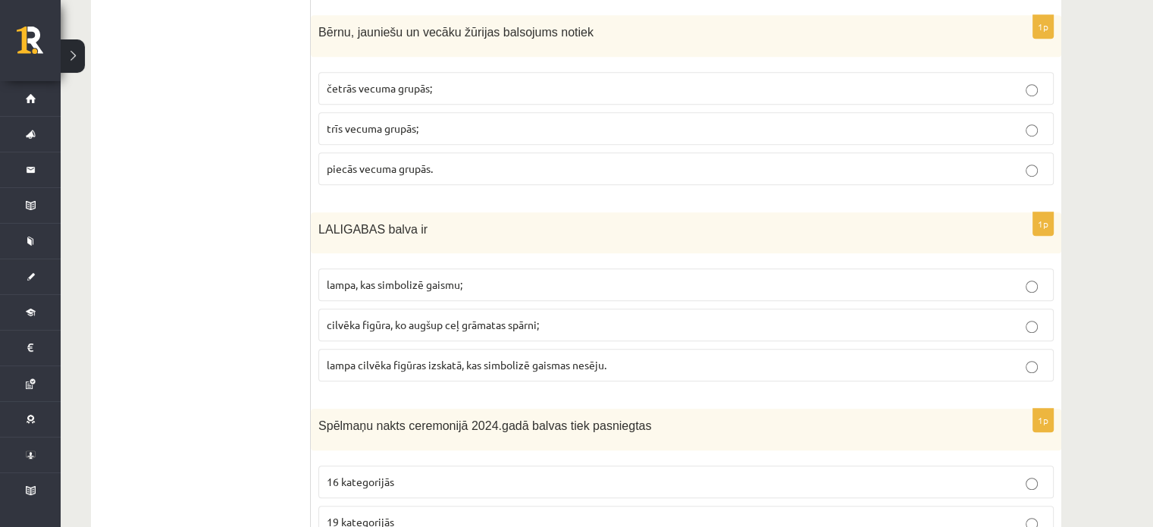
click at [827, 82] on p "četrās vecuma grupās;" at bounding box center [686, 88] width 718 height 16
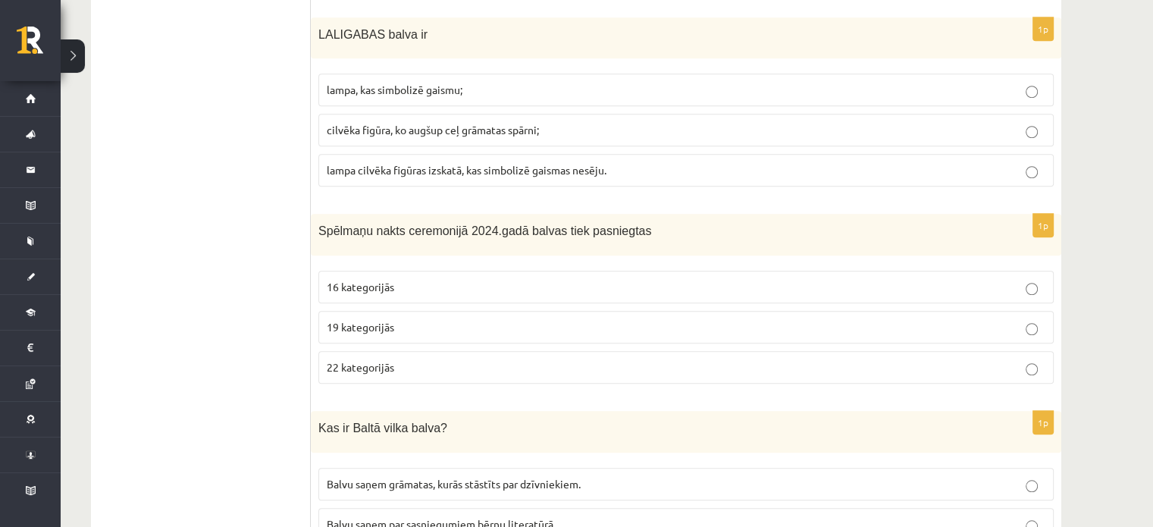
scroll to position [1256, 0]
click at [745, 87] on p "lampa, kas simbolizē gaismu;" at bounding box center [686, 88] width 718 height 16
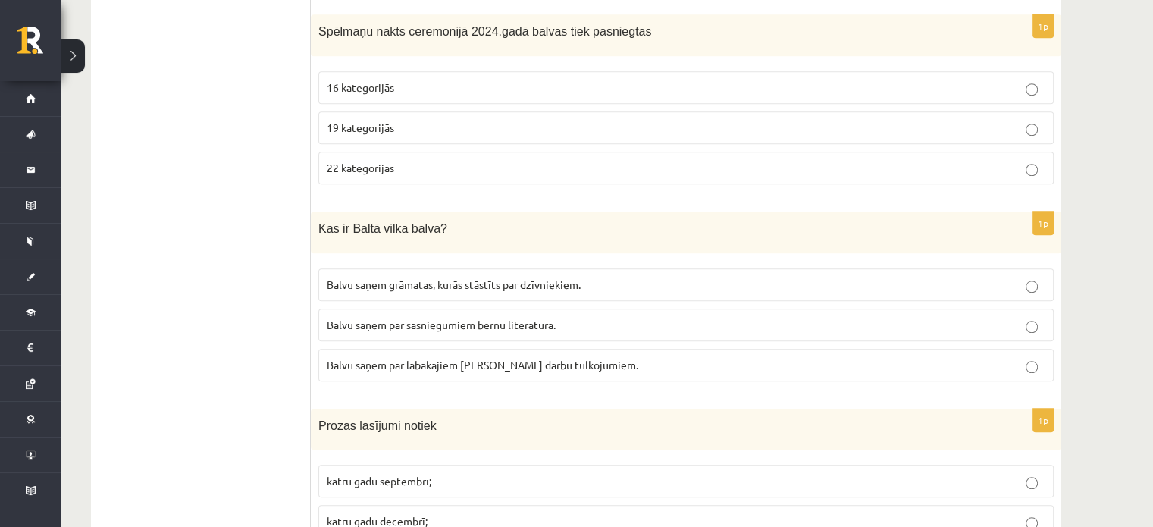
scroll to position [1456, 0]
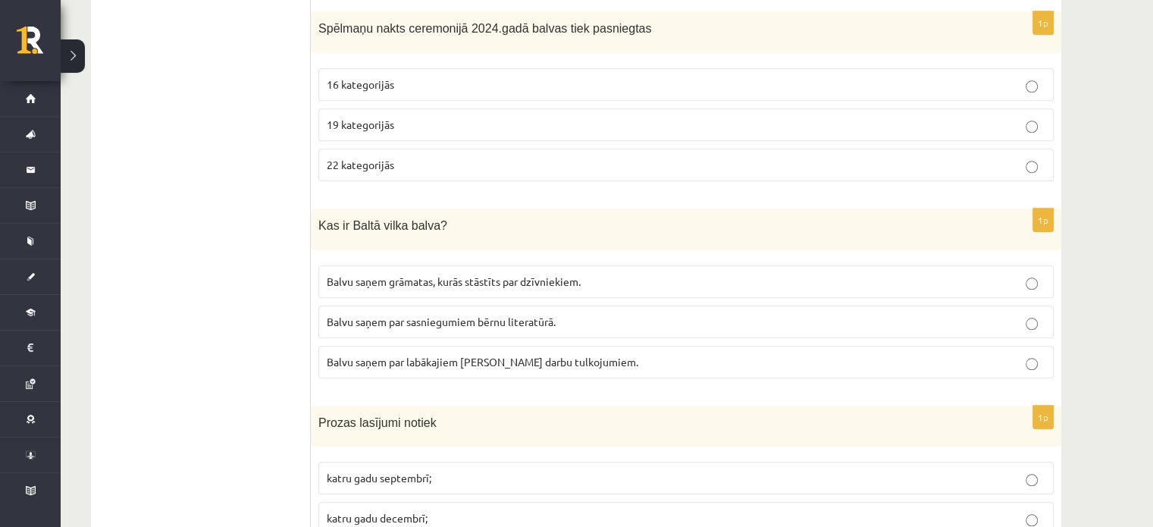
click at [1020, 89] on label "16 kategorijās" at bounding box center [685, 84] width 735 height 33
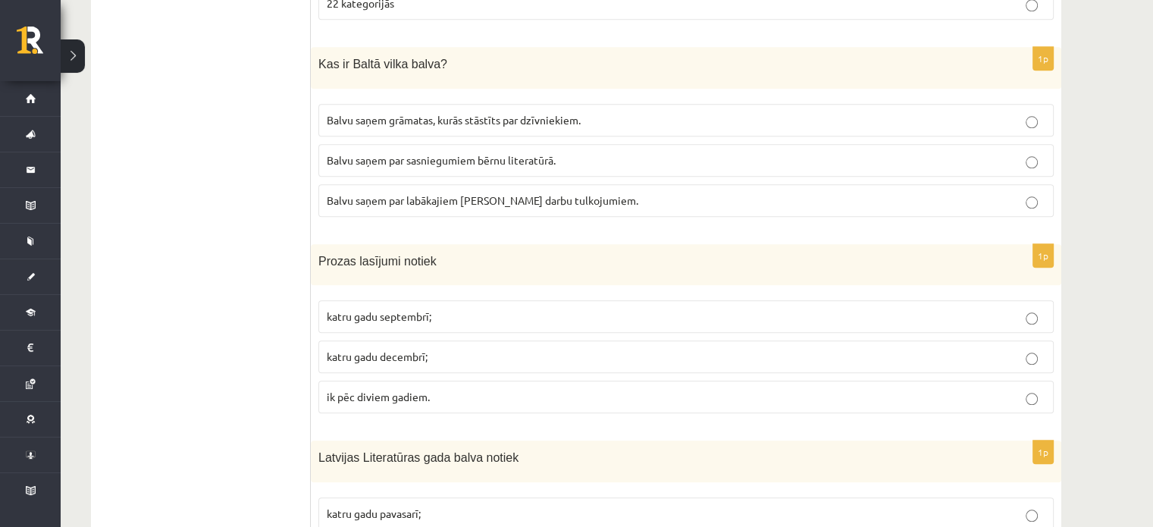
scroll to position [1645, 0]
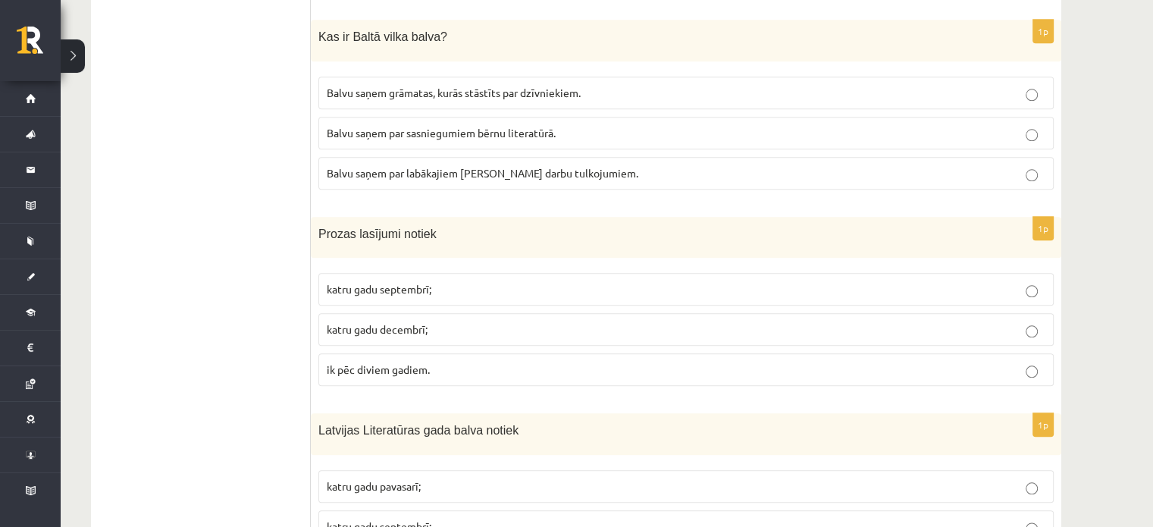
click at [586, 87] on p "Balvu saņem grāmatas, kurās stāstīts par dzīvniekiem." at bounding box center [686, 93] width 718 height 16
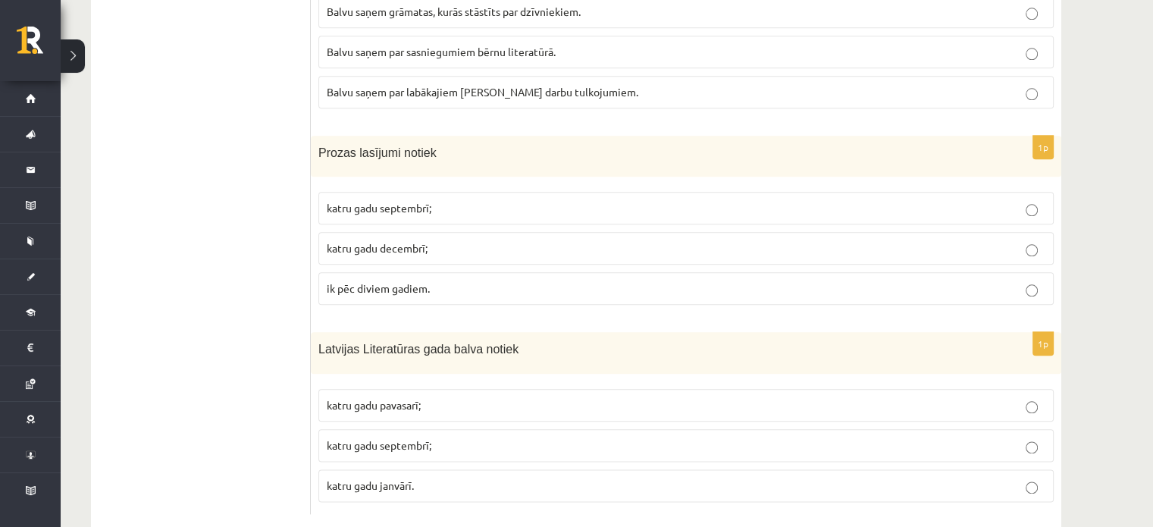
scroll to position [1748, 0]
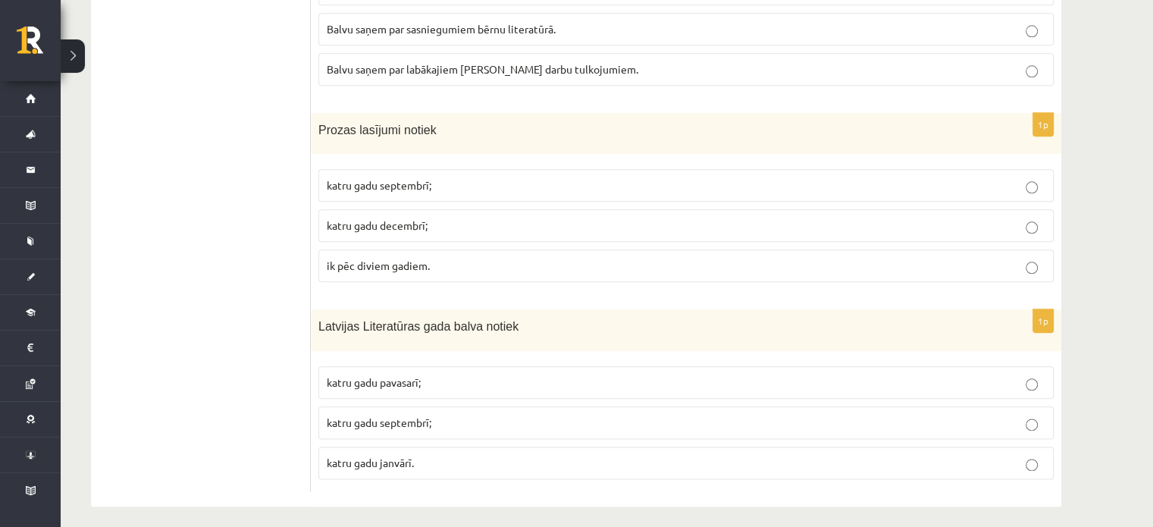
click at [576, 217] on p "katru gadu decembrī;" at bounding box center [686, 225] width 718 height 16
click at [458, 374] on p "katru gadu pavasarī;" at bounding box center [686, 382] width 718 height 16
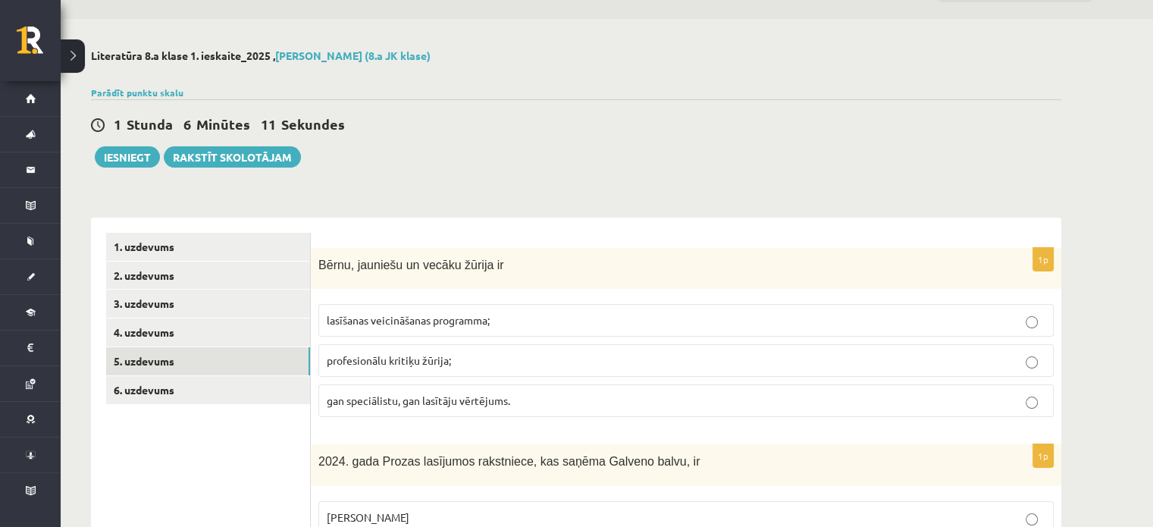
scroll to position [0, 0]
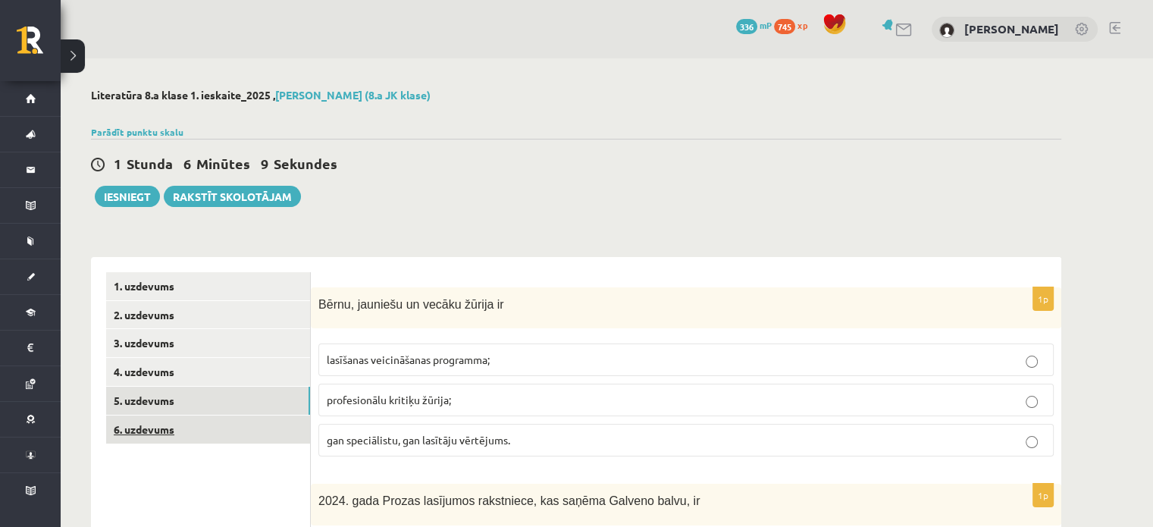
click at [186, 418] on link "6. uzdevums" at bounding box center [208, 429] width 204 height 28
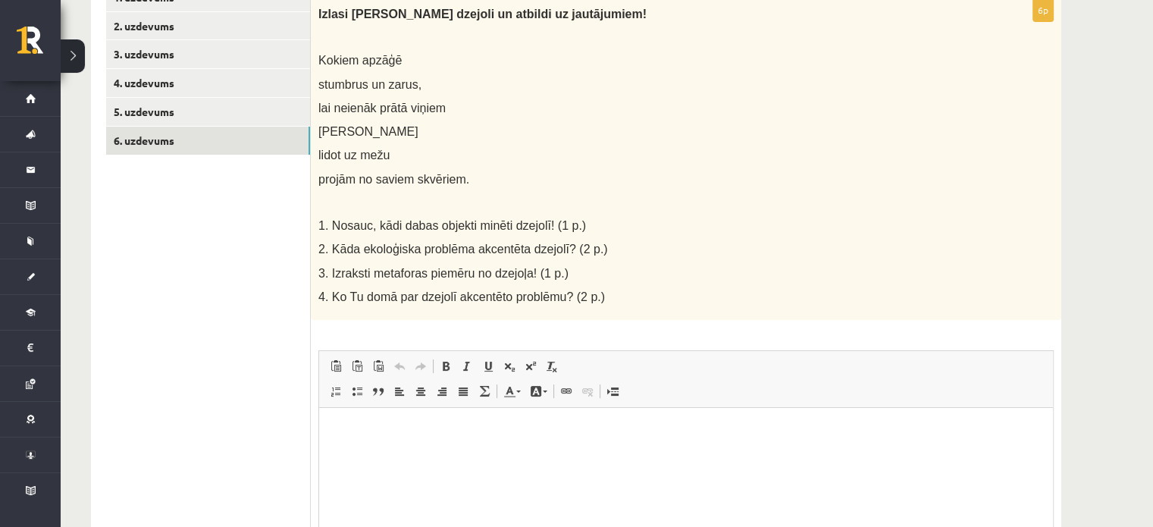
scroll to position [286, 0]
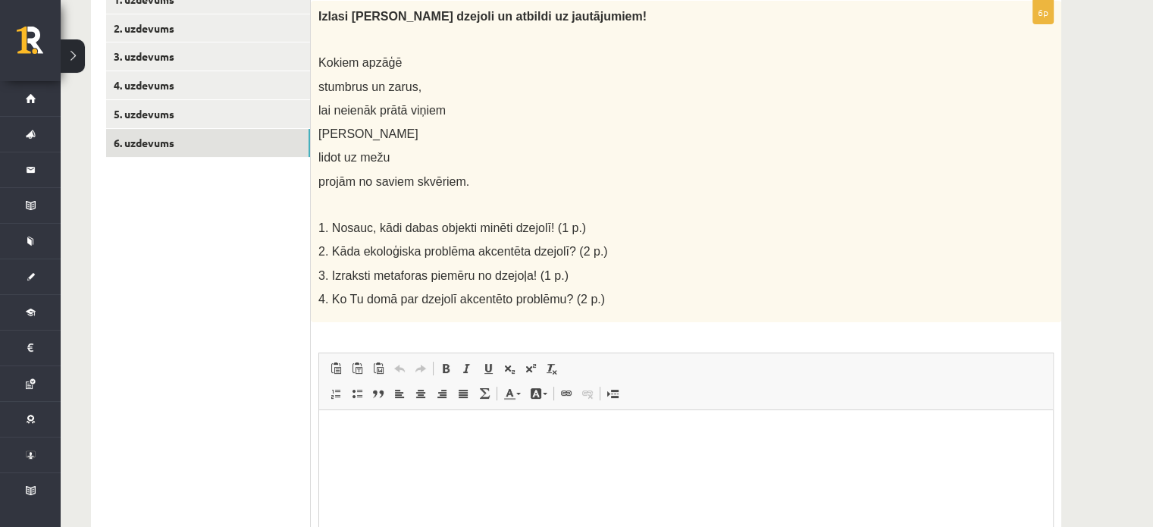
drag, startPoint x: 1143, startPoint y: 331, endPoint x: 1143, endPoint y: 317, distance: 14.4
click at [1143, 317] on div "**********" at bounding box center [607, 242] width 1092 height 941
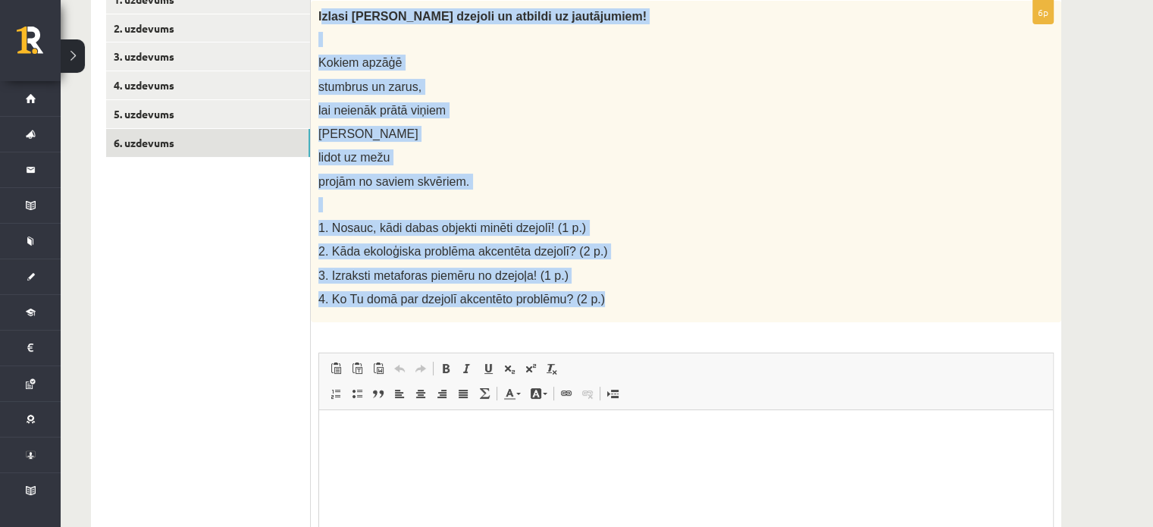
drag, startPoint x: 320, startPoint y: 14, endPoint x: 609, endPoint y: 265, distance: 383.1
click at [602, 277] on div "Izlasi Jāņa Baltvilka dzejoli un atbildi uz jautājumiem! Kokiem apzāģē stumbrus…" at bounding box center [686, 161] width 750 height 321
click at [618, 248] on p "2. Kāda ekoloģiska problēma akcentēta dzejolī? (2 p.)" at bounding box center [647, 251] width 659 height 16
drag, startPoint x: 319, startPoint y: 15, endPoint x: 580, endPoint y: 297, distance: 384.0
click at [583, 299] on div "Izlasi Jāņa Baltvilka dzejoli un atbildi uz jautājumiem! Kokiem apzāģē stumbrus…" at bounding box center [686, 161] width 750 height 321
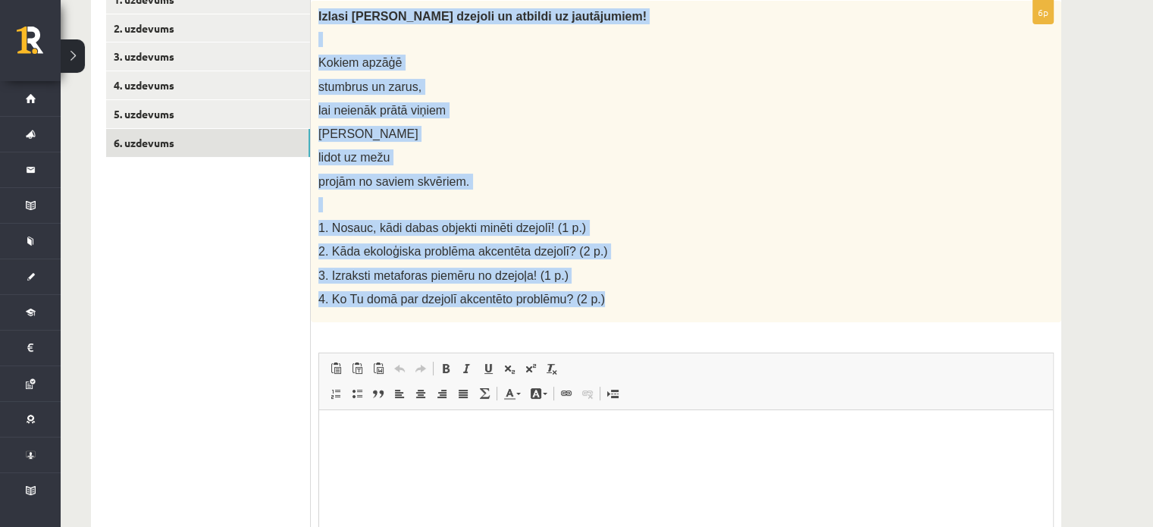
copy div "Izlasi Jāņa Baltvilka dzejoli un atbildi uz jautājumiem! Kokiem apzāģē stumbrus…"
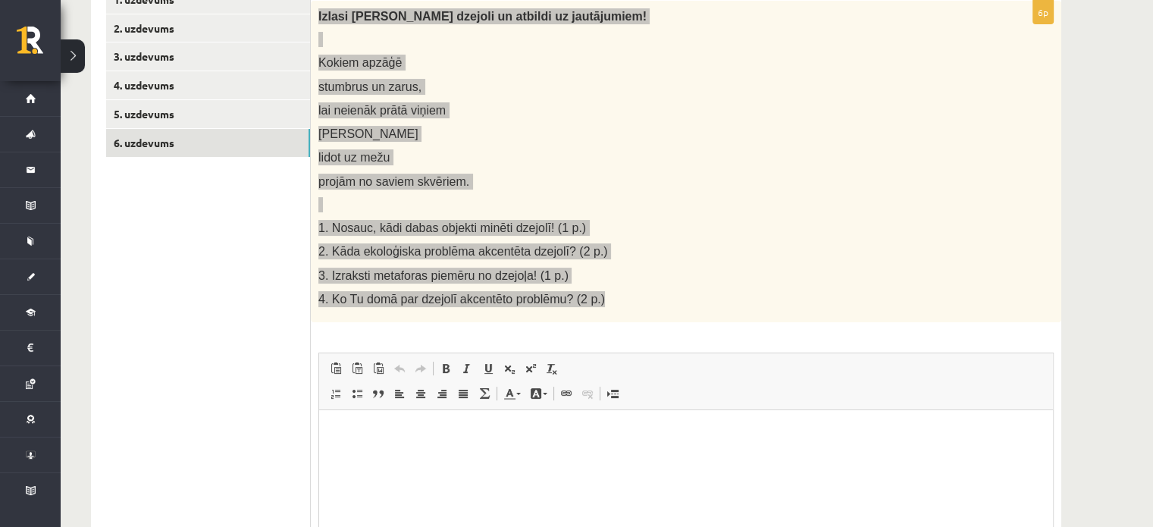
click at [377, 424] on html at bounding box center [686, 433] width 734 height 46
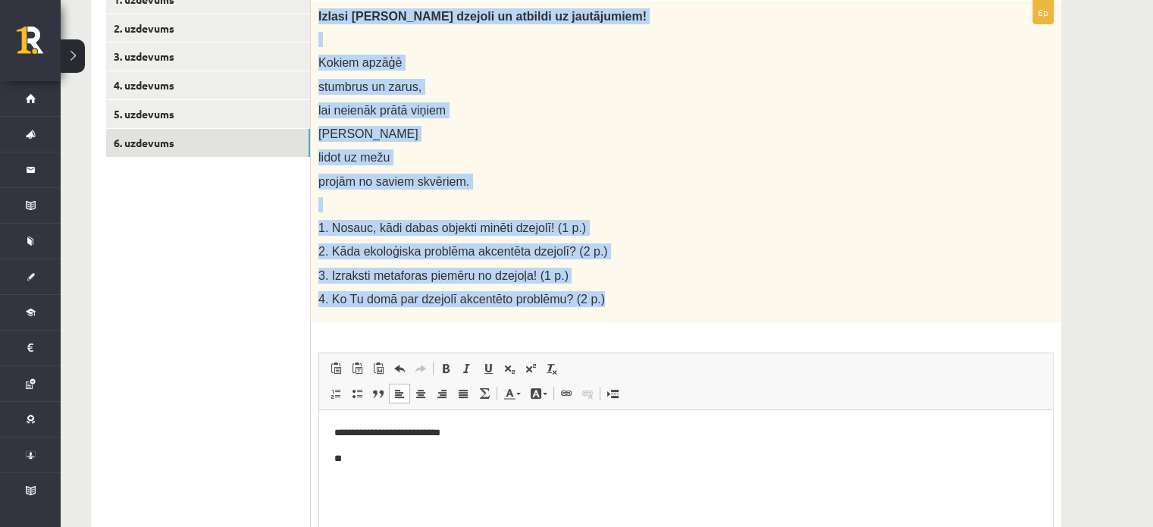
click at [182, 257] on ul "1. uzdevums 2. uzdevums 3. uzdevums 4. uzdevums 5. uzdevums 6. uzdevums" at bounding box center [208, 327] width 205 height 682
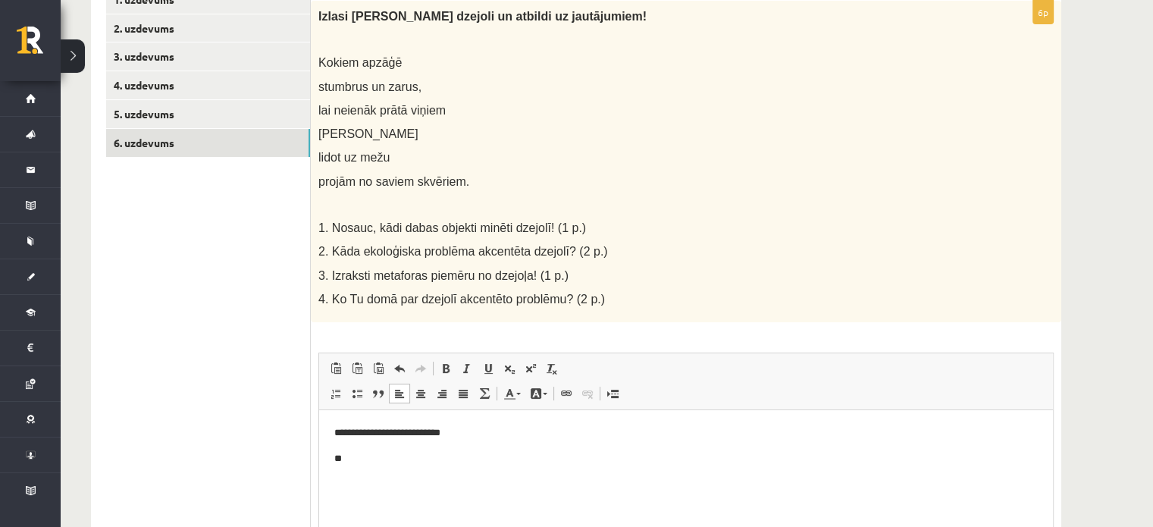
click at [425, 452] on p "**" at bounding box center [686, 459] width 704 height 16
drag, startPoint x: 581, startPoint y: 485, endPoint x: 343, endPoint y: 490, distance: 238.0
click at [343, 490] on p "**********" at bounding box center [686, 484] width 704 height 16
click at [443, 371] on span at bounding box center [446, 368] width 12 height 12
click at [443, 360] on link "Treknraksts Klaviatūras saīsne vadīšanas taustiņš+B" at bounding box center [445, 368] width 21 height 20
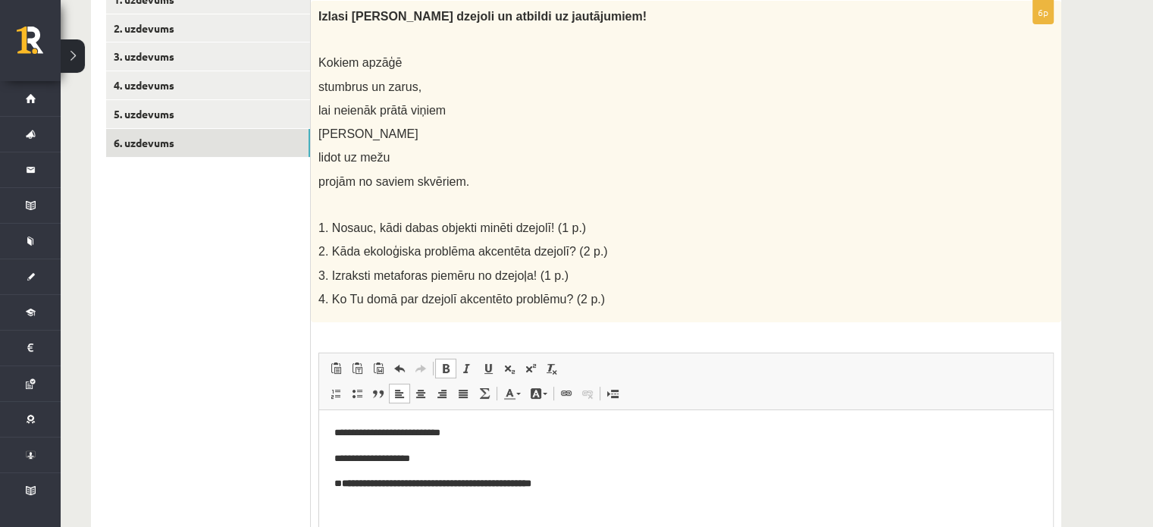
click at [590, 489] on p "**********" at bounding box center [686, 484] width 704 height 16
click at [448, 369] on span at bounding box center [446, 368] width 12 height 12
click at [447, 369] on span at bounding box center [446, 368] width 12 height 12
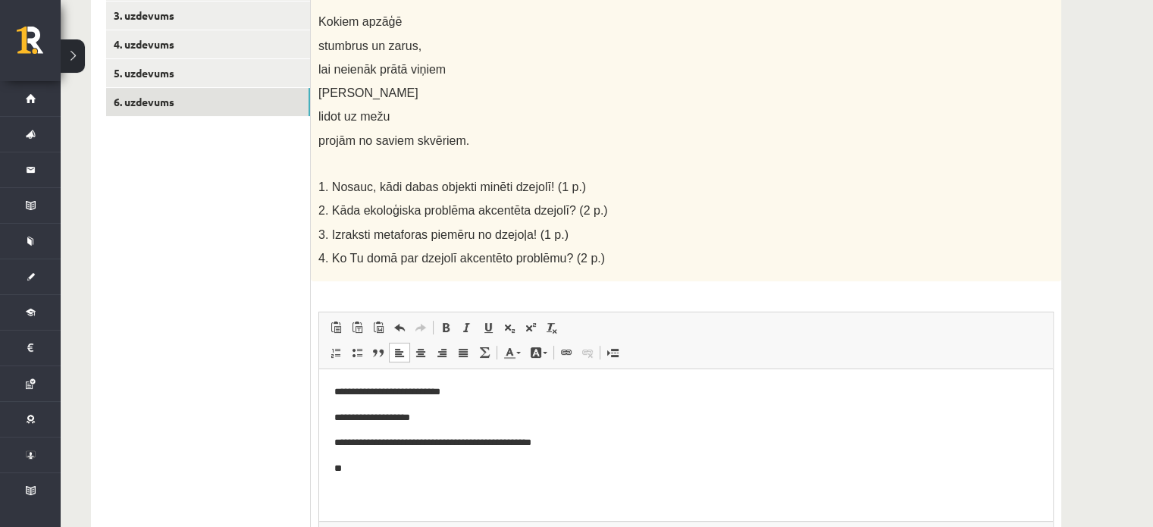
scroll to position [337, 0]
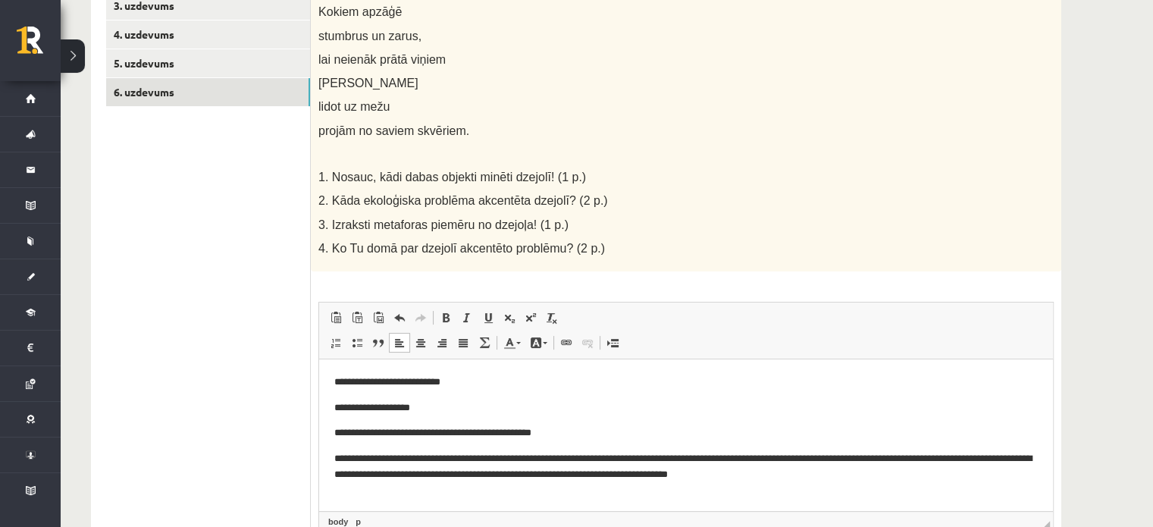
click at [793, 459] on p "**********" at bounding box center [686, 467] width 704 height 32
click at [866, 459] on p "**********" at bounding box center [686, 467] width 704 height 32
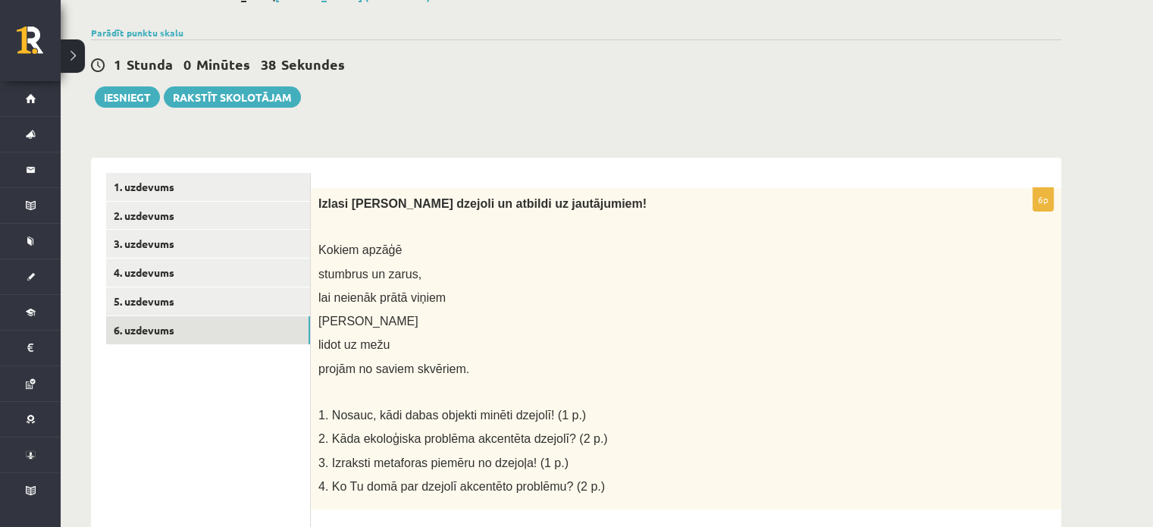
scroll to position [0, 0]
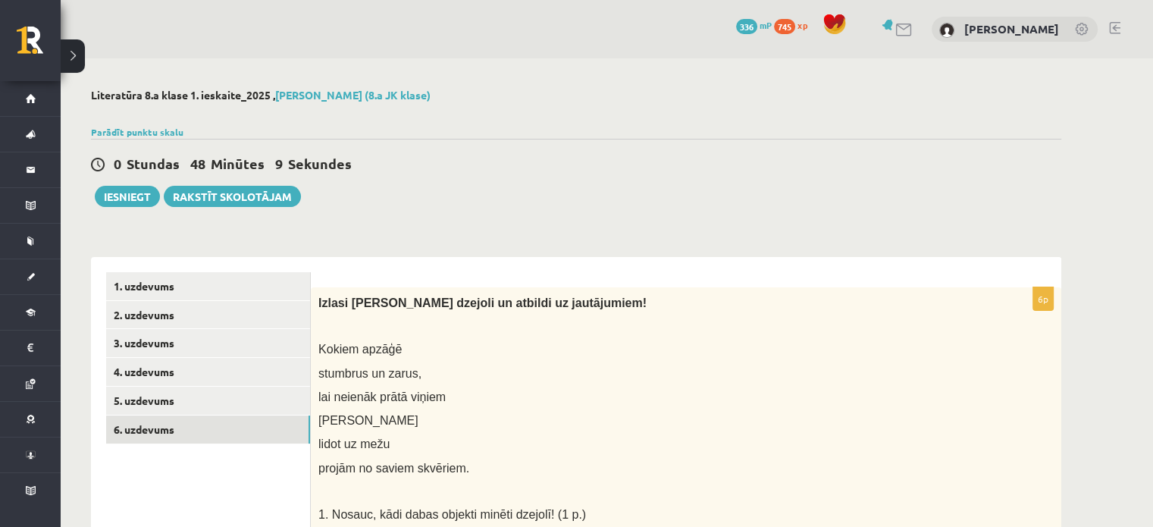
click at [143, 284] on link "1. uzdevums" at bounding box center [208, 286] width 204 height 28
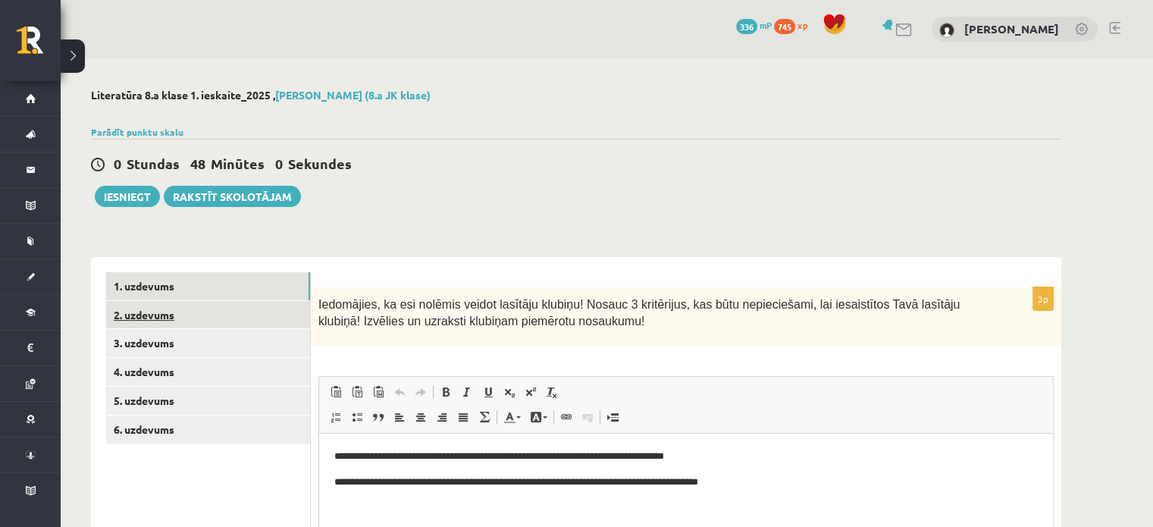
click at [223, 318] on link "2. uzdevums" at bounding box center [208, 315] width 204 height 28
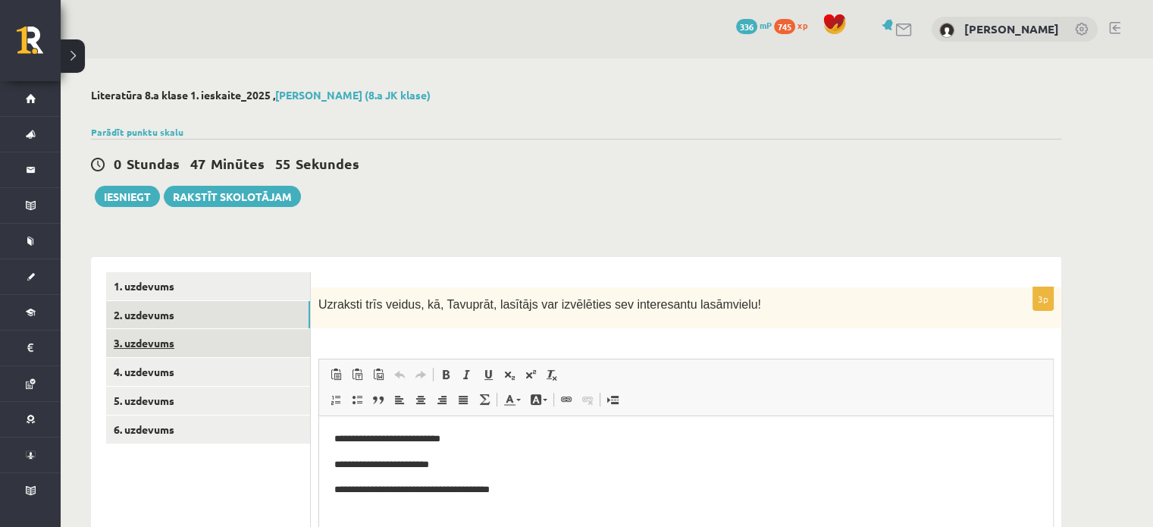
click at [212, 349] on link "3. uzdevums" at bounding box center [208, 343] width 204 height 28
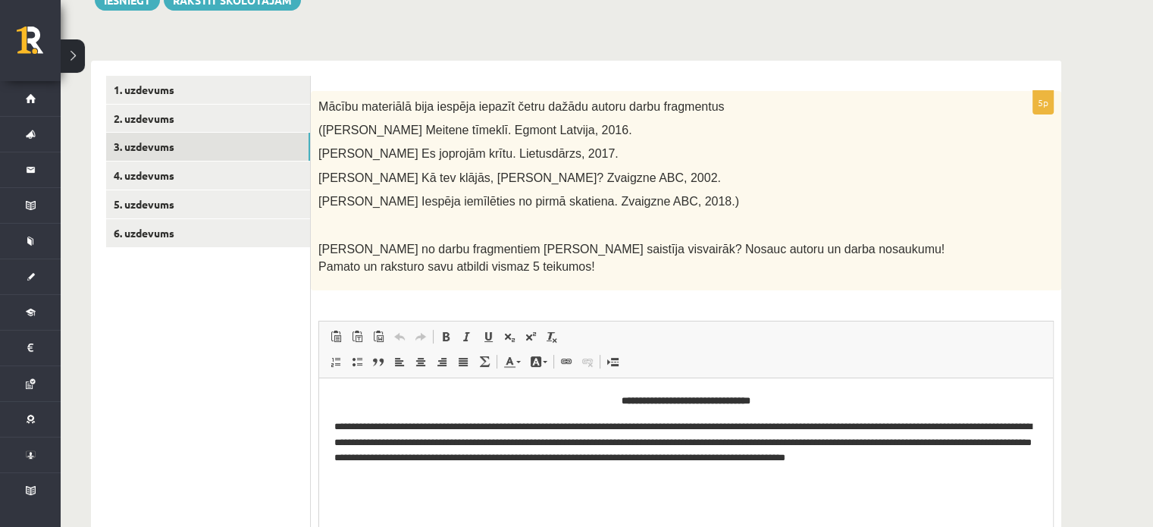
scroll to position [178, 0]
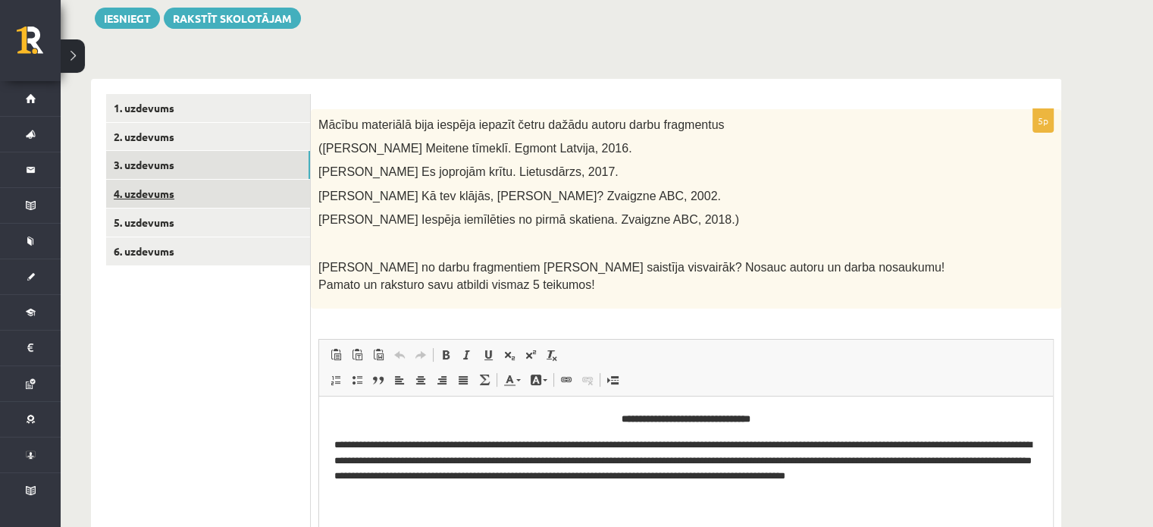
click at [279, 181] on link "4. uzdevums" at bounding box center [208, 194] width 204 height 28
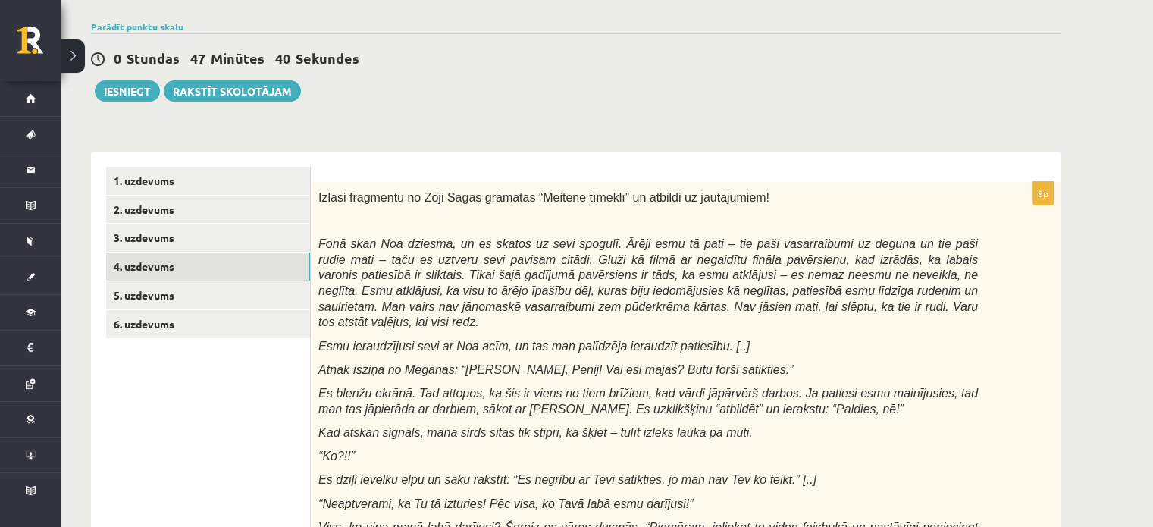
scroll to position [104, 0]
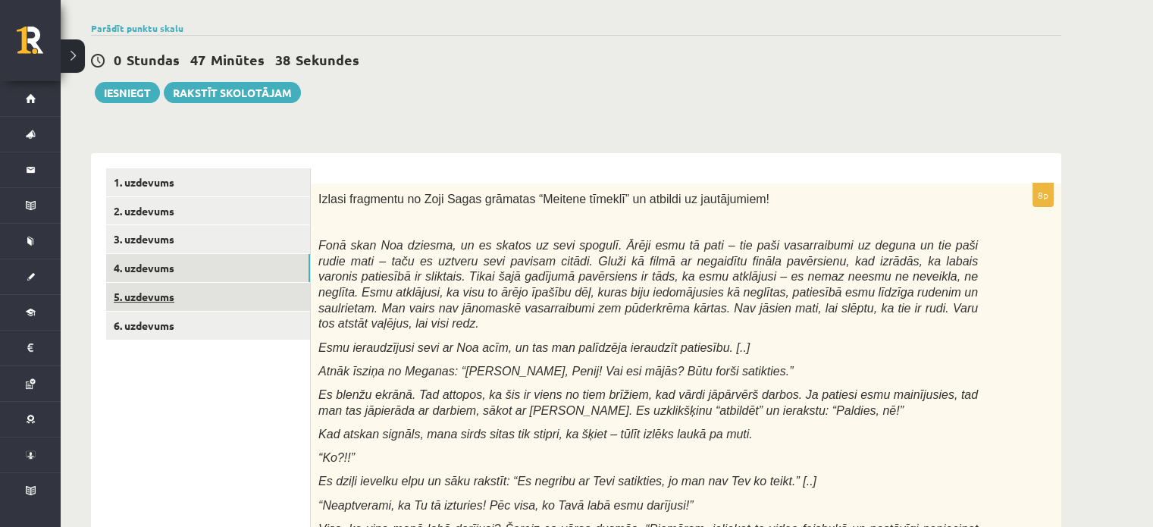
click at [270, 299] on link "5. uzdevums" at bounding box center [208, 297] width 204 height 28
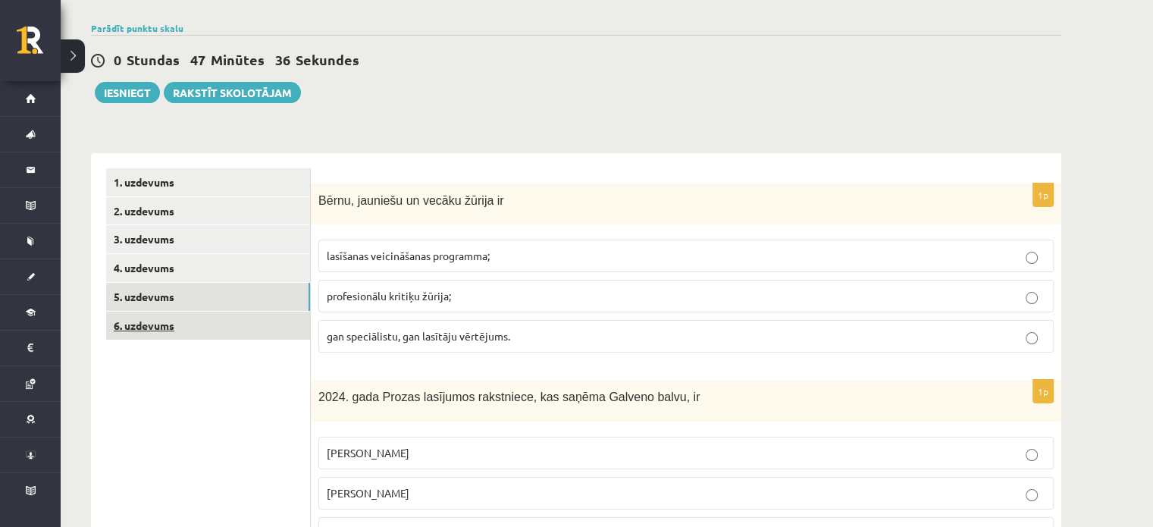
click at [274, 336] on link "6. uzdevums" at bounding box center [208, 325] width 204 height 28
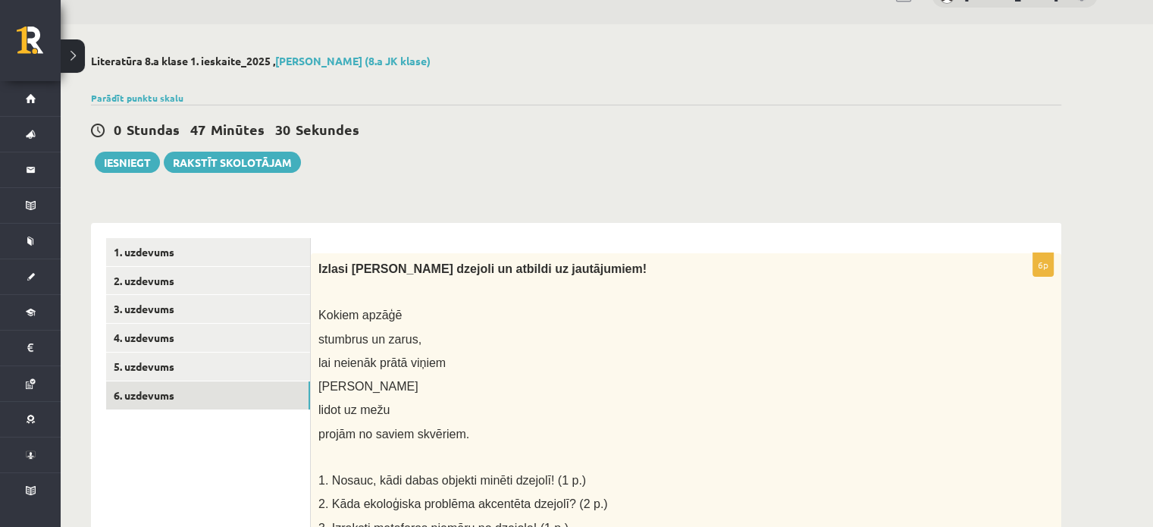
scroll to position [33, 0]
click at [130, 163] on button "Iesniegt" at bounding box center [127, 162] width 65 height 21
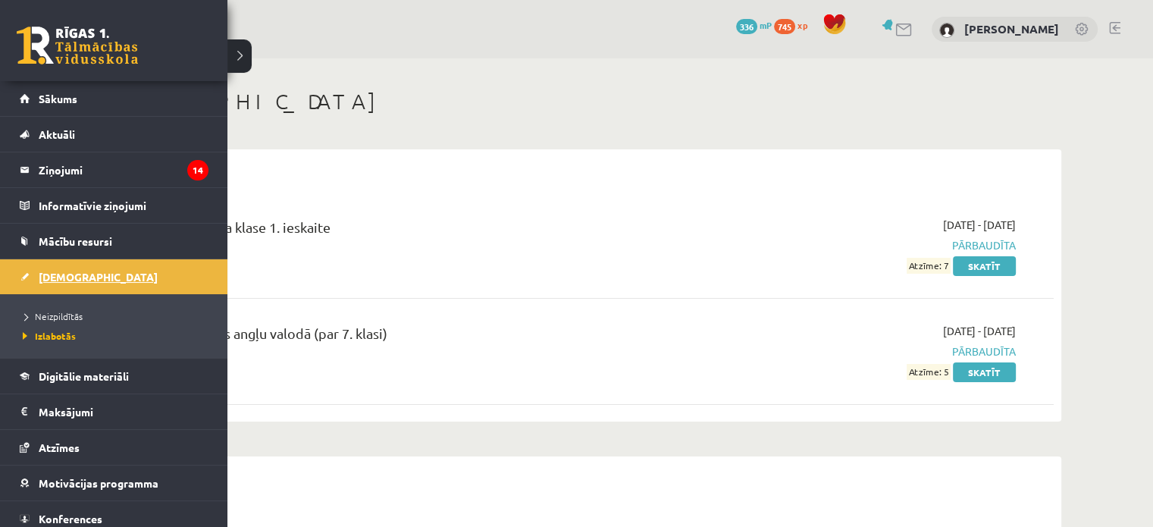
click at [42, 272] on span "[DEMOGRAPHIC_DATA]" at bounding box center [98, 277] width 119 height 14
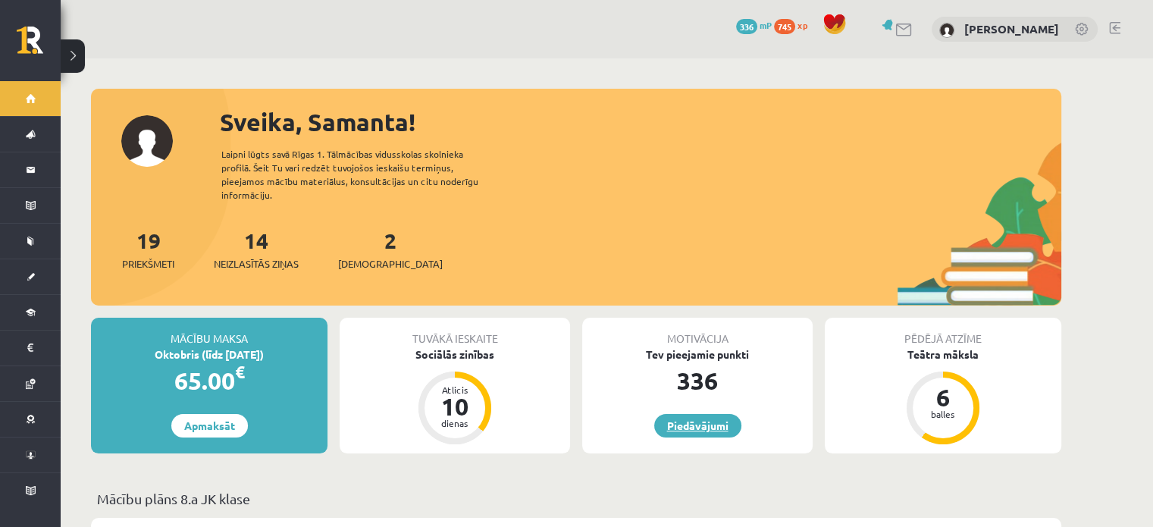
click at [686, 414] on link "Piedāvājumi" at bounding box center [697, 425] width 87 height 23
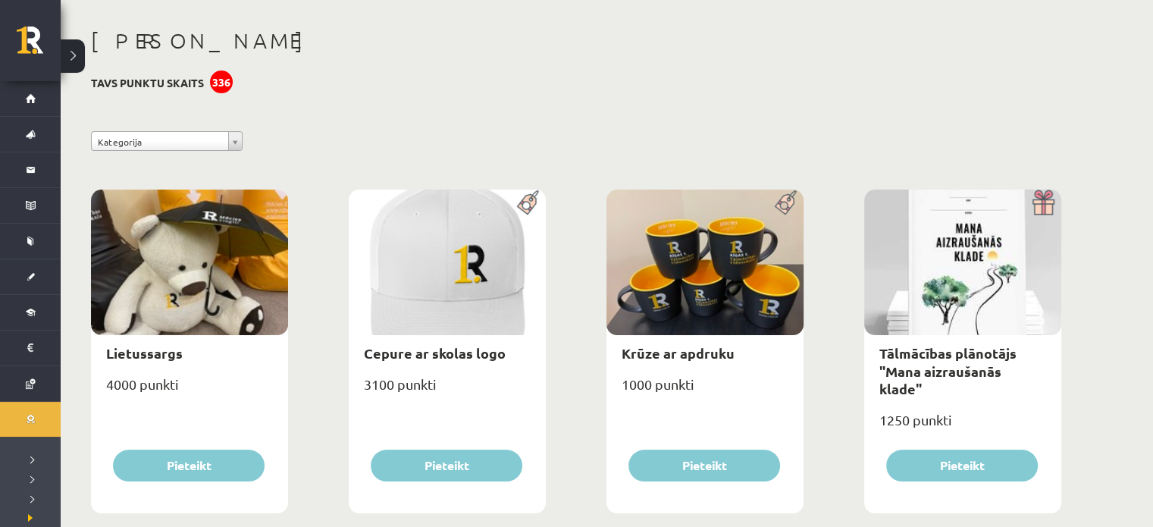
scroll to position [67, 0]
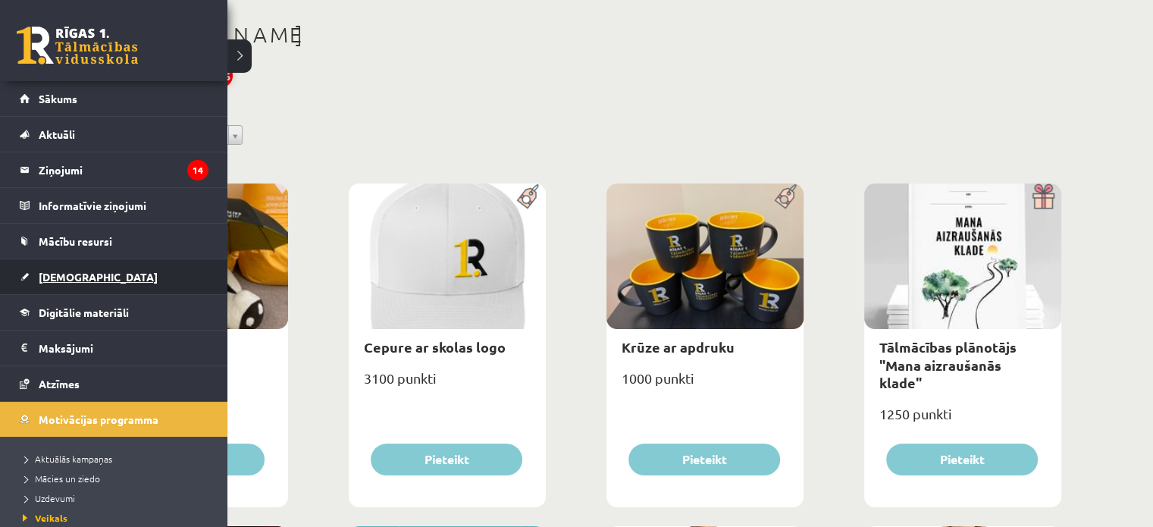
click at [70, 275] on span "[DEMOGRAPHIC_DATA]" at bounding box center [98, 277] width 119 height 14
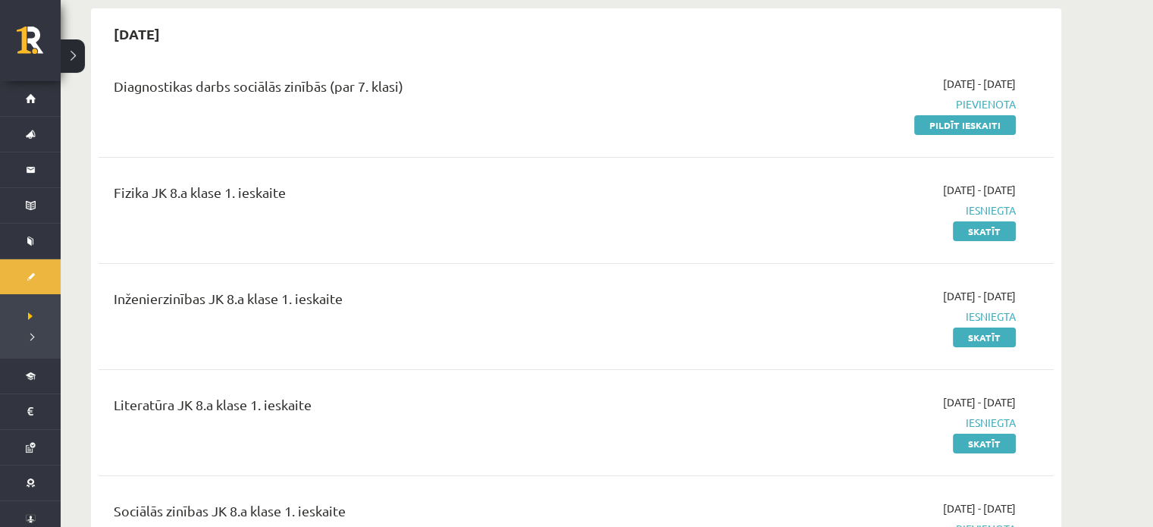
scroll to position [88, 0]
